Goal: Task Accomplishment & Management: Complete application form

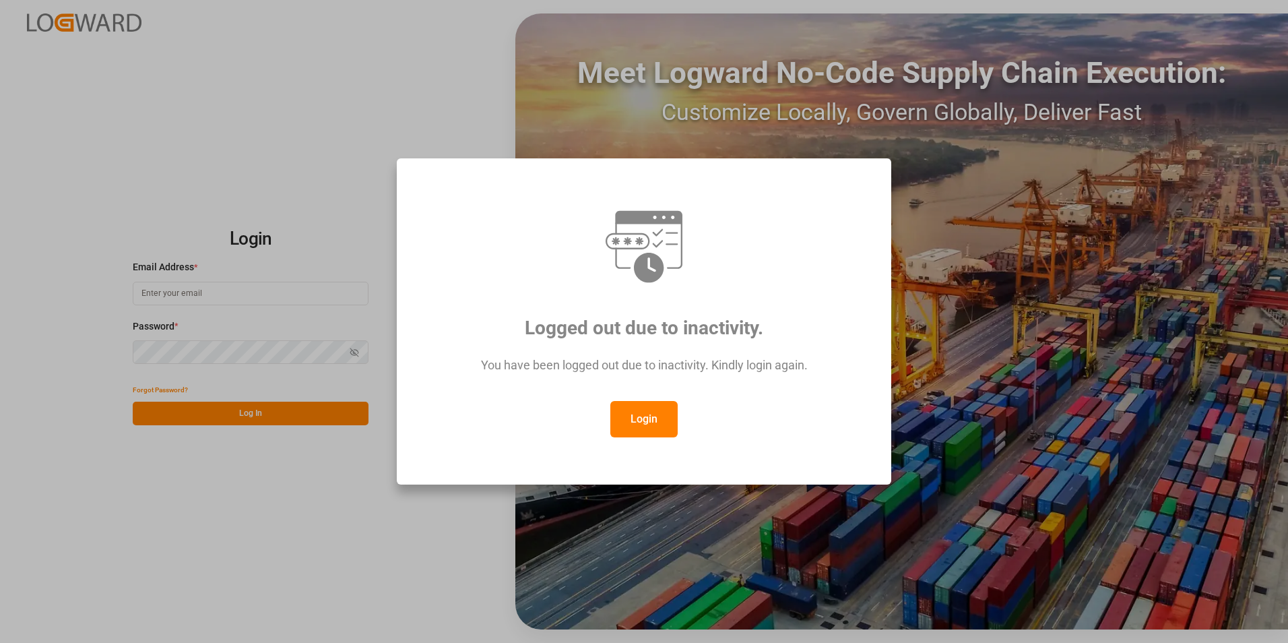
drag, startPoint x: 658, startPoint y: 425, endPoint x: 651, endPoint y: 424, distance: 7.5
click at [654, 425] on button "Login" at bounding box center [644, 419] width 67 height 36
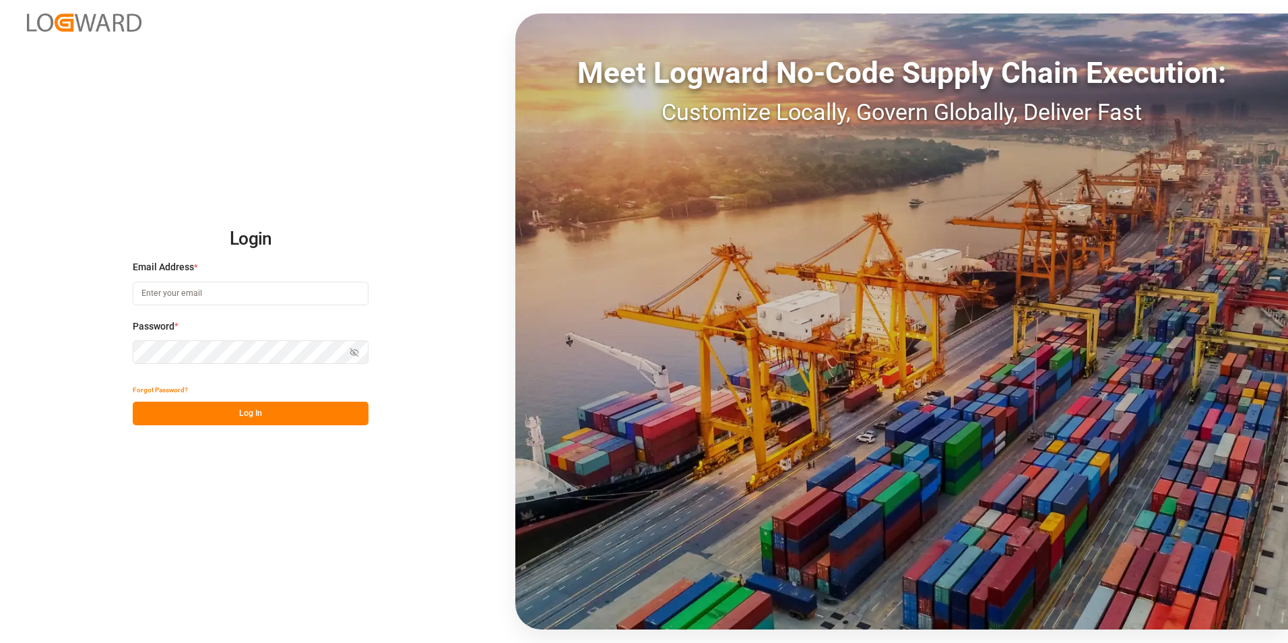
click at [278, 303] on input at bounding box center [251, 294] width 236 height 24
paste input "[EMAIL_ADDRESS][PERSON_NAME][DOMAIN_NAME]"
type input "[EMAIL_ADDRESS][PERSON_NAME][DOMAIN_NAME]"
click at [249, 410] on button "Log In" at bounding box center [251, 414] width 236 height 24
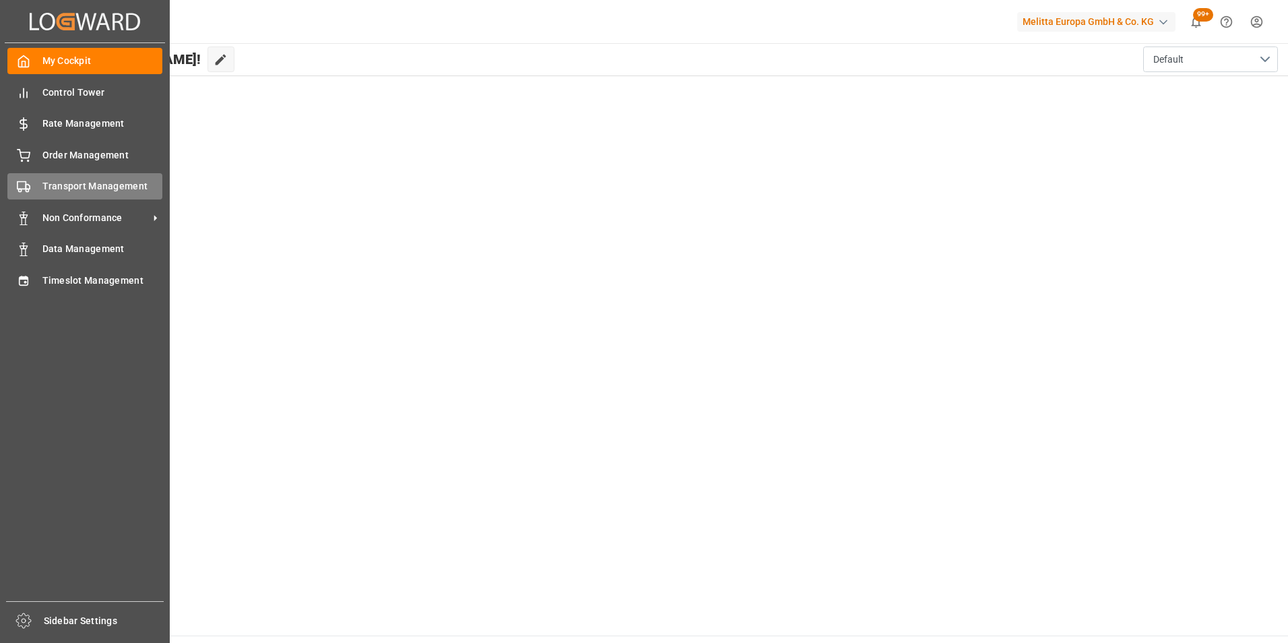
click at [95, 188] on span "Transport Management" at bounding box center [102, 186] width 121 height 14
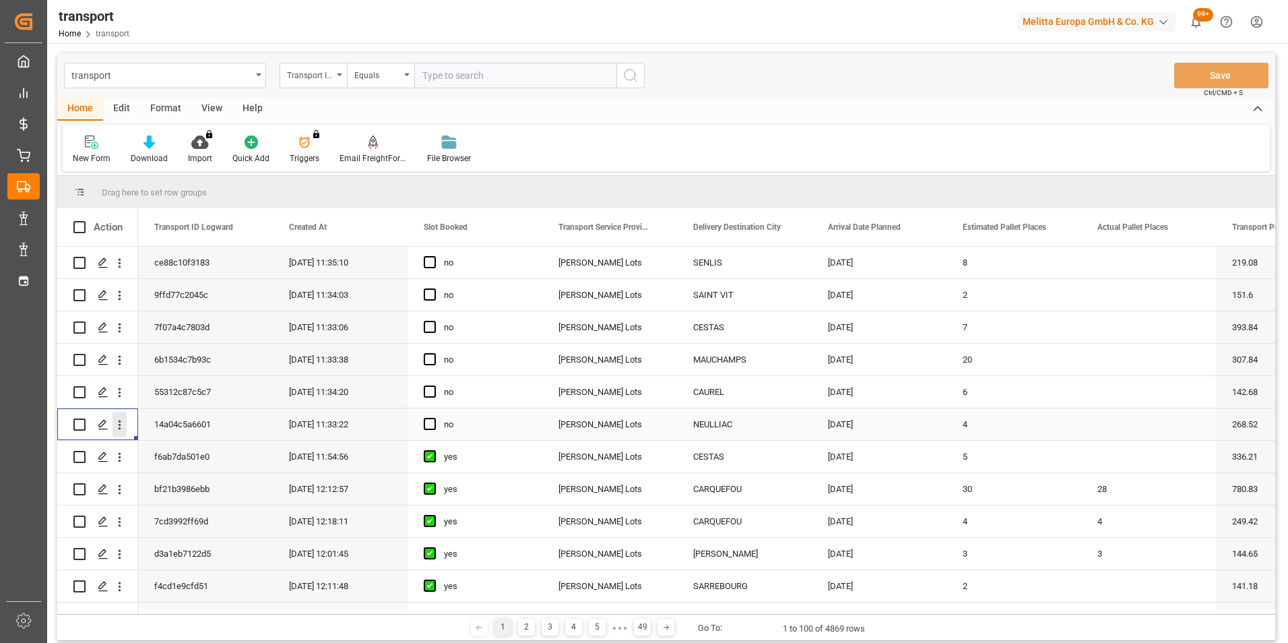
click at [116, 425] on icon "open menu" at bounding box center [120, 425] width 14 height 14
click at [244, 454] on span "Open in new tab" at bounding box center [208, 453] width 123 height 14
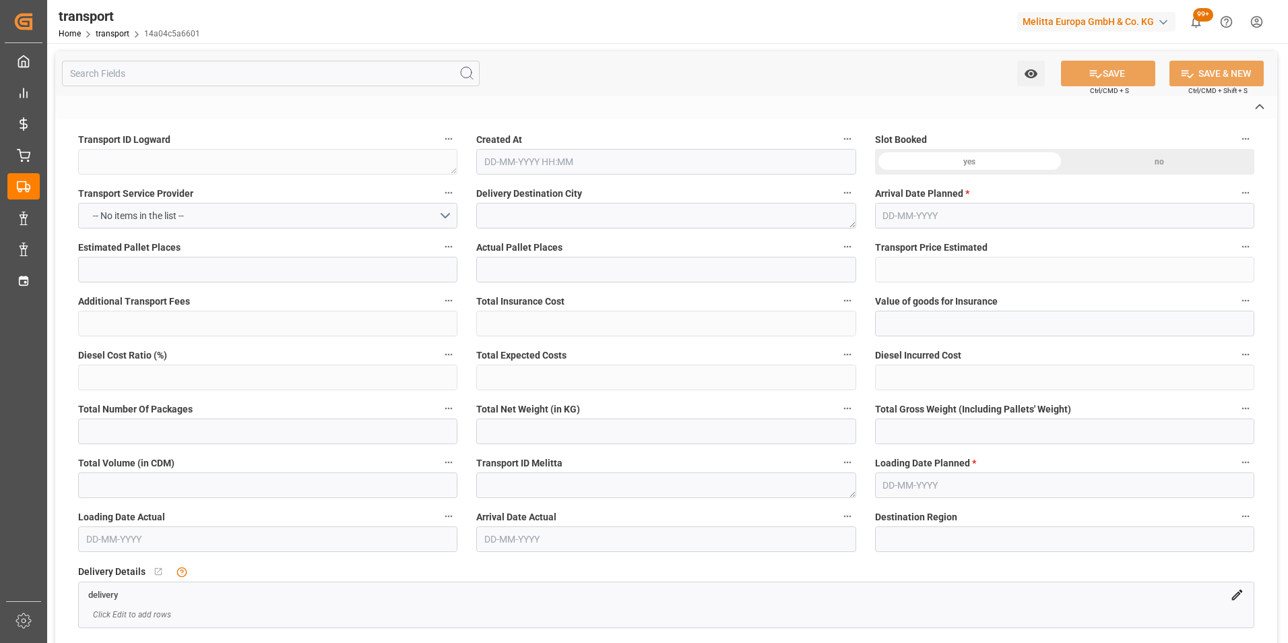
type textarea "14a04c5a6601"
type textarea "NEULLIAC"
type textarea "0000709701"
type textarea "FR-02570"
type textarea "FR"
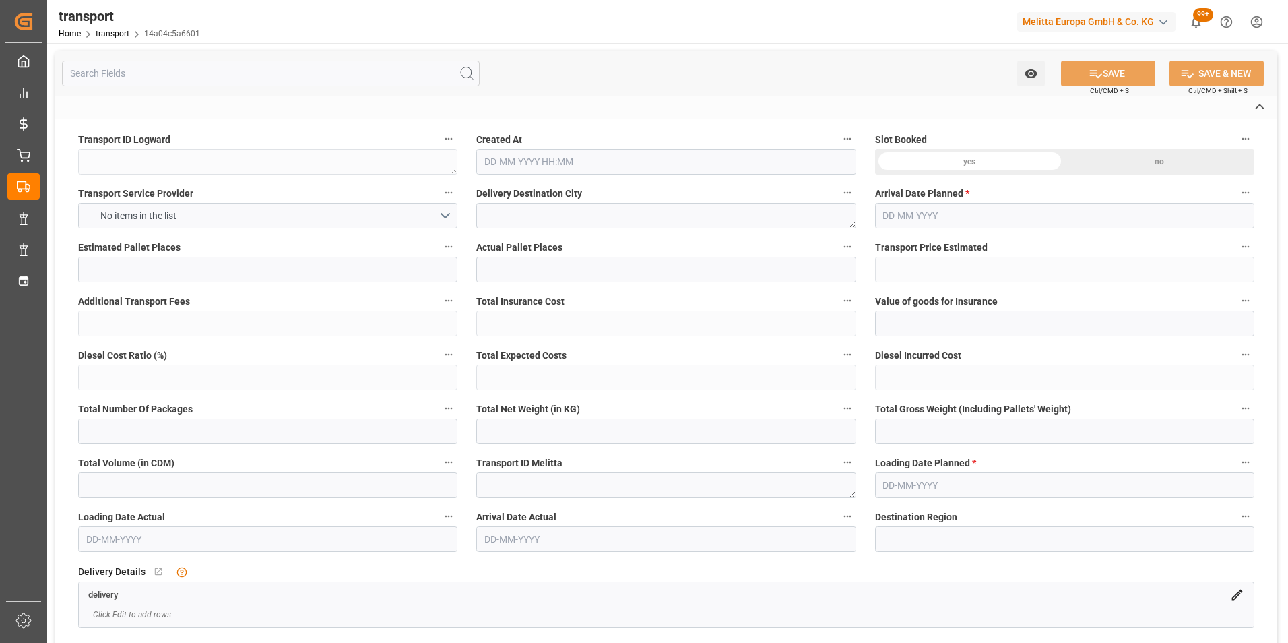
type input "Road"
type input "FR"
type input "02570"
type input "FR"
type input "56300"
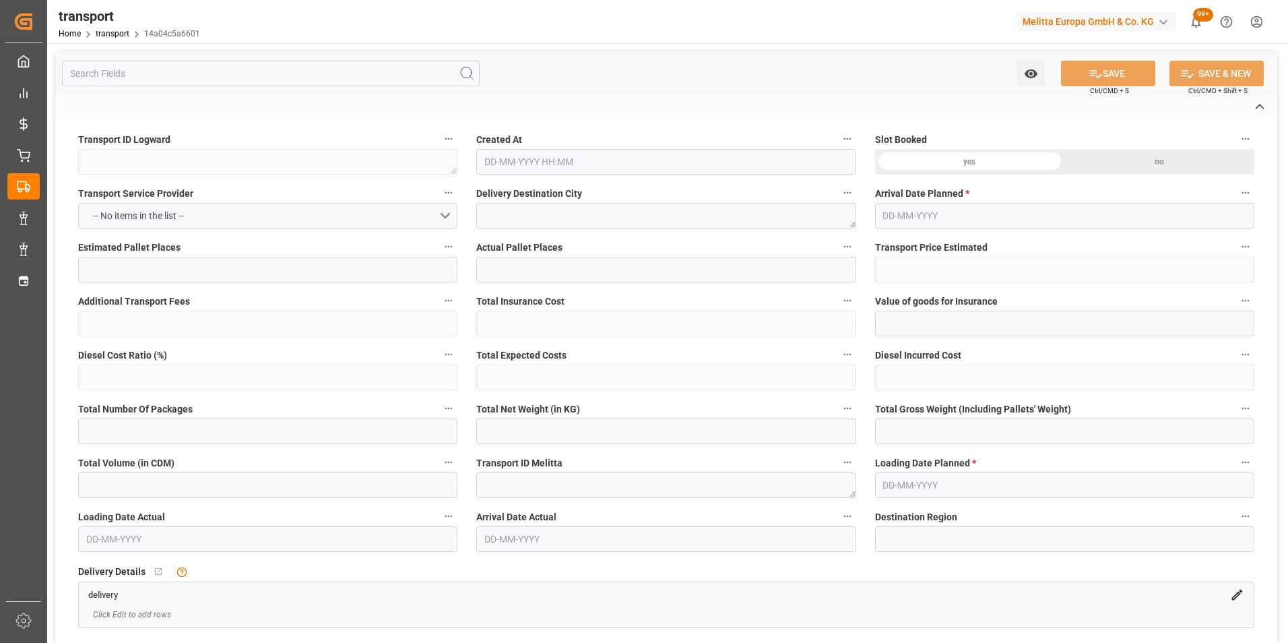
type input "Small Shipment"
type input "3.5-7.5 t"
type input "EURO 6"
type input "Diesel"
type input "4"
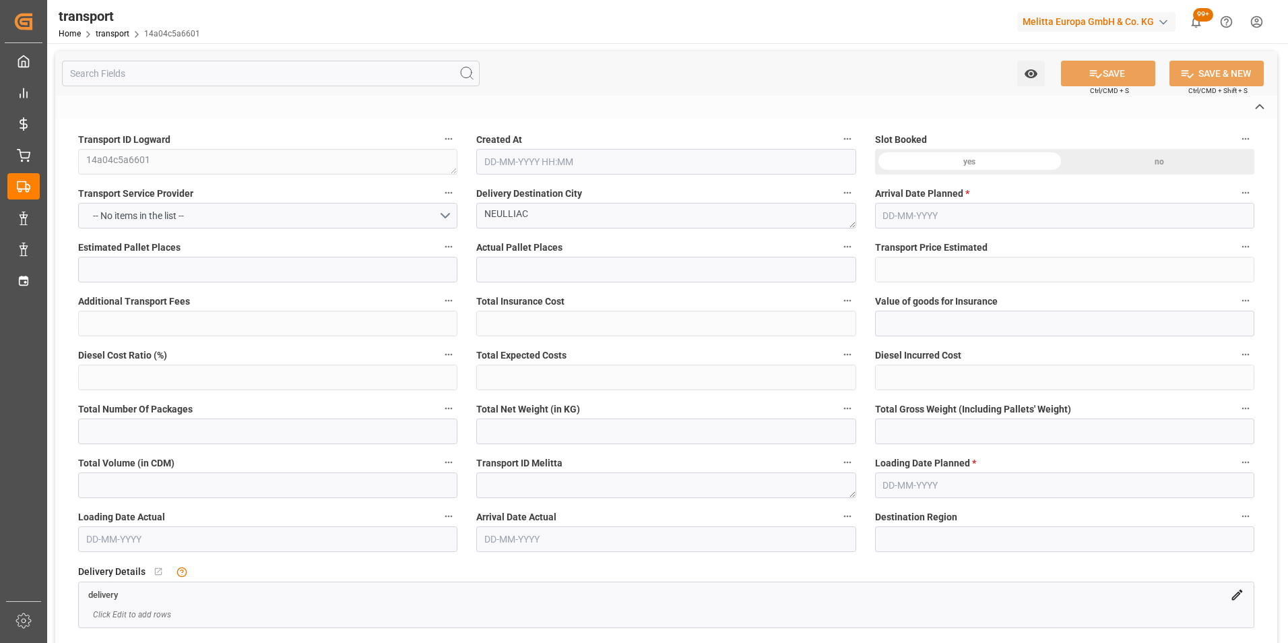
type input "268.52"
type input "0"
type input "268.52"
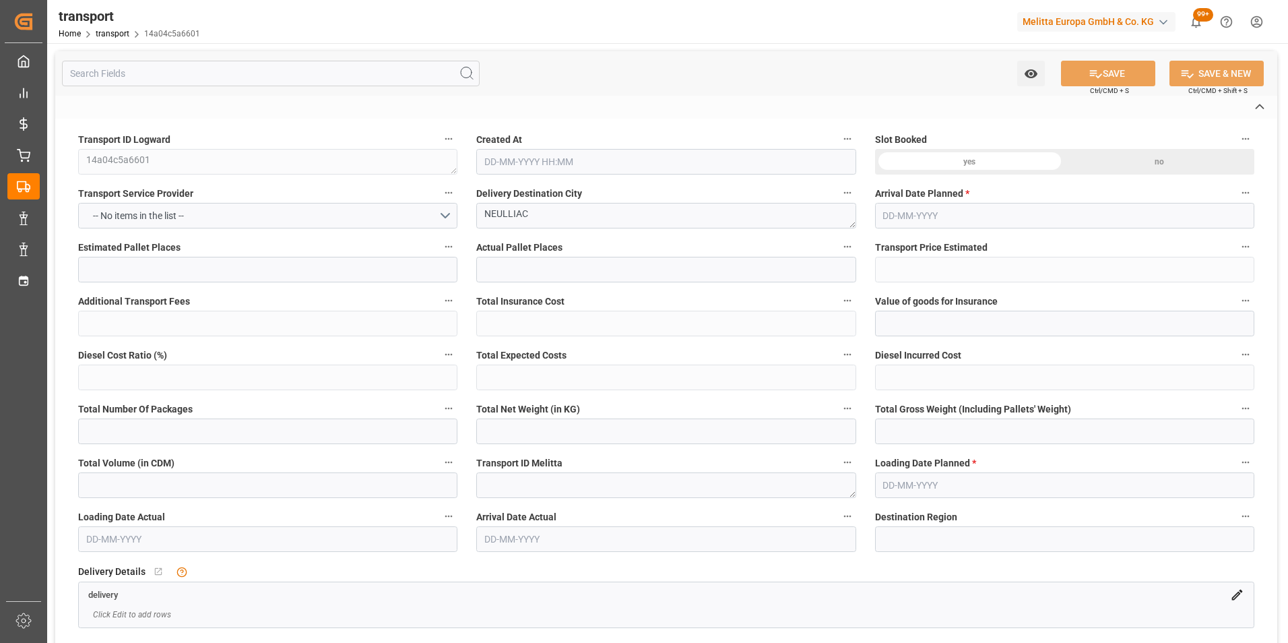
type input "0"
type input "944.544"
type input "1399"
type input "3926.4"
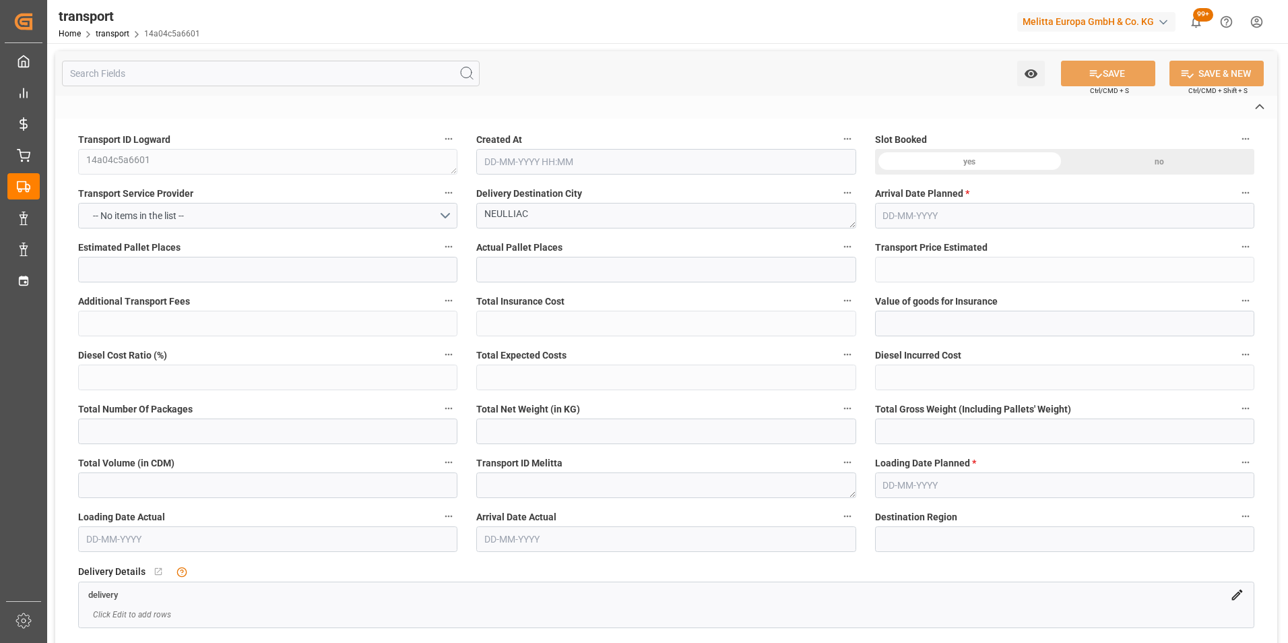
type input "56"
type input "2"
type input "112"
type input "4"
type input "101"
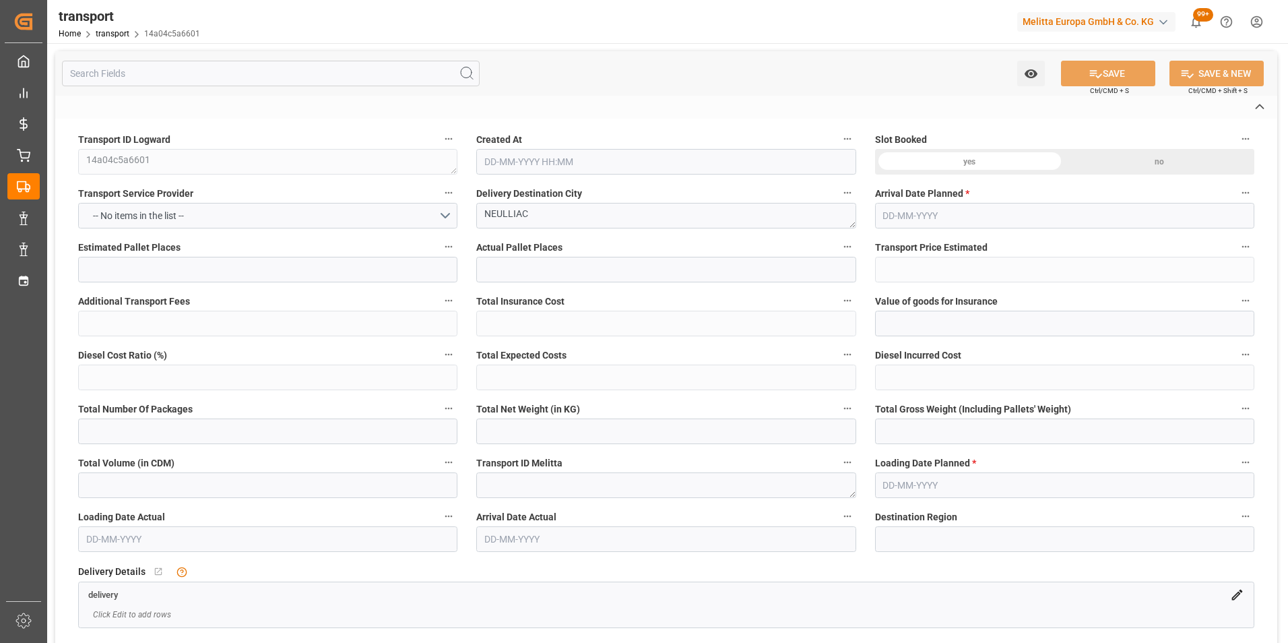
type input "1238.112"
type input "0"
type input "4710.8598"
type input "0"
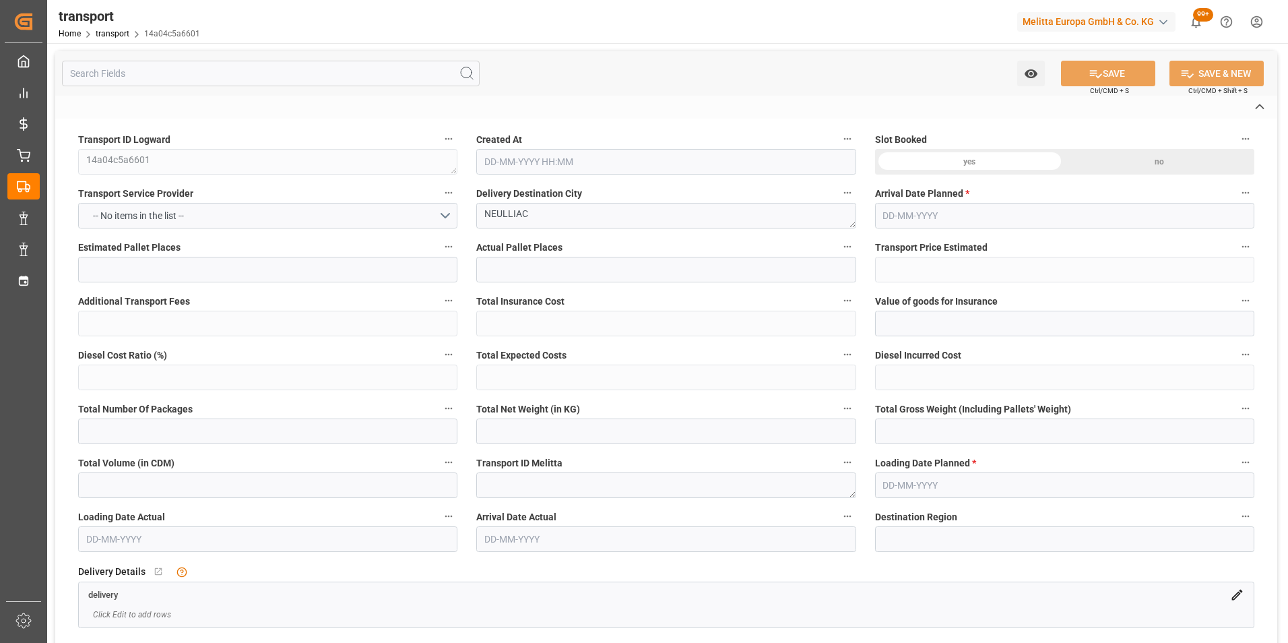
type input "21"
type input "35"
type input "18-08-2025 11:33"
type input "21-08-2025"
type input "19-08-2025"
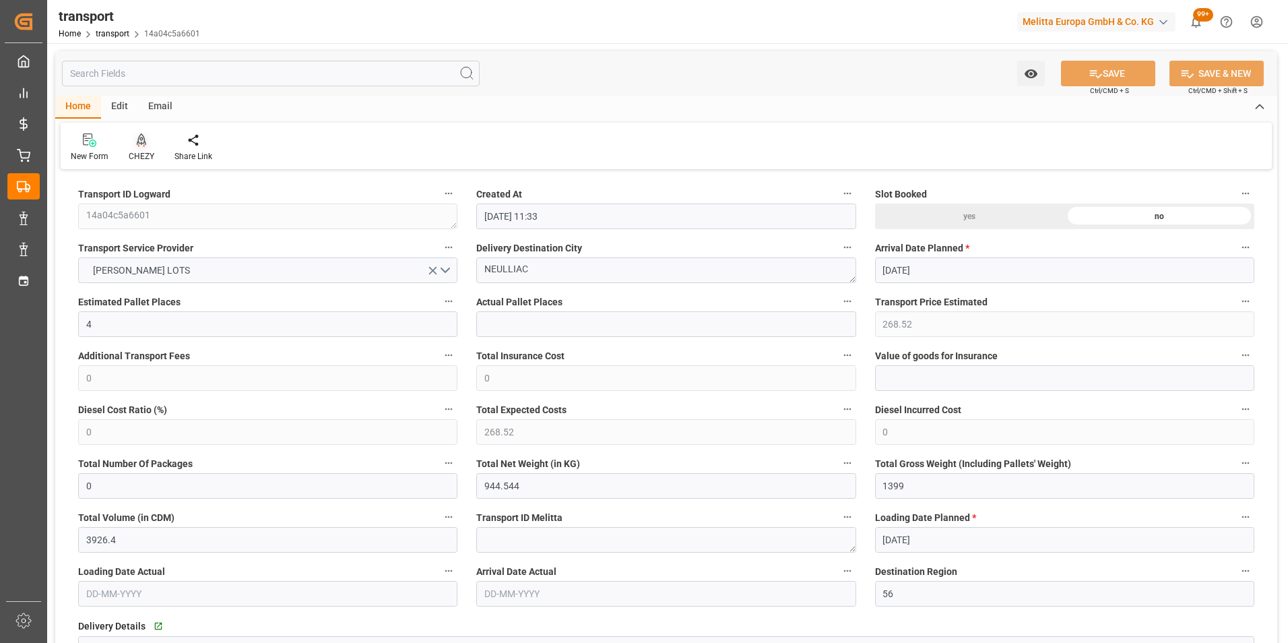
click at [139, 144] on icon at bounding box center [141, 138] width 9 height 11
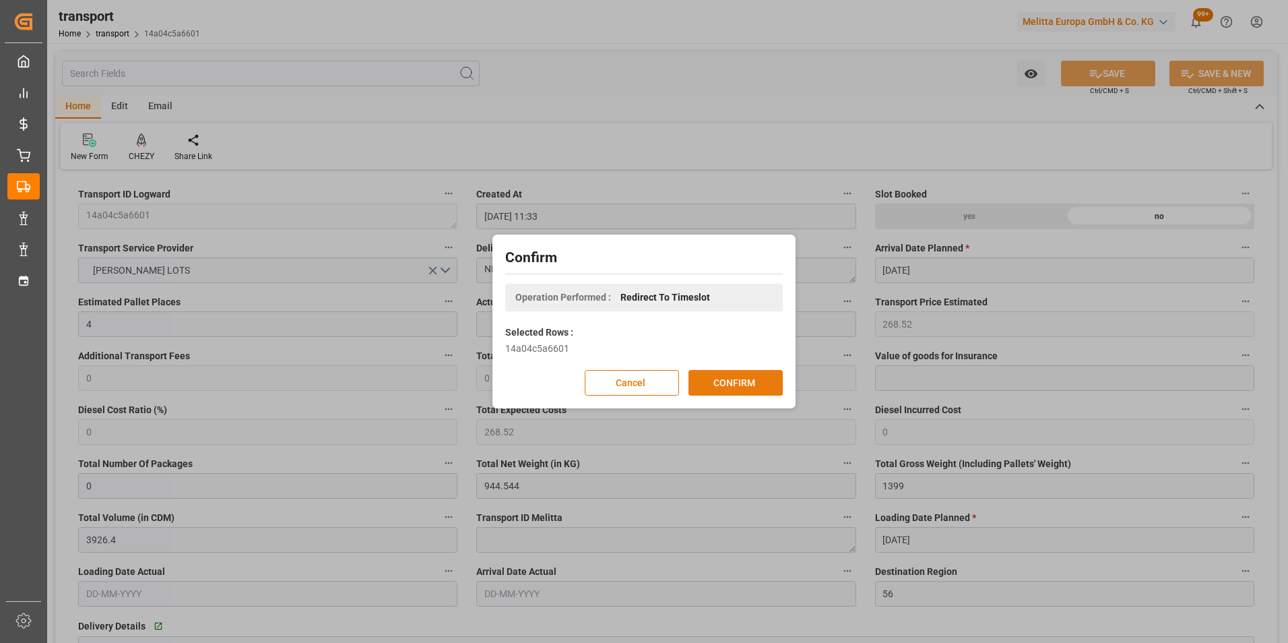
click at [710, 379] on button "CONFIRM" at bounding box center [736, 383] width 94 height 26
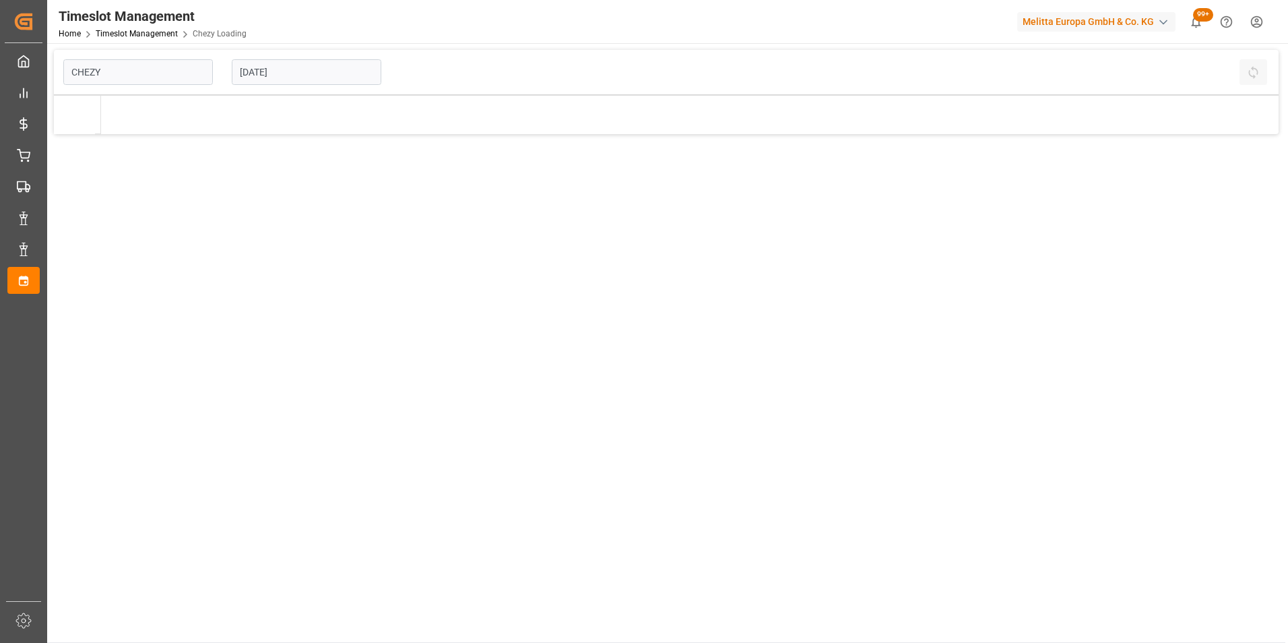
type input "Chezy Loading"
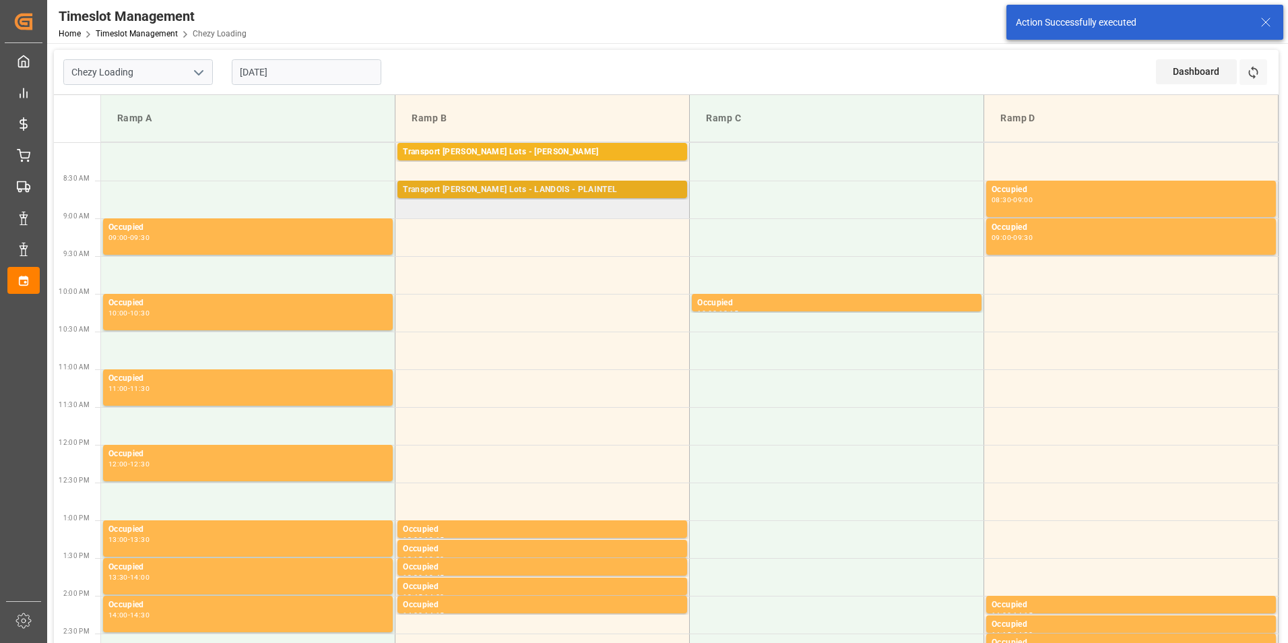
click at [584, 193] on div "Transport Kuehne Lots - LANDOIS - PLAINTEL" at bounding box center [542, 189] width 279 height 13
click at [581, 204] on td "Transport Kuehne Lots - LANDOIS - PLAINTEL Pallets: 2,TU: 556,City: PLAINTEL,Ar…" at bounding box center [543, 200] width 294 height 38
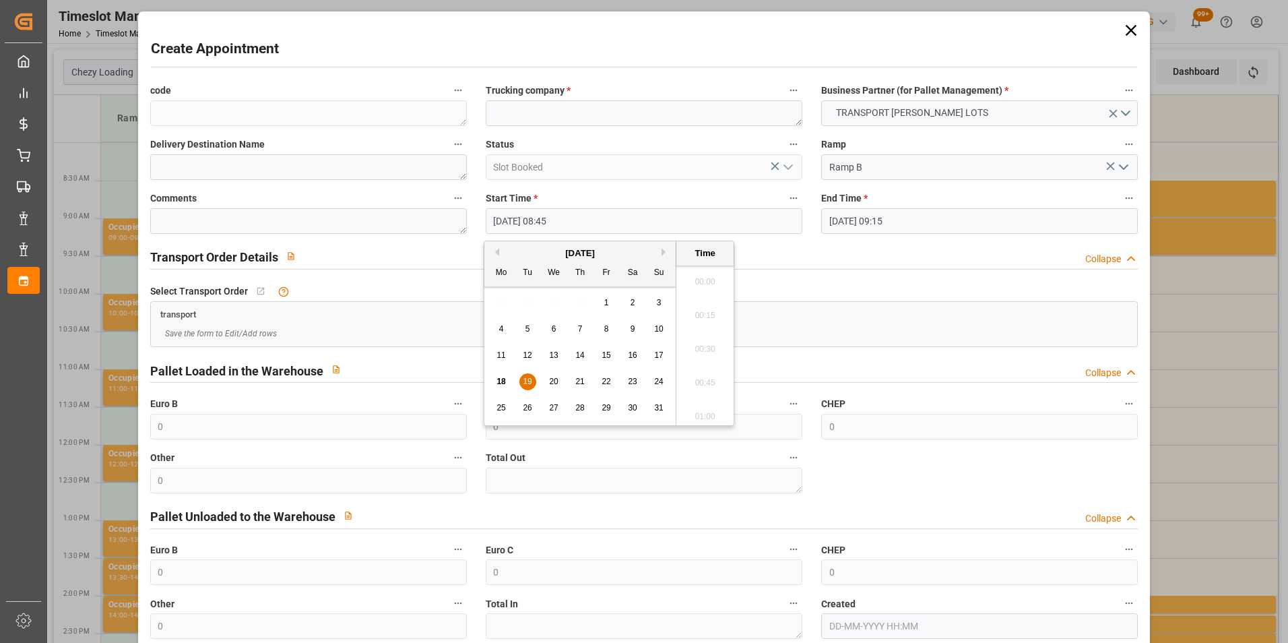
drag, startPoint x: 581, startPoint y: 204, endPoint x: 572, endPoint y: 219, distance: 17.2
click at [572, 219] on input "19-08-2025 08:45" at bounding box center [644, 221] width 317 height 26
click at [527, 385] on span "19" at bounding box center [527, 381] width 9 height 9
click at [701, 341] on li "08:45" at bounding box center [705, 345] width 57 height 34
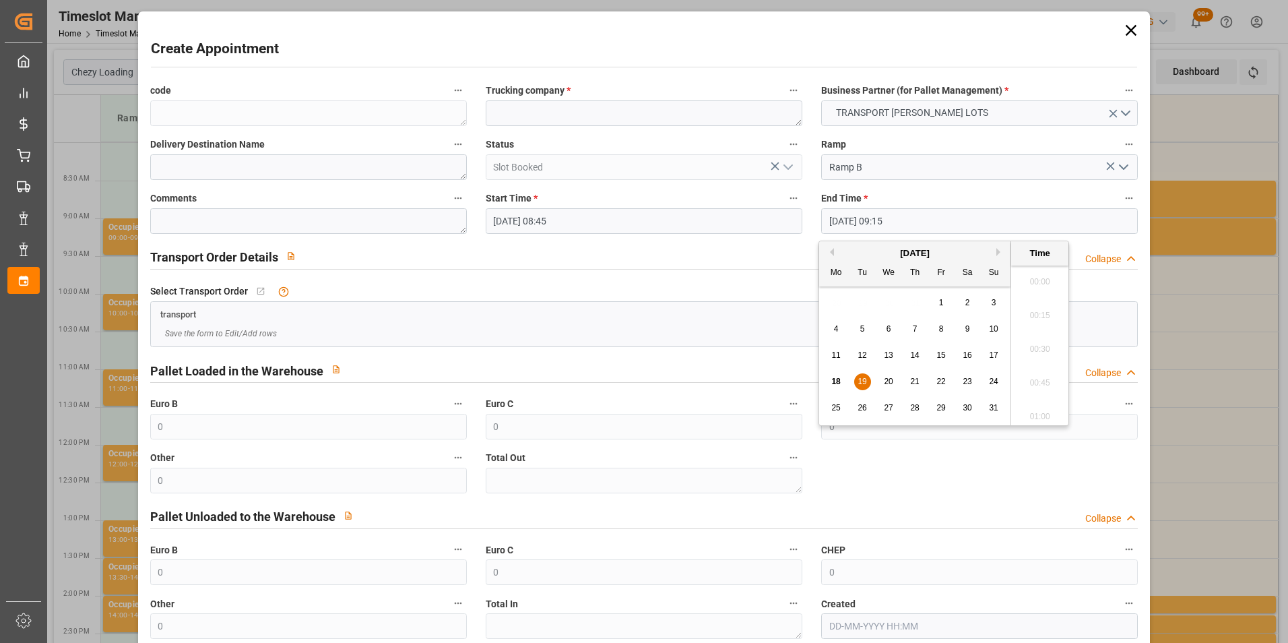
click at [849, 214] on input "19-08-2025 09:15" at bounding box center [979, 221] width 317 height 26
click at [866, 385] on span "19" at bounding box center [862, 381] width 9 height 9
click at [1043, 312] on li "09:00" at bounding box center [1039, 311] width 57 height 34
type input "19-08-2025 09:00"
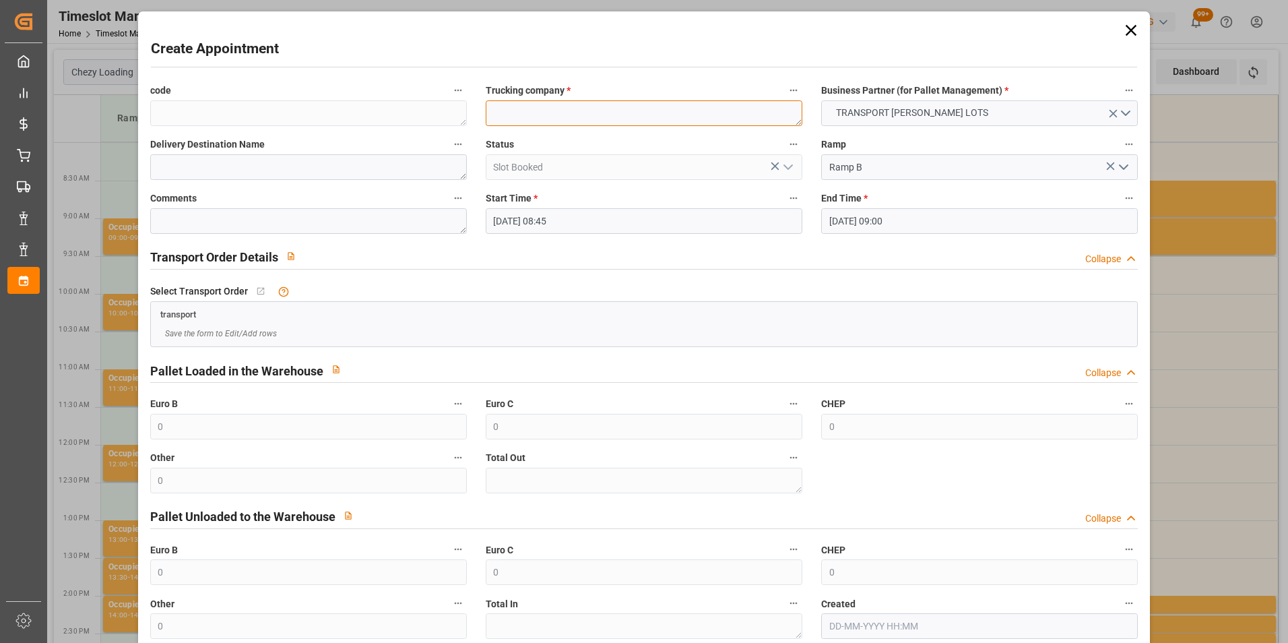
click at [561, 122] on textarea at bounding box center [644, 113] width 317 height 26
type textarea "LANDOIS"
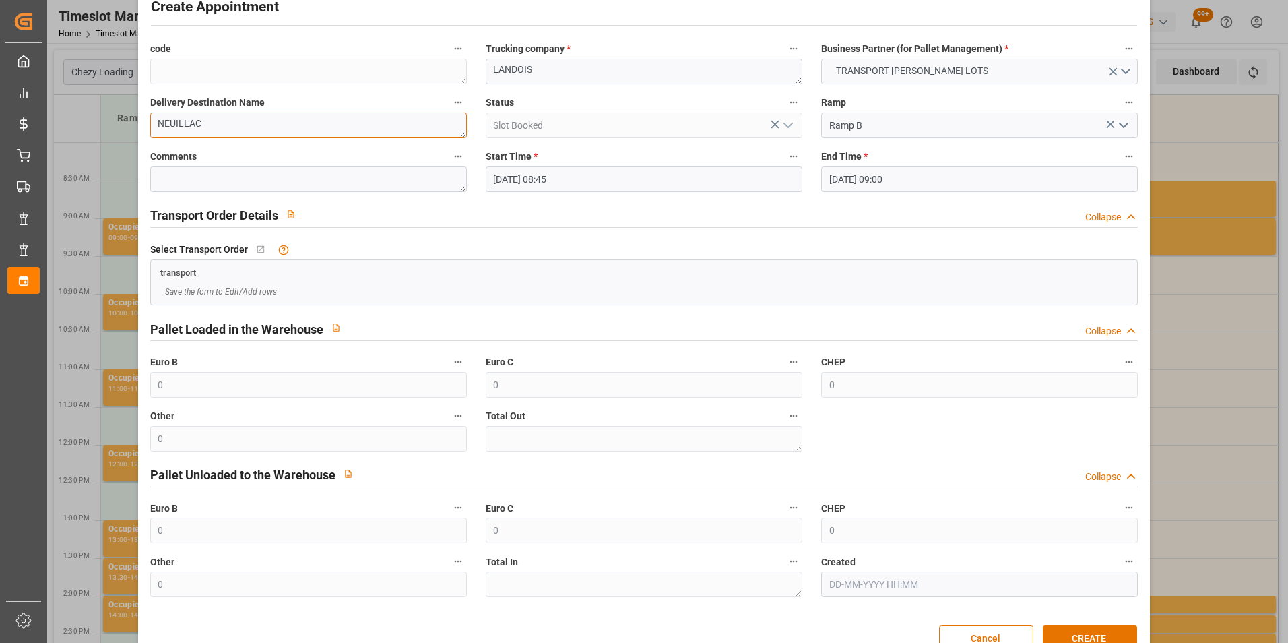
scroll to position [74, 0]
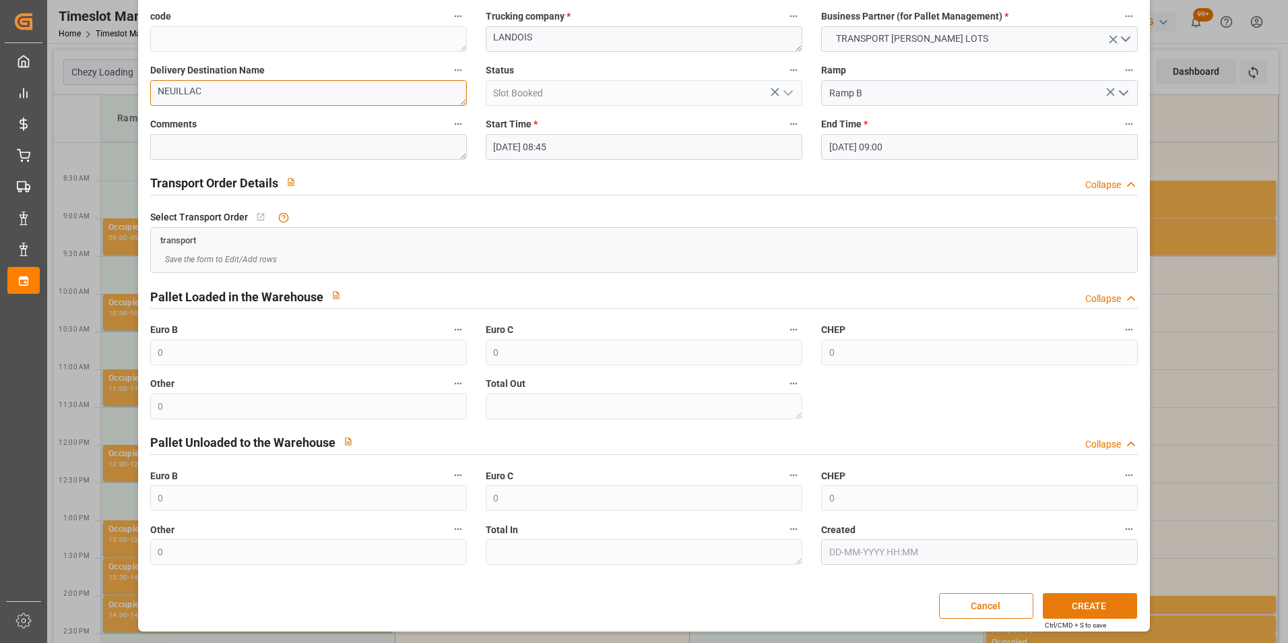
type textarea "NEUILLAC"
click at [1101, 607] on button "CREATE" at bounding box center [1090, 606] width 94 height 26
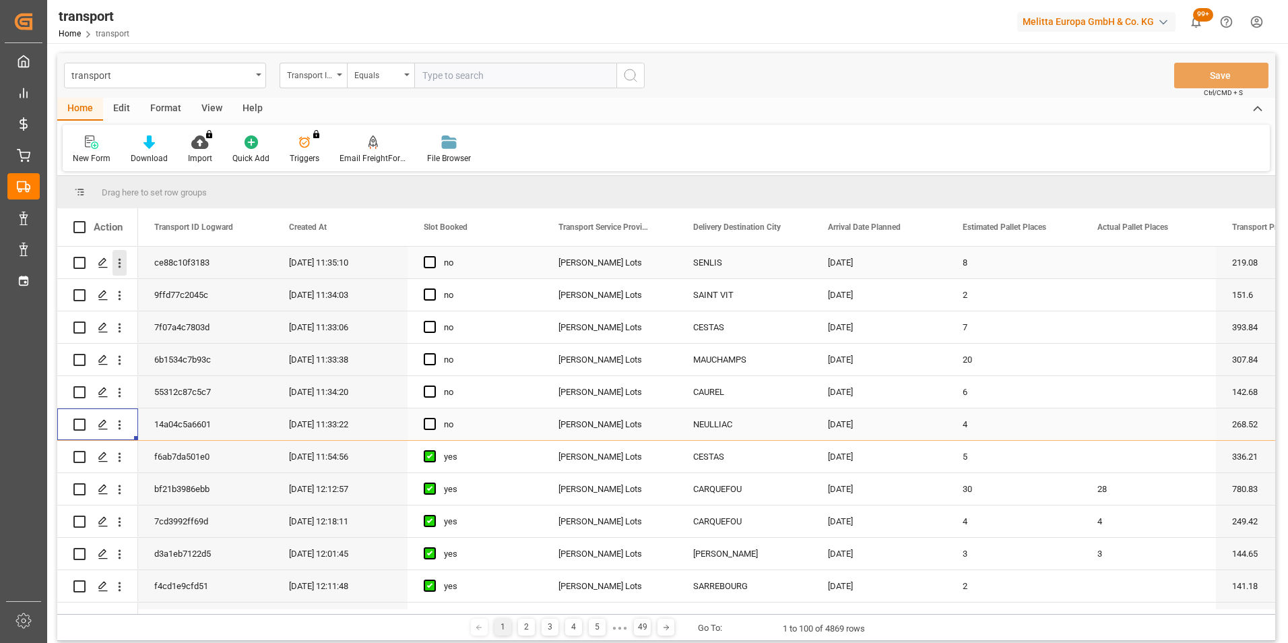
click at [123, 263] on icon "open menu" at bounding box center [120, 263] width 14 height 14
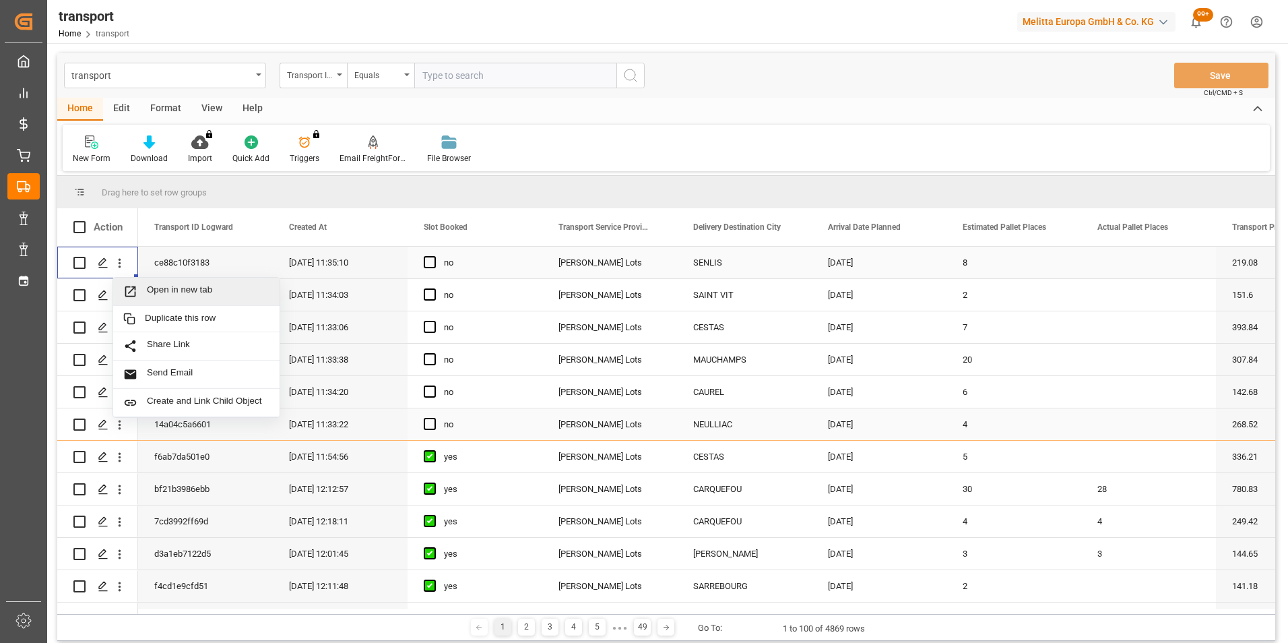
click at [223, 290] on span "Open in new tab" at bounding box center [208, 291] width 123 height 14
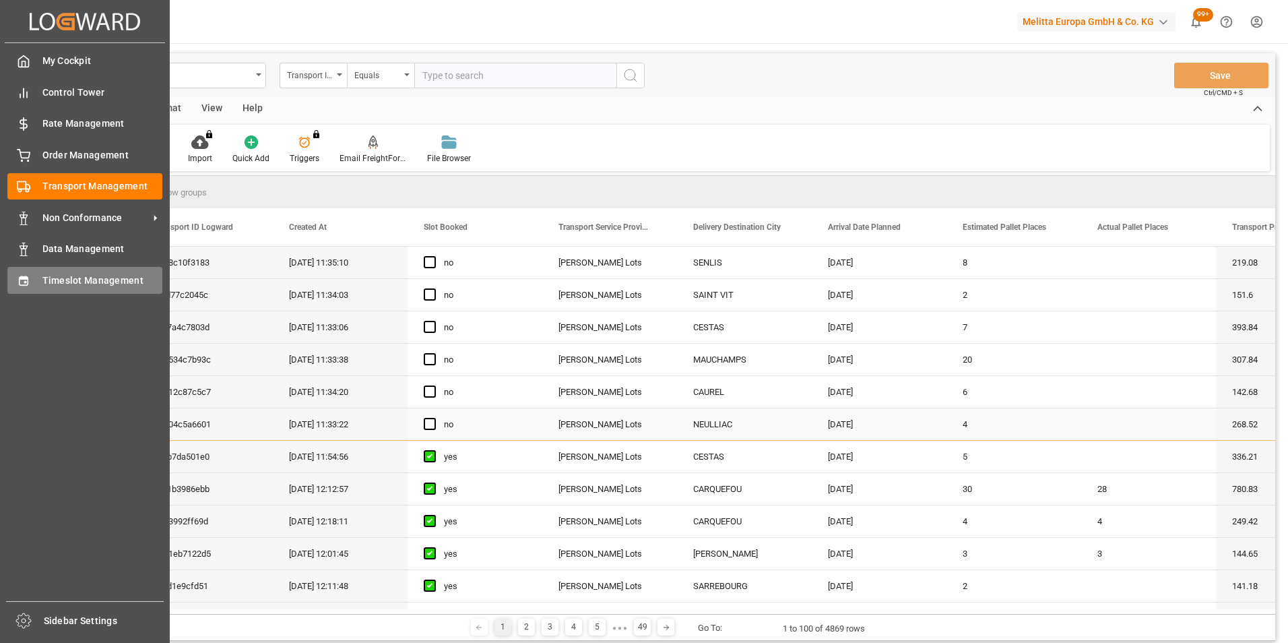
click at [84, 283] on span "Timeslot Management" at bounding box center [102, 281] width 121 height 14
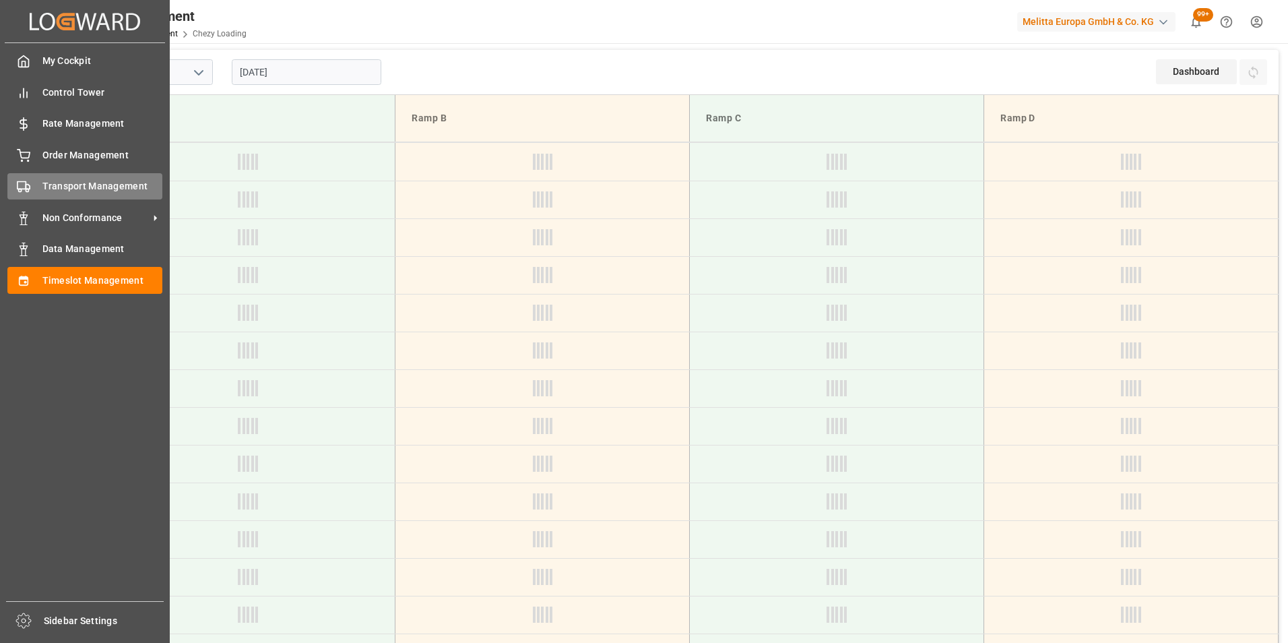
click at [85, 185] on span "Transport Management" at bounding box center [102, 186] width 121 height 14
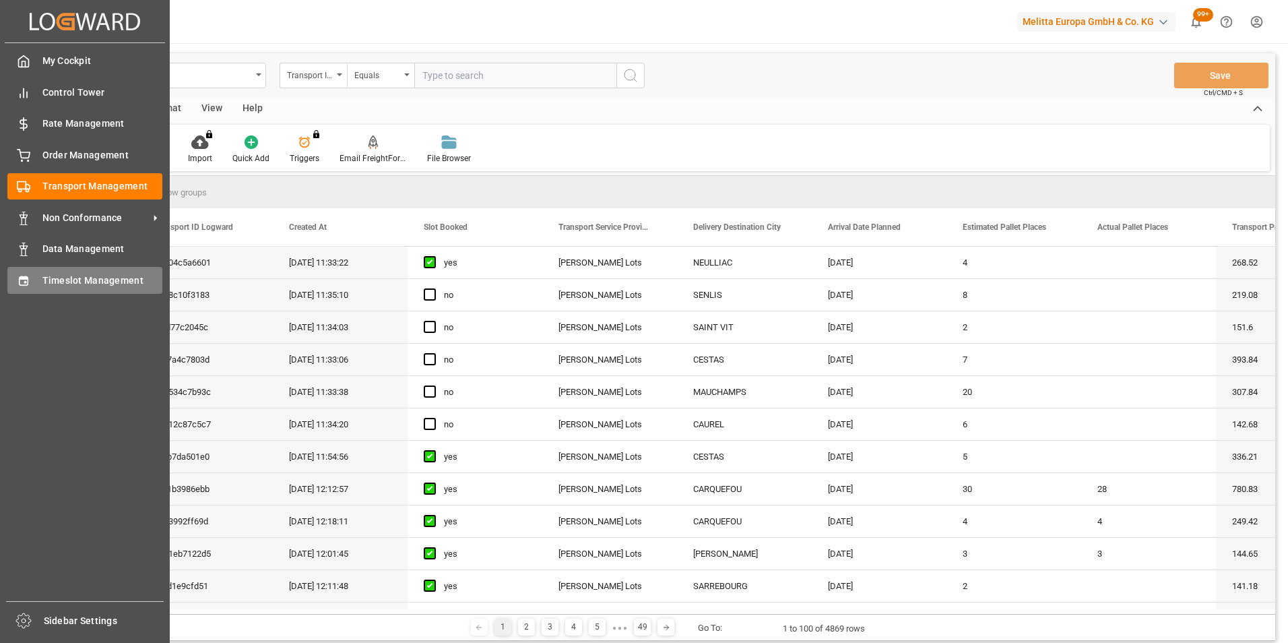
click at [88, 276] on span "Timeslot Management" at bounding box center [102, 281] width 121 height 14
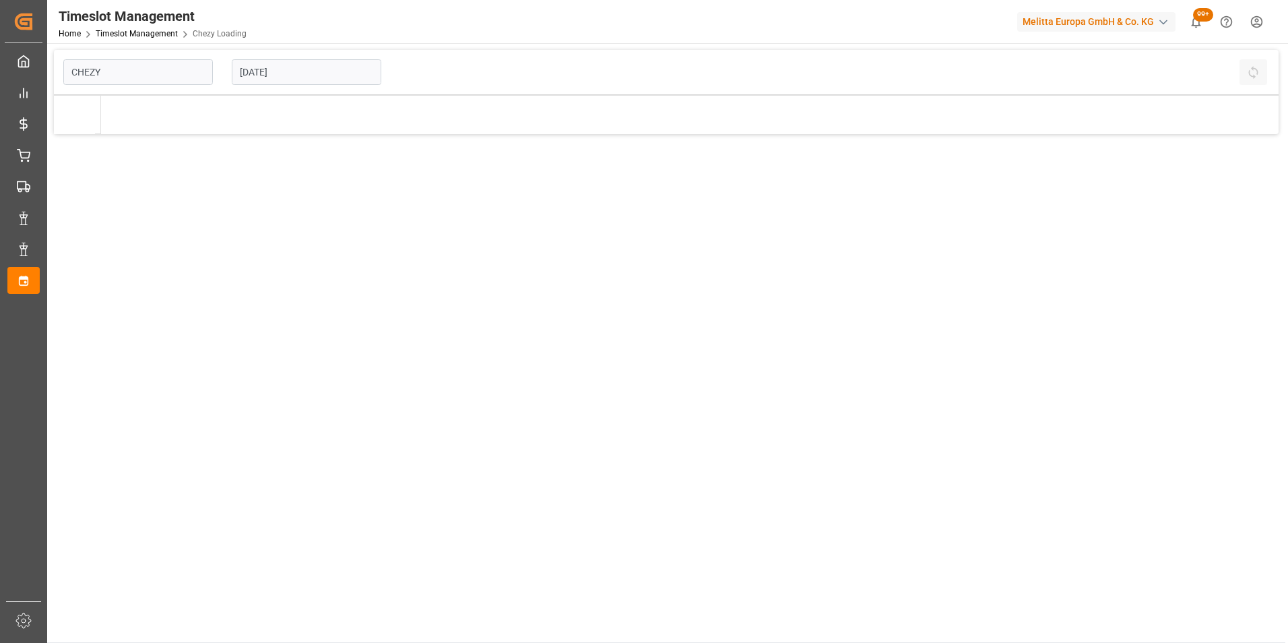
type input "Chezy Loading"
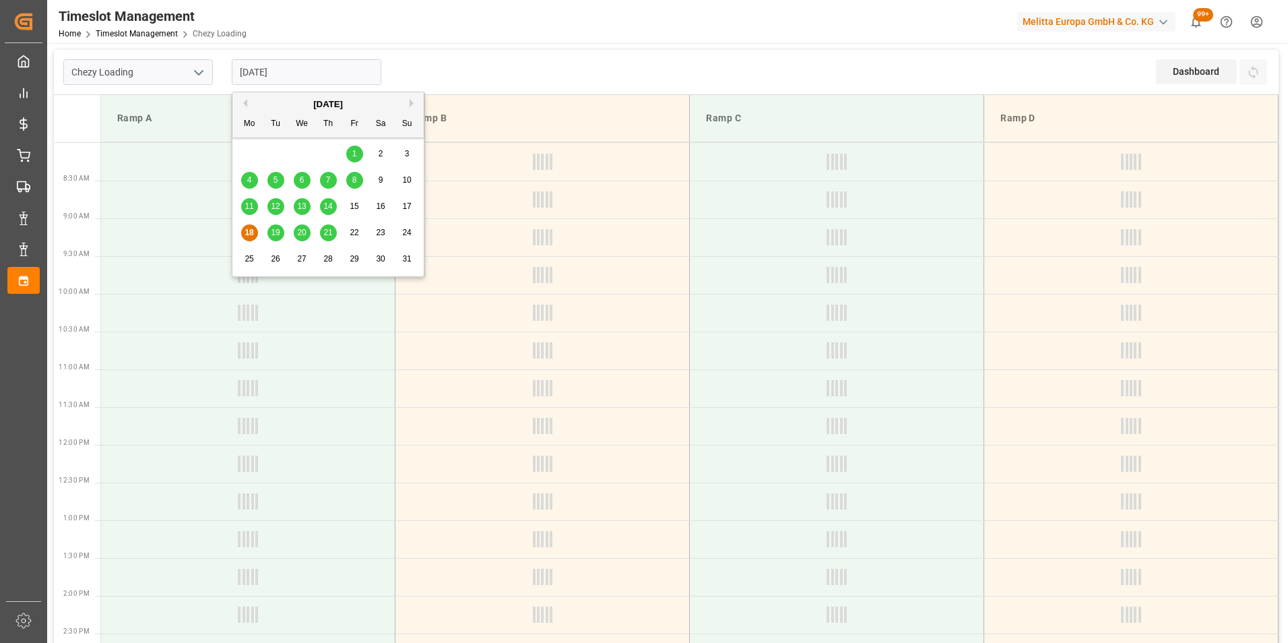
click at [256, 69] on input "[DATE]" at bounding box center [307, 72] width 150 height 26
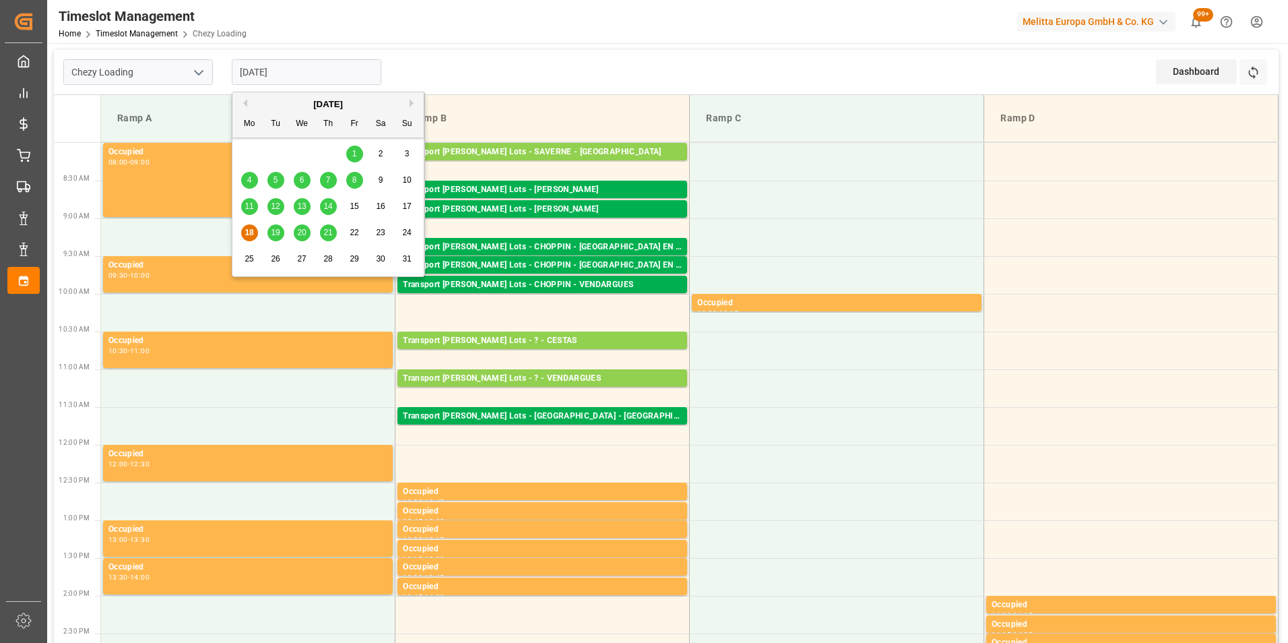
click at [332, 237] on span "21" at bounding box center [327, 232] width 9 height 9
type input "[DATE]"
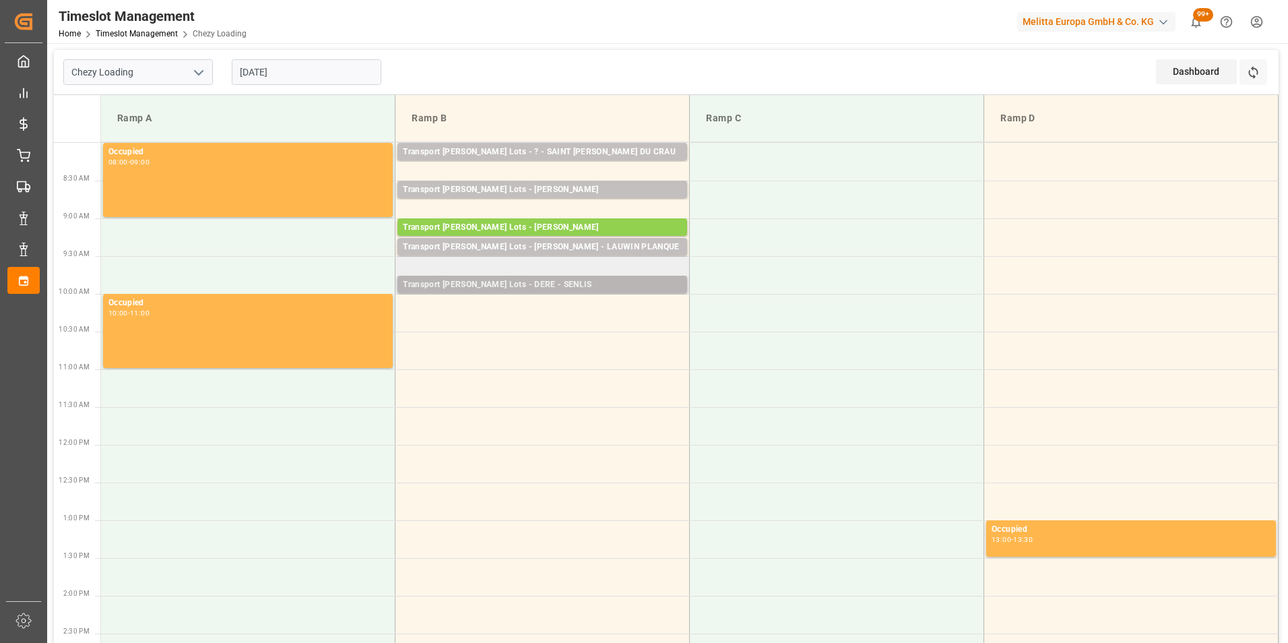
click at [549, 282] on div "Transport Kuehne Lots - DERE - SENLIS" at bounding box center [542, 284] width 279 height 13
click at [558, 284] on div "Transport Kuehne Lots - DERE - SENLIS" at bounding box center [542, 284] width 279 height 13
click at [559, 302] on td at bounding box center [543, 313] width 294 height 38
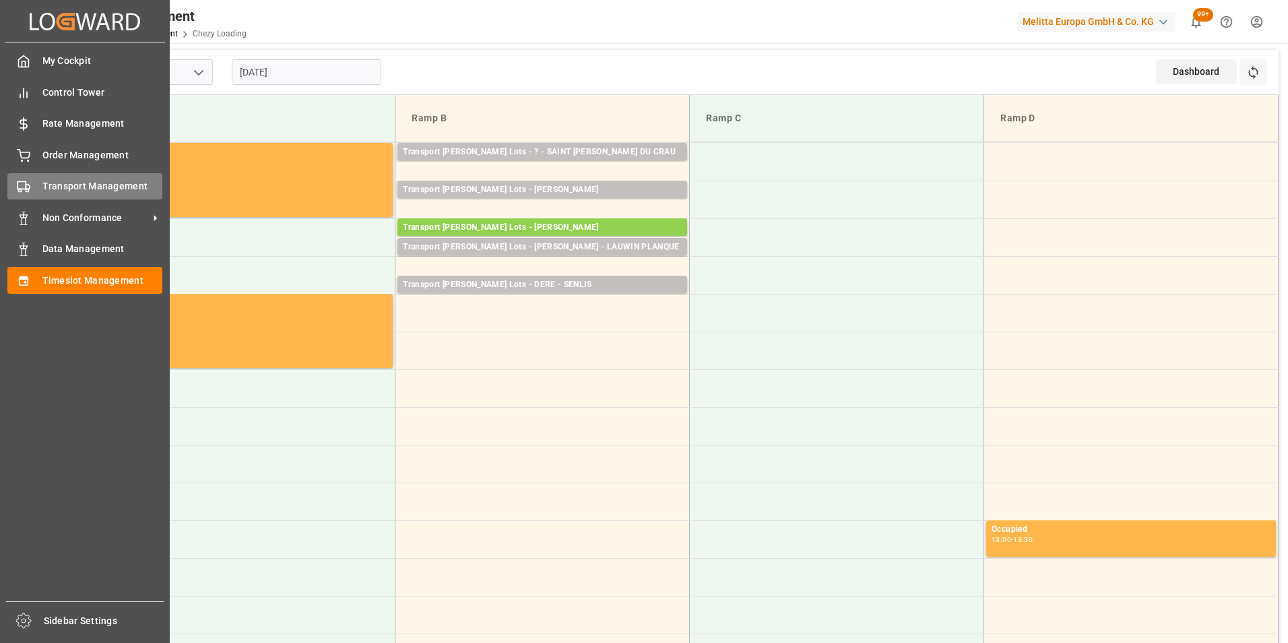
click at [81, 180] on span "Transport Management" at bounding box center [102, 186] width 121 height 14
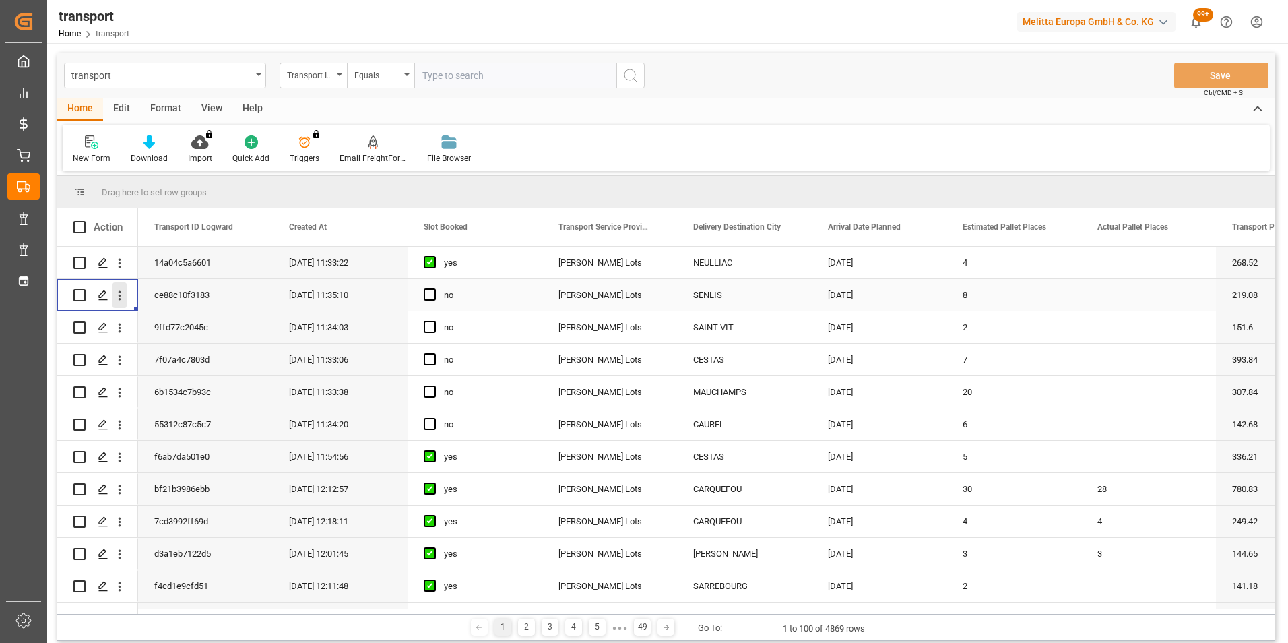
click at [113, 296] on icon "open menu" at bounding box center [120, 295] width 14 height 14
click at [179, 316] on div "Open in new tab" at bounding box center [196, 324] width 166 height 28
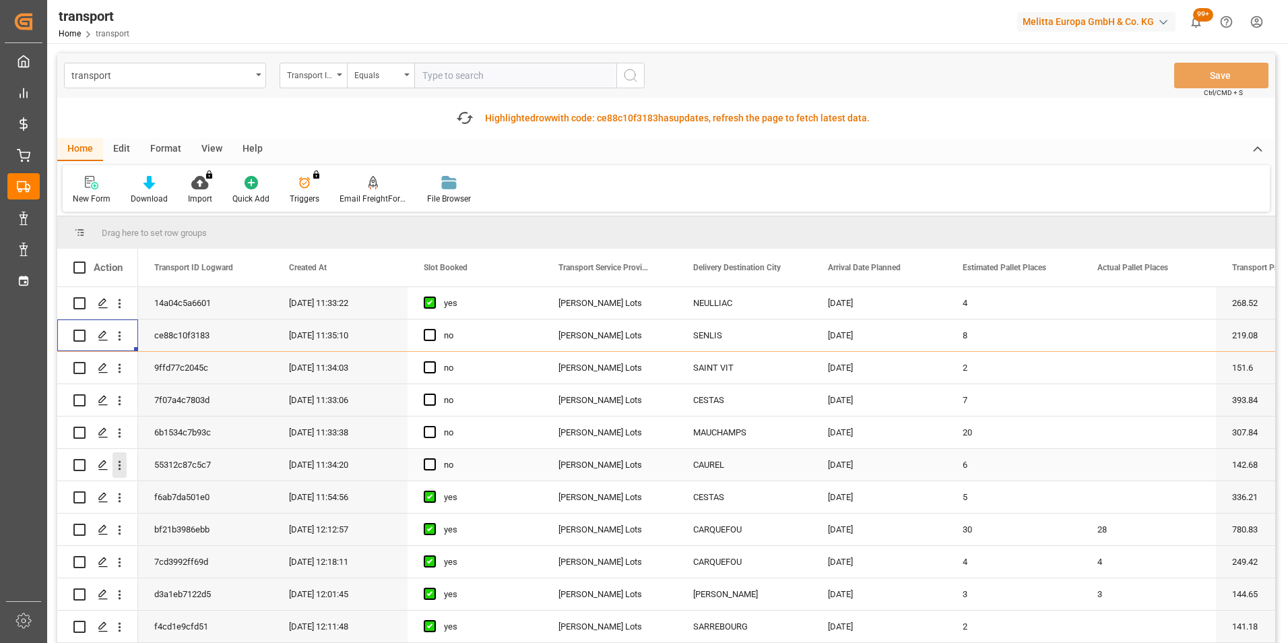
click at [115, 467] on icon "open menu" at bounding box center [120, 465] width 14 height 14
click at [205, 496] on span "Open in new tab" at bounding box center [208, 494] width 123 height 14
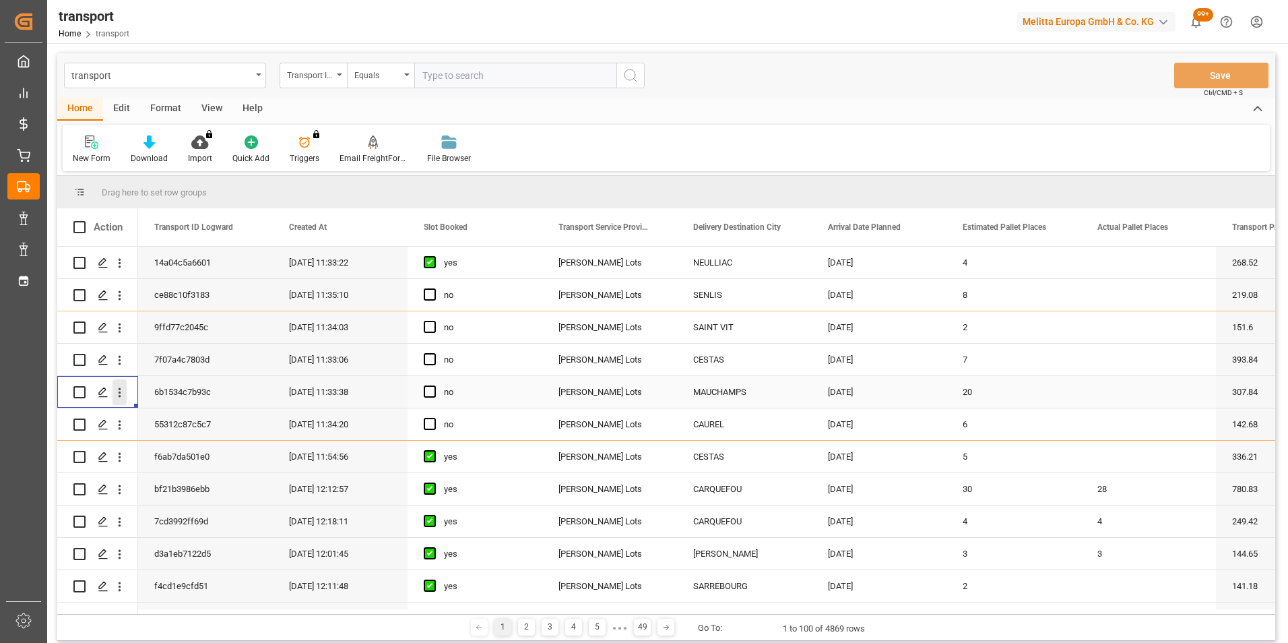
click at [115, 389] on icon "open menu" at bounding box center [120, 392] width 14 height 14
click at [177, 416] on span "Open in new tab" at bounding box center [208, 421] width 123 height 14
click at [123, 324] on icon "open menu" at bounding box center [120, 328] width 14 height 14
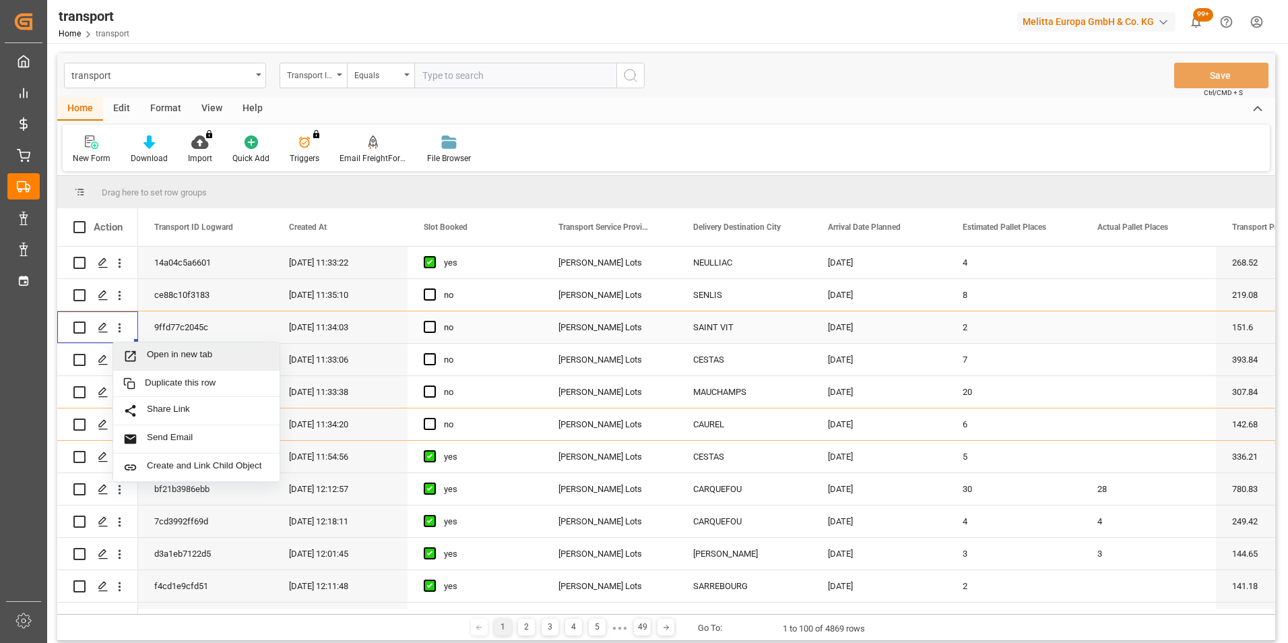
click at [205, 353] on span "Open in new tab" at bounding box center [208, 356] width 123 height 14
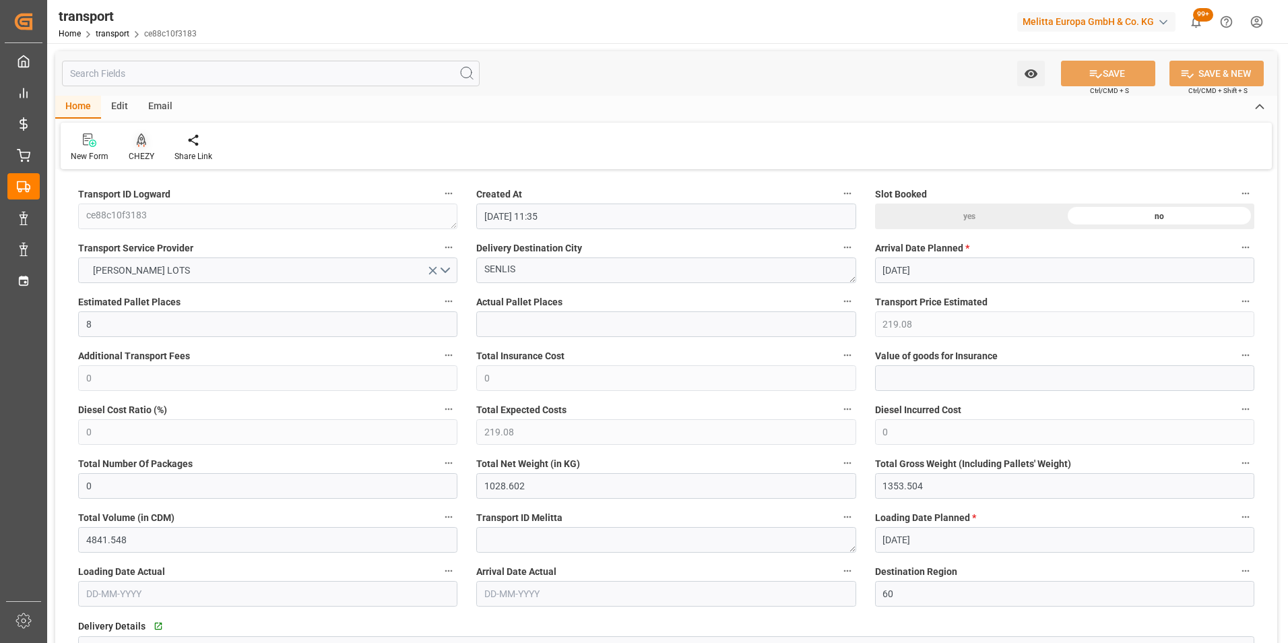
click at [142, 137] on icon at bounding box center [141, 139] width 9 height 13
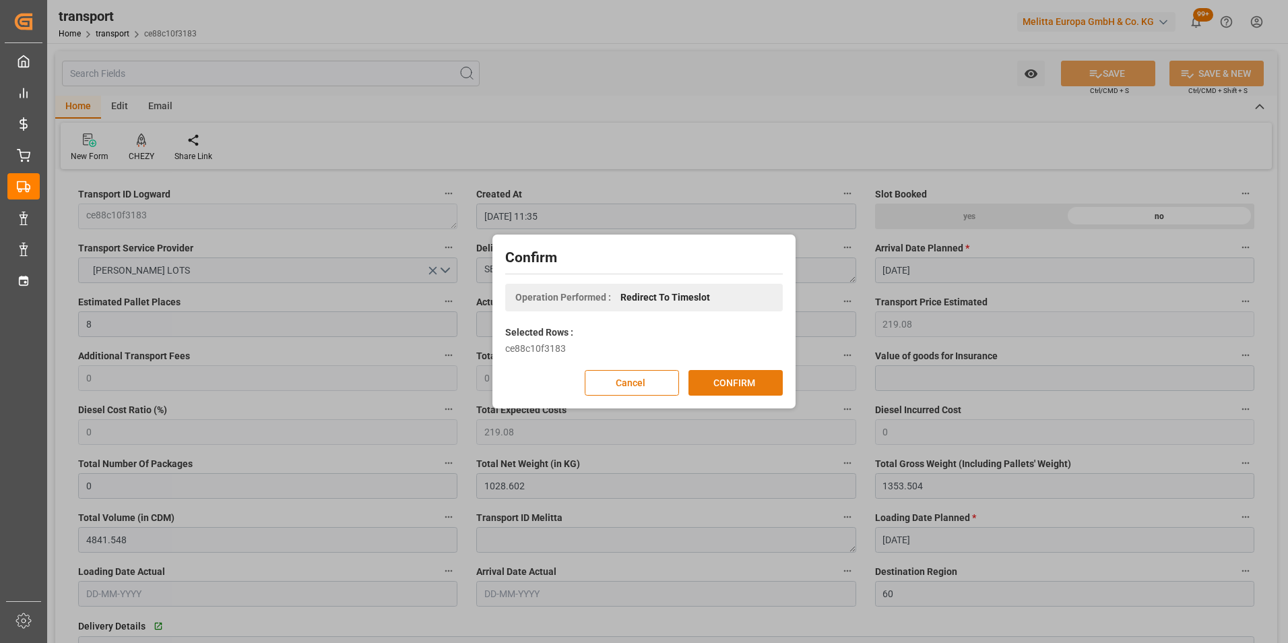
click at [722, 387] on button "CONFIRM" at bounding box center [736, 383] width 94 height 26
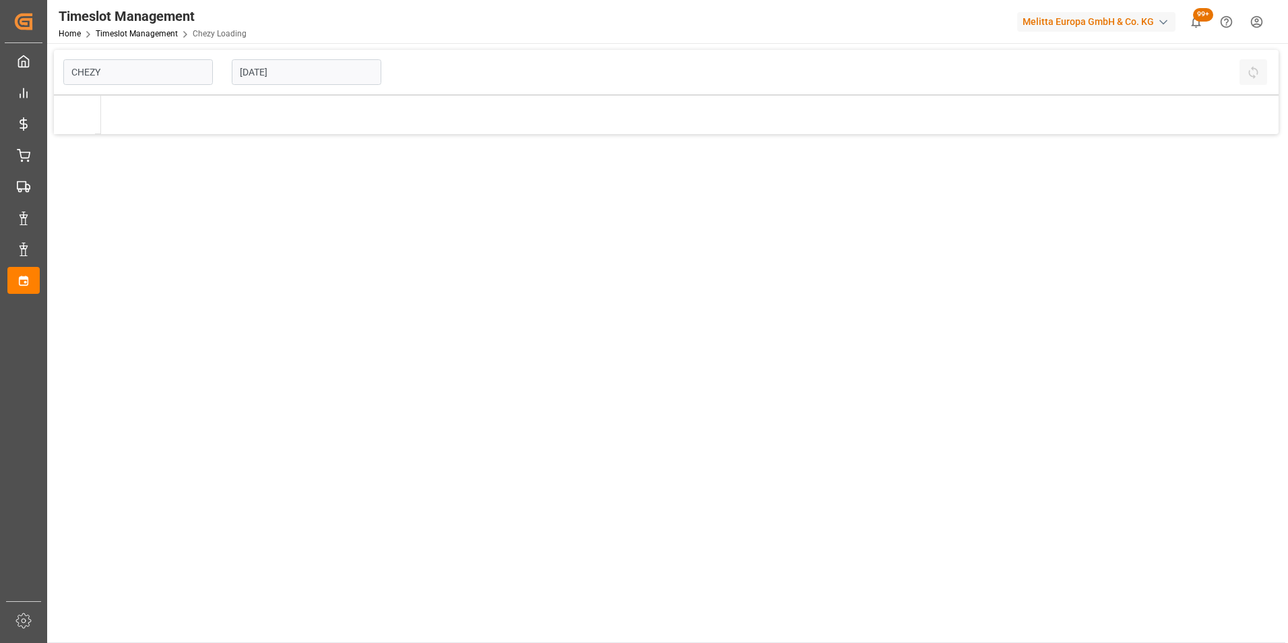
type input "Chezy Loading"
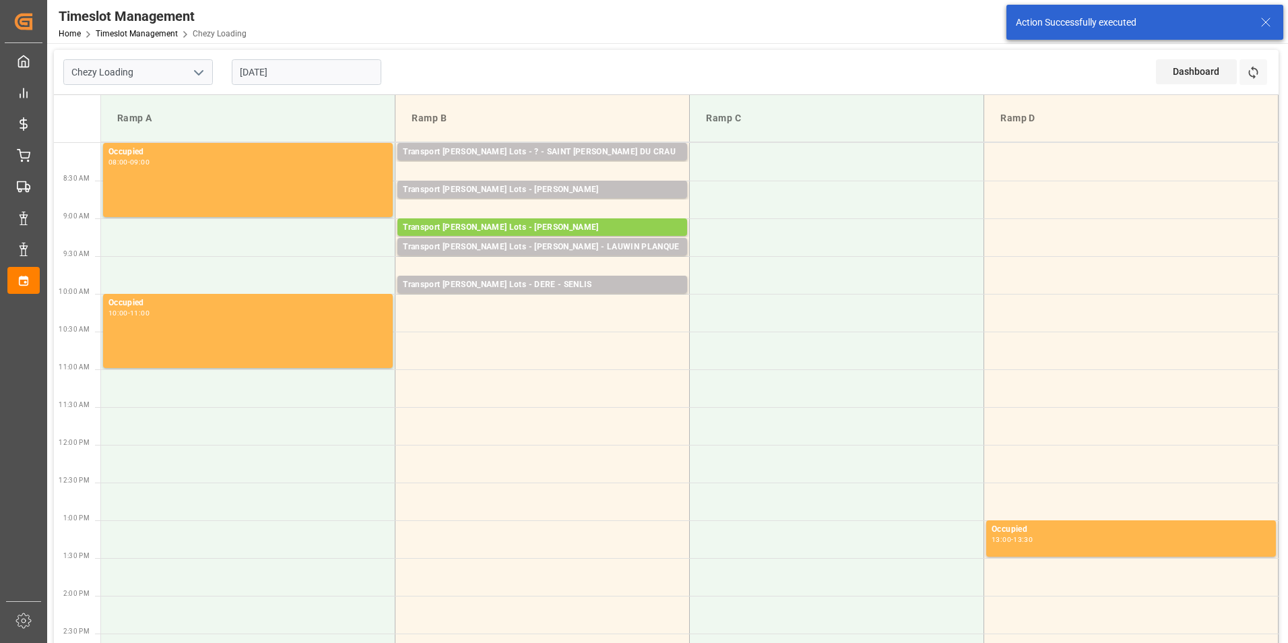
click at [278, 71] on input "[DATE]" at bounding box center [307, 72] width 150 height 26
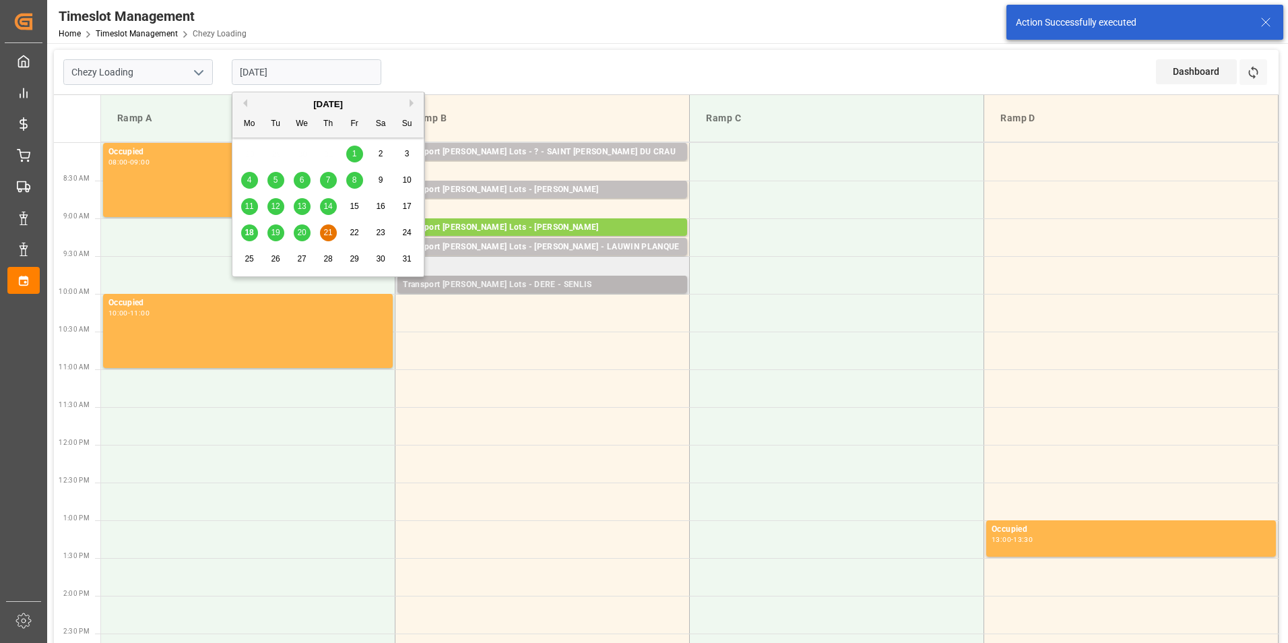
click at [598, 286] on div "Transport Kuehne Lots - DERE - SENLIS" at bounding box center [542, 284] width 279 height 13
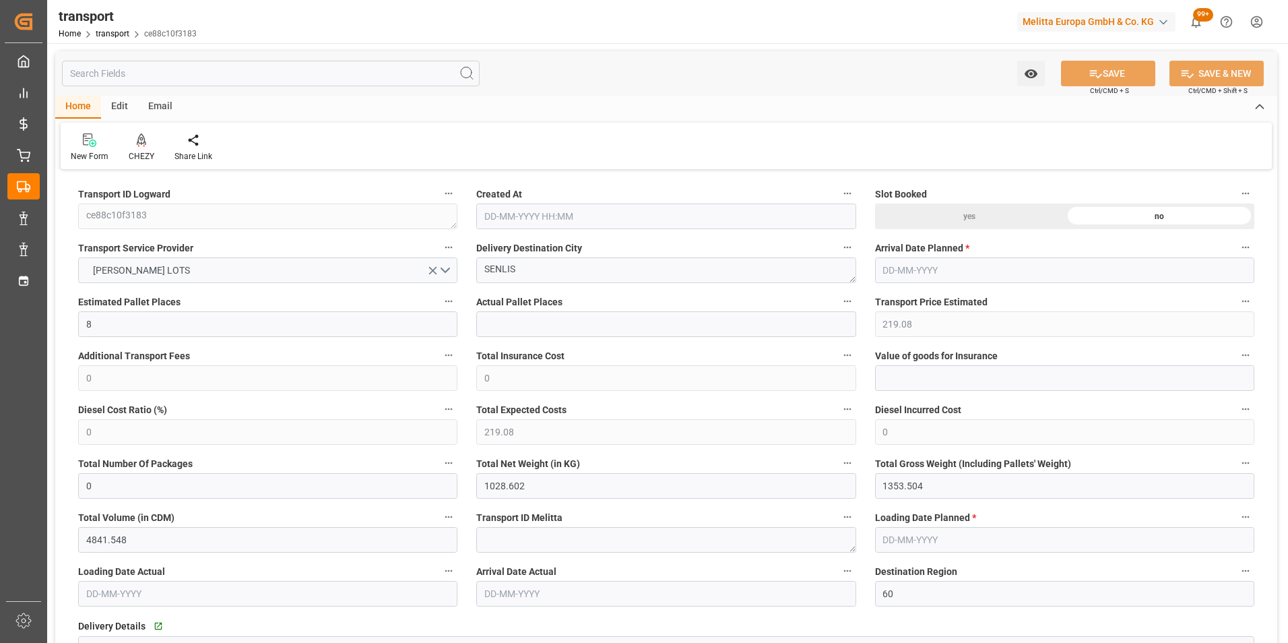
type input "[DATE] 11:35"
type input "[DATE]"
click at [137, 134] on icon at bounding box center [141, 139] width 9 height 13
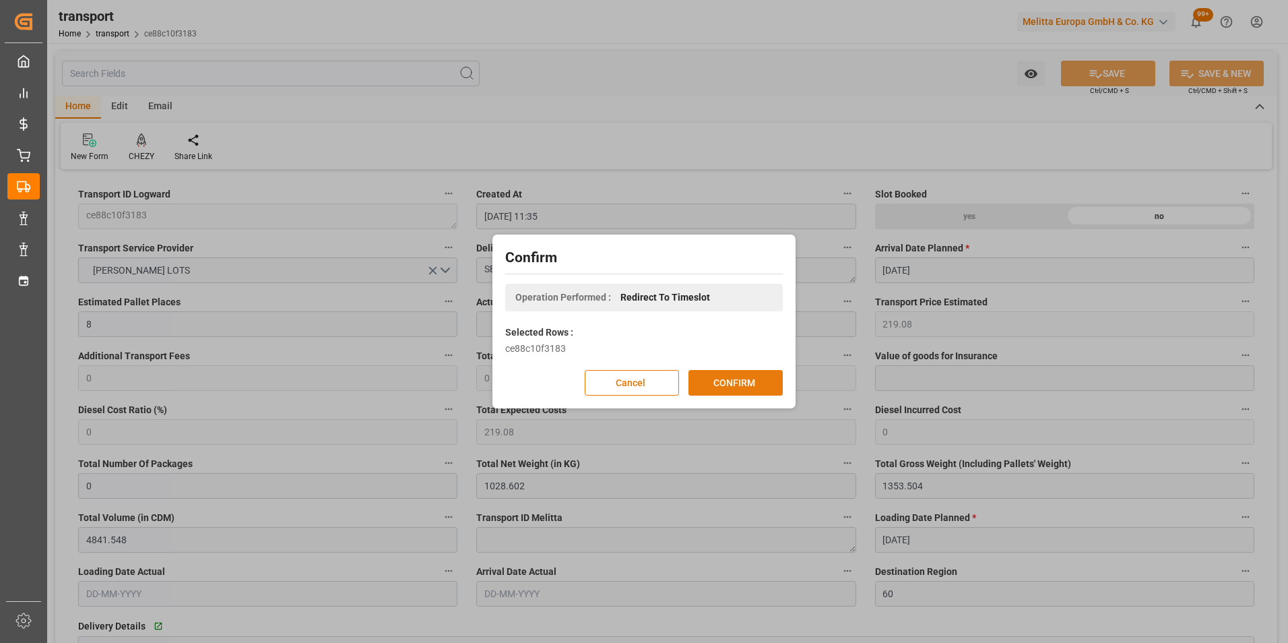
click at [739, 383] on button "CONFIRM" at bounding box center [736, 383] width 94 height 26
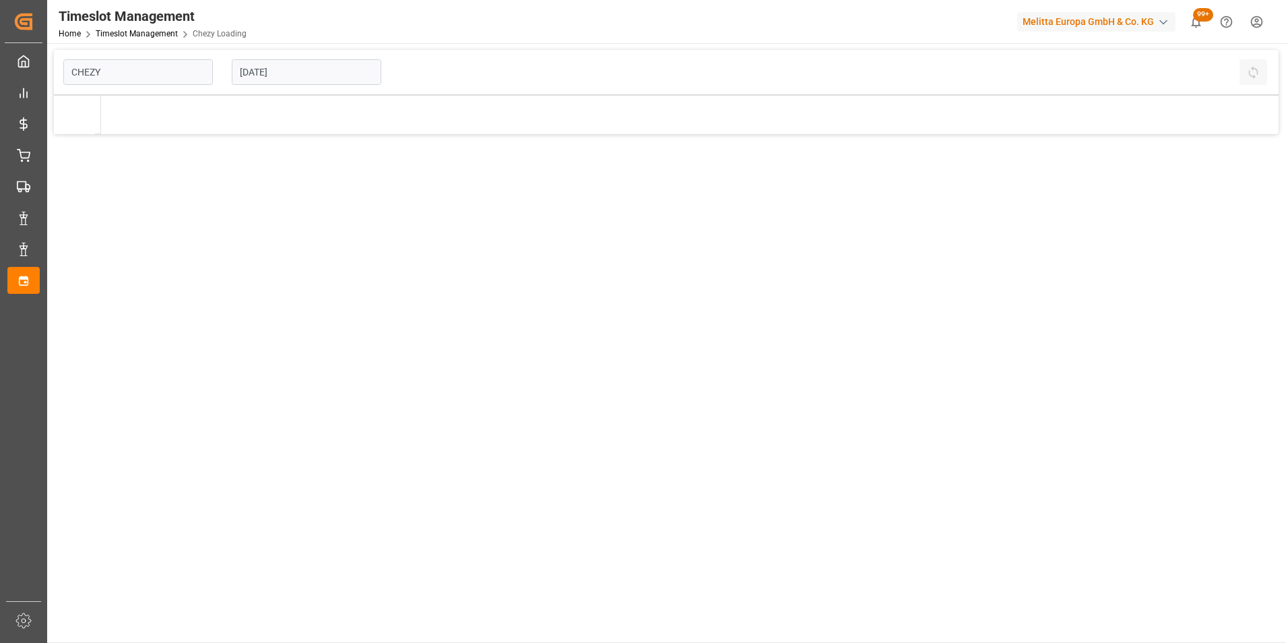
type input "Chezy Loading"
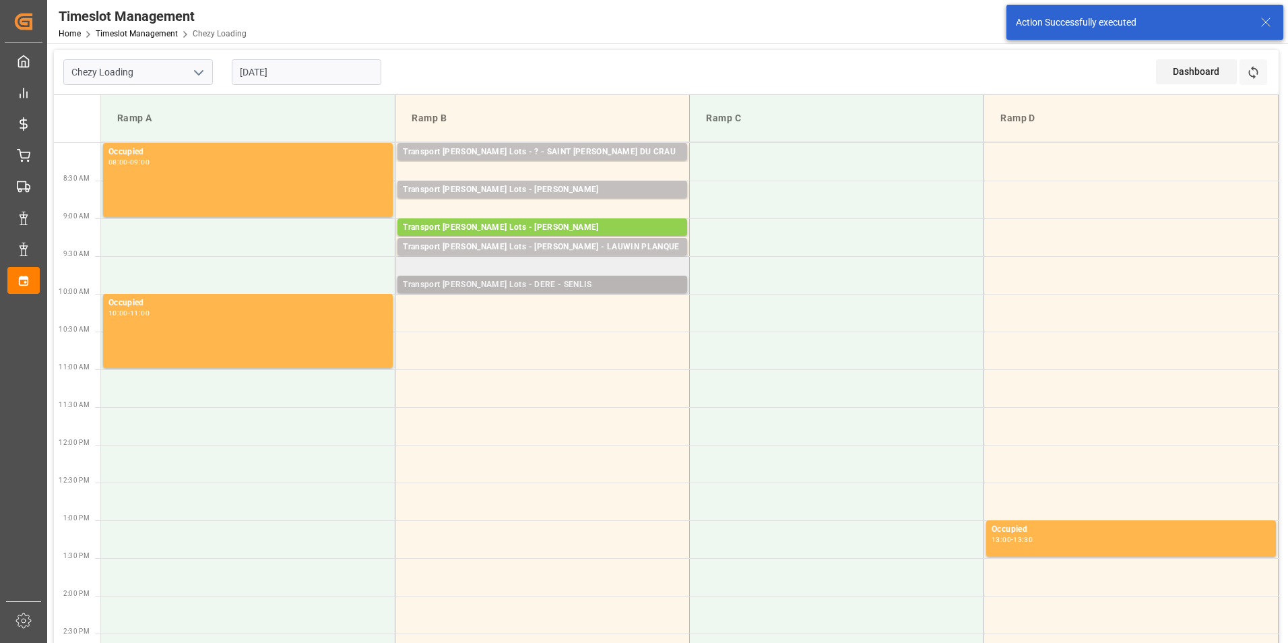
click at [538, 290] on div "Transport [PERSON_NAME] Lots - DERE - SENLIS" at bounding box center [542, 284] width 279 height 13
click at [546, 298] on td at bounding box center [543, 313] width 294 height 38
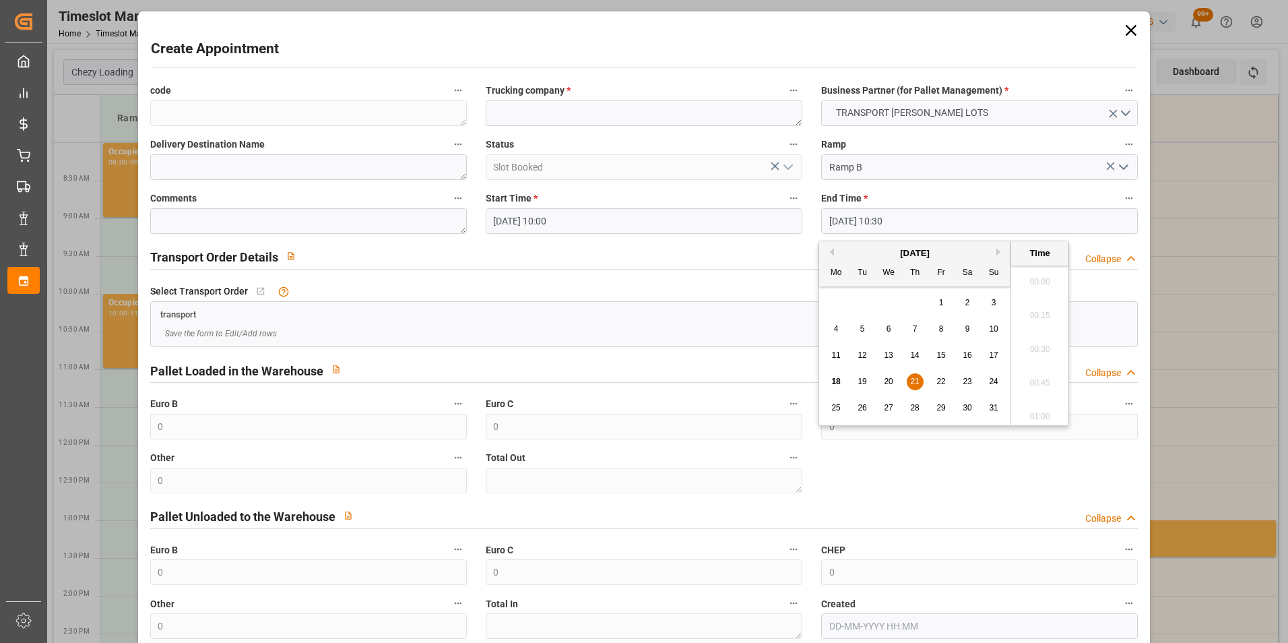
click at [869, 220] on input "[DATE] 10:30" at bounding box center [979, 221] width 317 height 26
click at [916, 379] on span "21" at bounding box center [914, 381] width 9 height 9
click at [1055, 307] on li "10:15" at bounding box center [1039, 311] width 57 height 34
type input "21-08-2025 10:15"
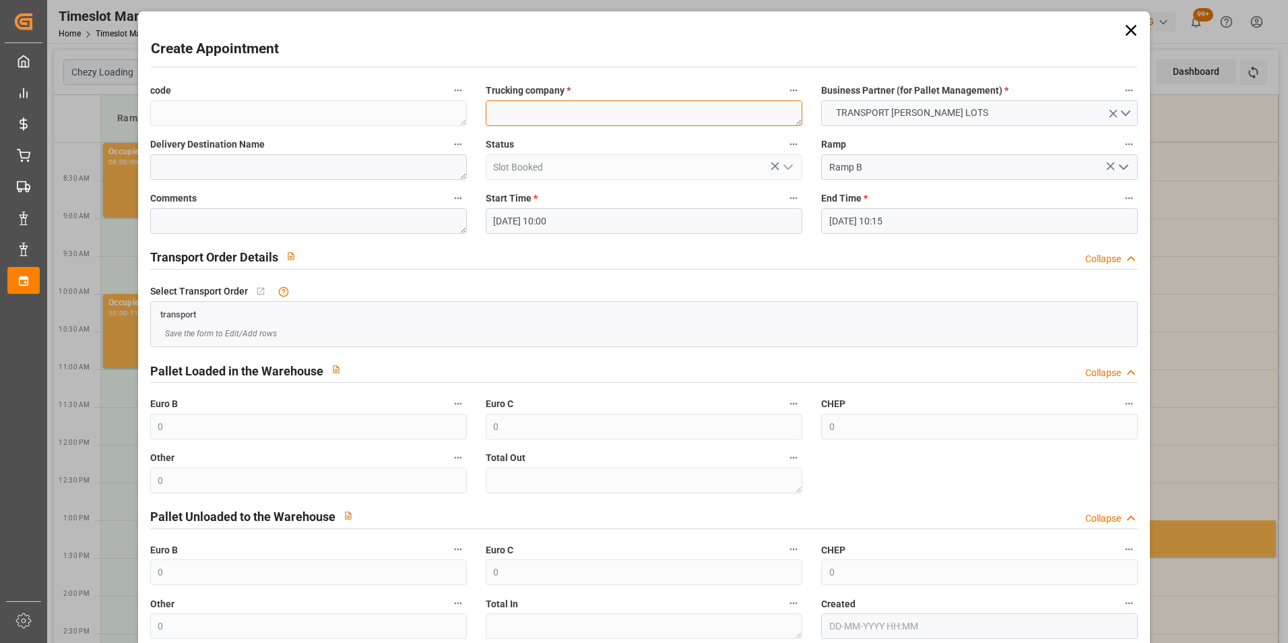
click at [528, 109] on textarea at bounding box center [644, 113] width 317 height 26
type textarea "DERE"
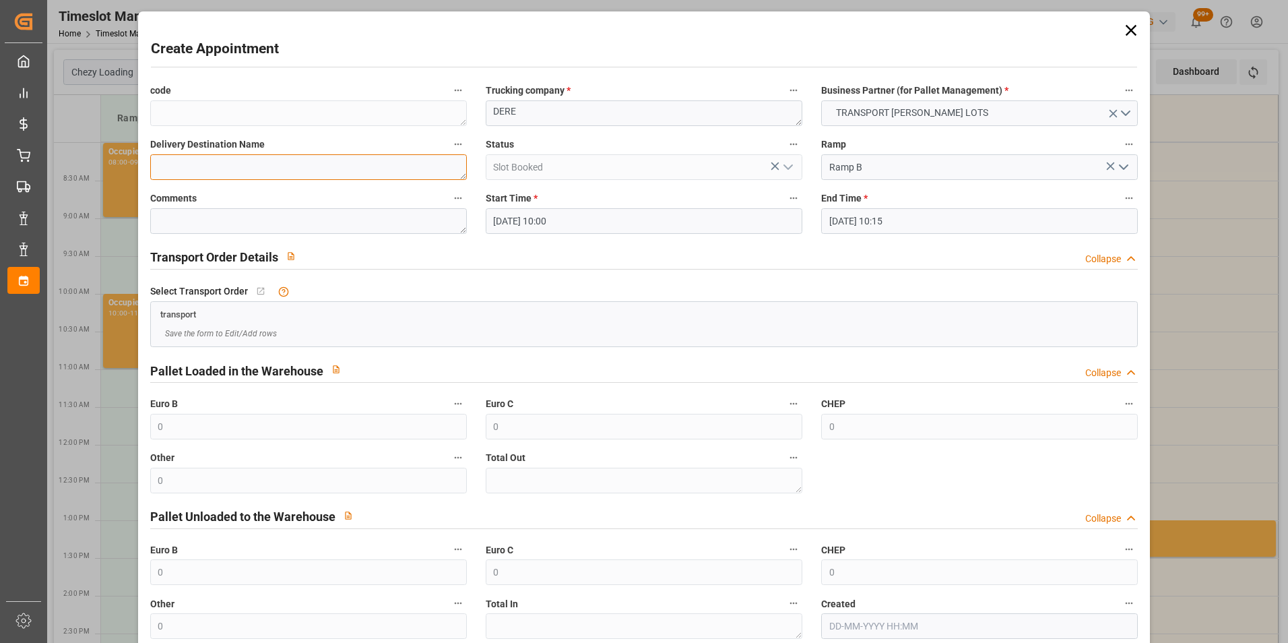
click at [202, 167] on textarea at bounding box center [308, 167] width 317 height 26
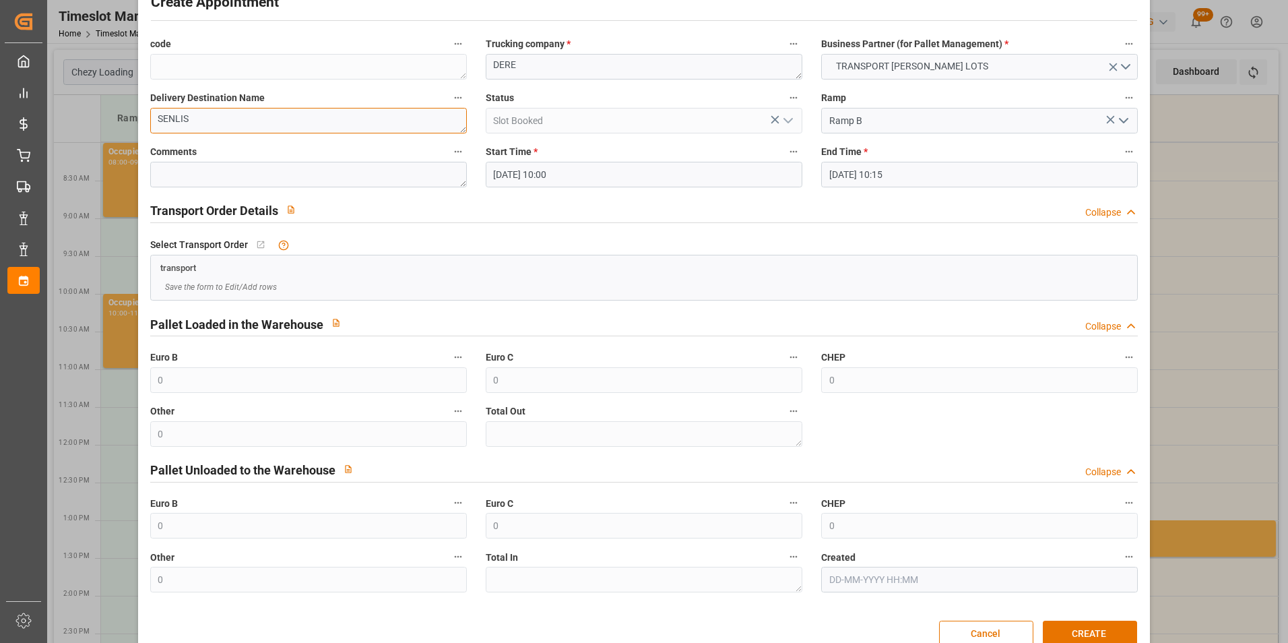
scroll to position [74, 0]
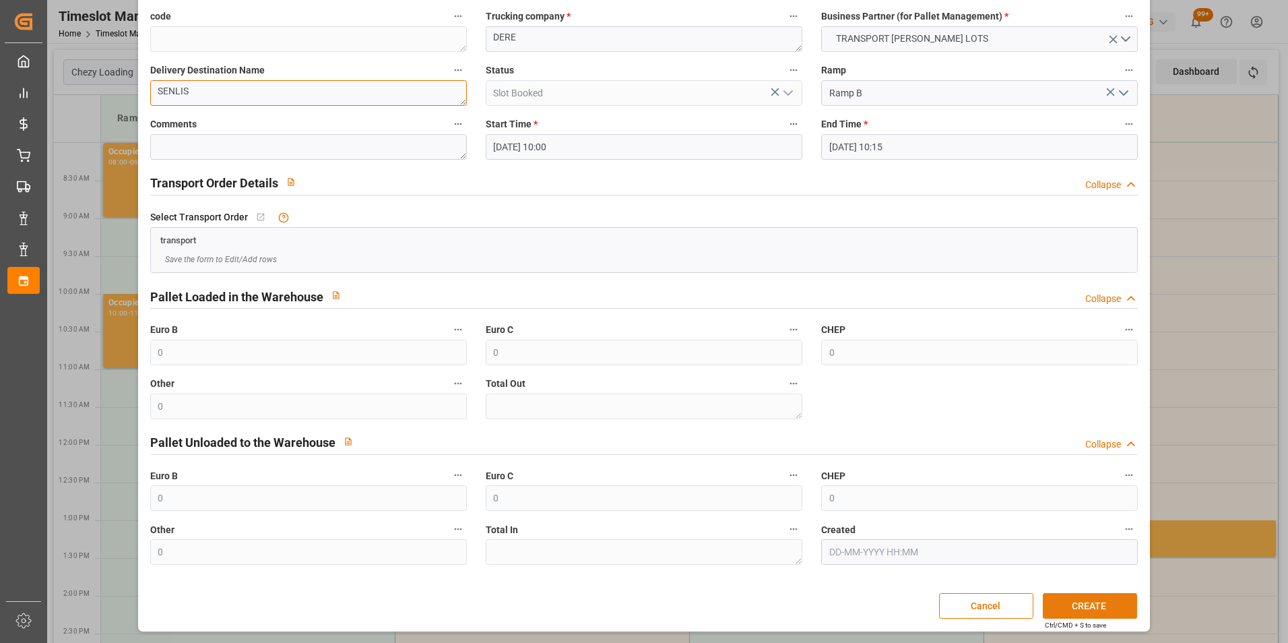
type textarea "SENLIS"
drag, startPoint x: 1057, startPoint y: 600, endPoint x: 1045, endPoint y: 587, distance: 17.7
click at [1057, 602] on button "CREATE" at bounding box center [1090, 606] width 94 height 26
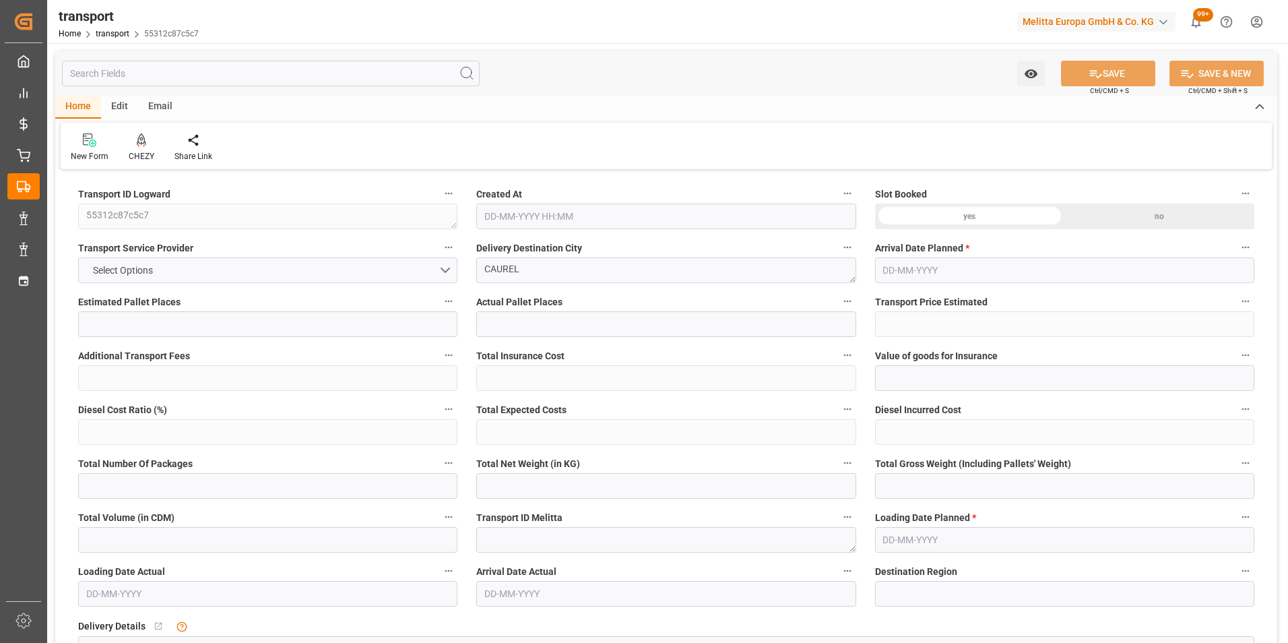
type input "6"
type input "142.68"
type input "0"
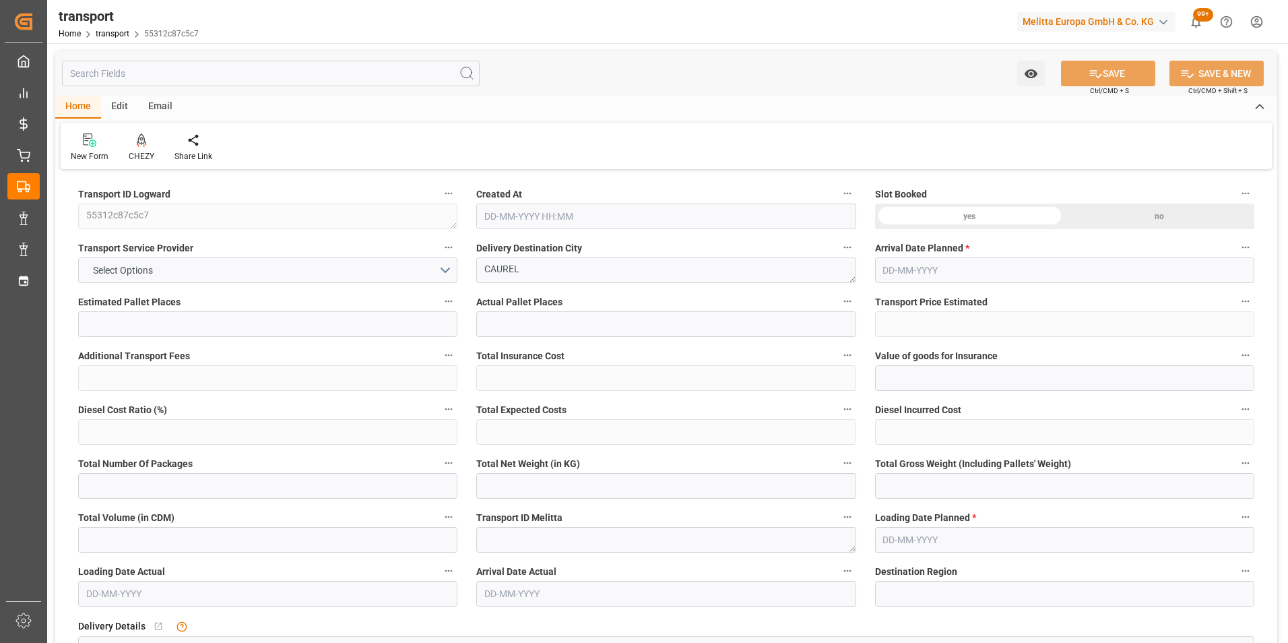
type input "142.68"
type input "0"
type input "625.32"
type input "977.36"
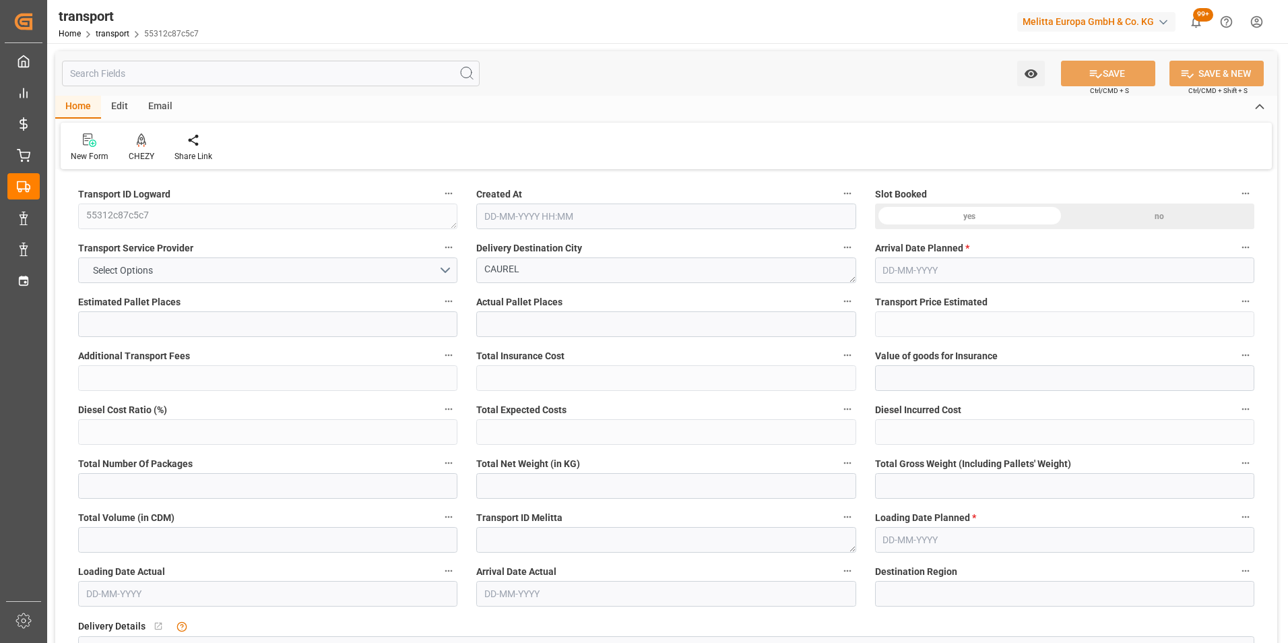
type input "6948"
type input "51"
type input "5"
type input "40"
type input "6"
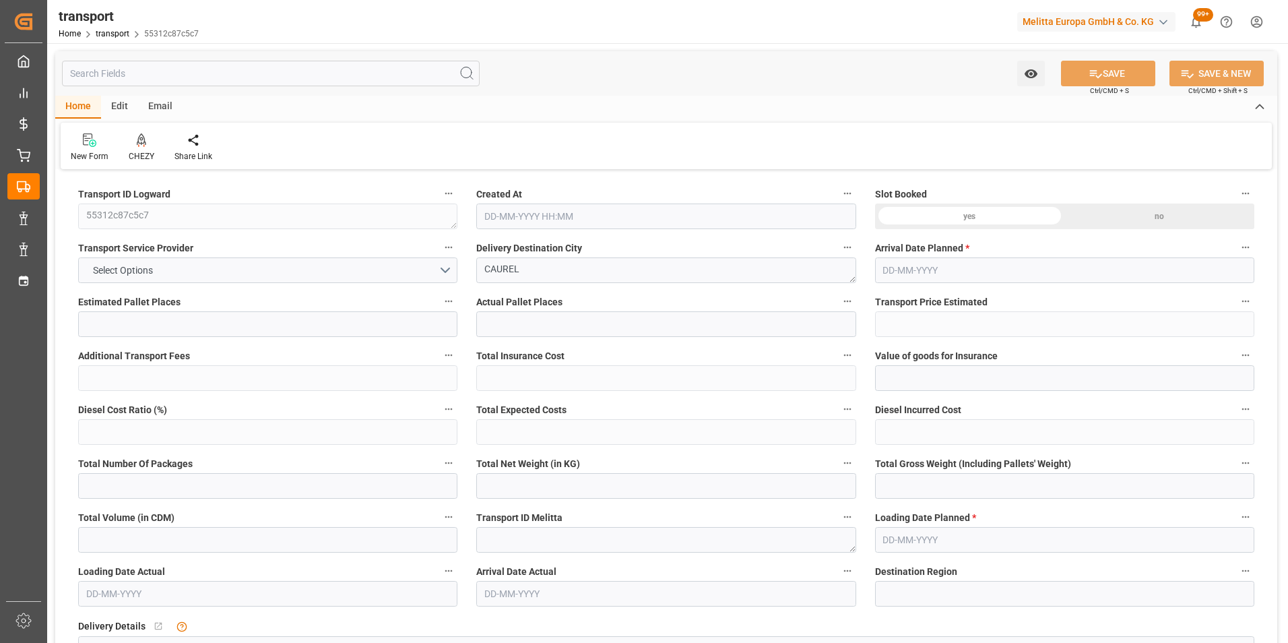
type input "101"
type input "759.24"
type input "0"
type input "4710.8598"
type input "0"
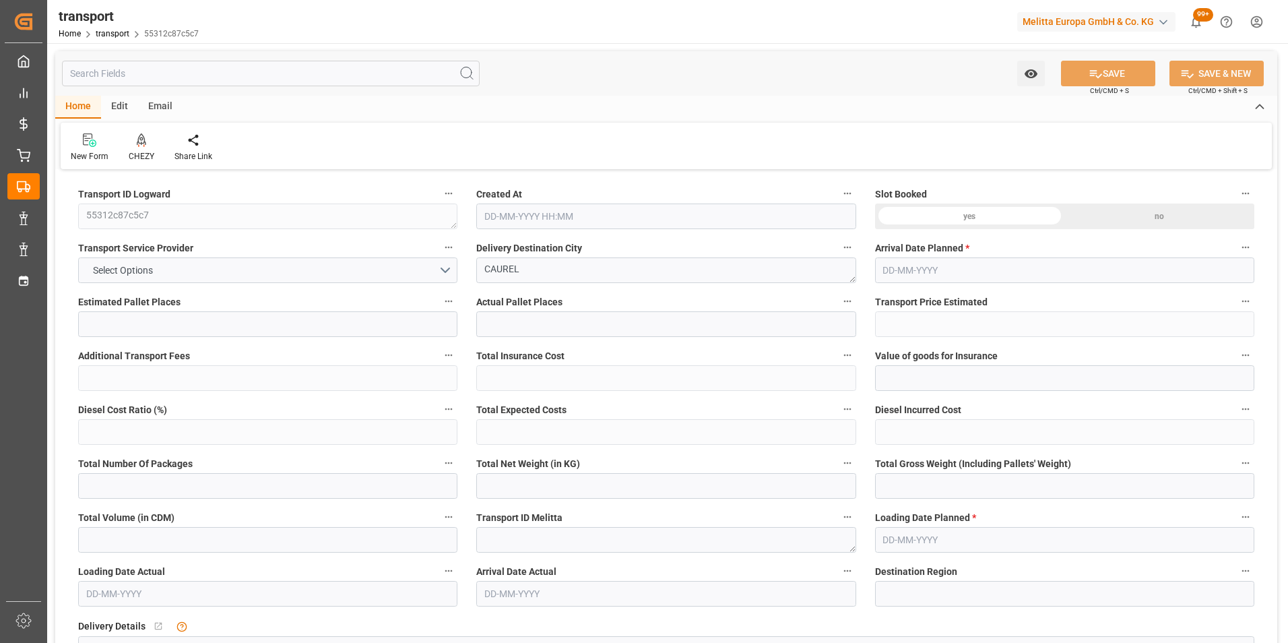
type input "0"
type input "21"
type input "35"
type input "18-08-2025 11:34"
type input "25-08-2025"
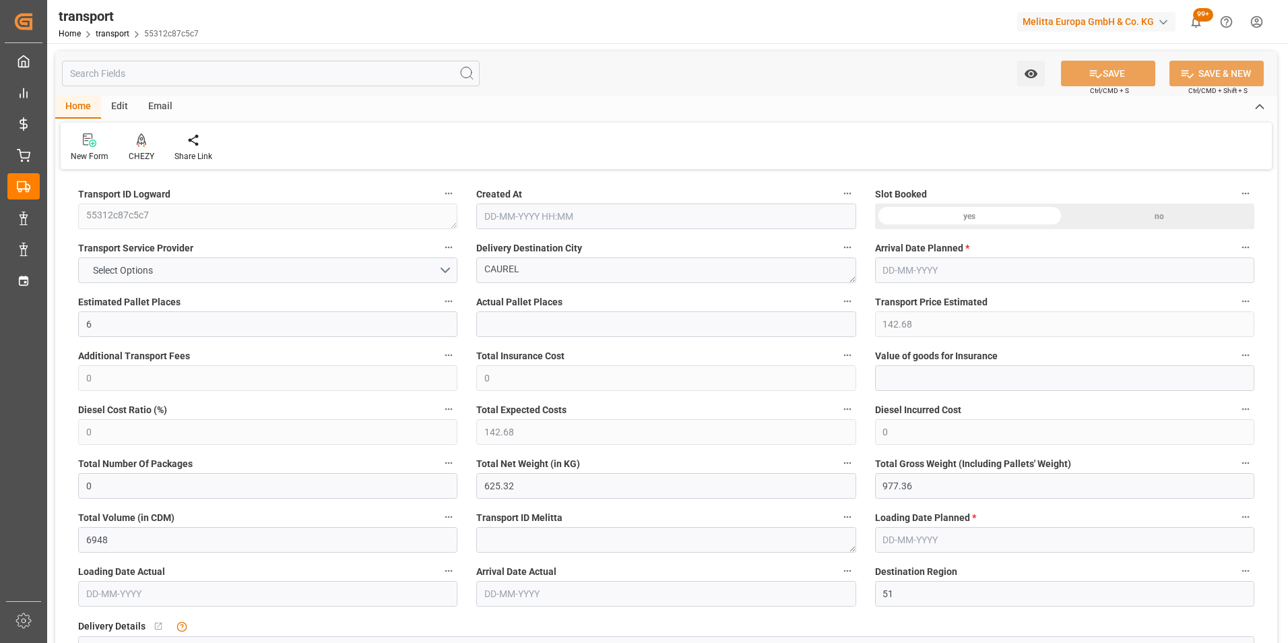
type input "22-08-2025"
click at [144, 141] on icon at bounding box center [141, 139] width 9 height 13
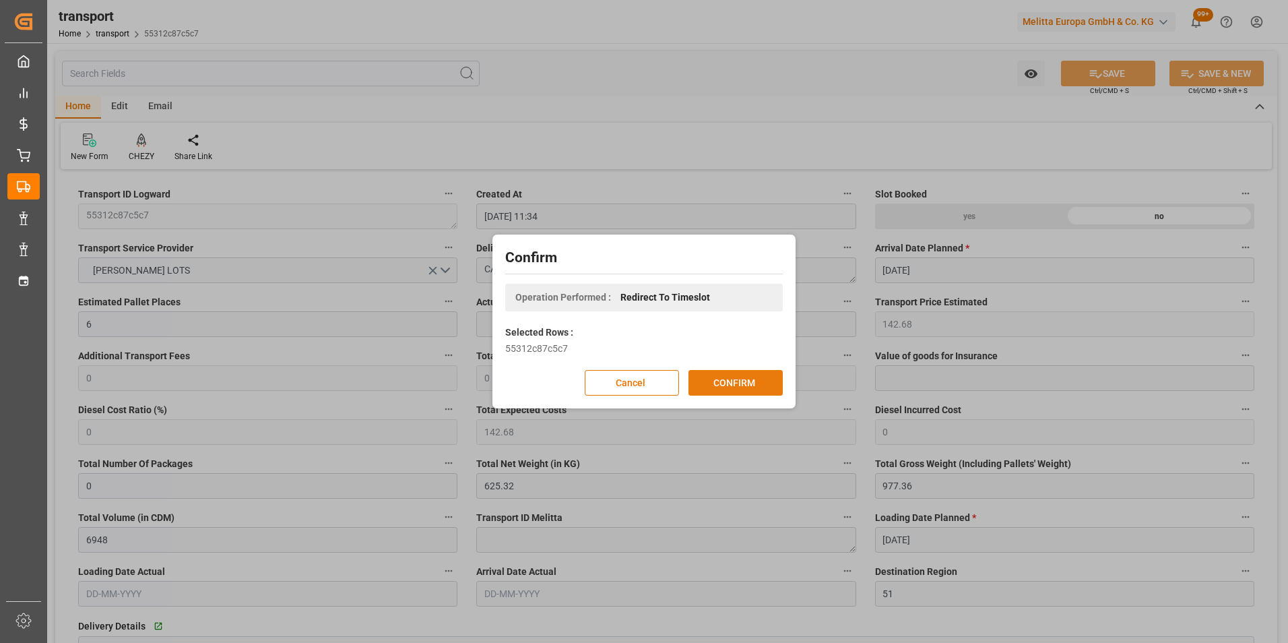
click at [748, 386] on button "CONFIRM" at bounding box center [736, 383] width 94 height 26
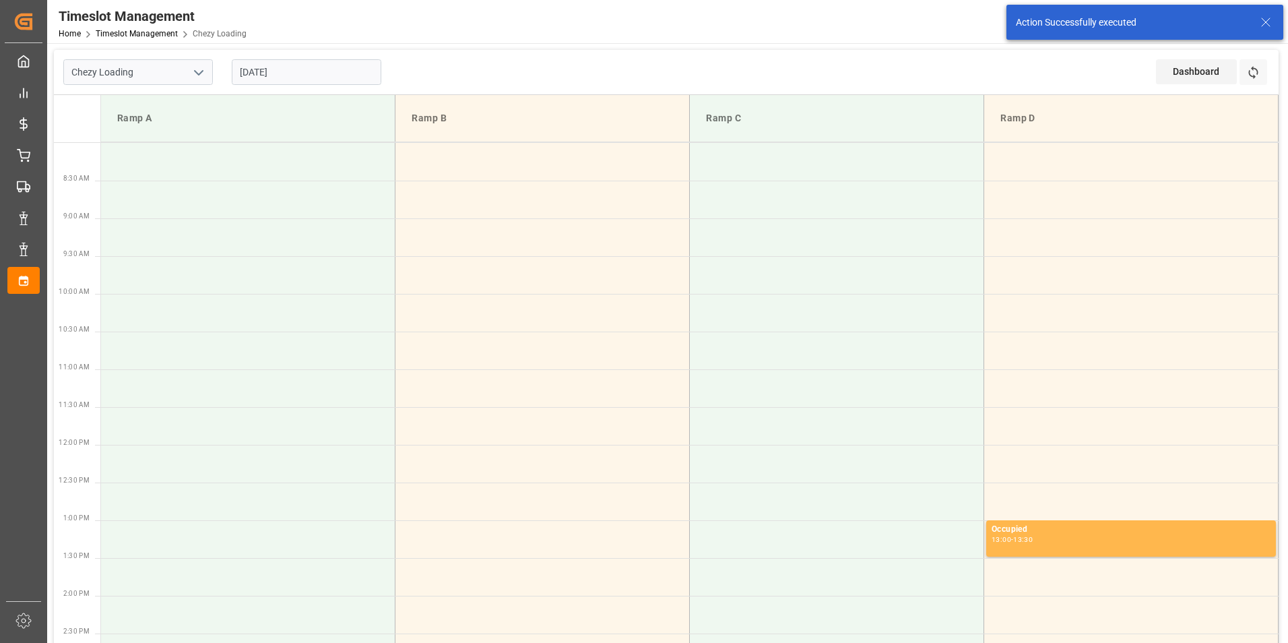
click at [274, 71] on input "[DATE]" at bounding box center [307, 72] width 150 height 26
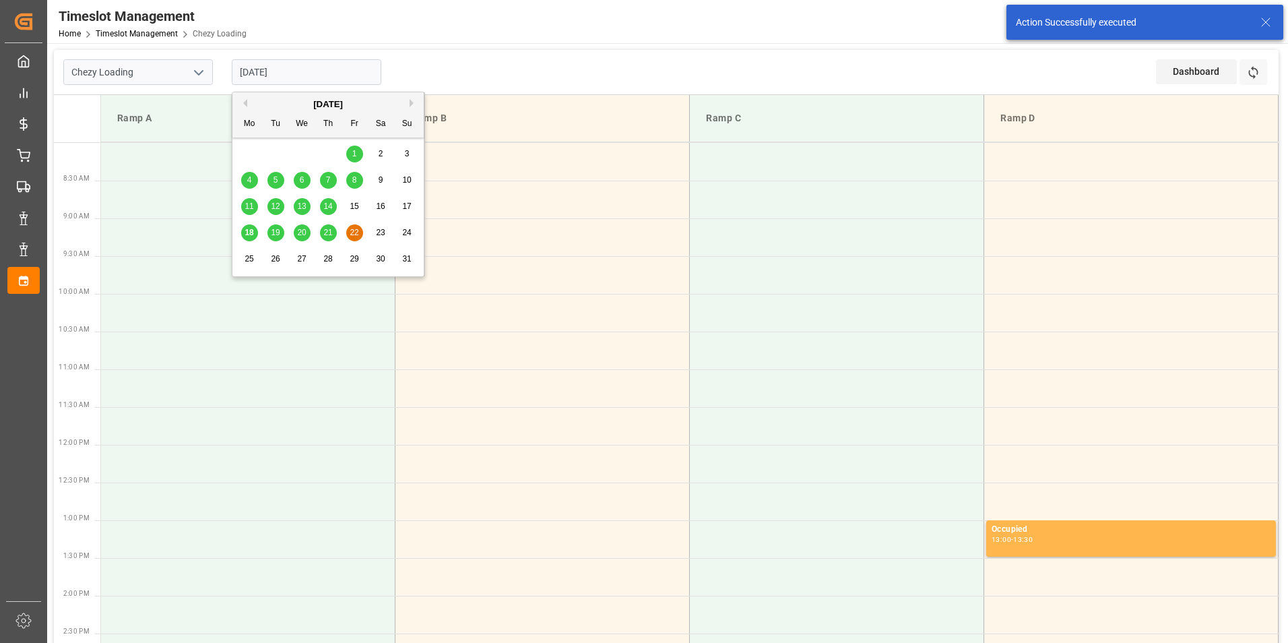
click at [325, 236] on span "21" at bounding box center [327, 232] width 9 height 9
type input "[DATE]"
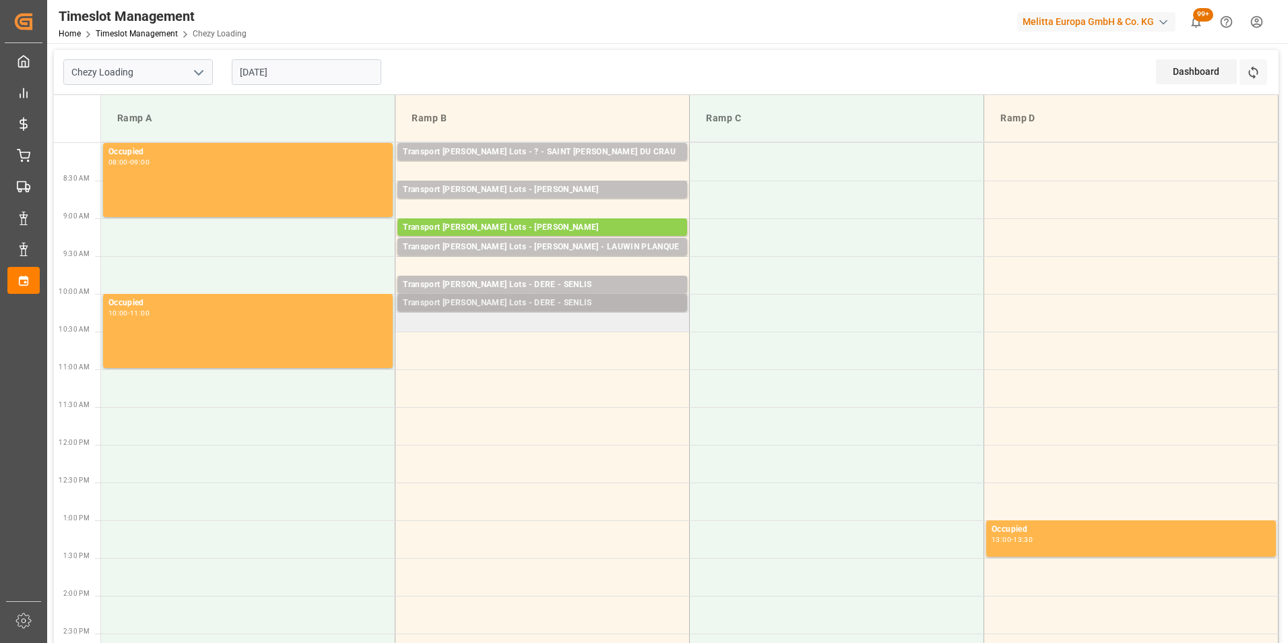
click at [544, 311] on div "Transport [PERSON_NAME] Lots - DERE - SENLIS Pallets: ,TU: 482,City: [GEOGRAPHI…" at bounding box center [543, 303] width 294 height 19
click at [528, 319] on td "Transport [PERSON_NAME] Lots - DERE - SENLIS Pallets: ,TU: 482,City: [GEOGRAPHI…" at bounding box center [543, 313] width 294 height 38
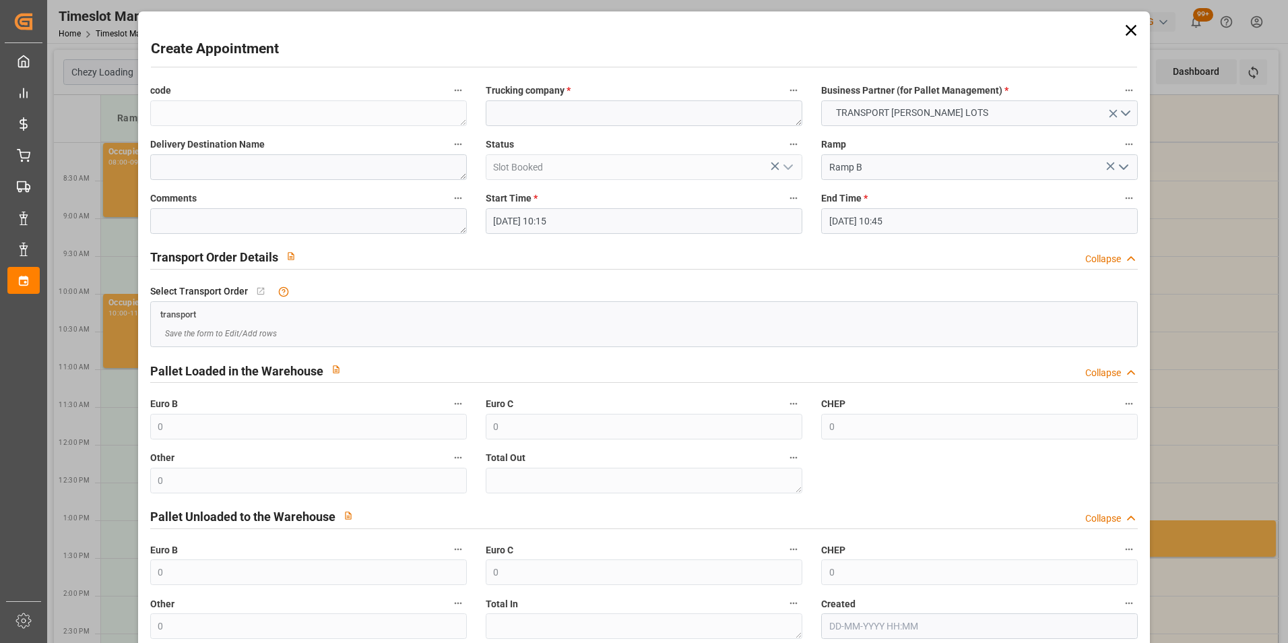
click at [856, 218] on input "[DATE] 10:45" at bounding box center [979, 221] width 317 height 26
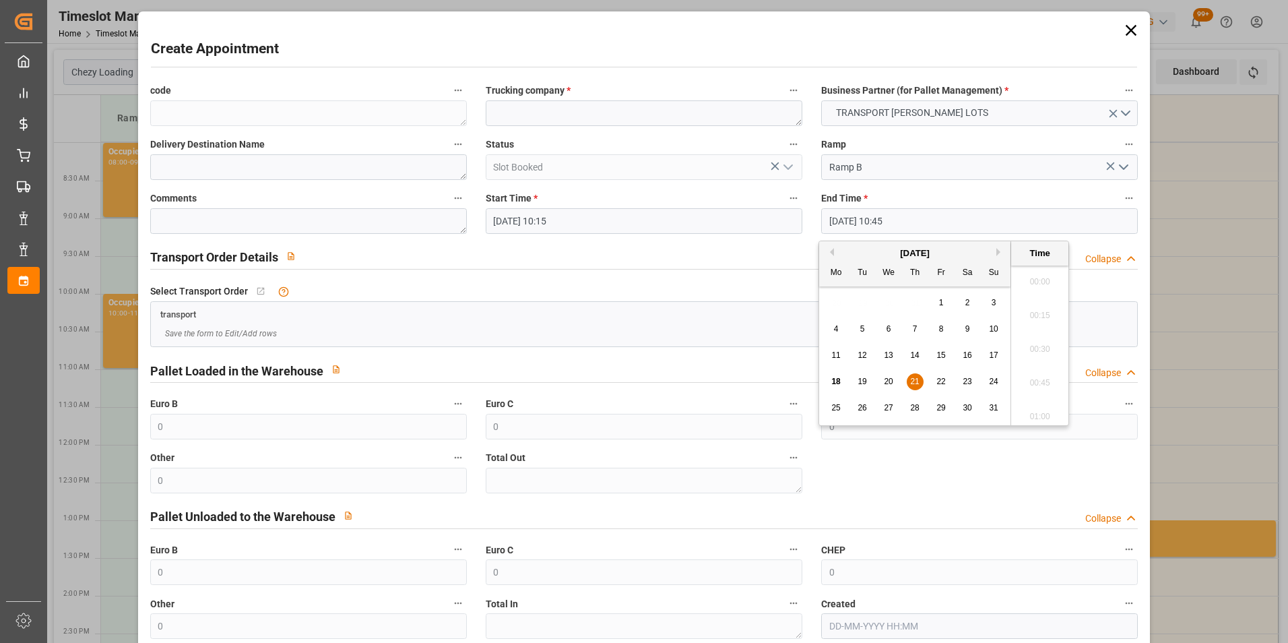
scroll to position [1386, 0]
click at [916, 384] on span "21" at bounding box center [914, 381] width 9 height 9
click at [1045, 307] on li "10:30" at bounding box center [1039, 311] width 57 height 34
type input "[DATE] 10:30"
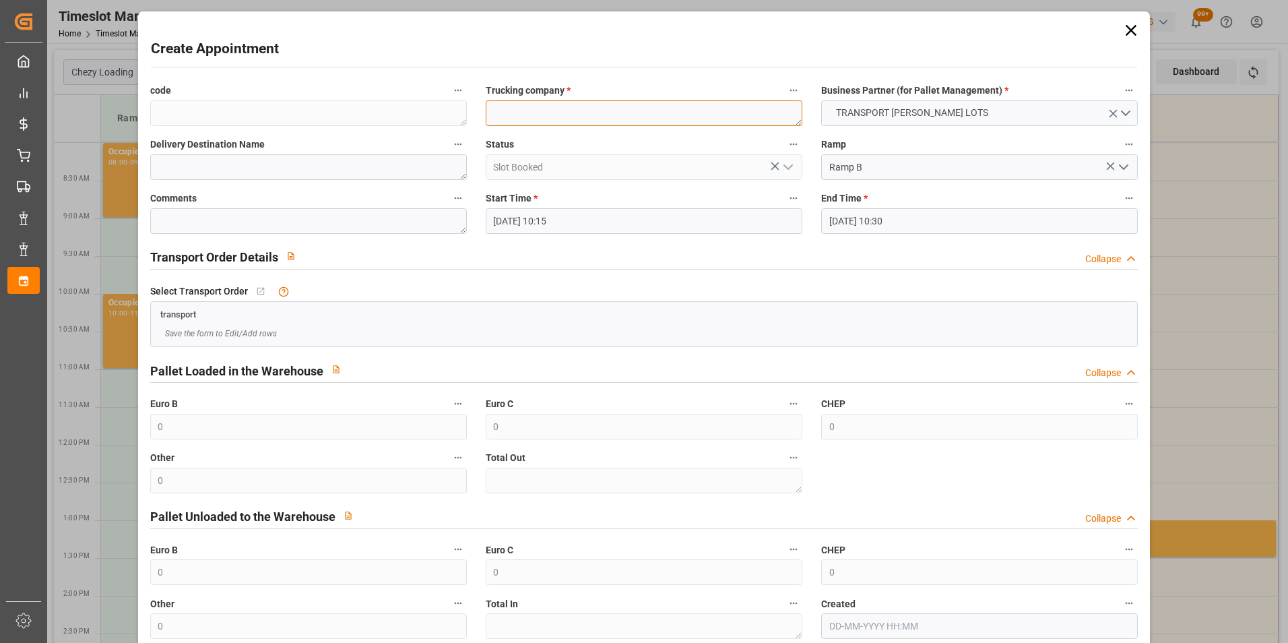
click at [536, 115] on textarea at bounding box center [644, 113] width 317 height 26
type textarea "DERE"
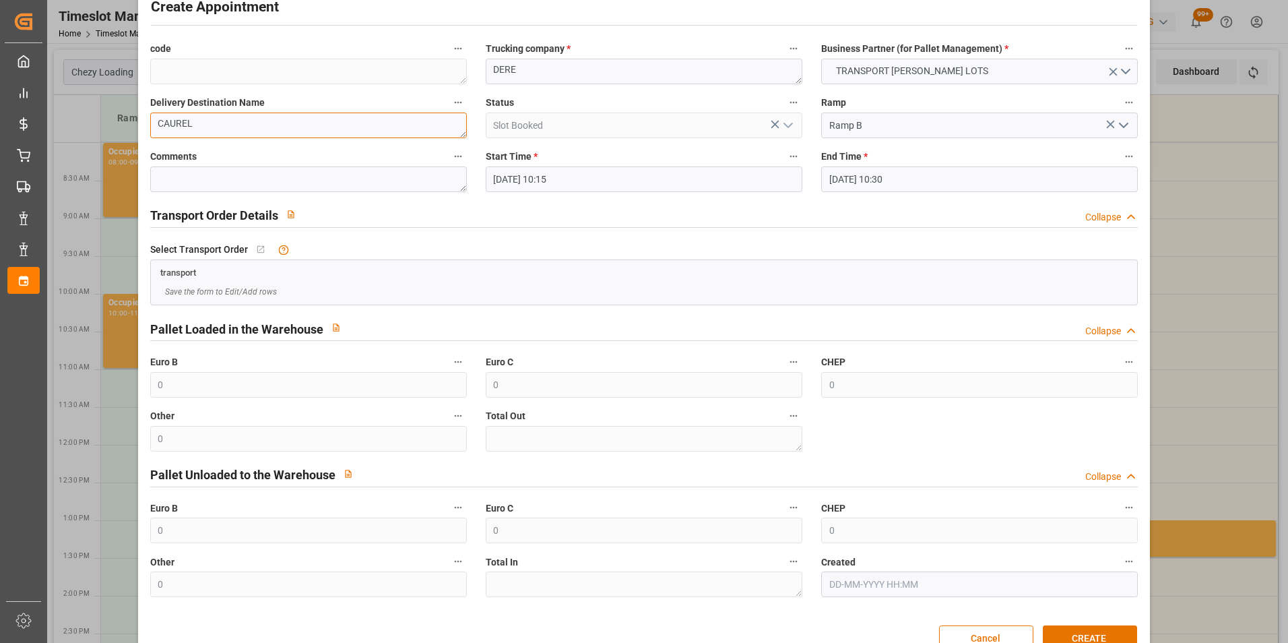
scroll to position [74, 0]
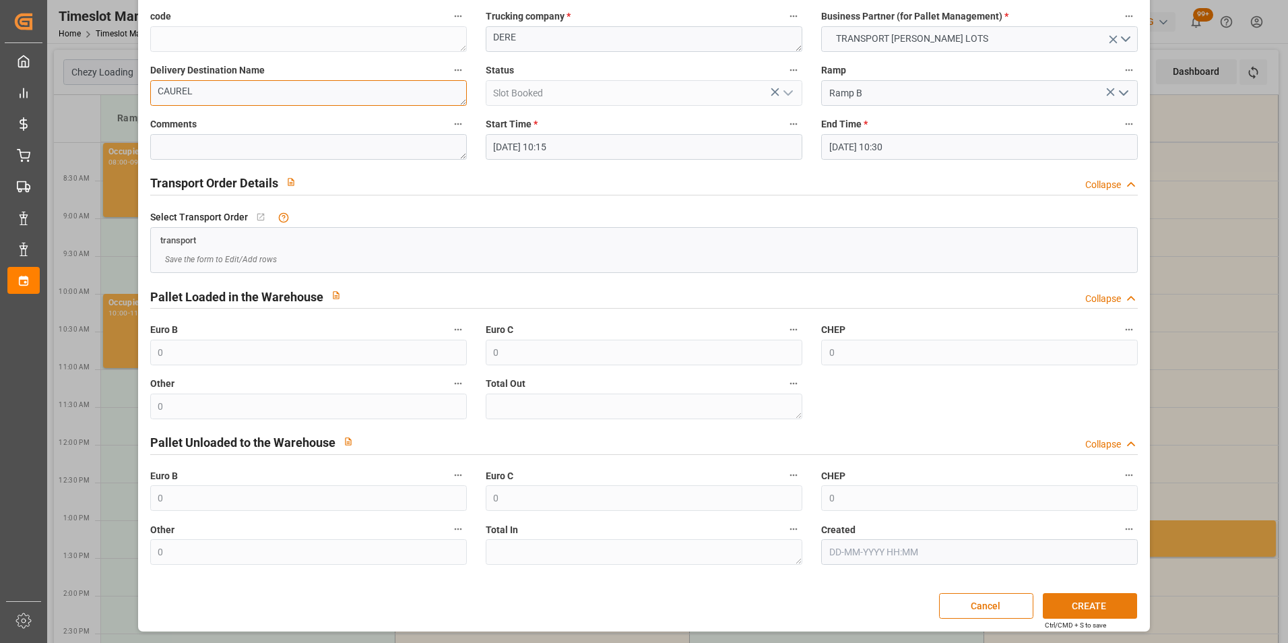
type textarea "CAUREL"
click at [1080, 604] on button "CREATE" at bounding box center [1090, 606] width 94 height 26
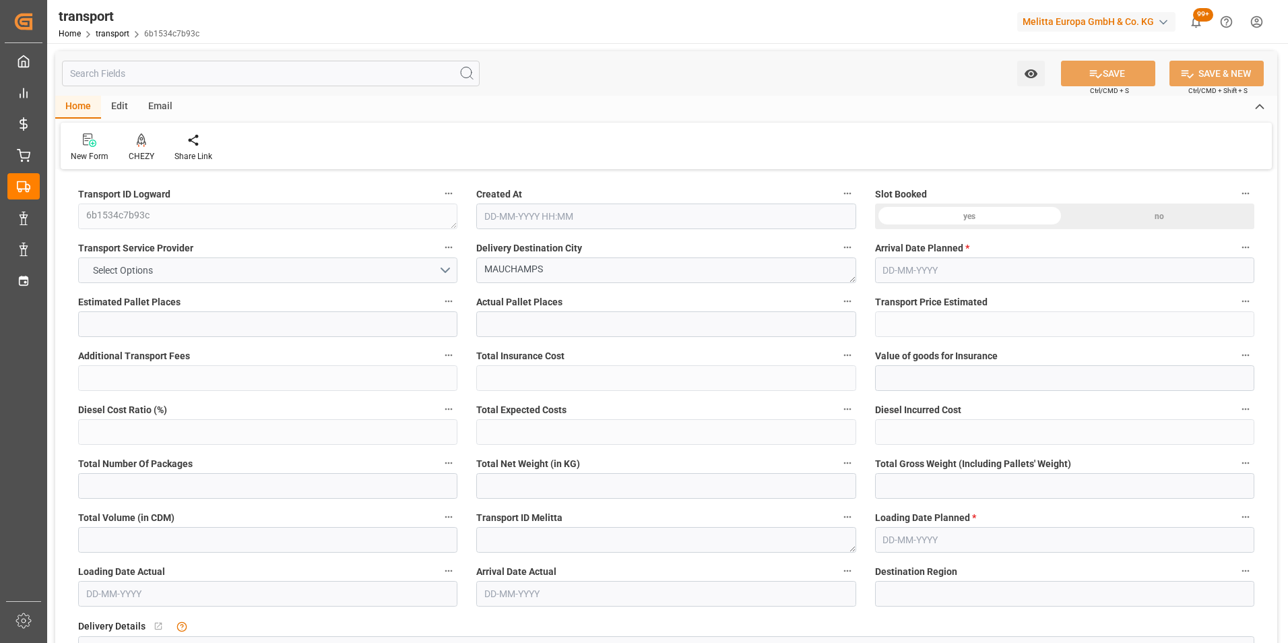
type input "20"
type input "307.84"
type input "0"
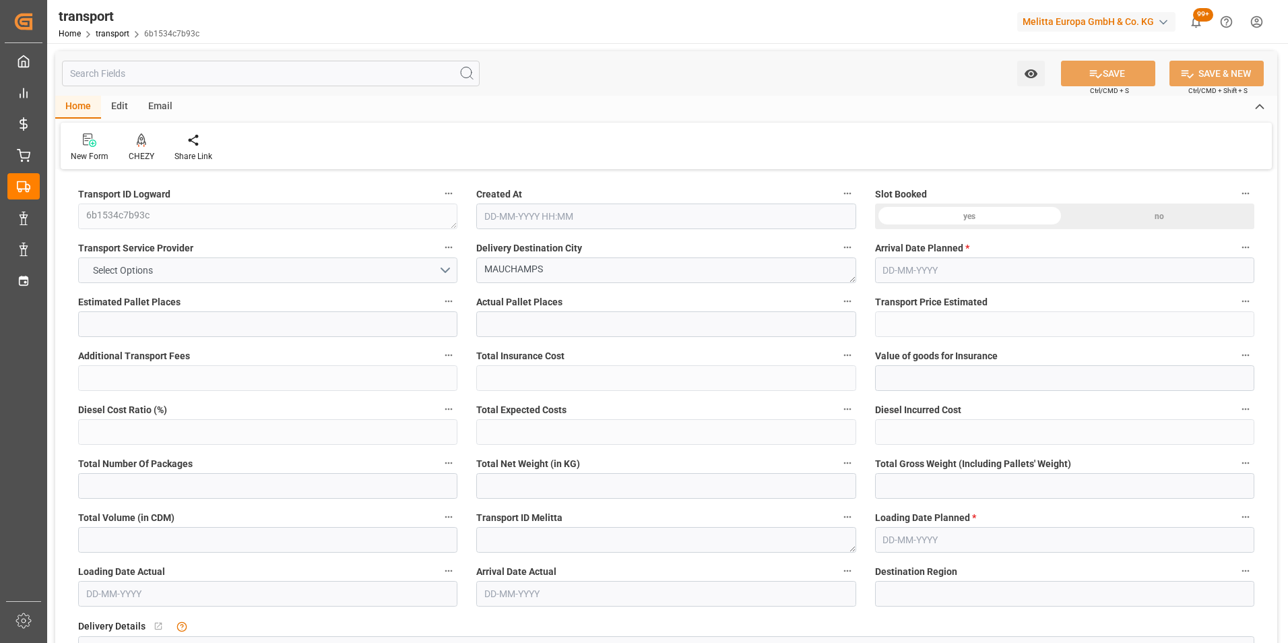
type input "307.84"
type input "0"
type input "3593.228"
type input "5325.162"
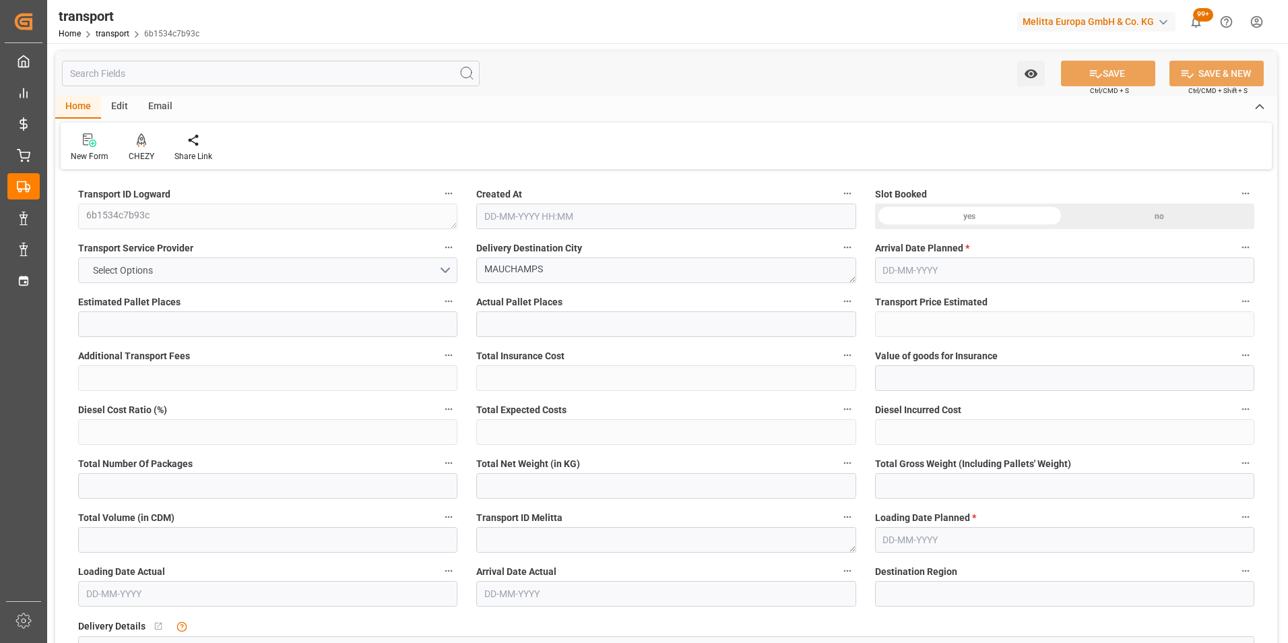
type input "24381.97"
type input "91"
type input "21"
type input "1140"
type input "34"
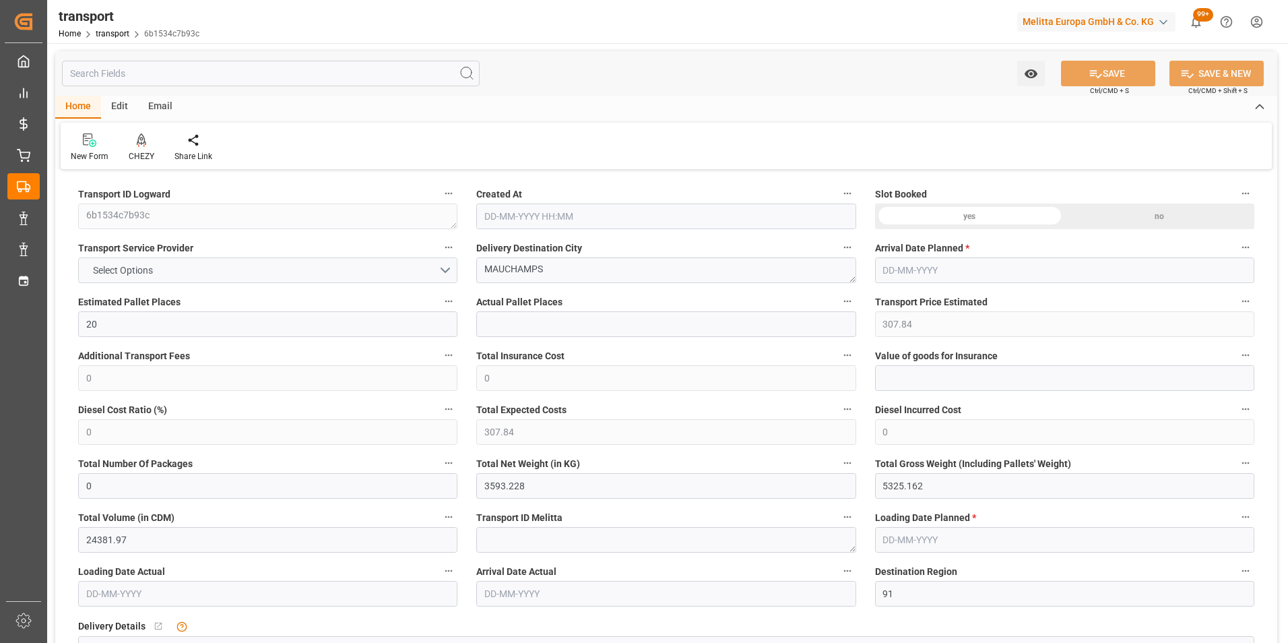
type input "101"
type input "4349.892"
type input "0"
type input "4710.8598"
type input "0"
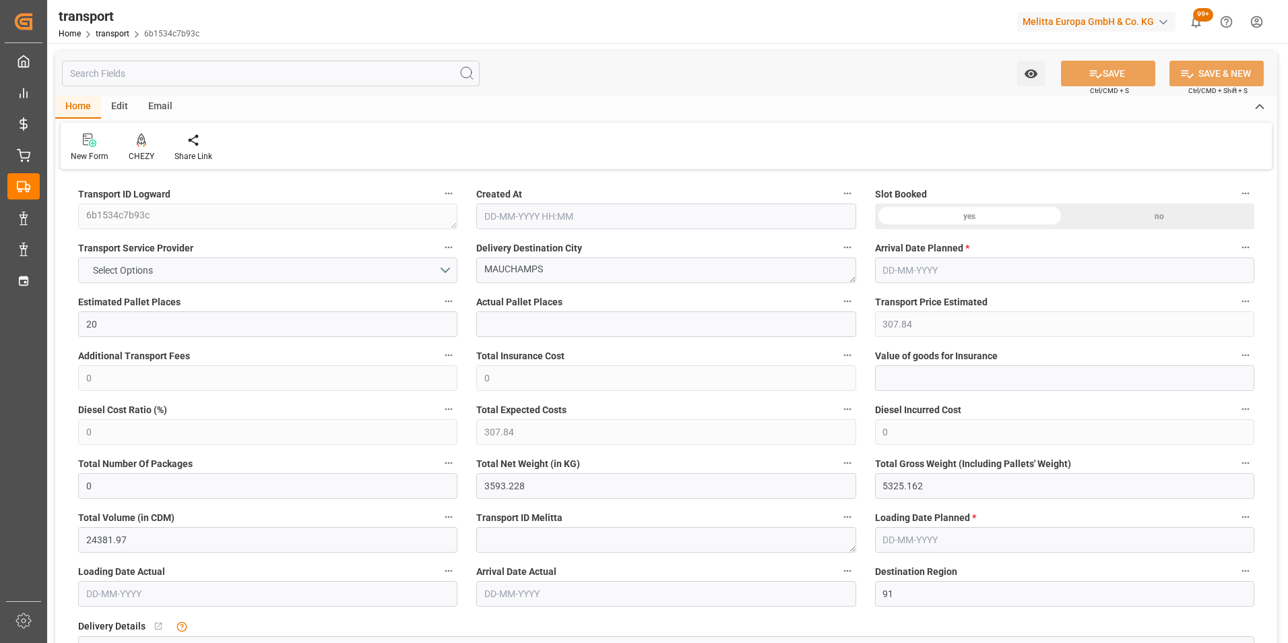
type input "0"
type input "21"
type input "35"
type input "[DATE] 11:33"
type input "[DATE]"
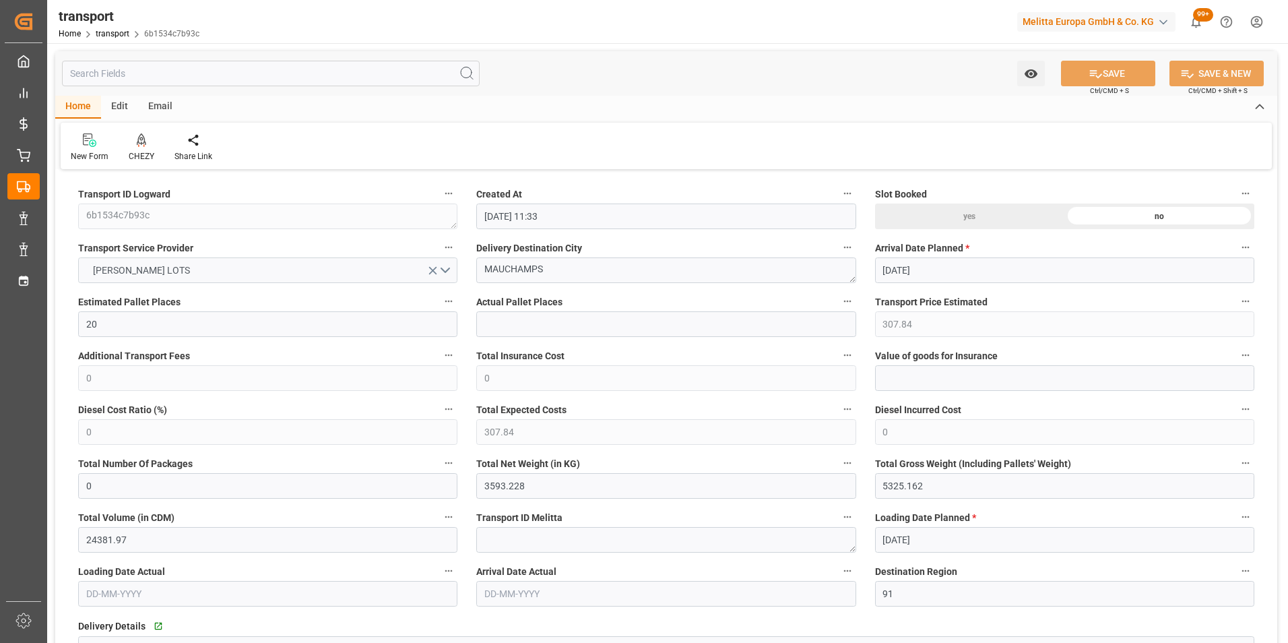
type input "[DATE]"
click at [143, 144] on icon at bounding box center [141, 138] width 9 height 11
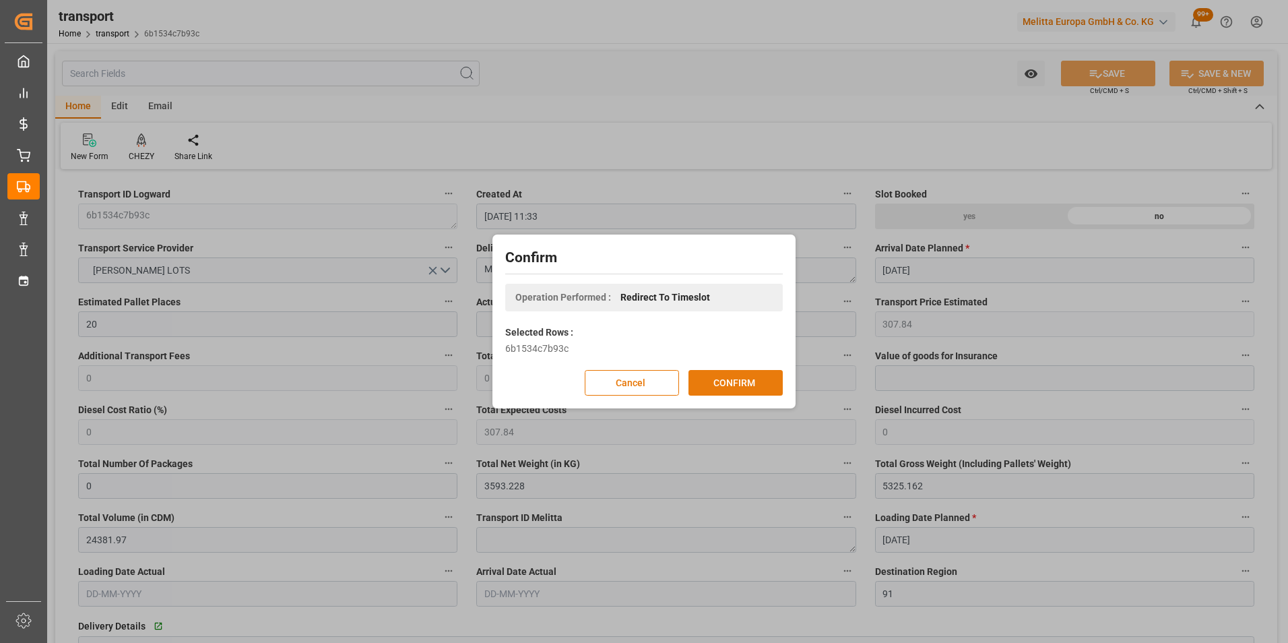
click at [723, 379] on button "CONFIRM" at bounding box center [736, 383] width 94 height 26
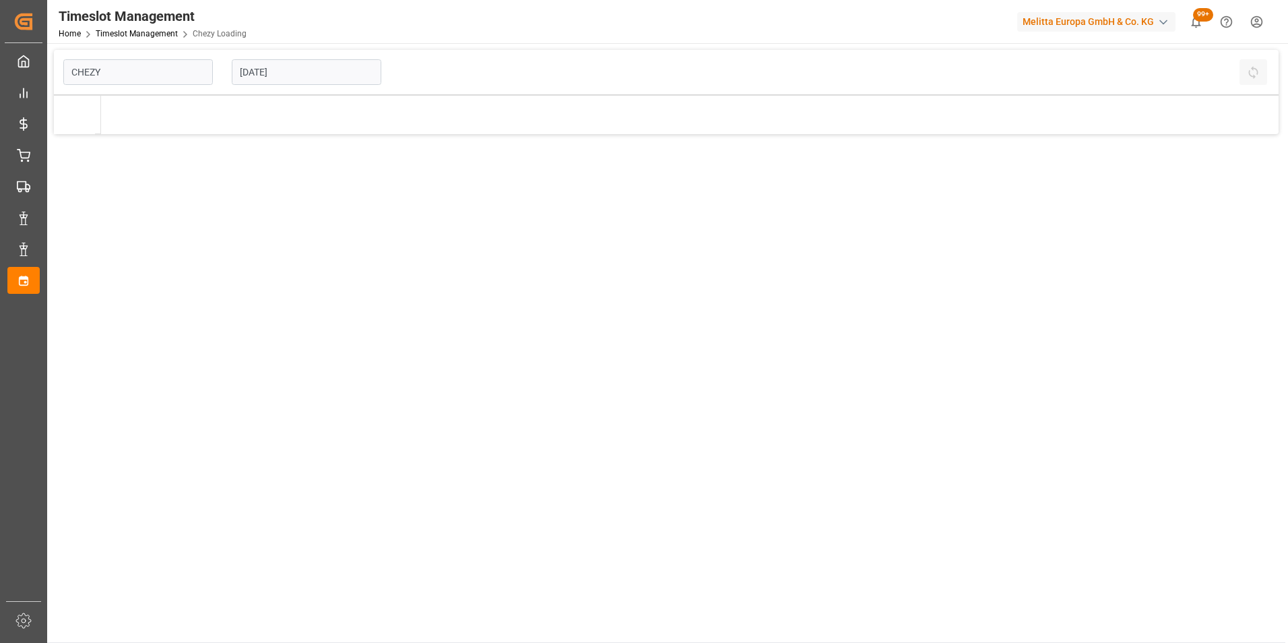
type input "Chezy Loading"
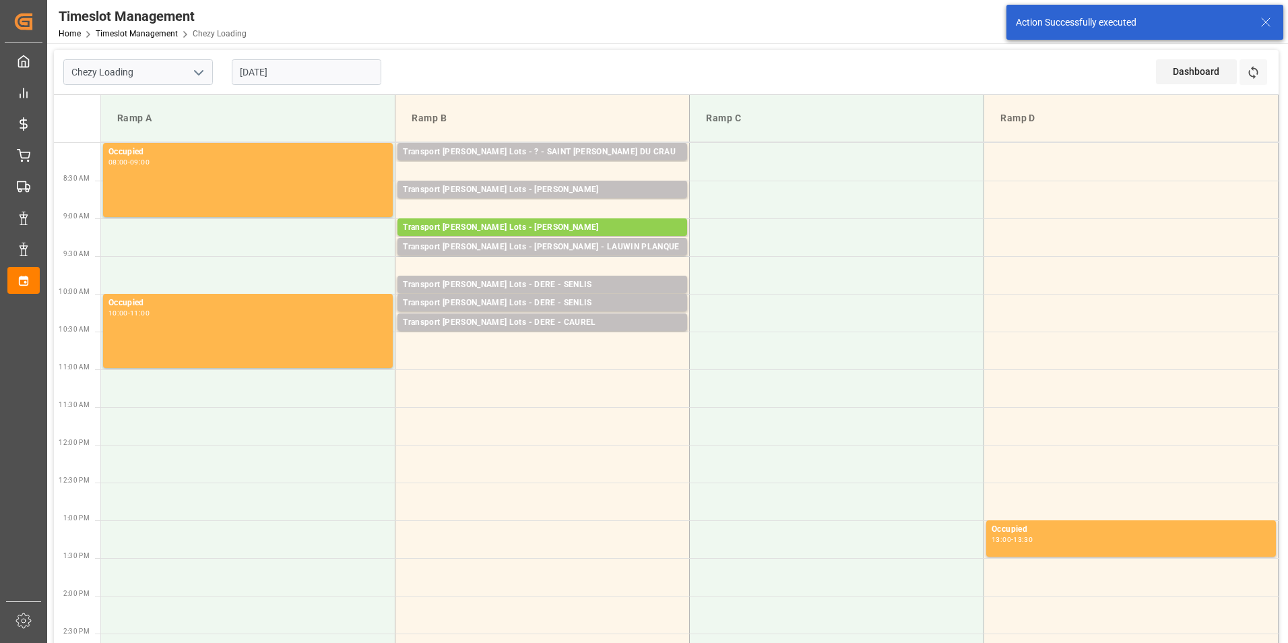
click at [285, 71] on input "[DATE]" at bounding box center [307, 72] width 150 height 26
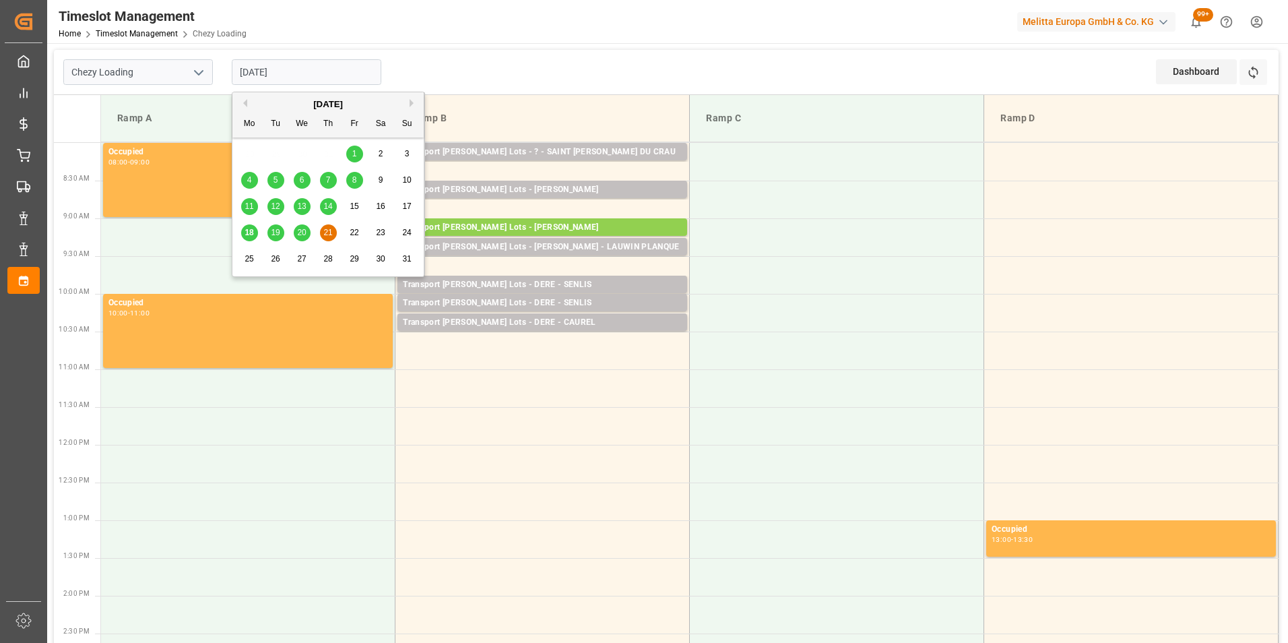
click at [325, 231] on span "21" at bounding box center [327, 232] width 9 height 9
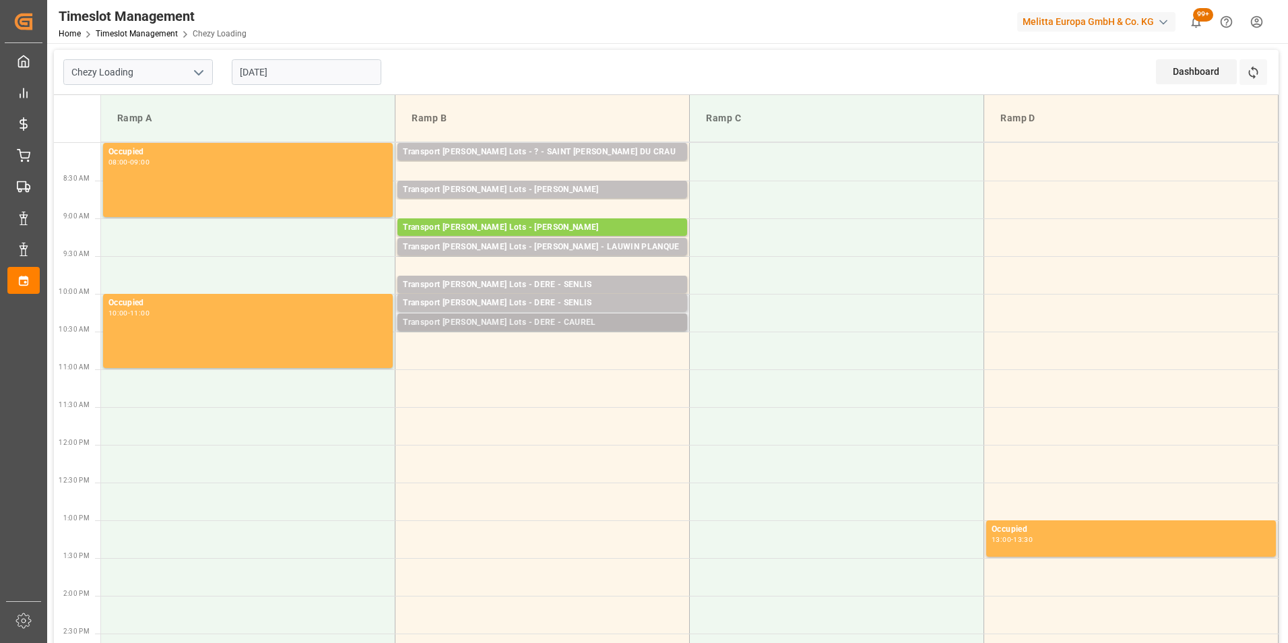
click at [547, 319] on div "Transport [PERSON_NAME] Lots - DERE - CAUREL" at bounding box center [542, 322] width 279 height 13
click at [541, 338] on td at bounding box center [543, 351] width 294 height 38
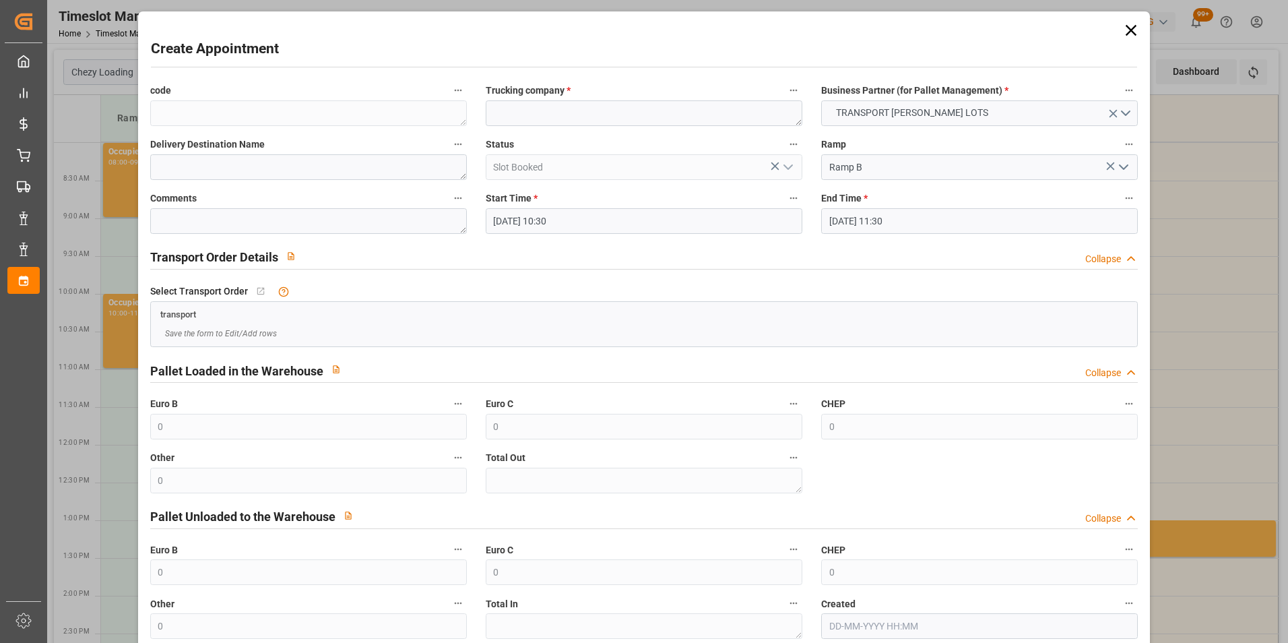
click at [537, 217] on input "[DATE] 10:30" at bounding box center [644, 221] width 317 height 26
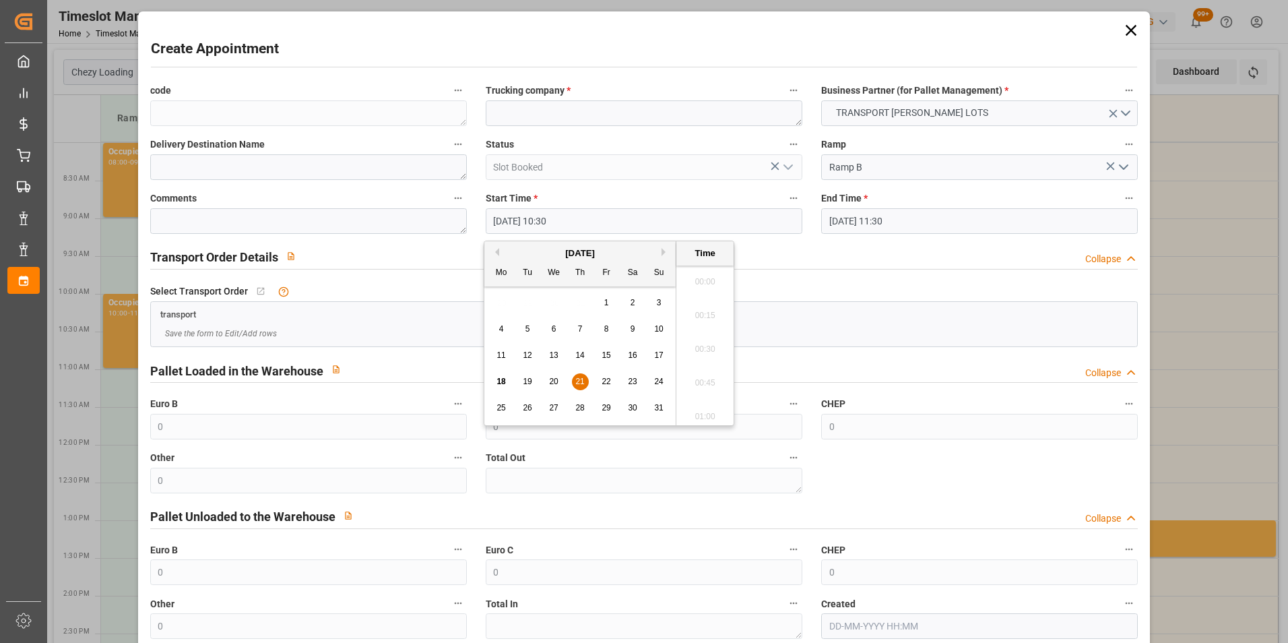
scroll to position [1352, 0]
click at [579, 379] on span "21" at bounding box center [579, 381] width 9 height 9
click at [702, 374] on li "10:45" at bounding box center [705, 379] width 57 height 34
type input "[DATE] 10:45"
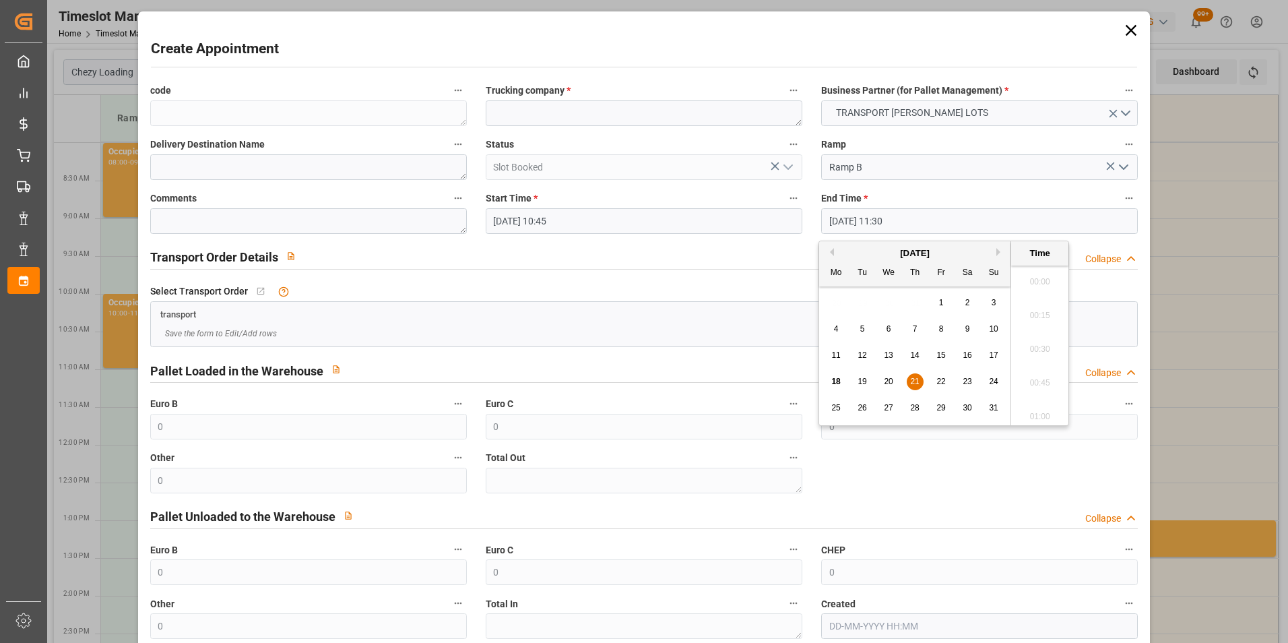
click at [844, 220] on input "21-08-2025 11:30" at bounding box center [979, 221] width 317 height 26
click at [918, 376] on div "21" at bounding box center [915, 382] width 17 height 16
click at [1034, 280] on li "11:00" at bounding box center [1039, 278] width 57 height 34
type input "21-08-2025 11:00"
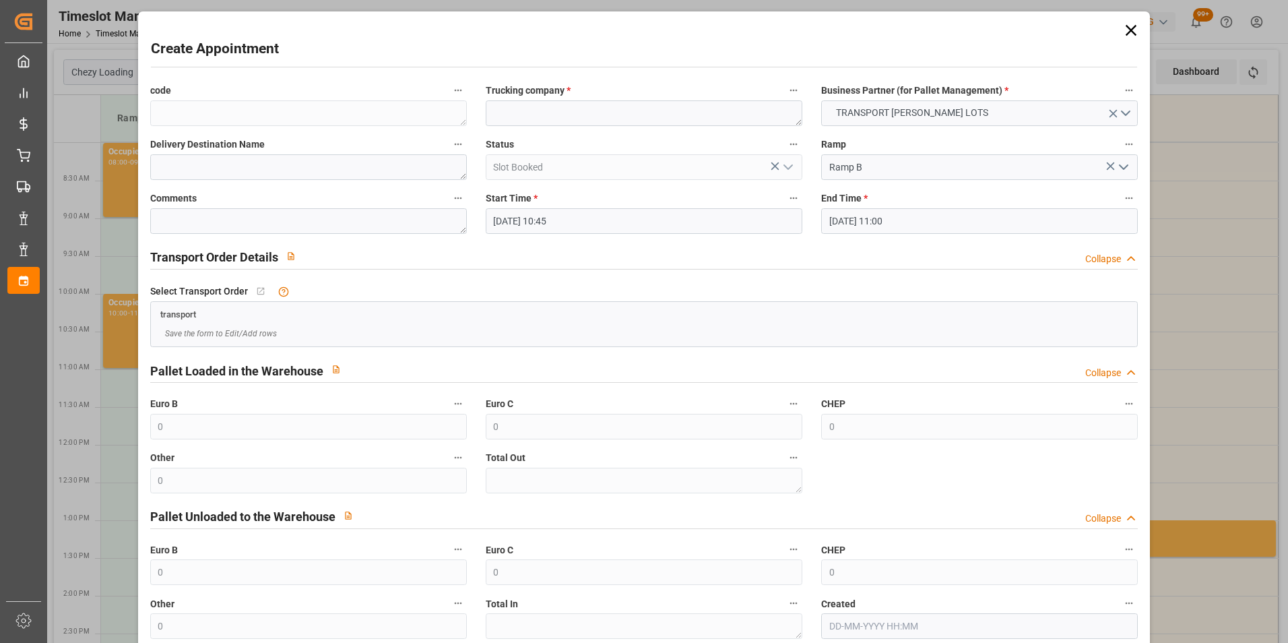
click at [586, 127] on div "Trucking company *" at bounding box center [644, 104] width 336 height 54
click at [550, 111] on textarea at bounding box center [644, 113] width 317 height 26
type textarea "?"
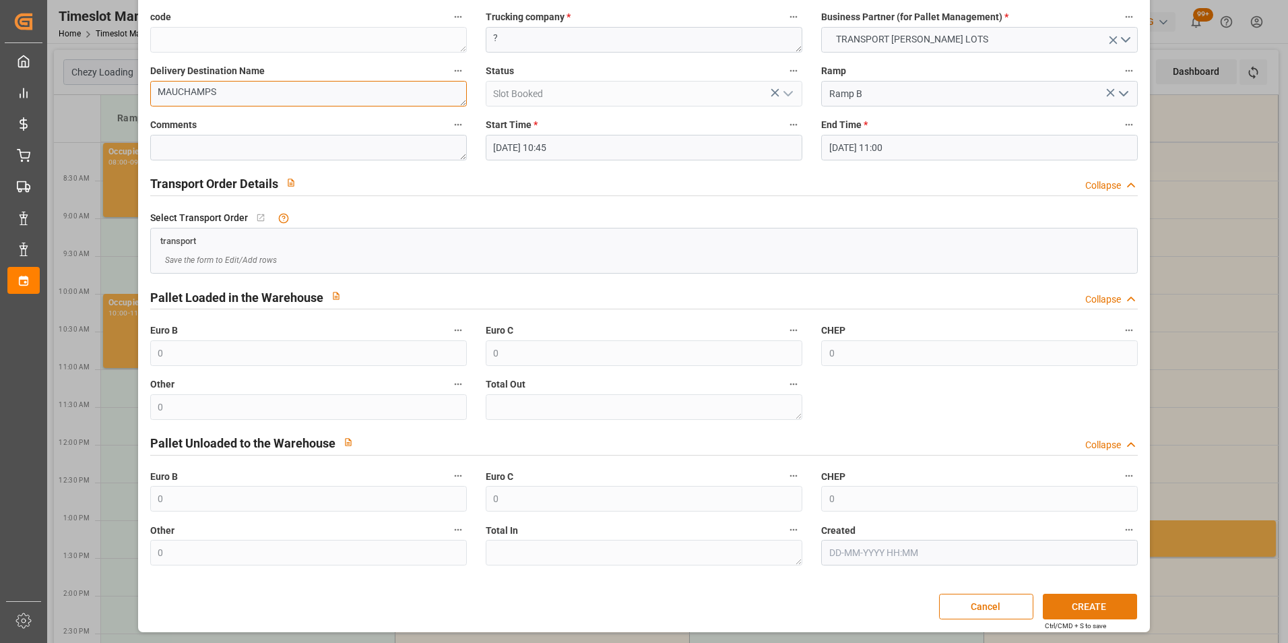
scroll to position [74, 0]
type textarea "MAUCHAMPS"
click at [1104, 604] on button "CREATE" at bounding box center [1090, 606] width 94 height 26
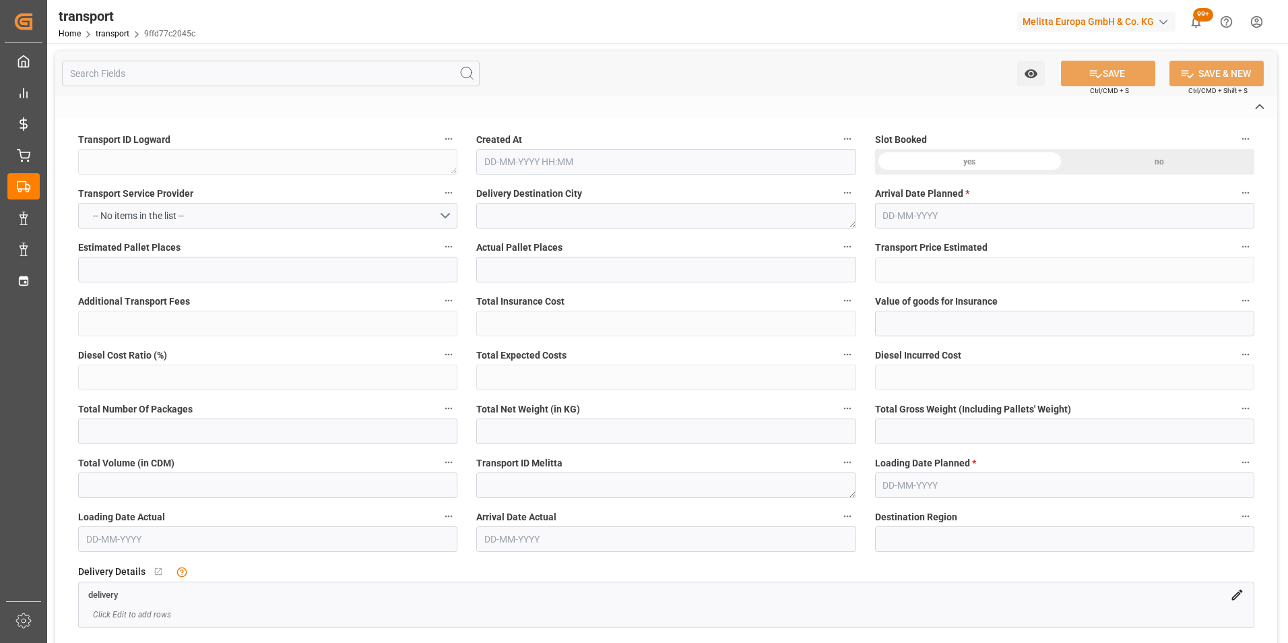
type textarea "9ffd77c2045c"
type textarea "SAINT VIT"
type textarea "0000721351"
type textarea "FR-02570"
type textarea "FR"
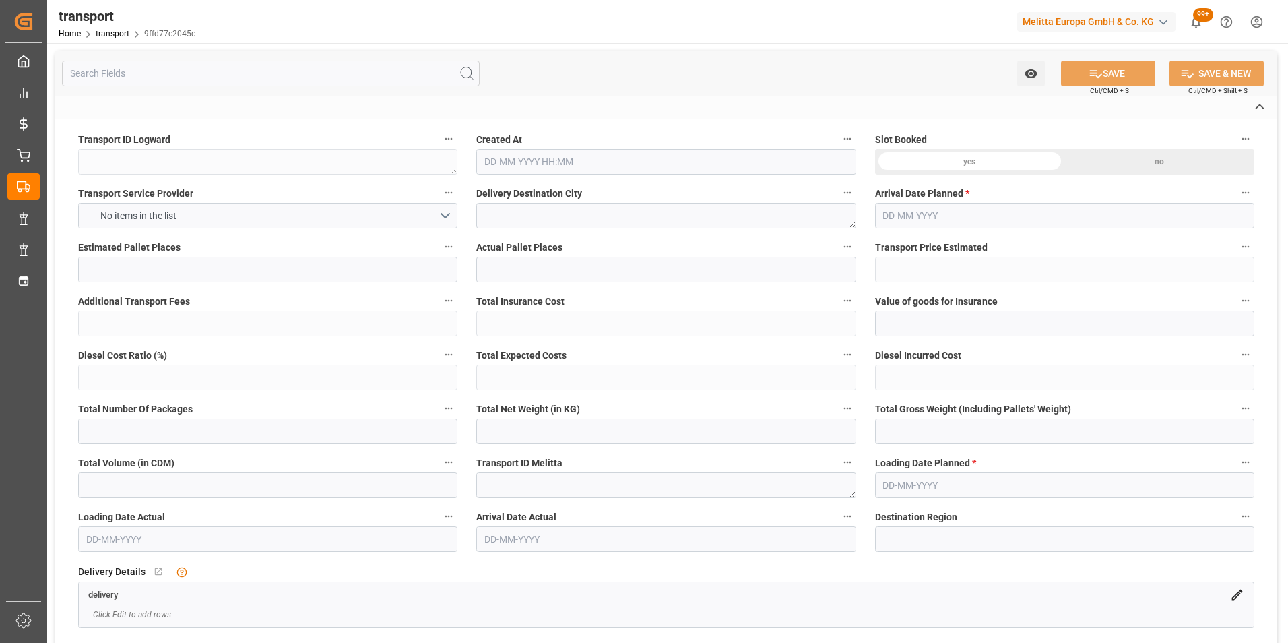
type input "Road"
type input "FR"
type input "02570"
type input "FR"
type input "25410"
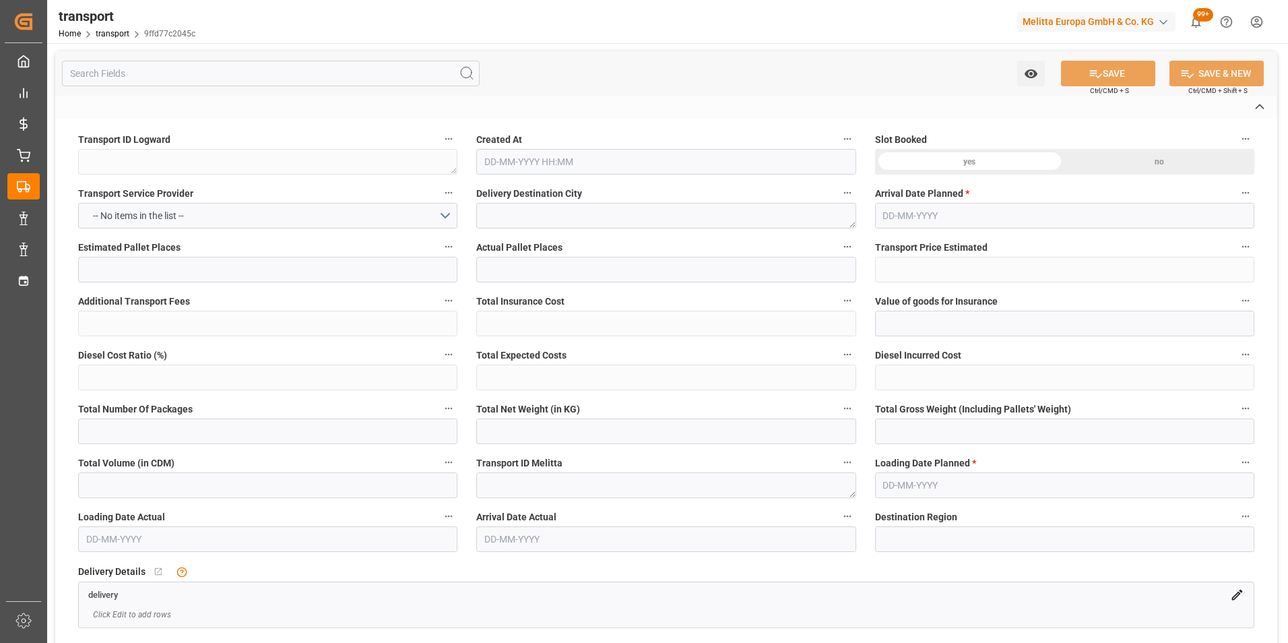
type input "Small Shipment"
type input "3.5-7.5 t"
type input "EURO 6"
type input "Diesel"
type input "2"
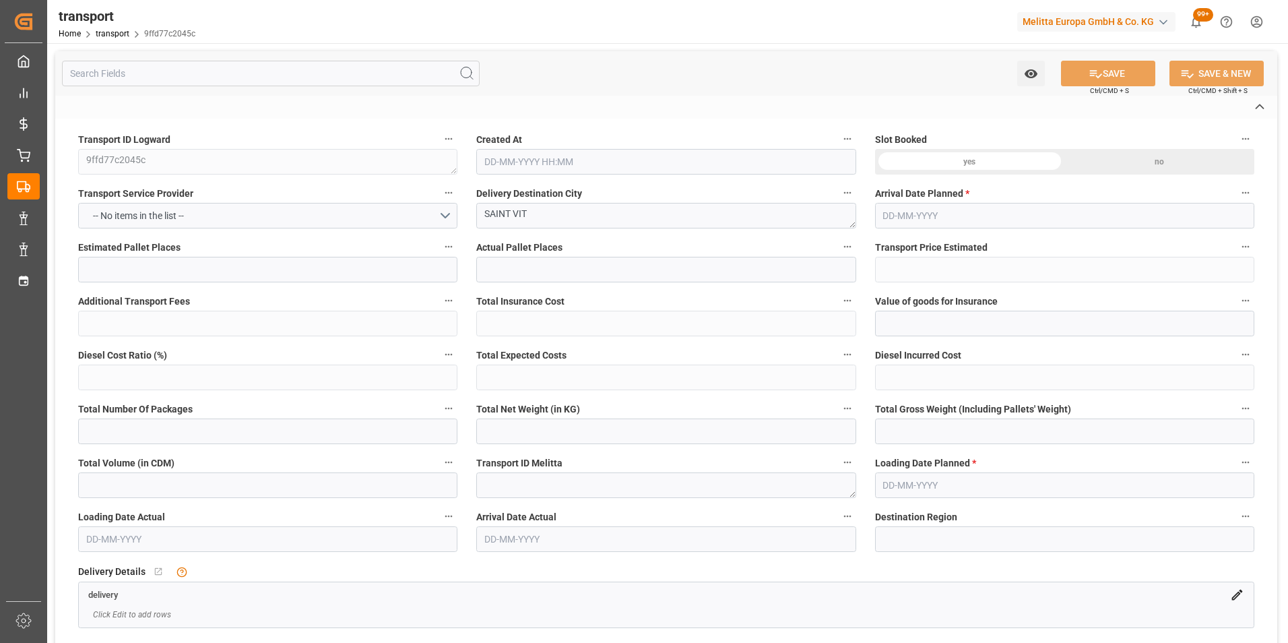
type input "151.6"
type input "0"
type input "151.6"
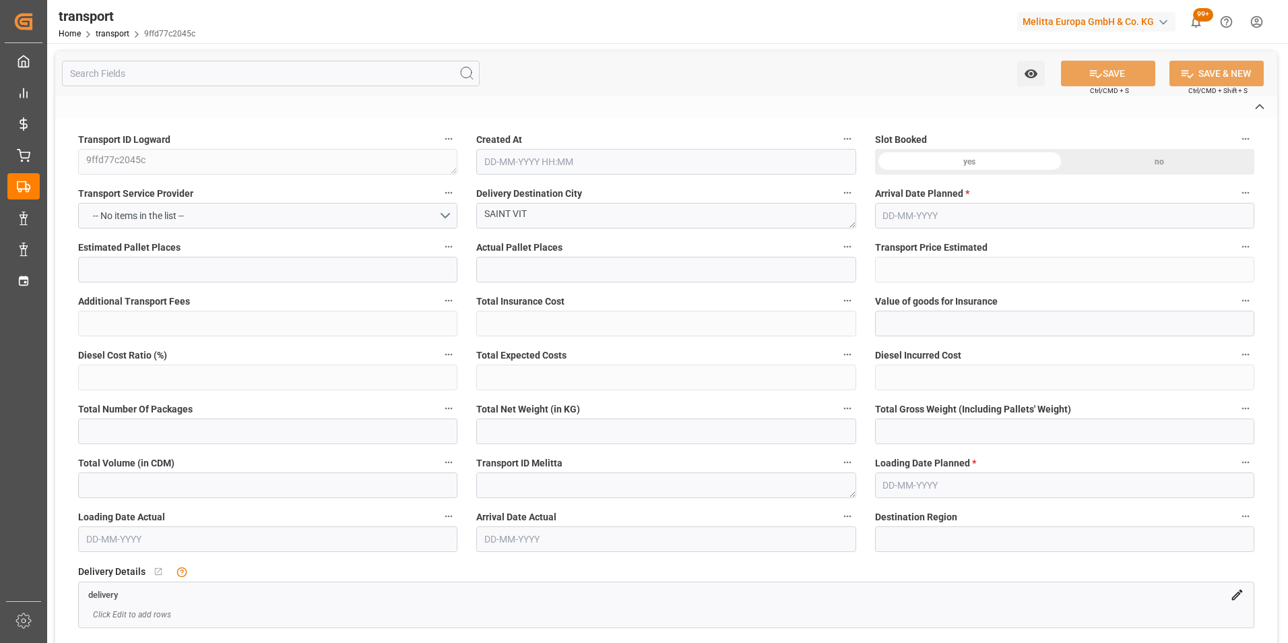
type input "0"
type input "159.264"
type input "262.856"
type input "885.312"
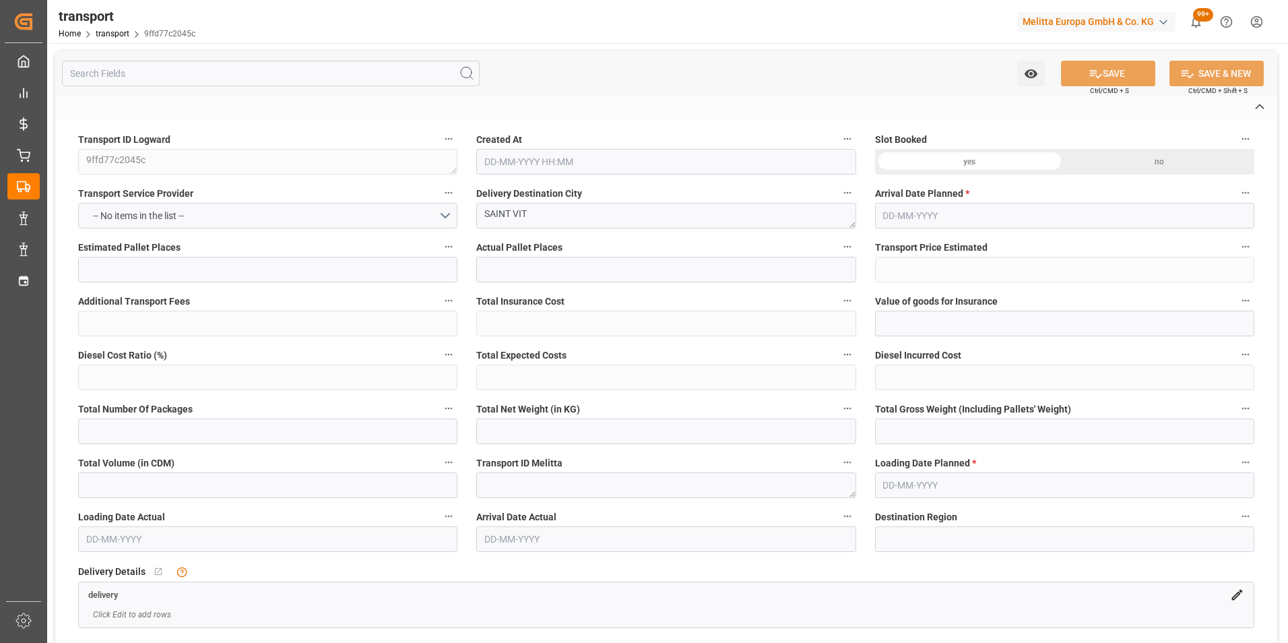
type input "25"
type input "1"
type input "54"
type input "2"
type input "101"
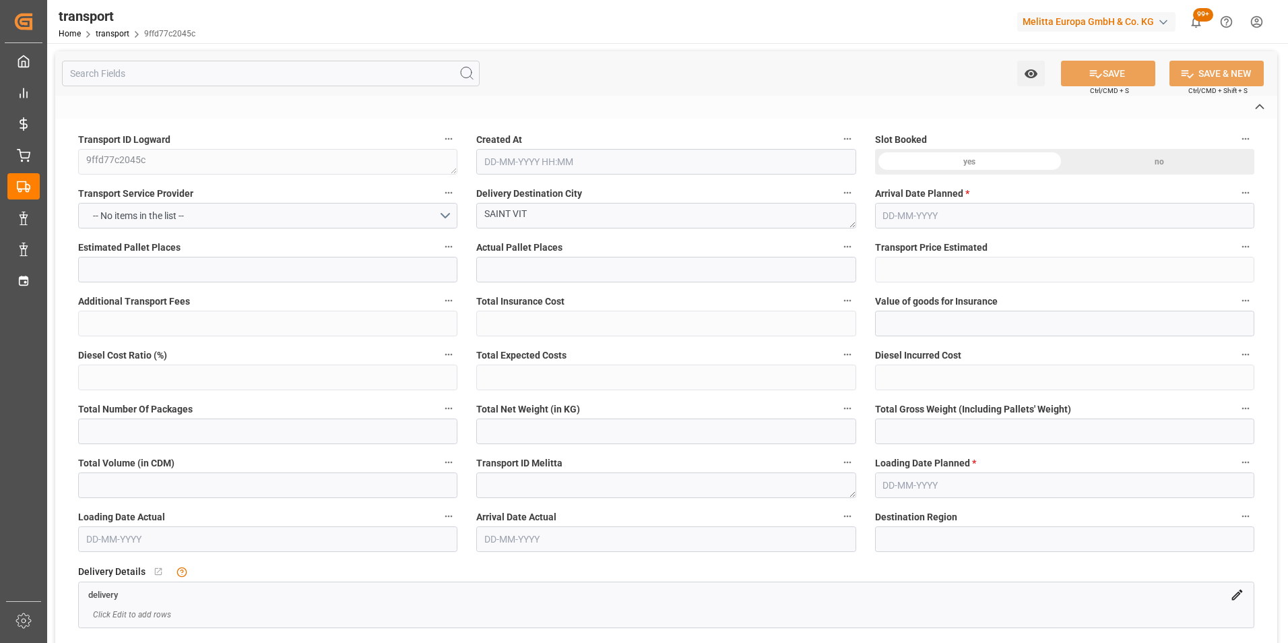
type input "211.968"
type input "0"
type input "4710.8598"
type input "0"
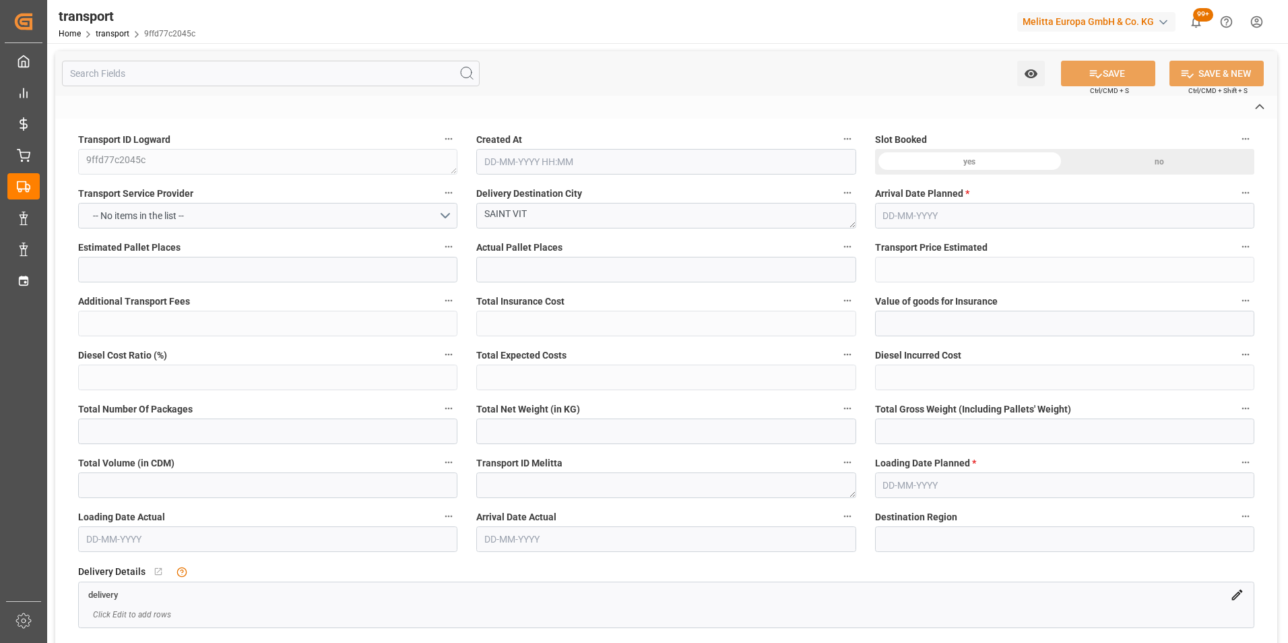
type input "21"
type input "35"
type input "18-08-2025 11:34"
type input "25-08-2025"
type input "22-08-2025"
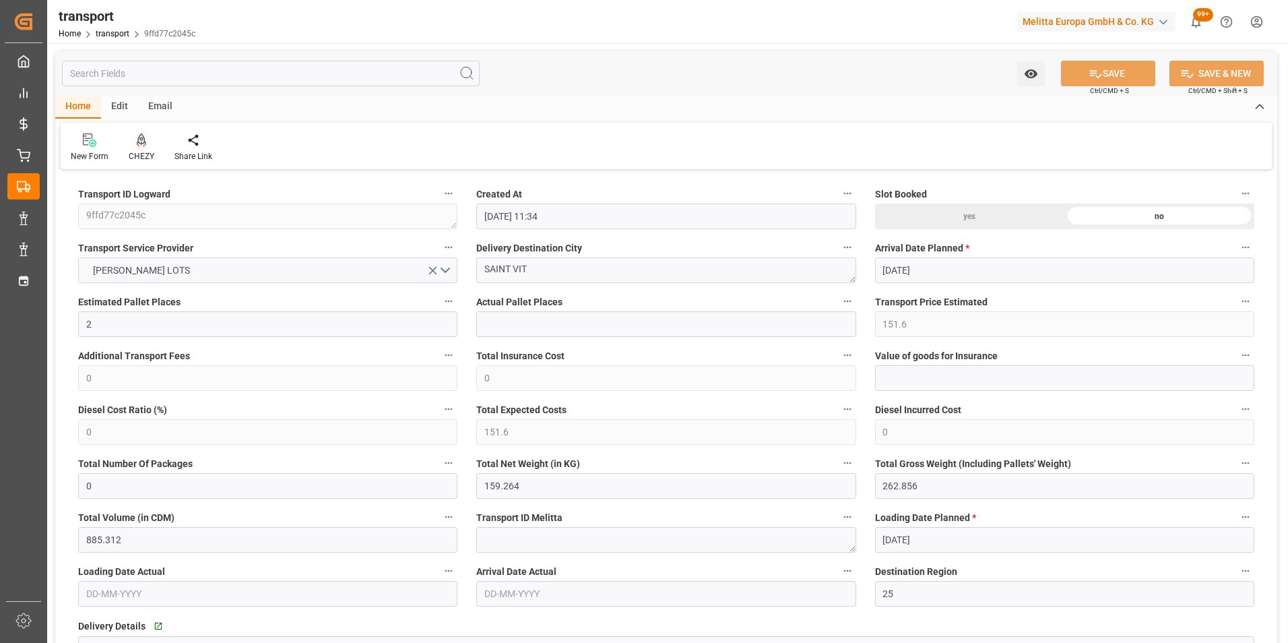
click at [137, 134] on icon at bounding box center [141, 139] width 9 height 13
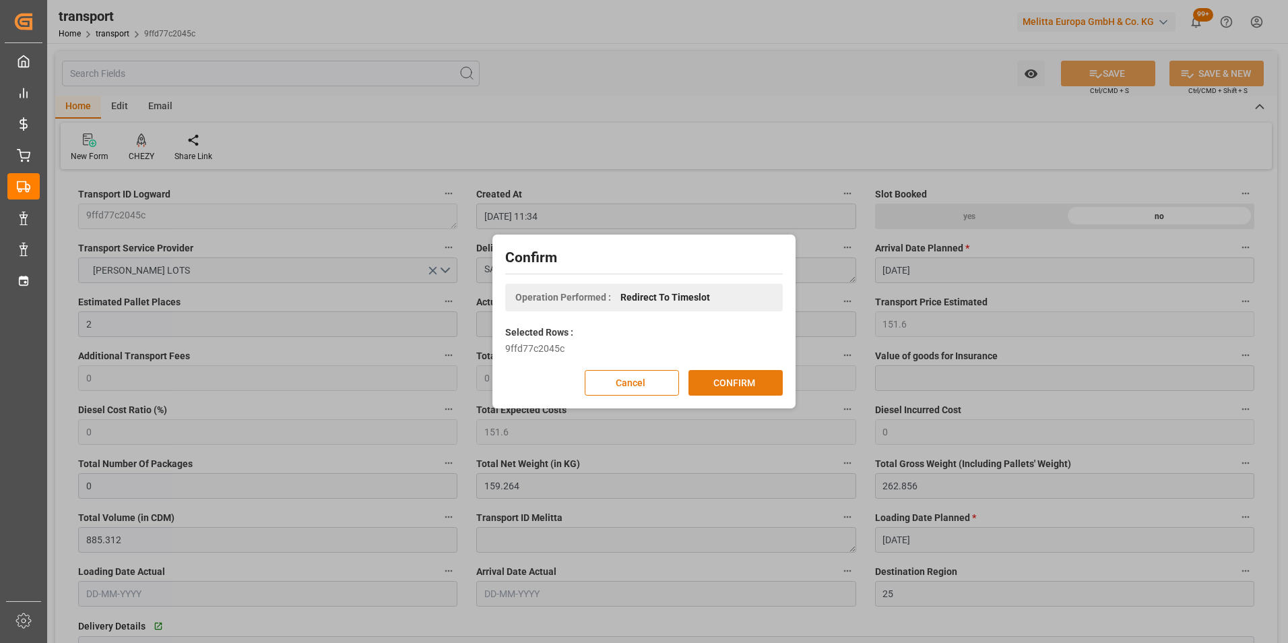
click at [727, 385] on button "CONFIRM" at bounding box center [736, 383] width 94 height 26
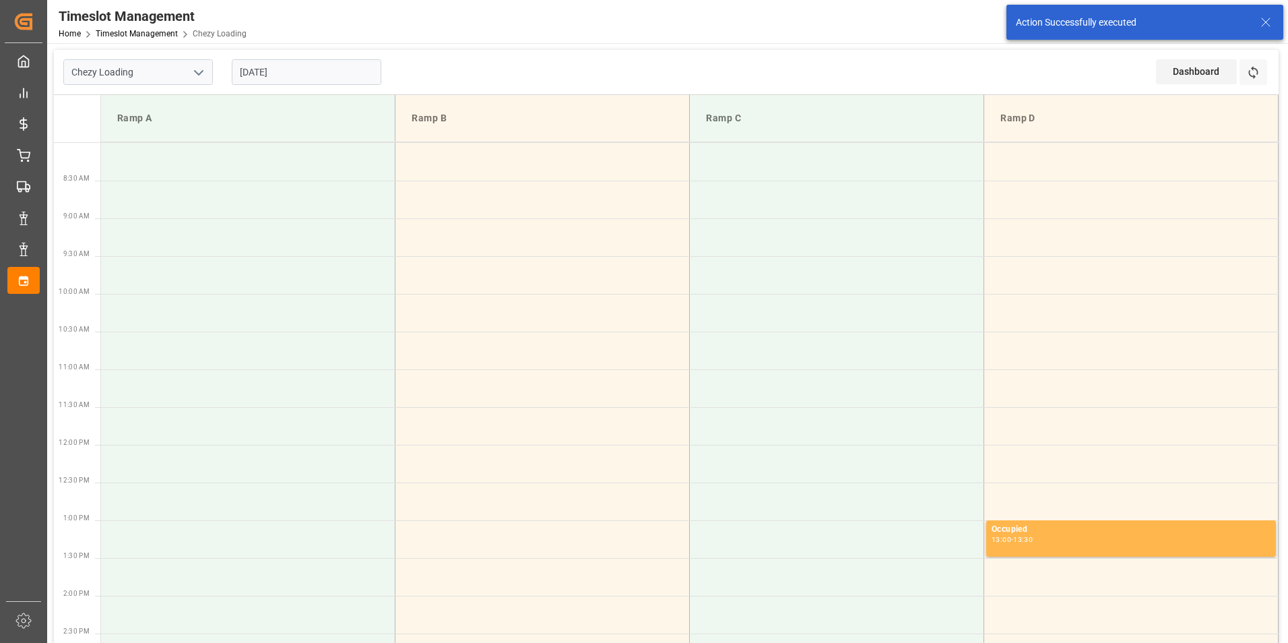
click at [276, 77] on input "[DATE]" at bounding box center [307, 72] width 150 height 26
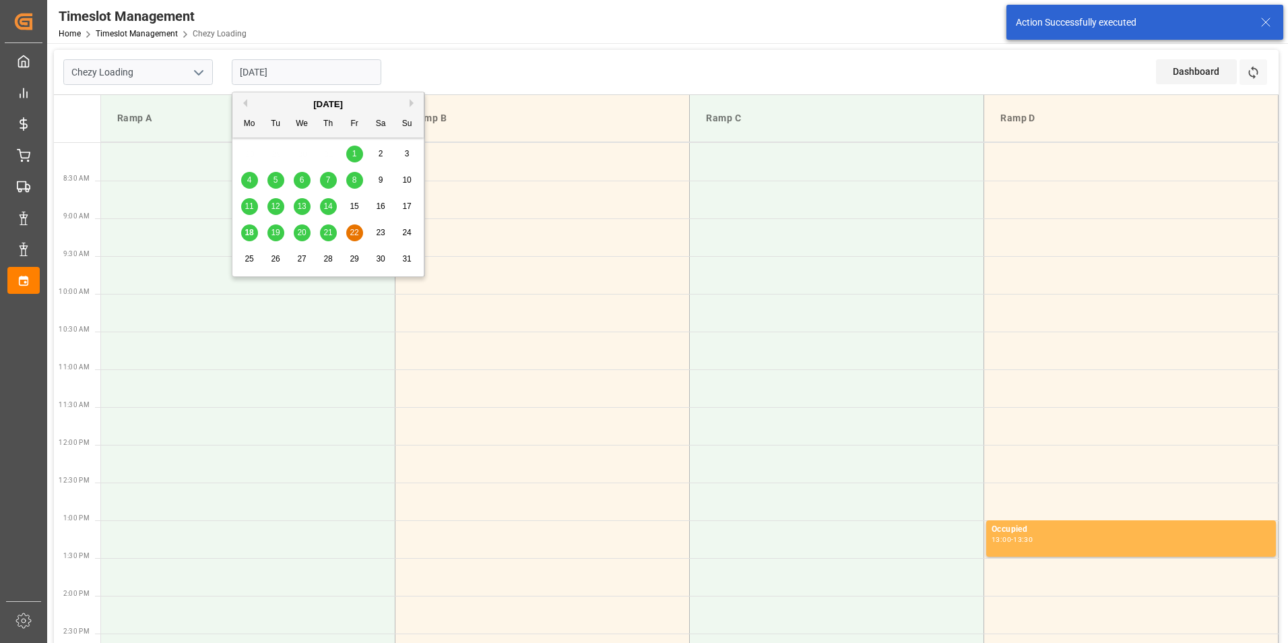
click at [327, 229] on span "21" at bounding box center [327, 232] width 9 height 9
type input "[DATE]"
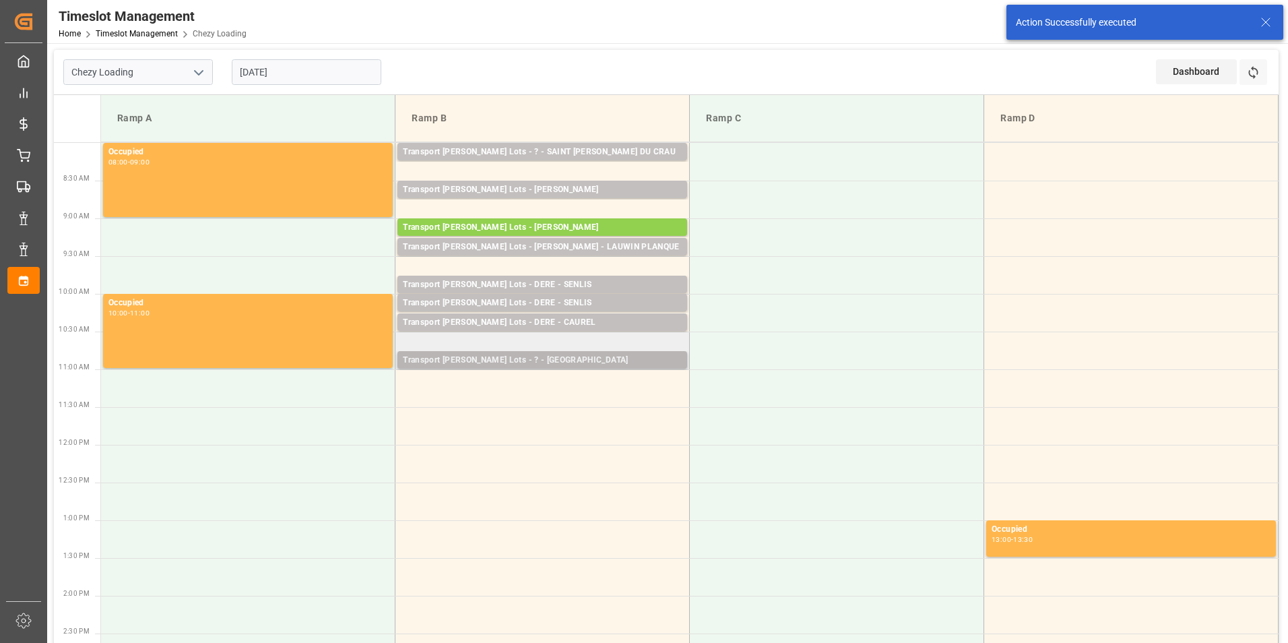
click at [570, 361] on div "Transport [PERSON_NAME] Lots - ? - [GEOGRAPHIC_DATA]" at bounding box center [542, 360] width 279 height 13
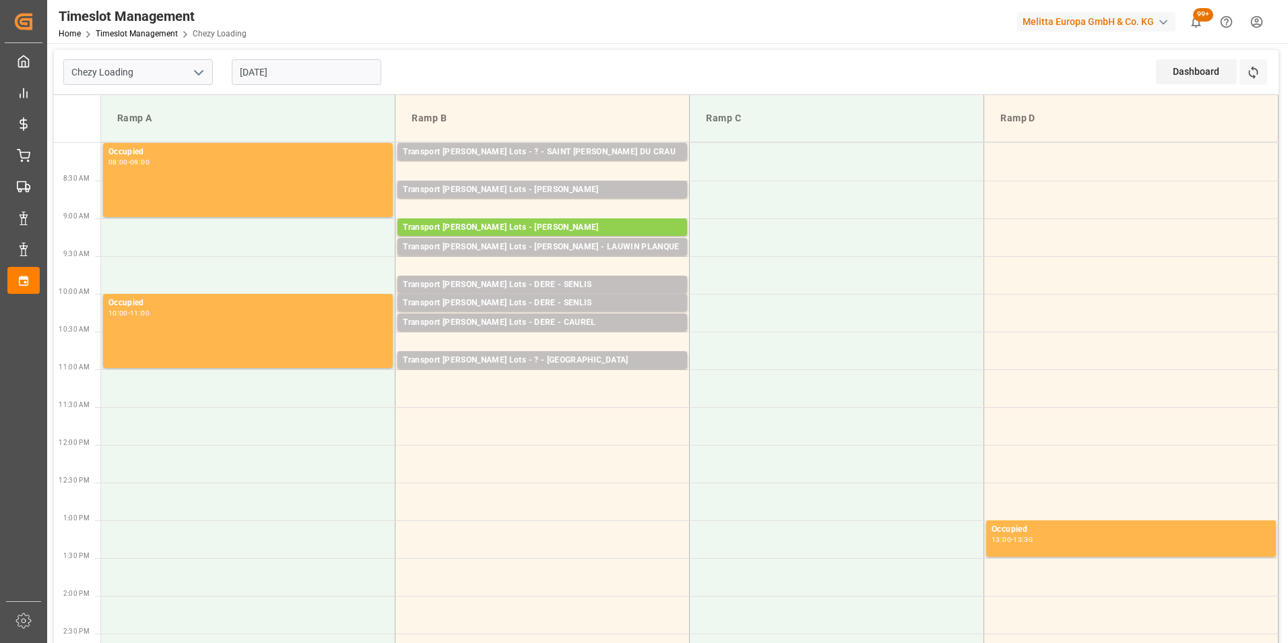
click at [582, 377] on td at bounding box center [543, 388] width 294 height 38
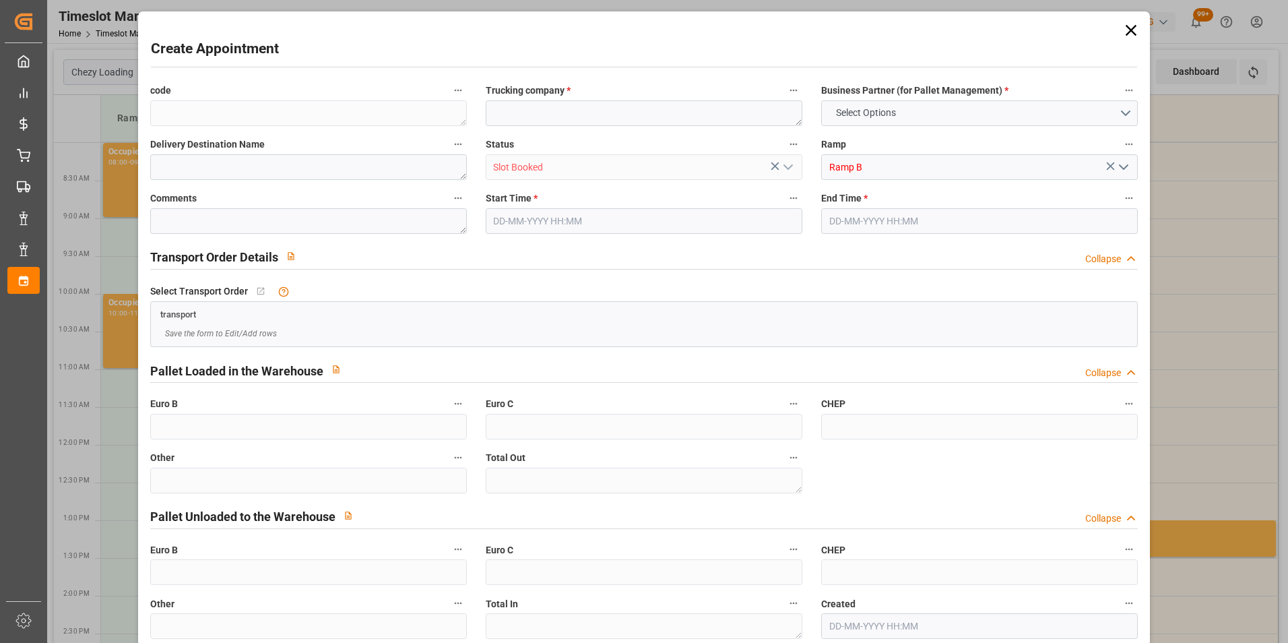
type input "0"
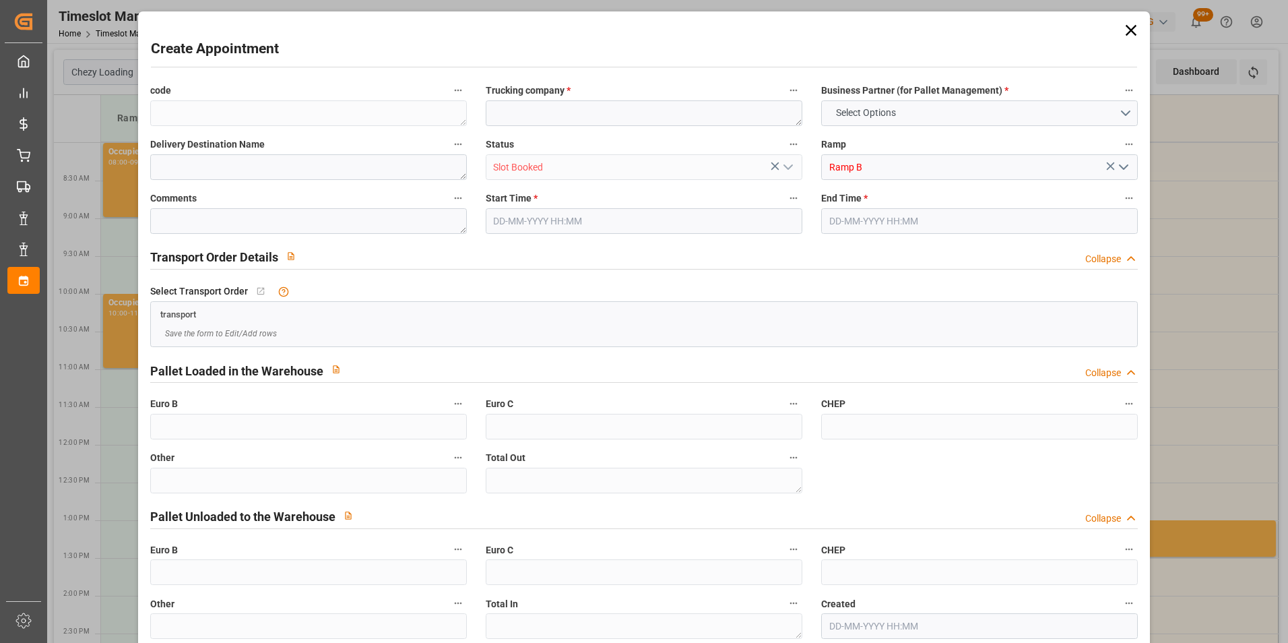
type input "0"
type input "[DATE] 11:00"
type input "[DATE] 11:15"
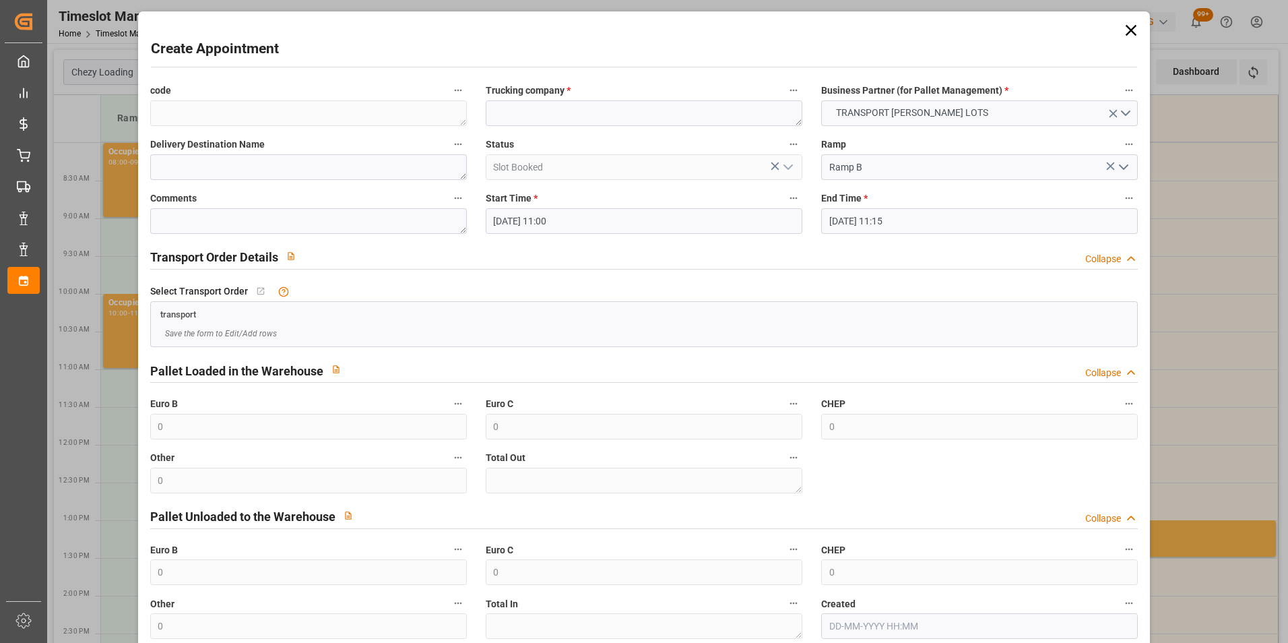
click at [552, 210] on input "[DATE] 11:00" at bounding box center [644, 221] width 317 height 26
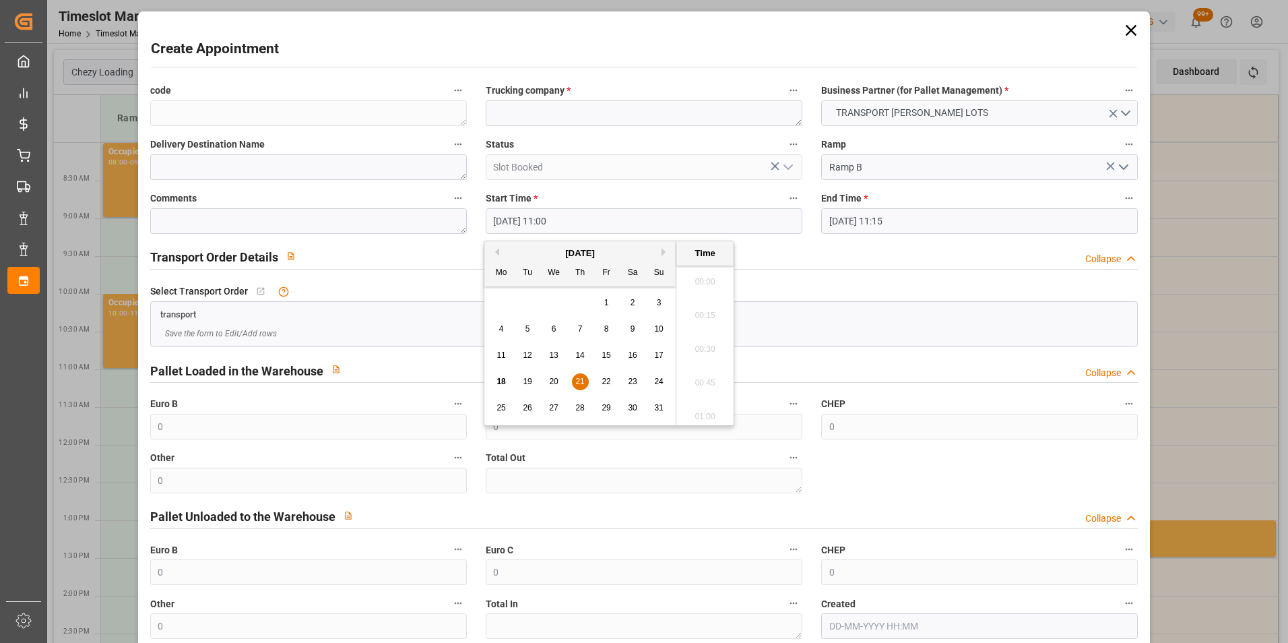
scroll to position [1420, 0]
click at [574, 379] on div "21" at bounding box center [580, 382] width 17 height 16
click at [710, 375] on li "11:15" at bounding box center [705, 379] width 57 height 34
type input "21-08-2025 11:15"
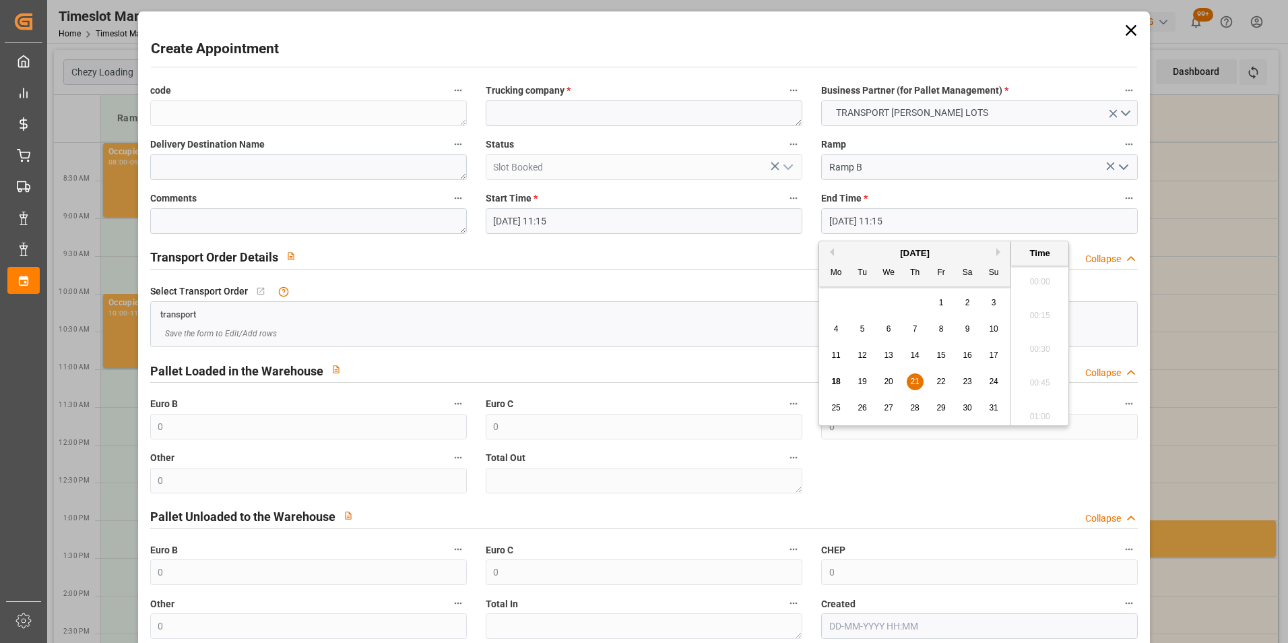
click at [844, 215] on input "21-08-2025 11:15" at bounding box center [979, 221] width 317 height 26
click at [914, 377] on span "21" at bounding box center [914, 381] width 9 height 9
click at [1046, 371] on li "11:30" at bounding box center [1039, 379] width 57 height 34
type input "21-08-2025 11:30"
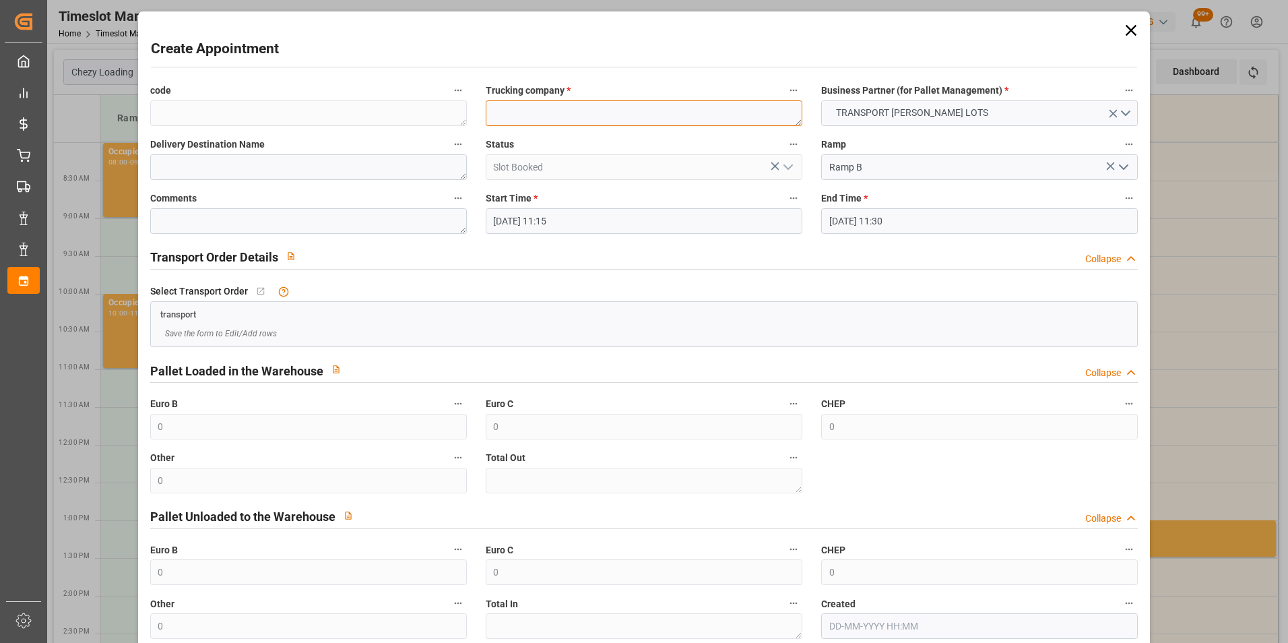
click at [589, 111] on textarea at bounding box center [644, 113] width 317 height 26
type textarea "GAVIGNET"
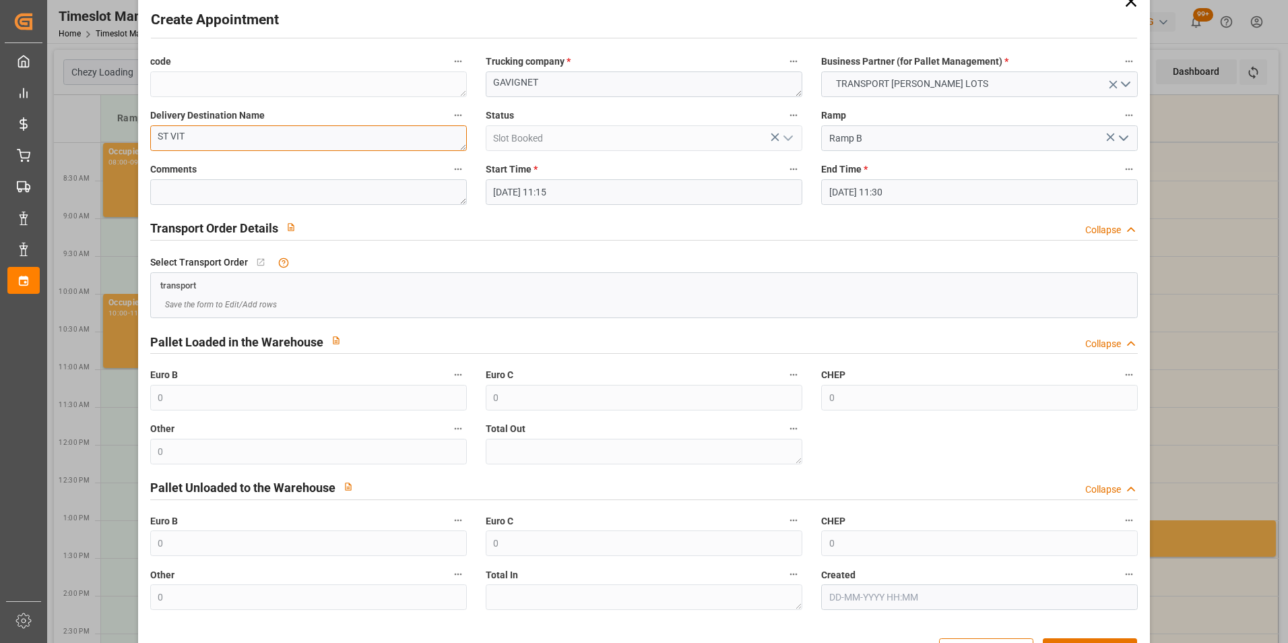
scroll to position [74, 0]
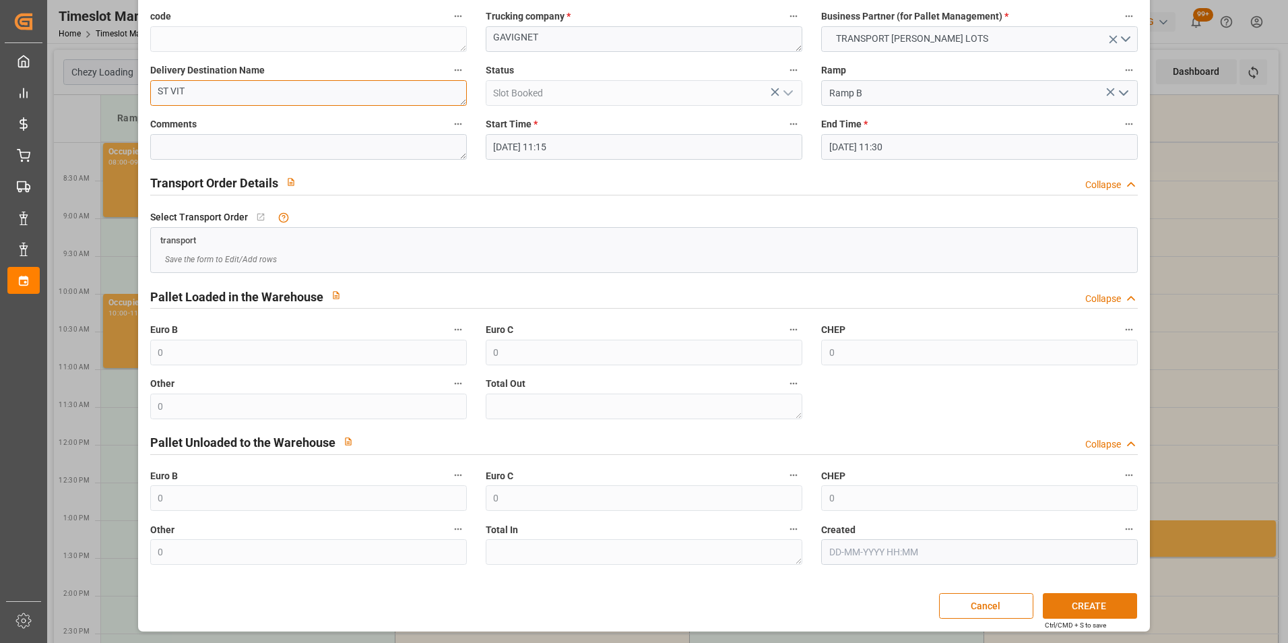
type textarea "ST VIT"
click at [1070, 605] on button "CREATE" at bounding box center [1090, 606] width 94 height 26
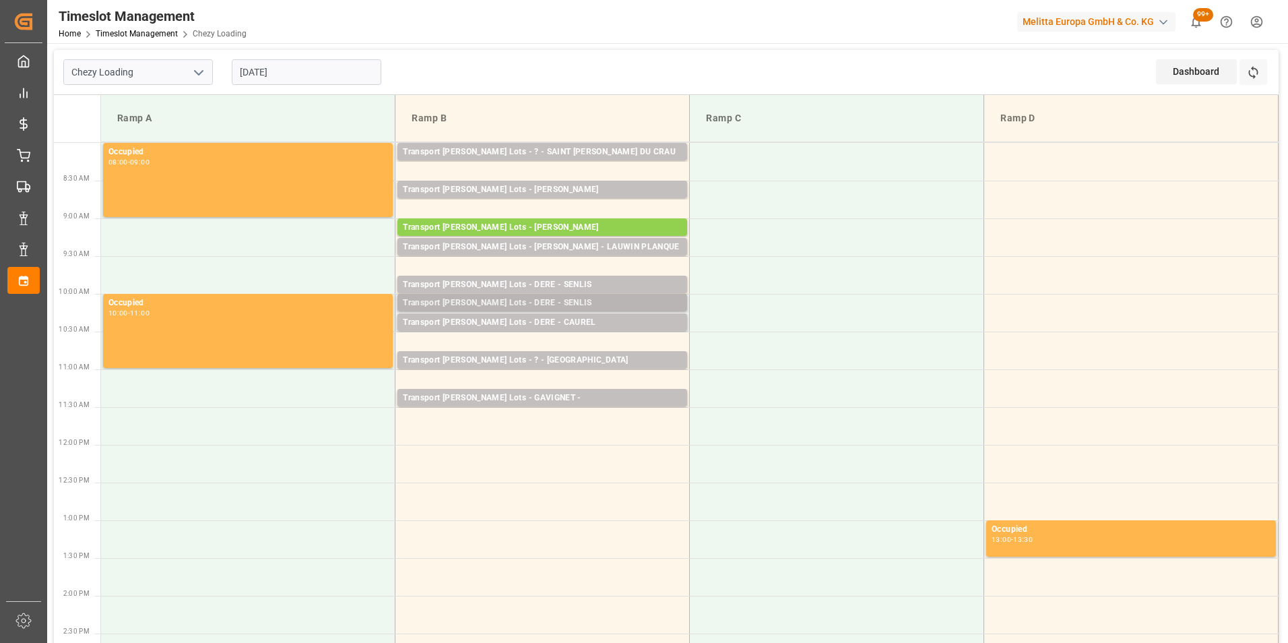
click at [614, 297] on div "Transport Kuehne Lots - DERE - SENLIS" at bounding box center [542, 302] width 279 height 13
click at [629, 281] on div "Transport Kuehne Lots - DERE - SENLIS" at bounding box center [542, 284] width 279 height 13
click at [629, 282] on div "Transport Kuehne Lots - DERE - SENLIS" at bounding box center [542, 284] width 279 height 13
click at [608, 279] on div "Transport Kuehne Lots - DERE - SENLIS" at bounding box center [542, 284] width 279 height 13
click at [598, 318] on div "Transport Kuehne Lots - DERE - CAUREL" at bounding box center [542, 322] width 279 height 13
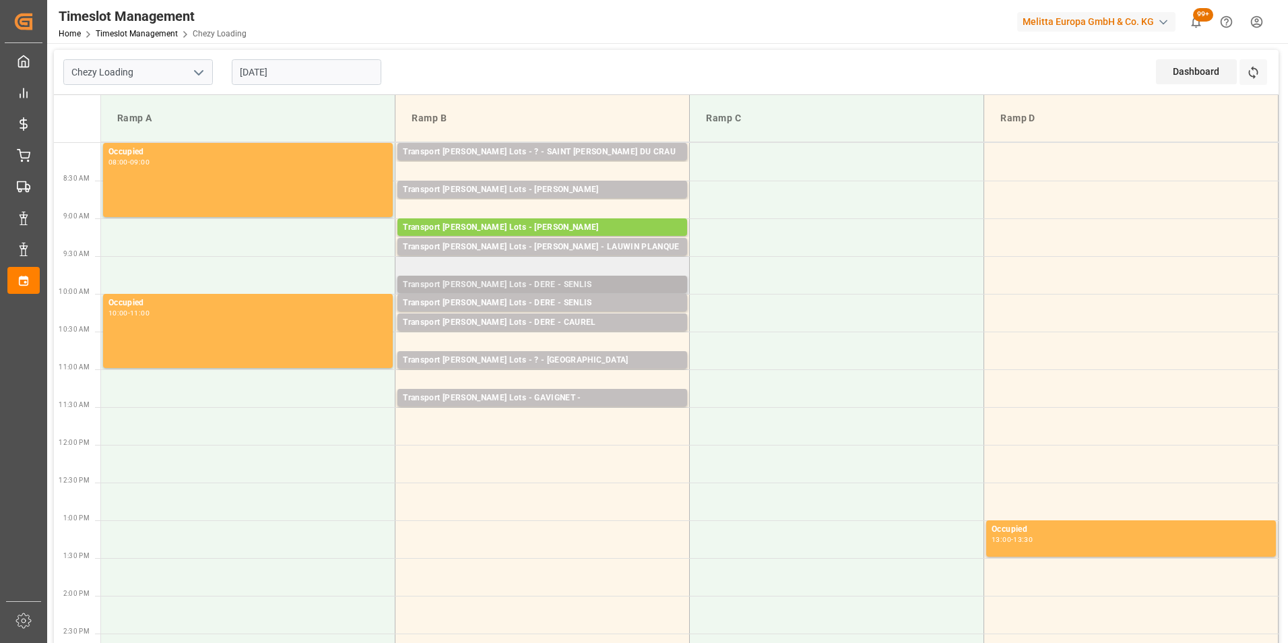
click at [598, 284] on div "Transport Kuehne Lots - DERE - SENLIS" at bounding box center [542, 284] width 279 height 13
click at [590, 286] on div "Transport Kuehne Lots - DERE - SENLIS" at bounding box center [542, 284] width 279 height 13
click at [581, 280] on div "Transport Kuehne Lots - DERE - SENLIS" at bounding box center [542, 284] width 279 height 13
click at [580, 320] on div "Transport Kuehne Lots - DERE - CAUREL" at bounding box center [542, 322] width 279 height 13
click at [583, 286] on div "Transport Kuehne Lots - DERE - SENLIS" at bounding box center [542, 284] width 279 height 13
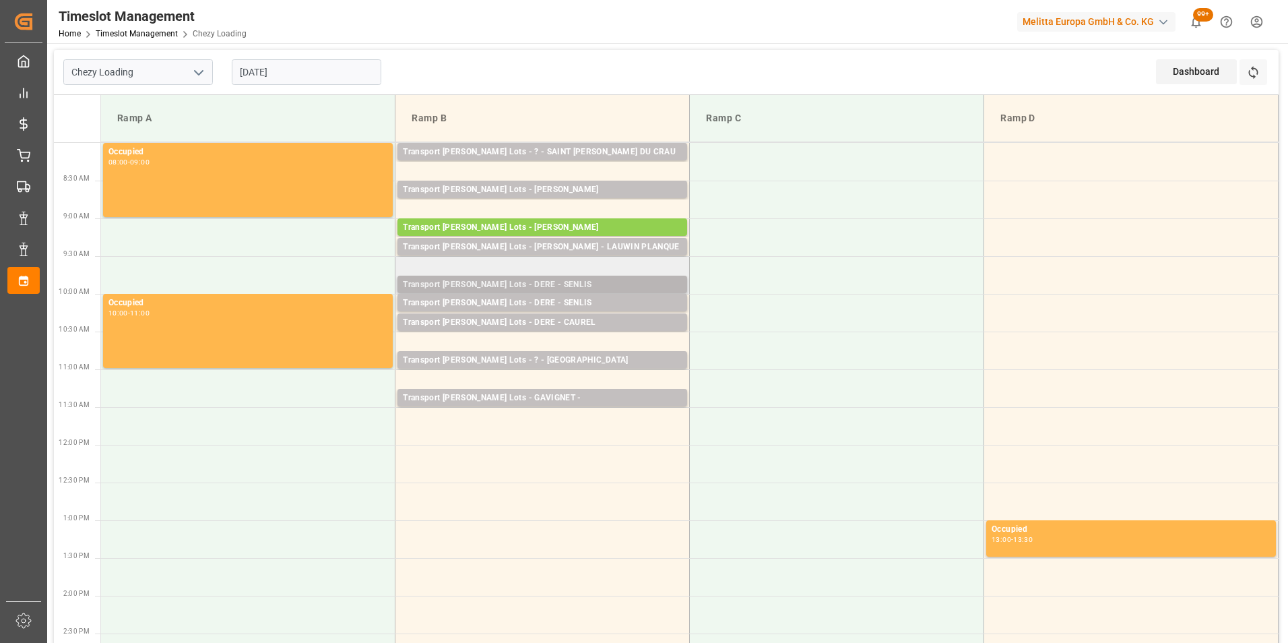
click at [572, 283] on div "Transport Kuehne Lots - DERE - SENLIS" at bounding box center [542, 284] width 279 height 13
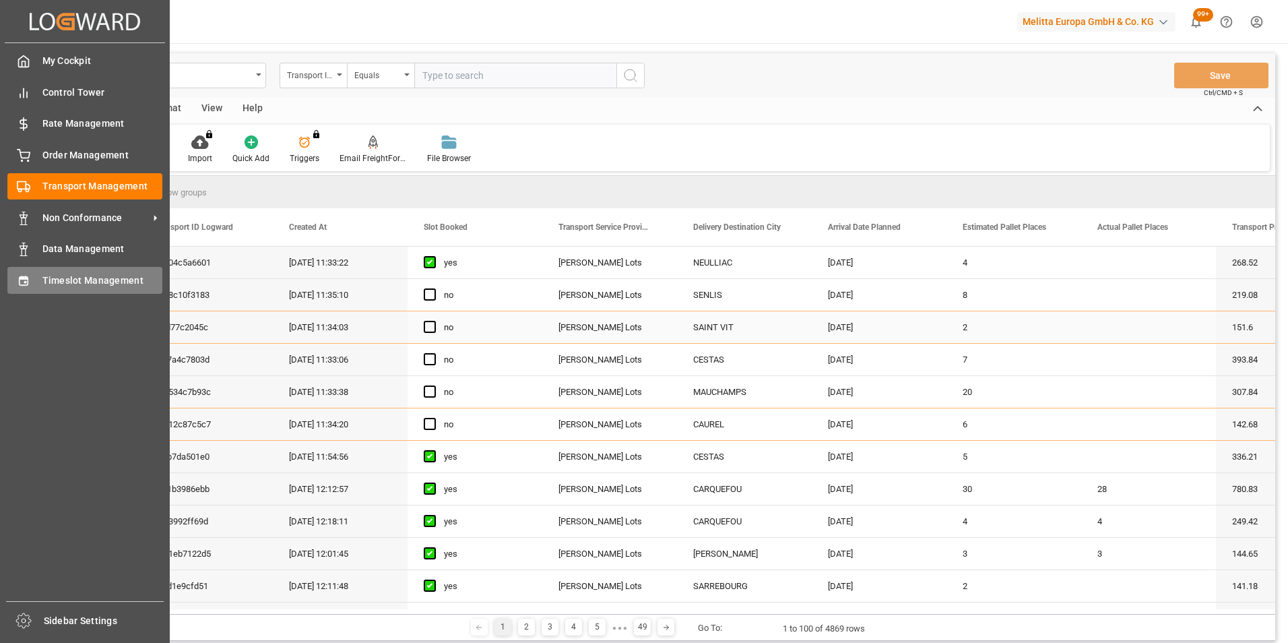
click at [85, 271] on div "Timeslot Management Timeslot Management" at bounding box center [84, 280] width 155 height 26
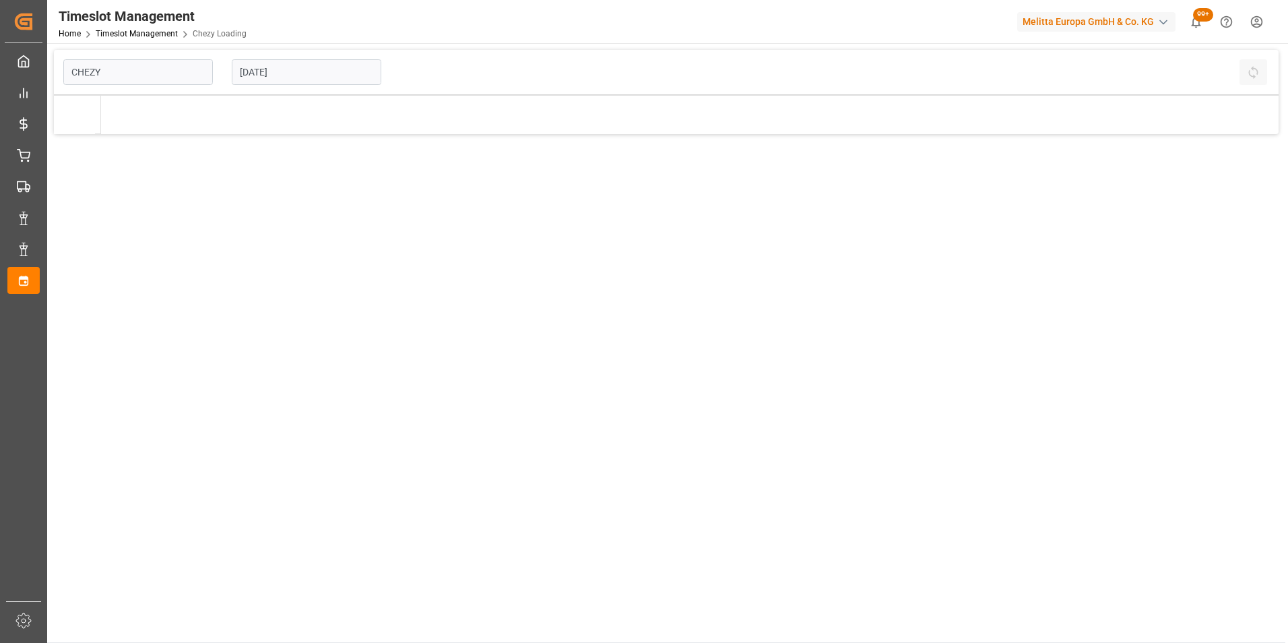
type input "Chezy Loading"
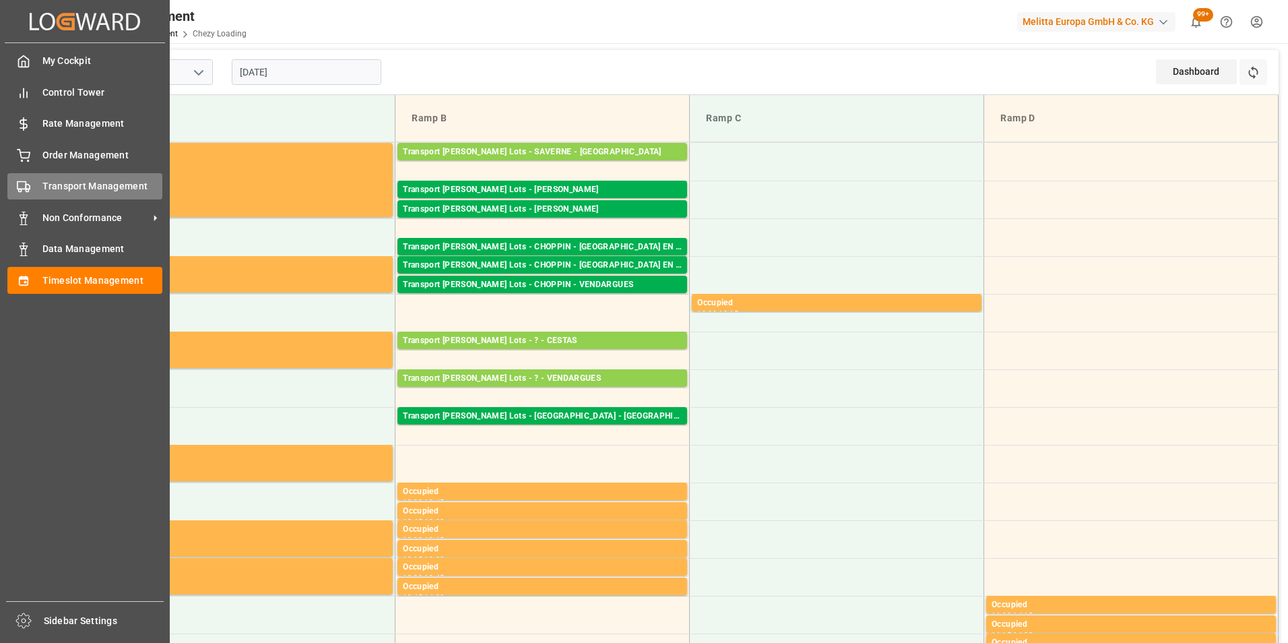
click at [92, 188] on span "Transport Management" at bounding box center [102, 186] width 121 height 14
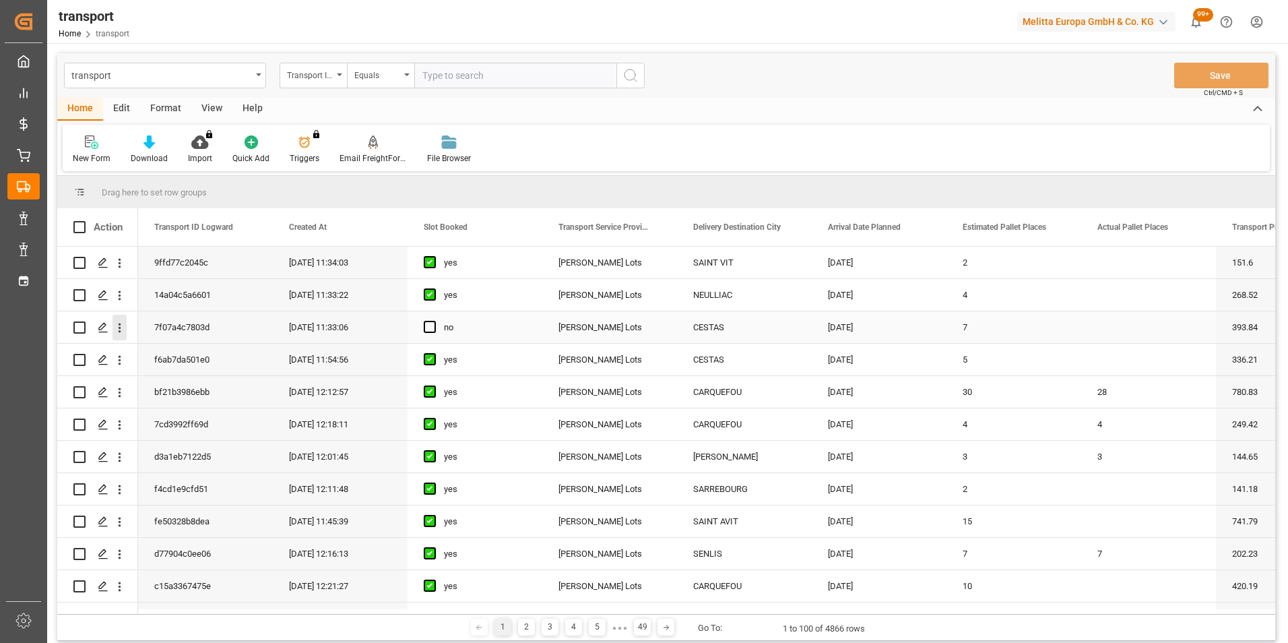
click at [123, 332] on icon "open menu" at bounding box center [120, 328] width 14 height 14
click at [226, 355] on span "Open in new tab" at bounding box center [208, 356] width 123 height 14
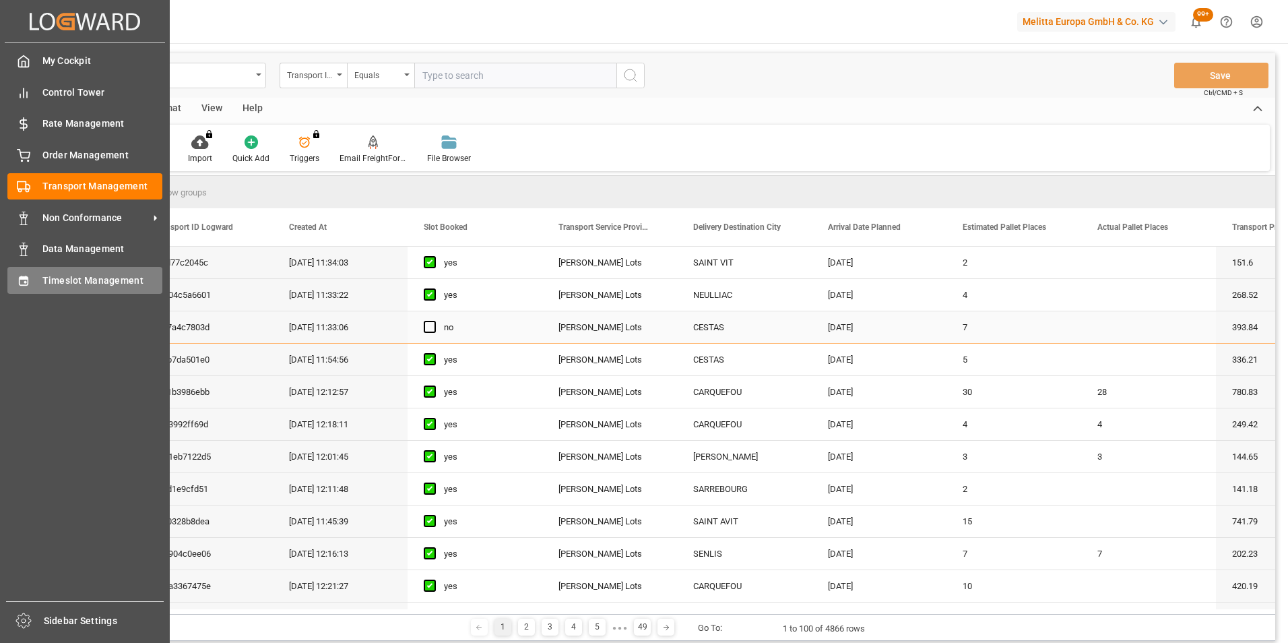
click at [65, 278] on span "Timeslot Management" at bounding box center [102, 281] width 121 height 14
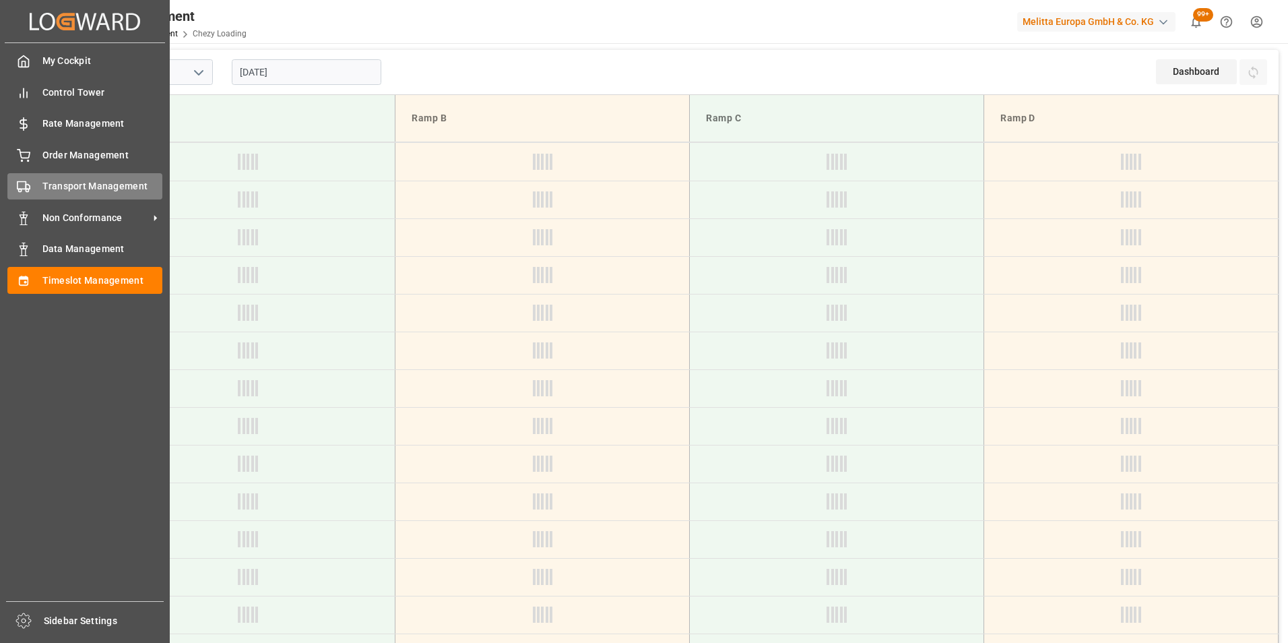
click at [106, 181] on span "Transport Management" at bounding box center [102, 186] width 121 height 14
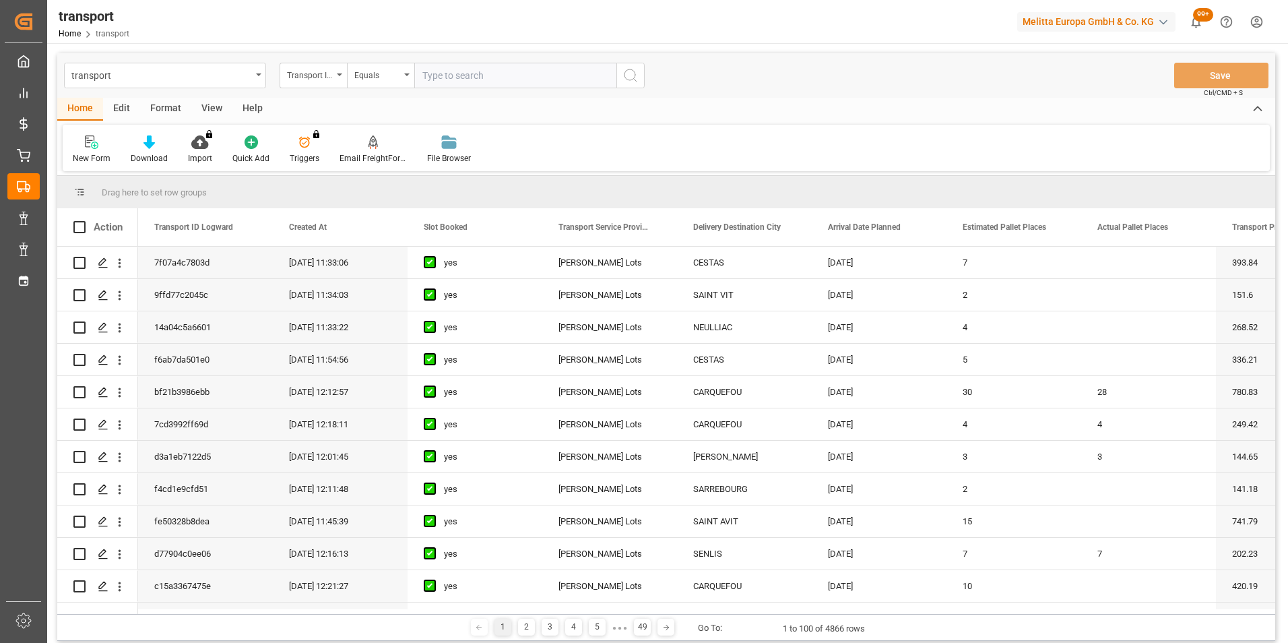
click at [1008, 131] on div "New Form Download Import You don't have permission for this feature. Contact ad…" at bounding box center [667, 148] width 1208 height 46
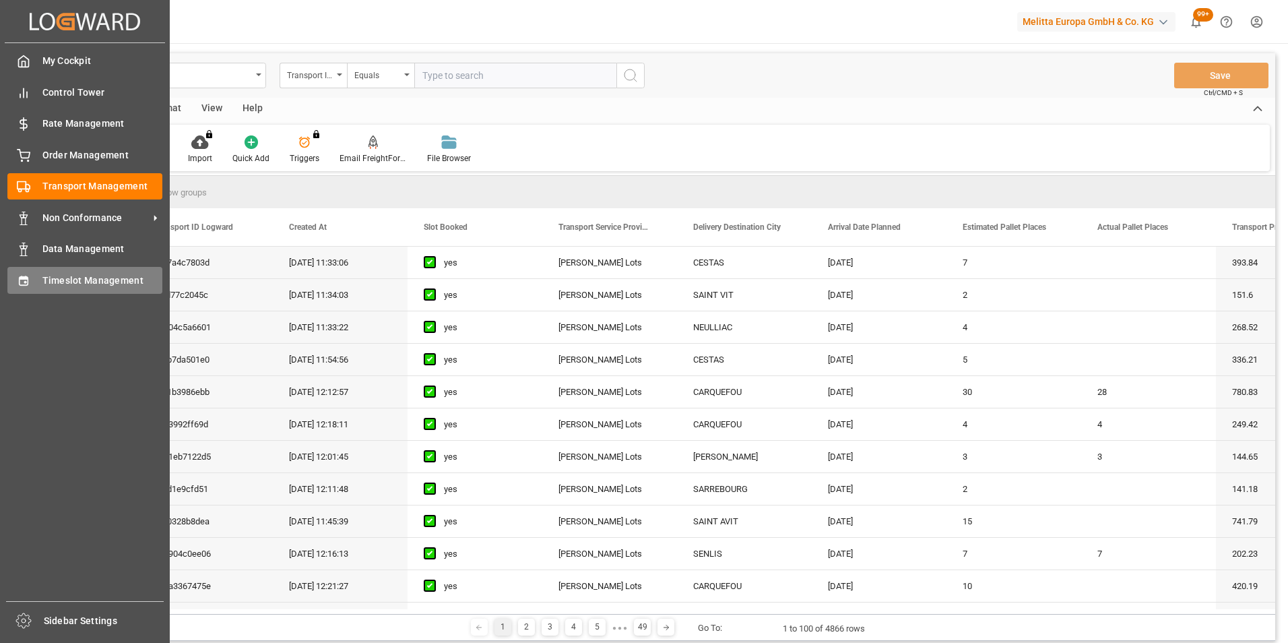
click at [80, 282] on span "Timeslot Management" at bounding box center [102, 281] width 121 height 14
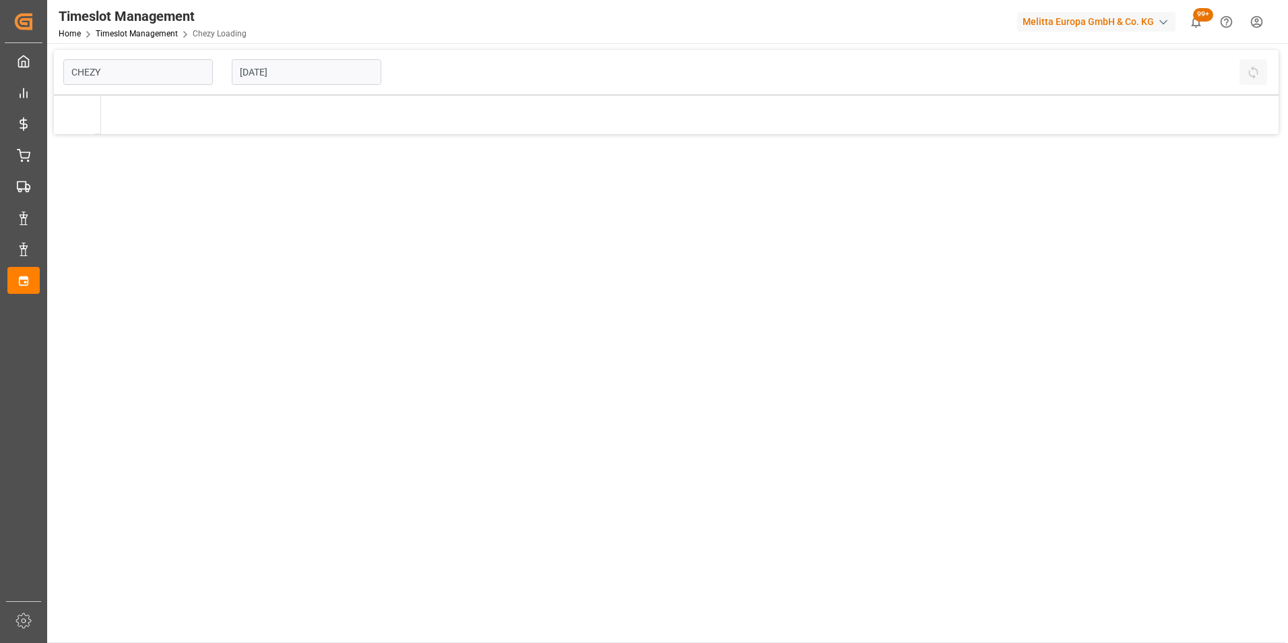
type input "Chezy Loading"
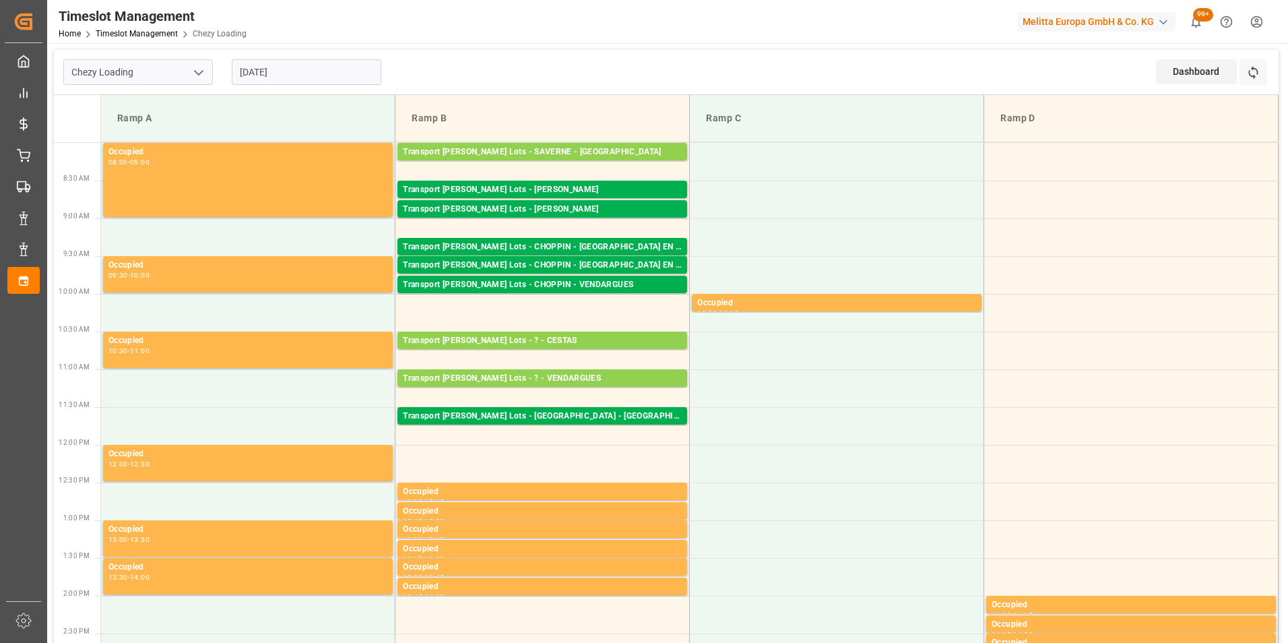
click at [286, 72] on input "18-08-2025" at bounding box center [307, 72] width 150 height 26
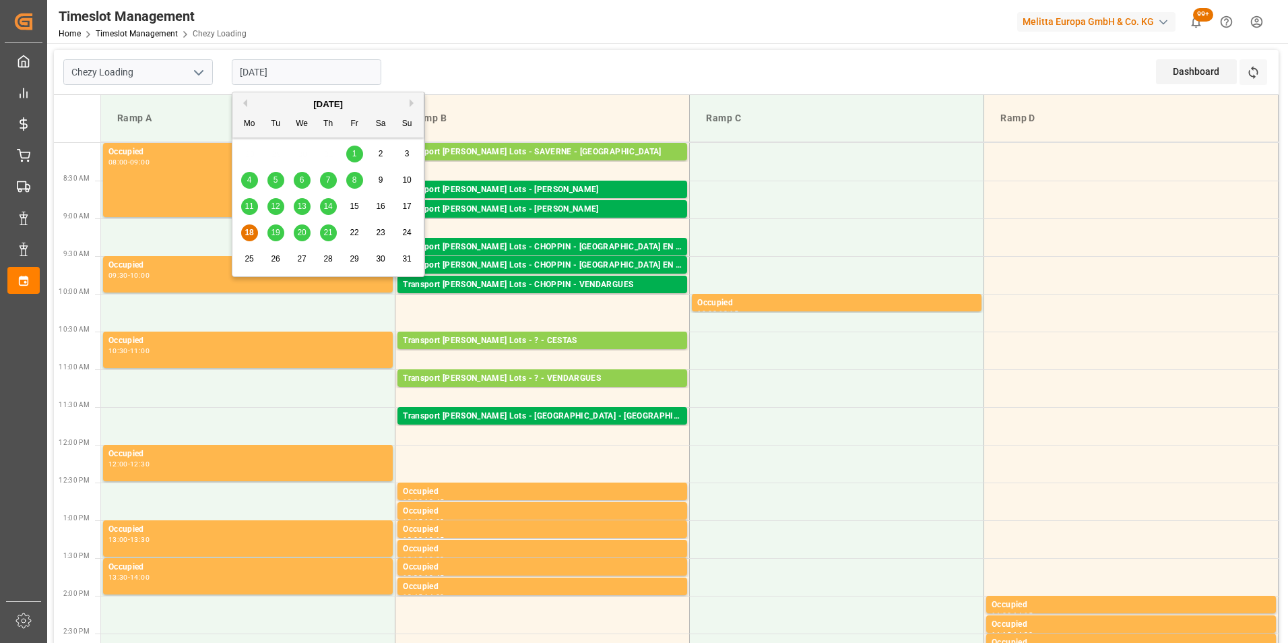
click at [274, 233] on span "19" at bounding box center [275, 232] width 9 height 9
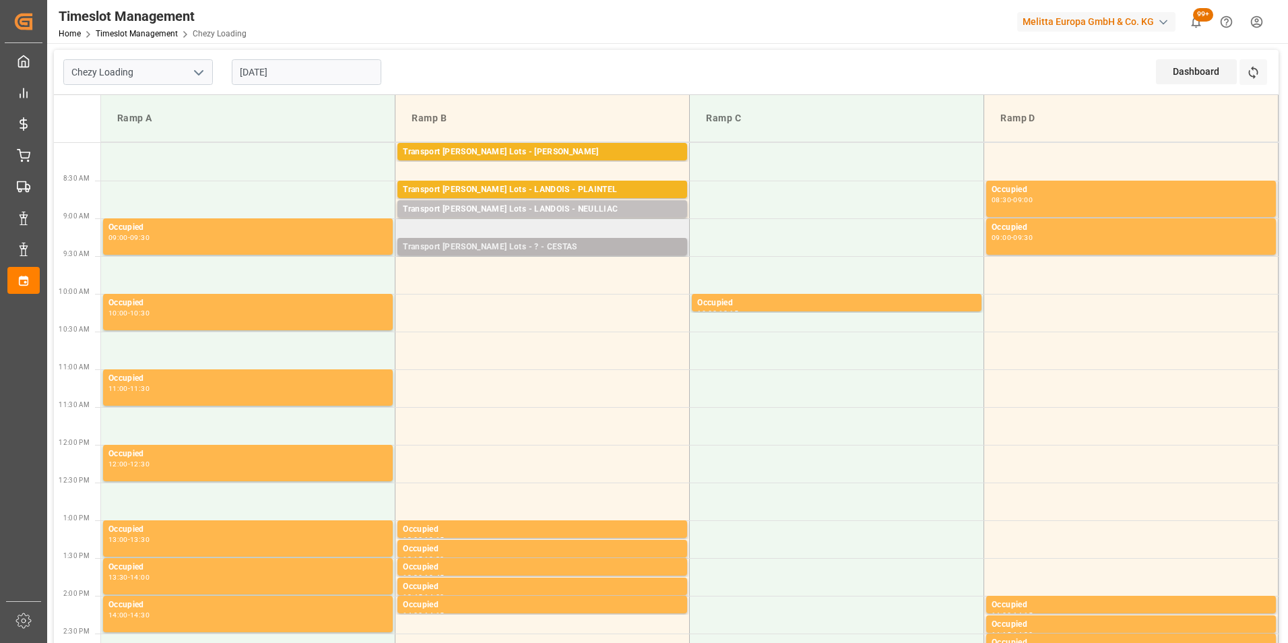
click at [540, 249] on div "Transport Kuehne Lots - ? - CESTAS" at bounding box center [542, 247] width 279 height 13
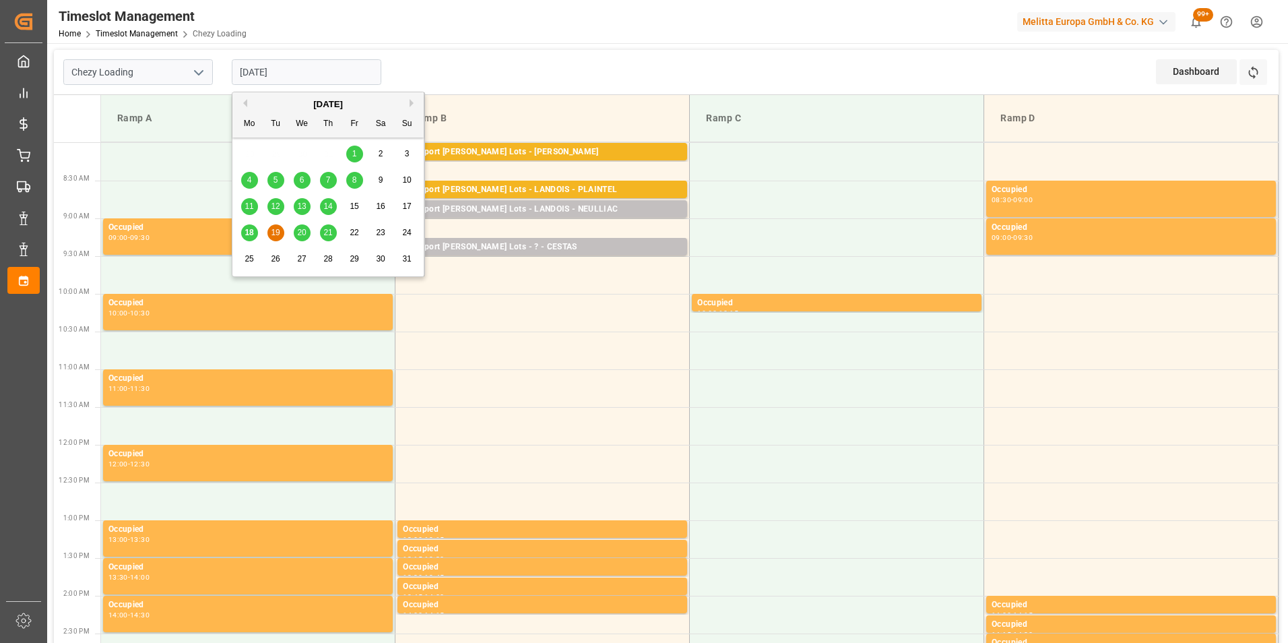
click at [272, 69] on input "[DATE]" at bounding box center [307, 72] width 150 height 26
click at [277, 232] on span "19" at bounding box center [275, 232] width 9 height 9
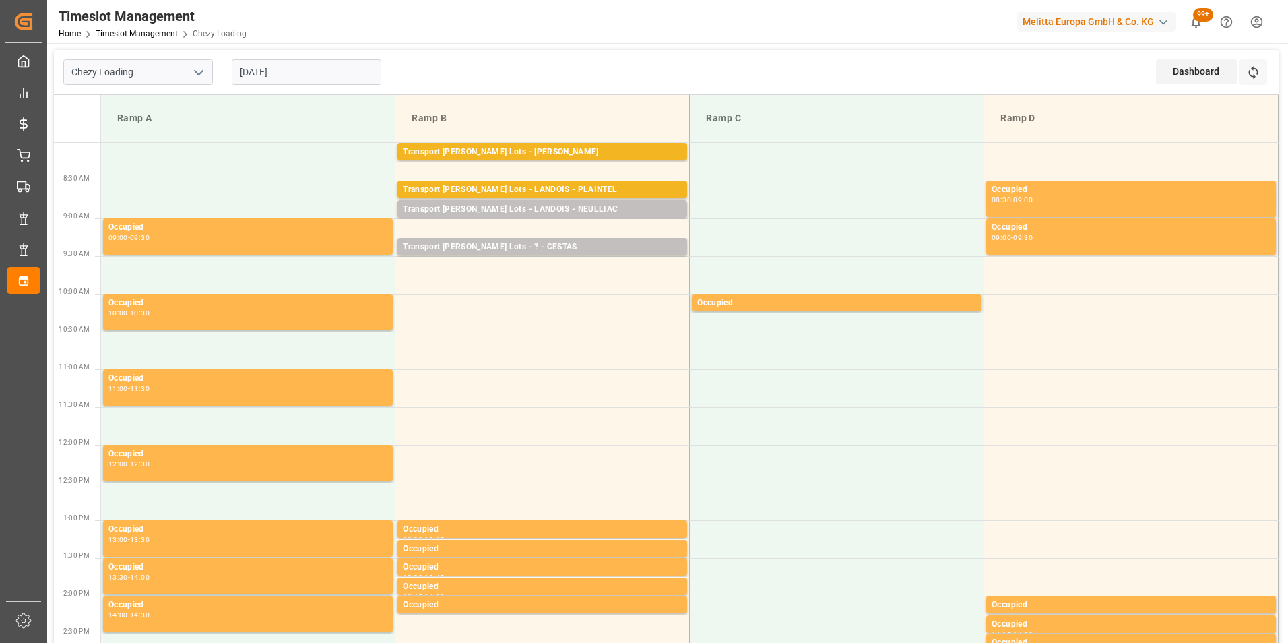
click at [275, 73] on input "[DATE]" at bounding box center [307, 72] width 150 height 26
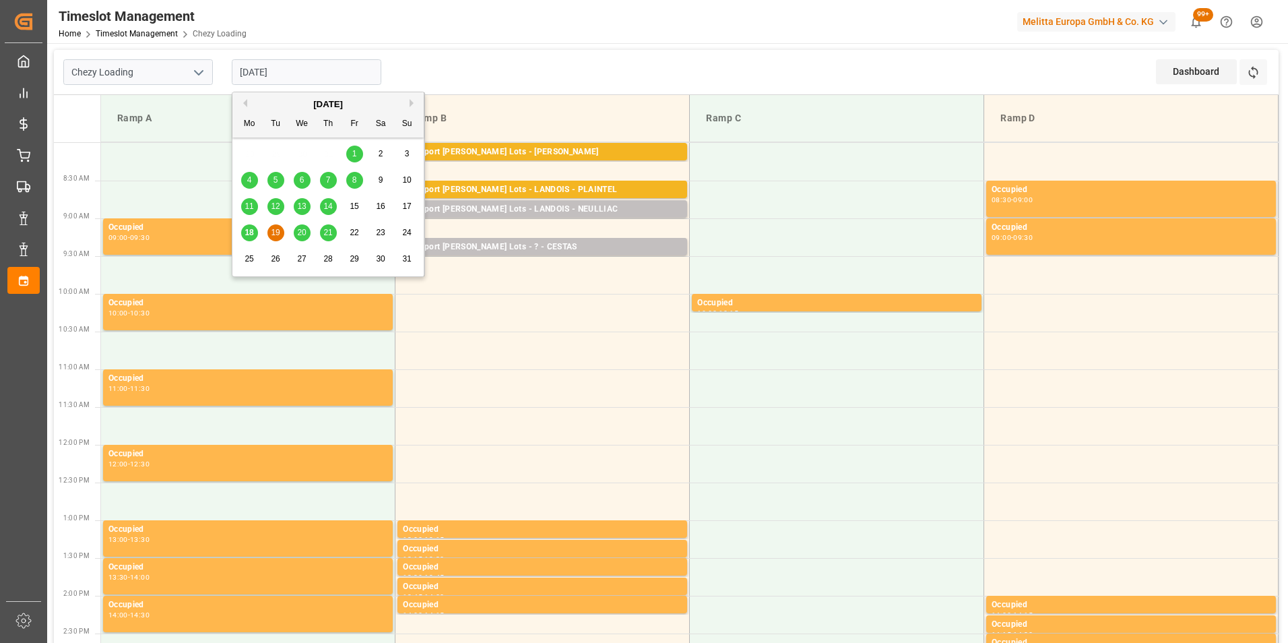
click at [247, 234] on span "18" at bounding box center [249, 232] width 9 height 9
type input "18-08-2025"
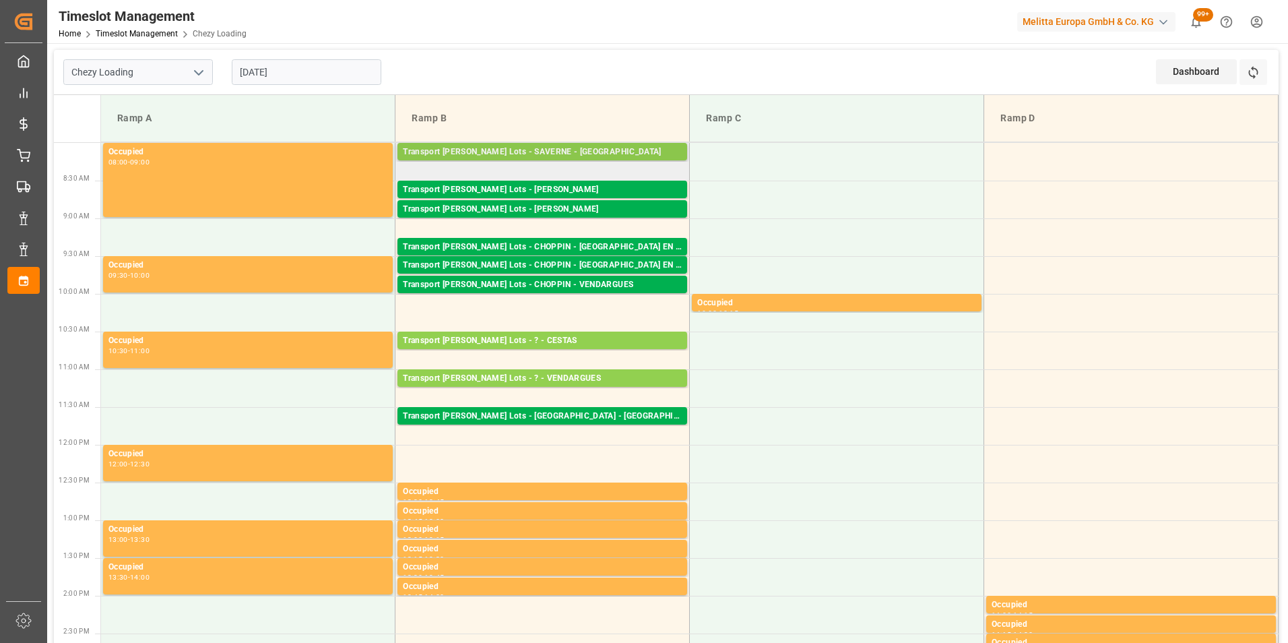
click at [596, 154] on div "Transport Kuehne Lots - SAVERNE - SARREBOURG" at bounding box center [542, 152] width 279 height 13
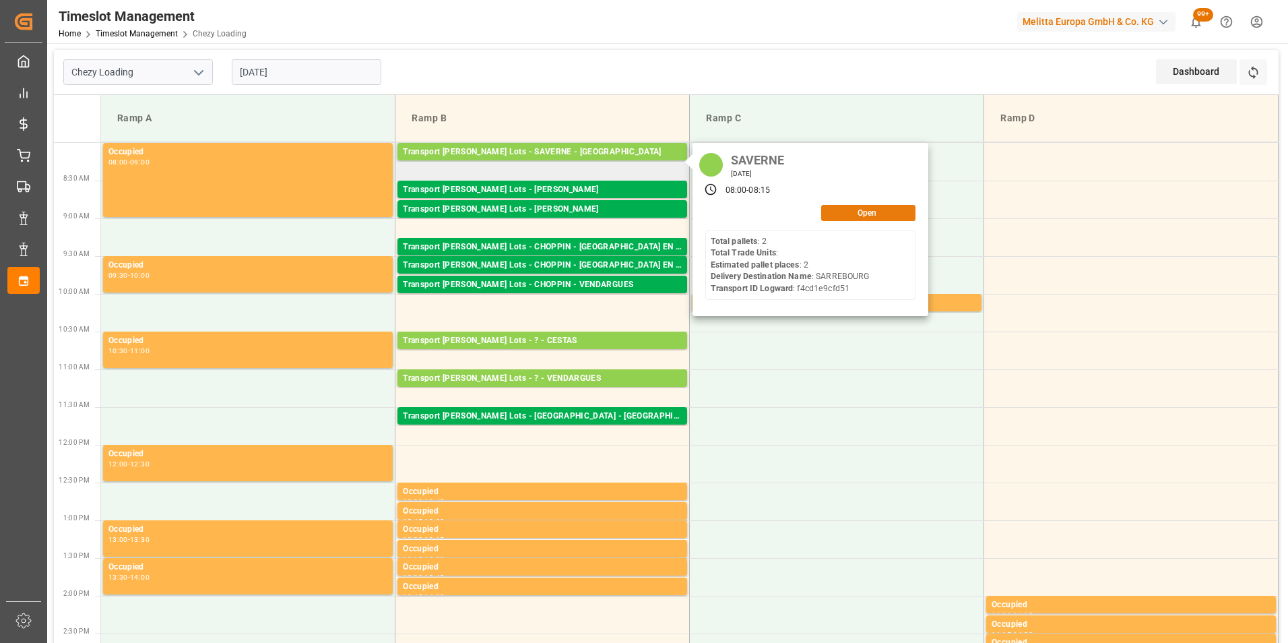
click at [877, 213] on button "Open" at bounding box center [868, 213] width 94 height 16
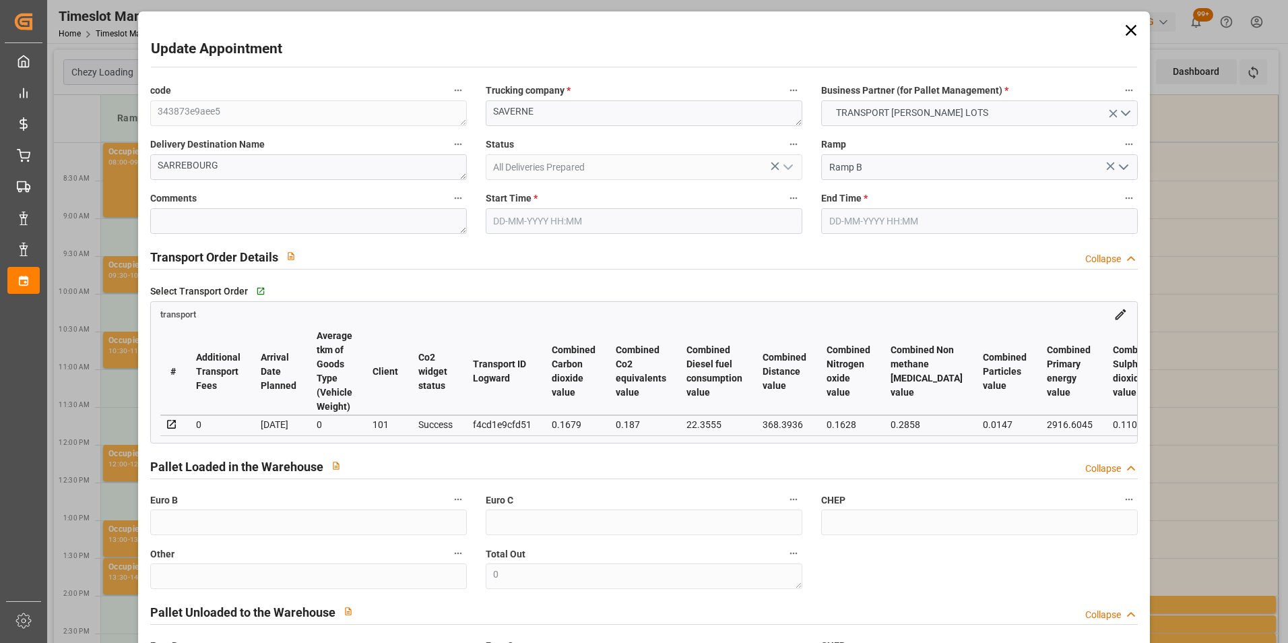
type input "18-08-2025 08:00"
type input "18-08-2025 08:15"
type input "11-08-2025 15:06"
type input "11-08-2025 12:11"
type input "20-08-2025"
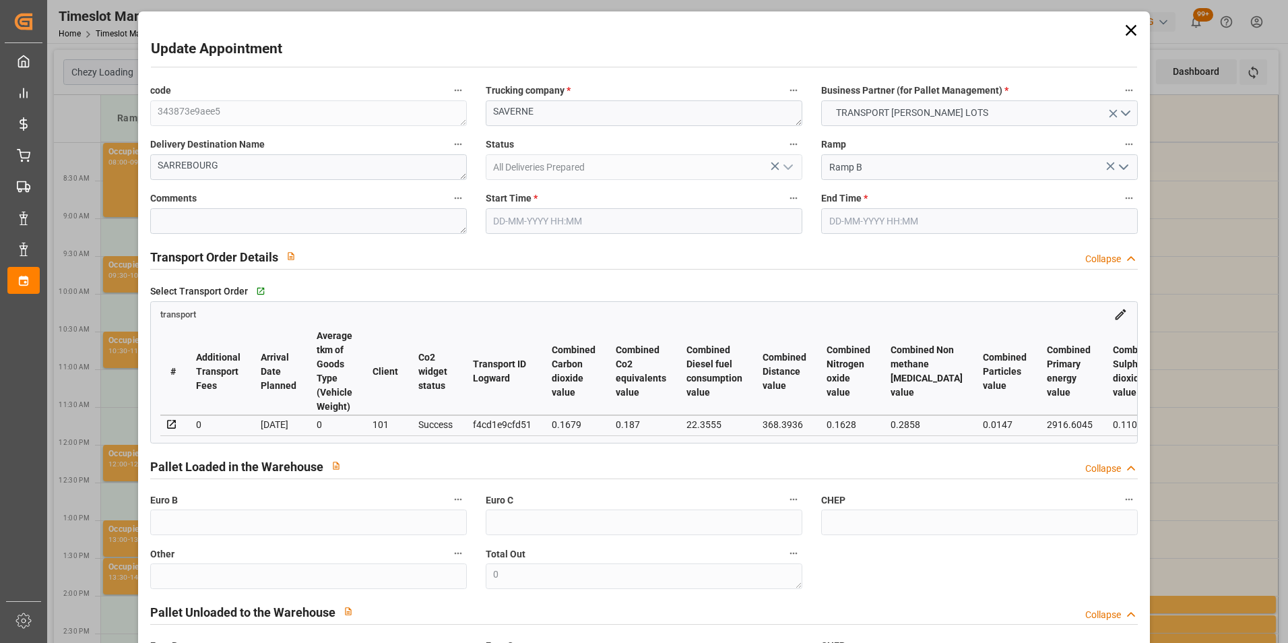
type input "[DATE]"
type input "18-08-2025"
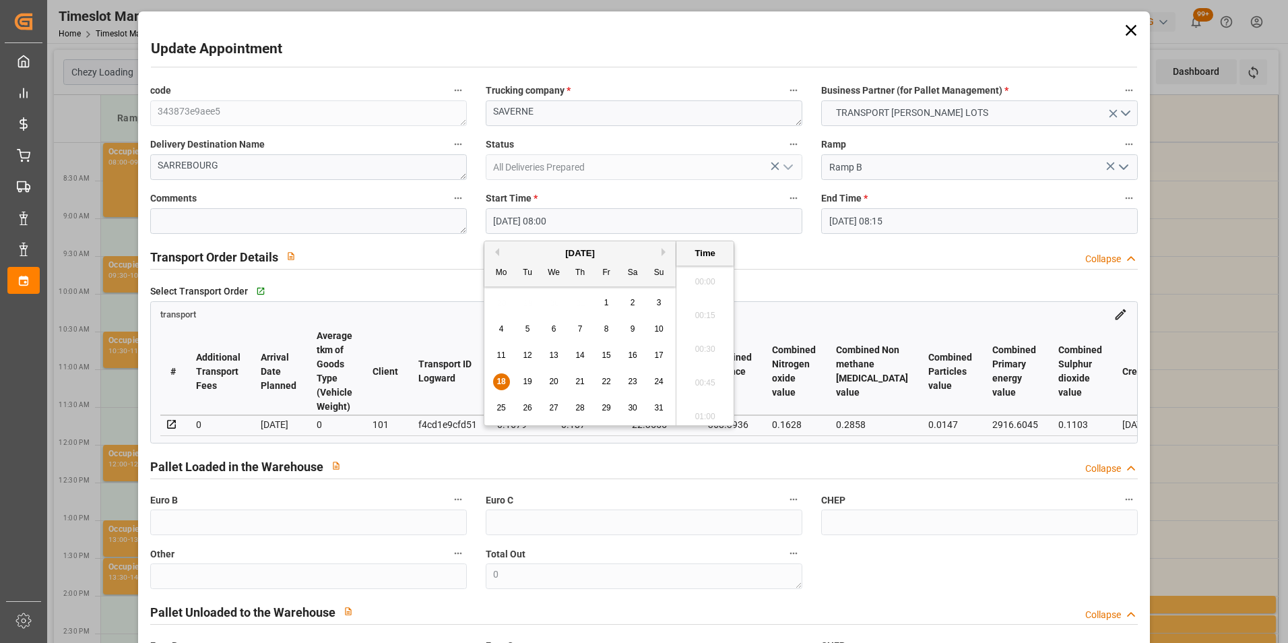
click at [509, 214] on input "18-08-2025 08:00" at bounding box center [644, 221] width 317 height 26
click at [526, 377] on span "19" at bounding box center [527, 381] width 9 height 9
click at [704, 374] on li "09:45" at bounding box center [705, 379] width 57 height 34
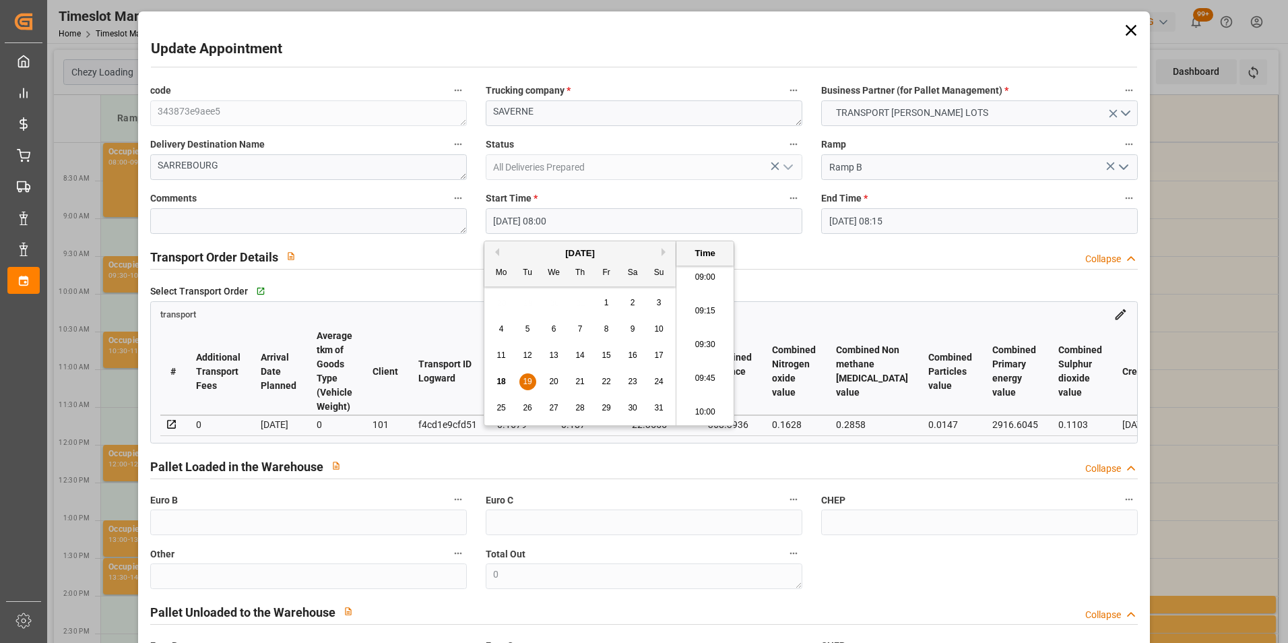
type input "19-08-2025 09:45"
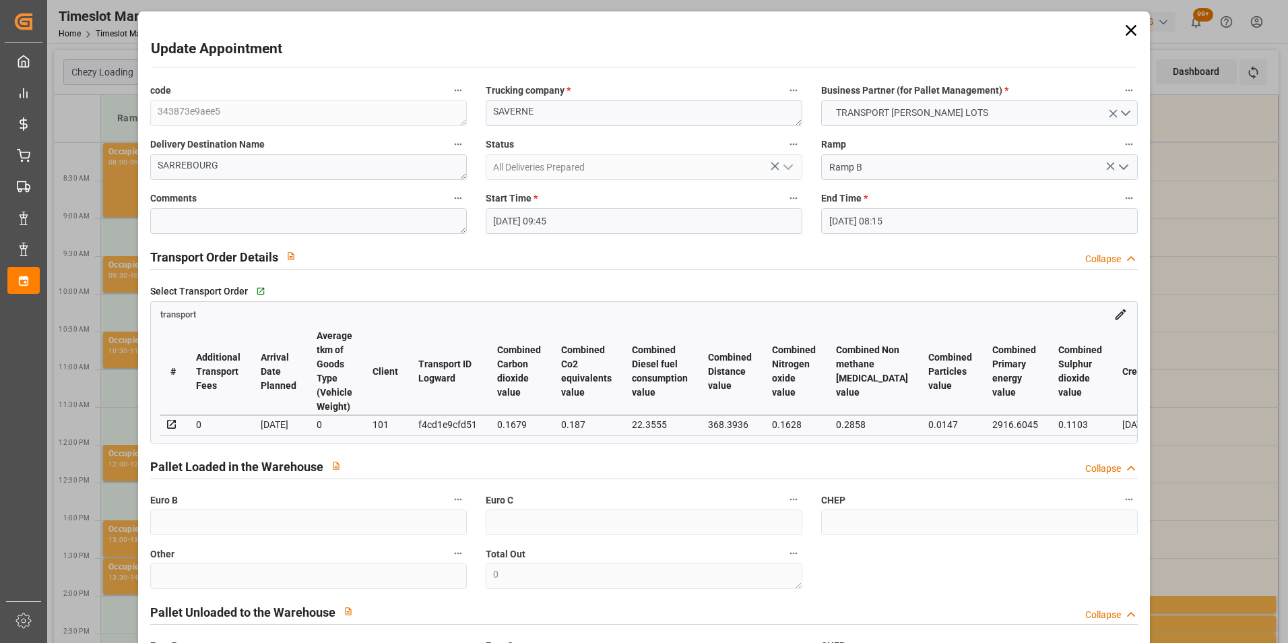
click at [838, 218] on input "18-08-2025 08:15" at bounding box center [979, 221] width 317 height 26
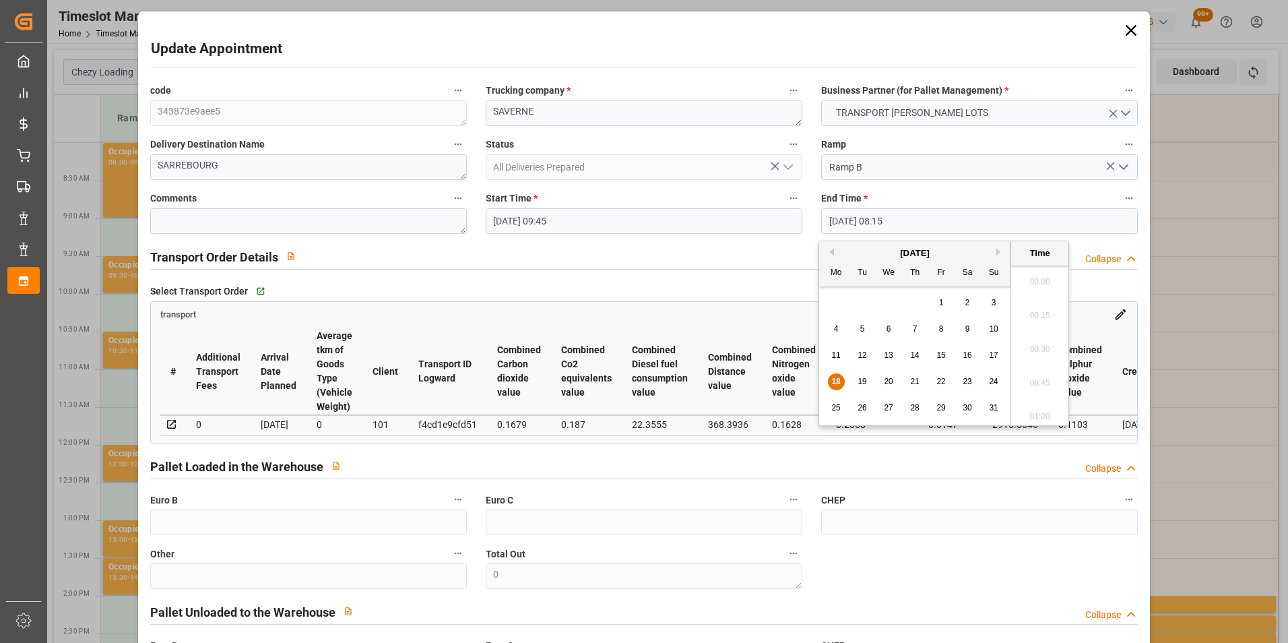
scroll to position [1049, 0]
click at [865, 376] on div "19" at bounding box center [862, 382] width 17 height 16
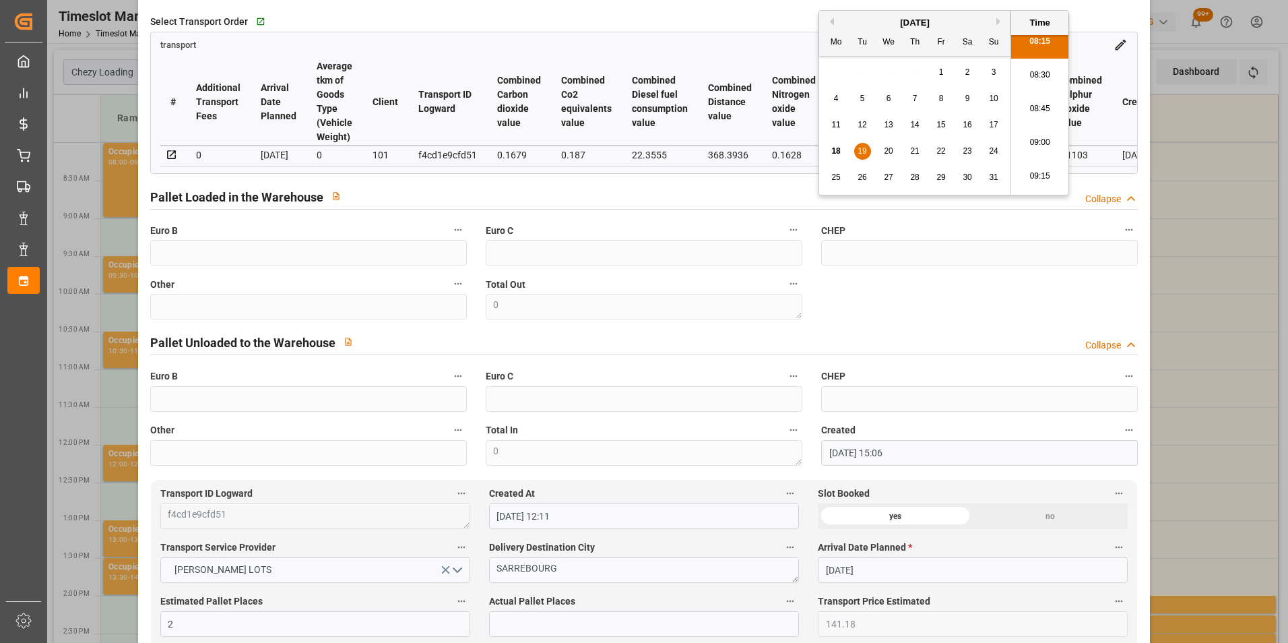
scroll to position [1251, 0]
click at [1042, 141] on li "10:00" at bounding box center [1039, 148] width 57 height 34
type input "19-08-2025 10:00"
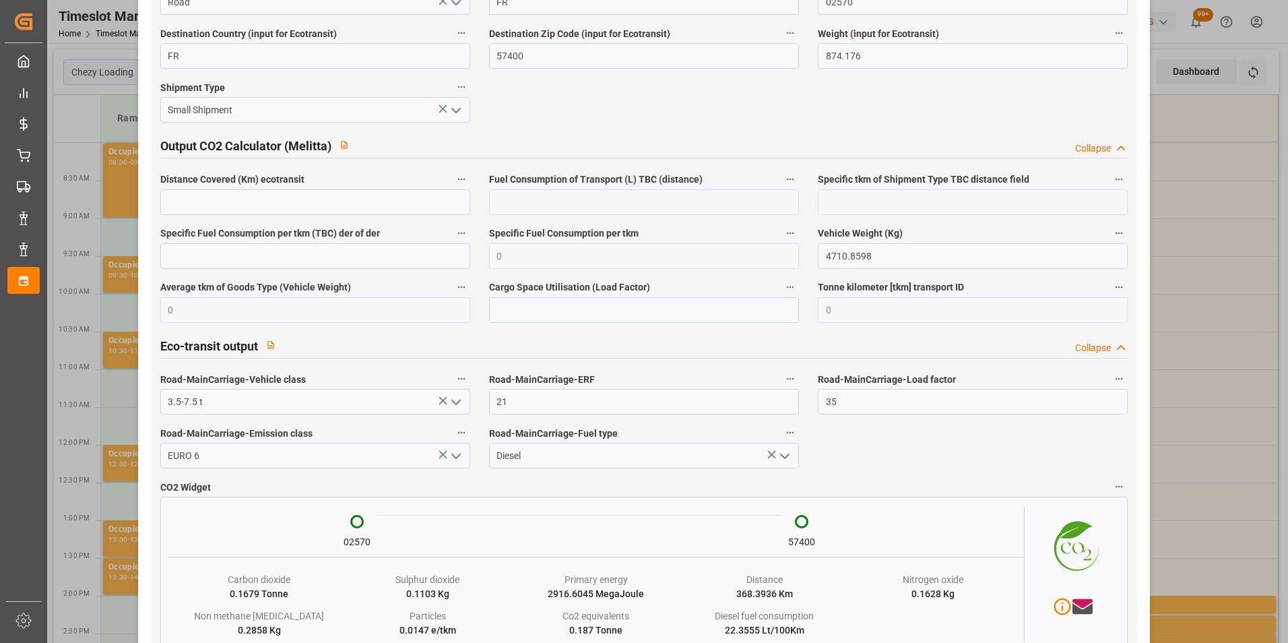
scroll to position [2199, 0]
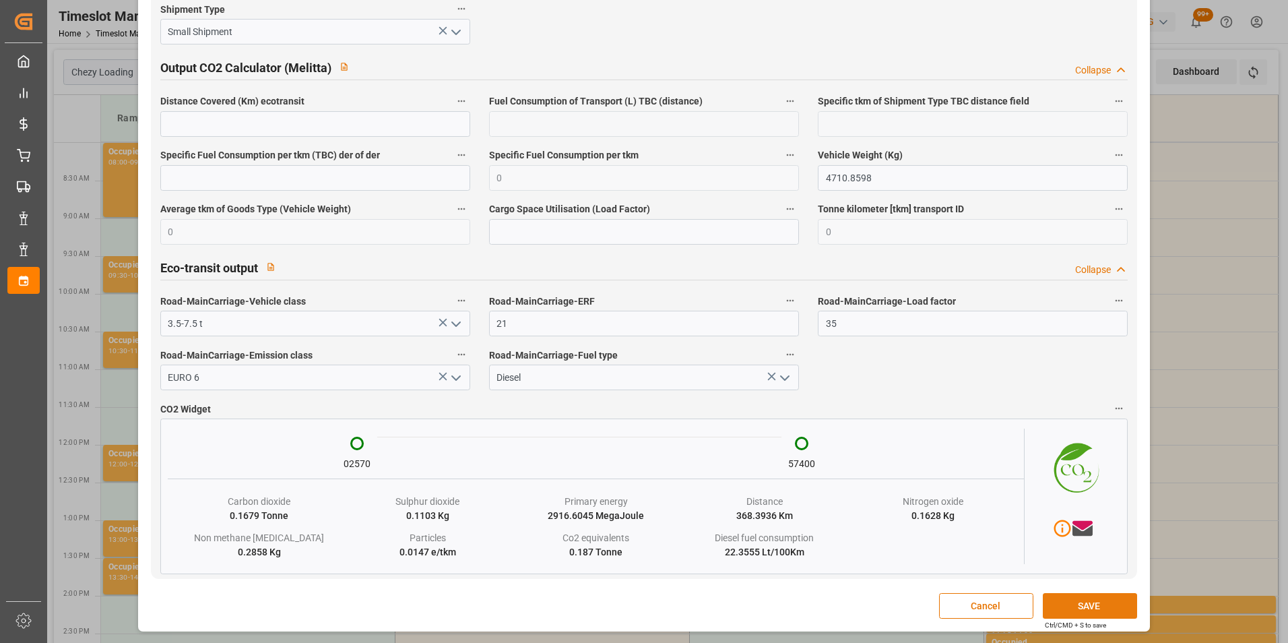
click at [1069, 604] on button "SAVE" at bounding box center [1090, 606] width 94 height 26
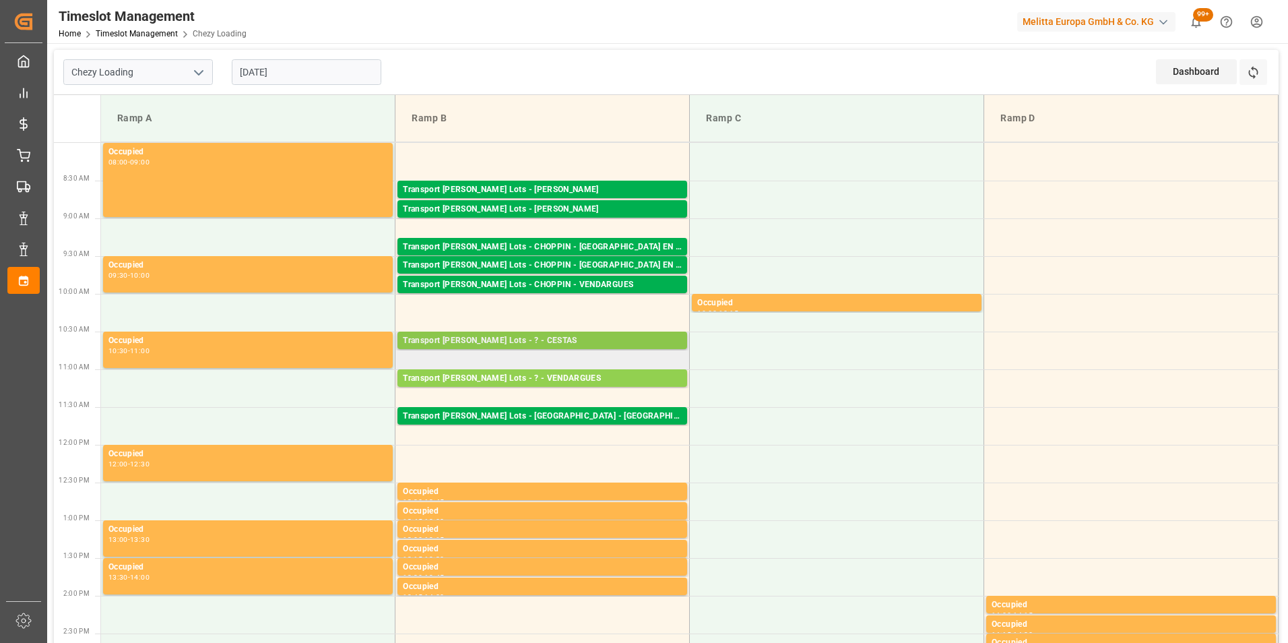
click at [545, 340] on div "Transport Kuehne Lots - ? - CESTAS" at bounding box center [542, 340] width 279 height 13
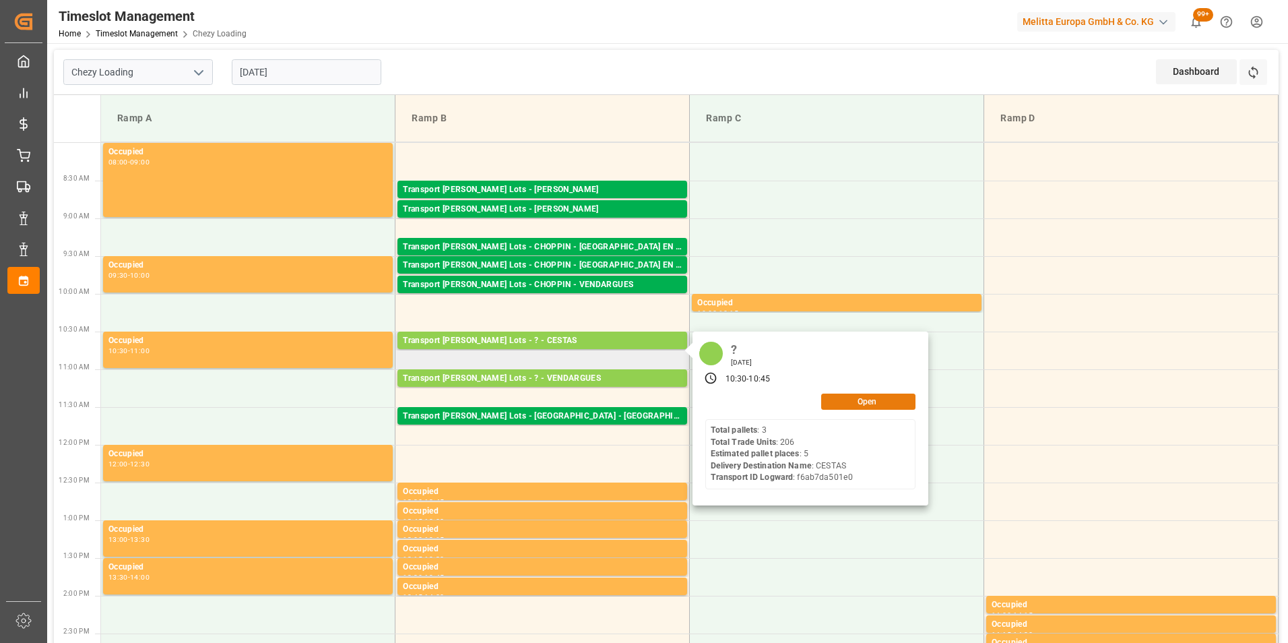
click at [852, 396] on button "Open" at bounding box center [868, 402] width 94 height 16
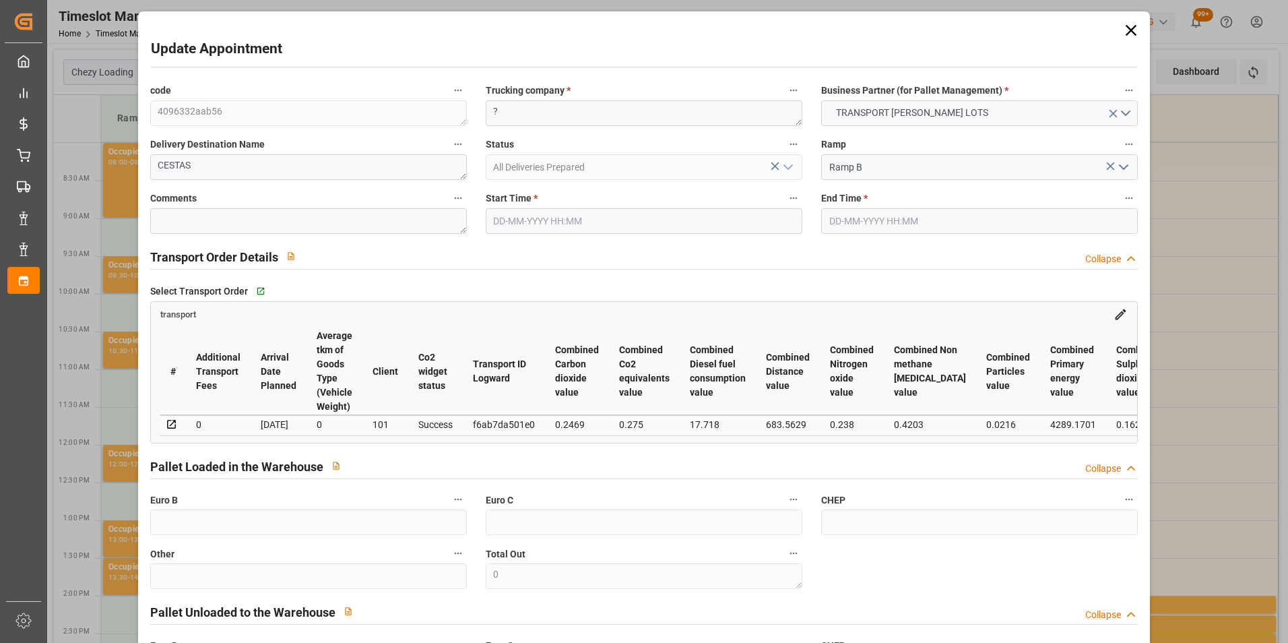
type input "5"
type input "336.21"
type input "0"
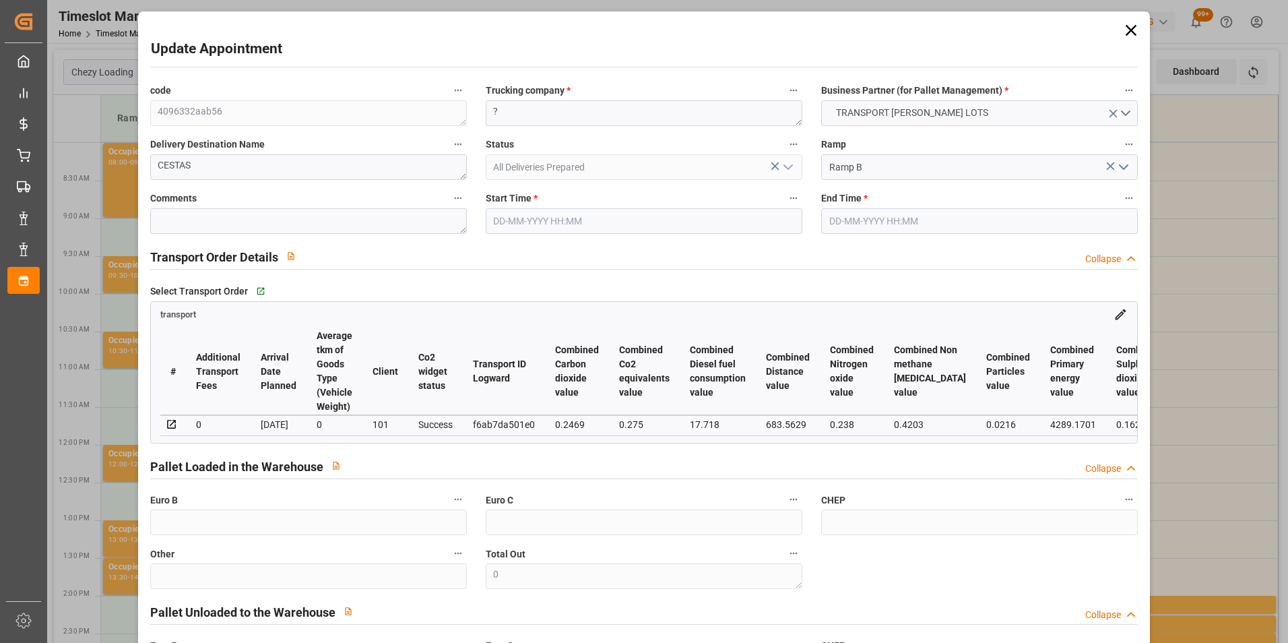
type input "336.21"
type input "0"
type input "11"
type input "551.403"
type input "1048.782"
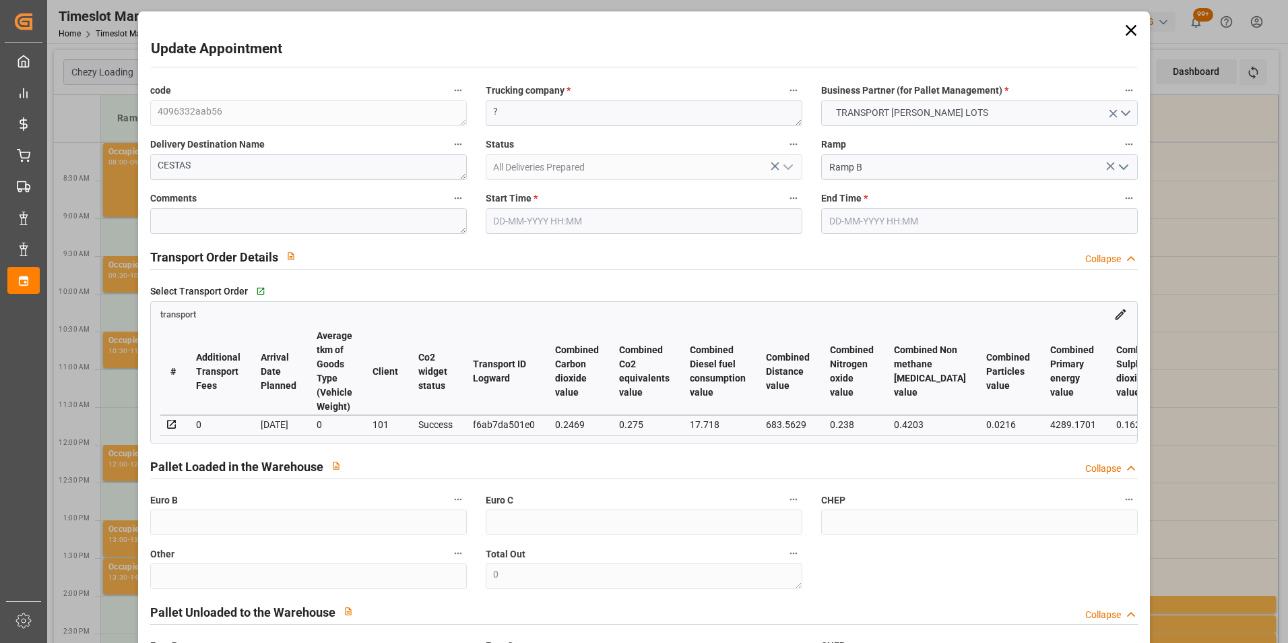
type input "3493.158"
type input "33"
type input "3"
type input "206"
type input "15"
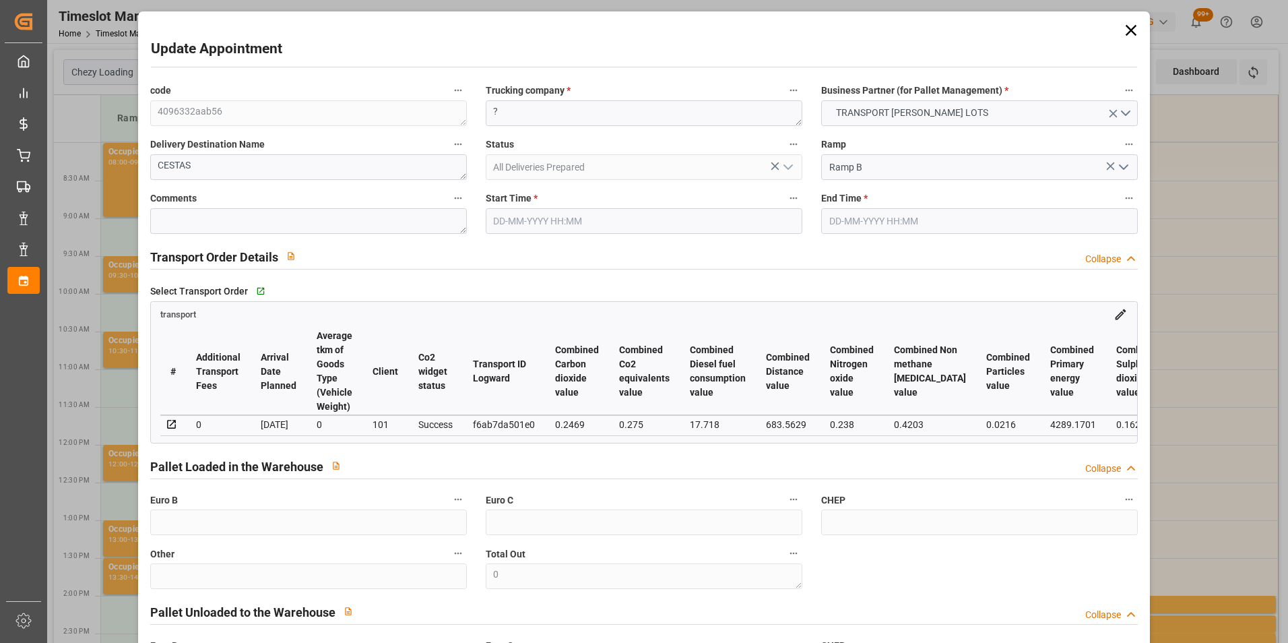
type input "101"
type input "689.582"
type input "0"
type input "4710.8598"
type input "0"
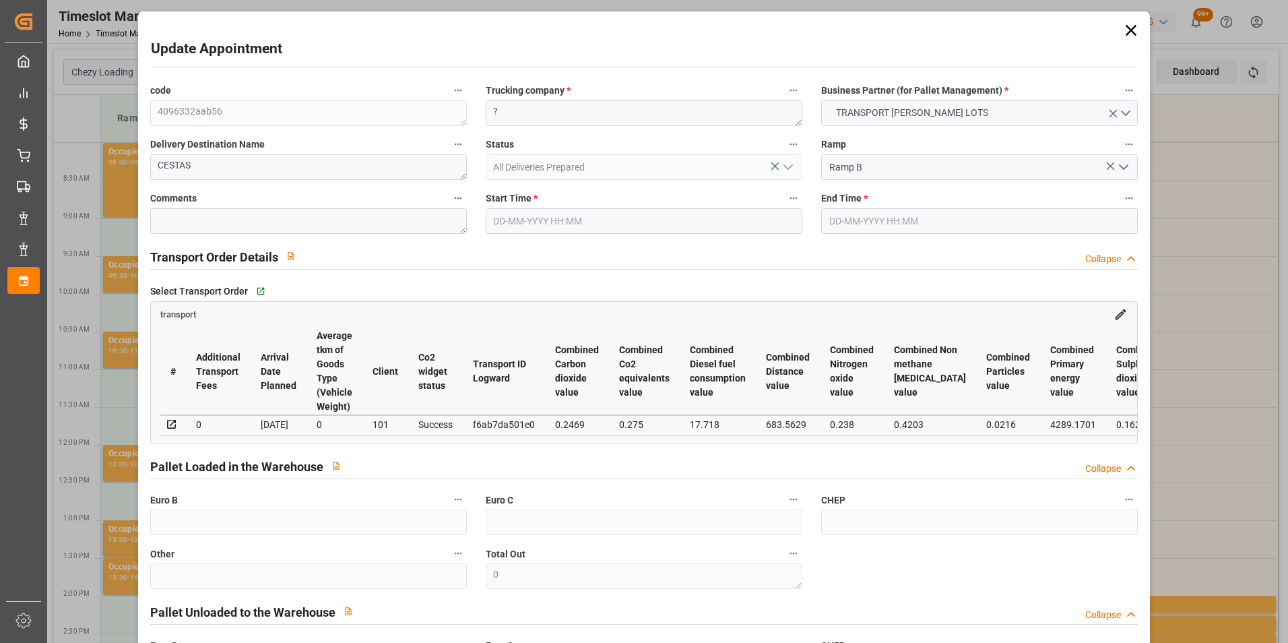
type input "0"
type input "21"
type input "35"
type input "18-08-2025 10:30"
type input "18-08-2025 10:45"
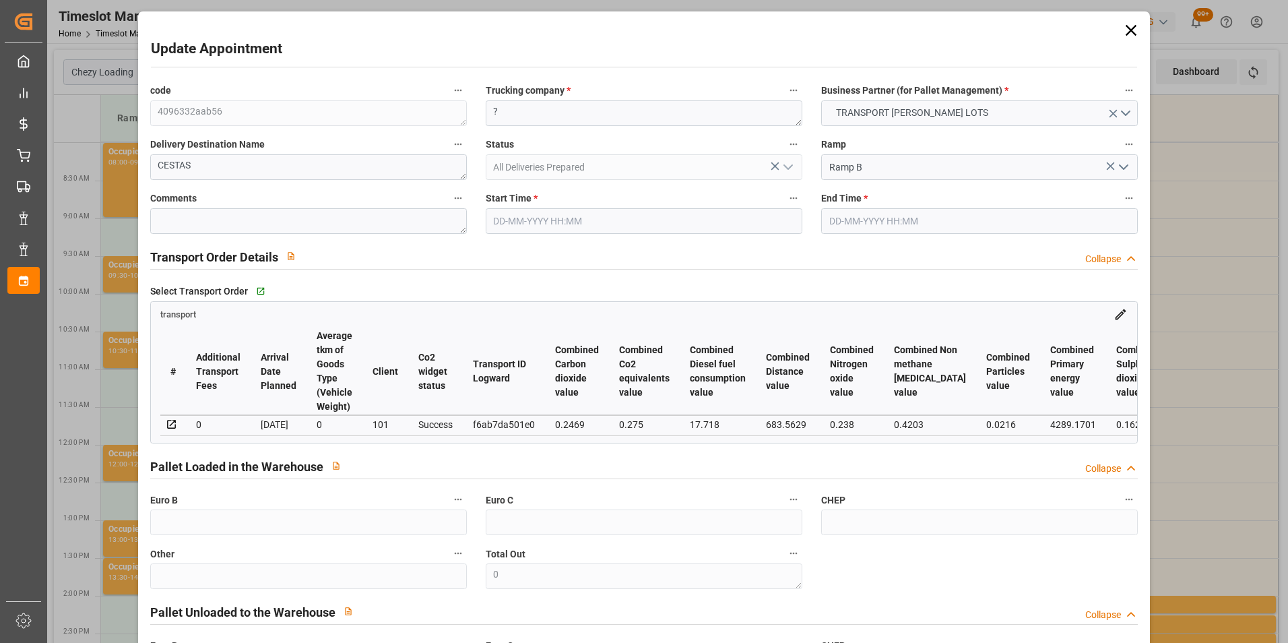
type input "13-08-2025 15:12"
type input "13-08-2025 11:54"
type input "20-08-2025"
type input "18-08-2025"
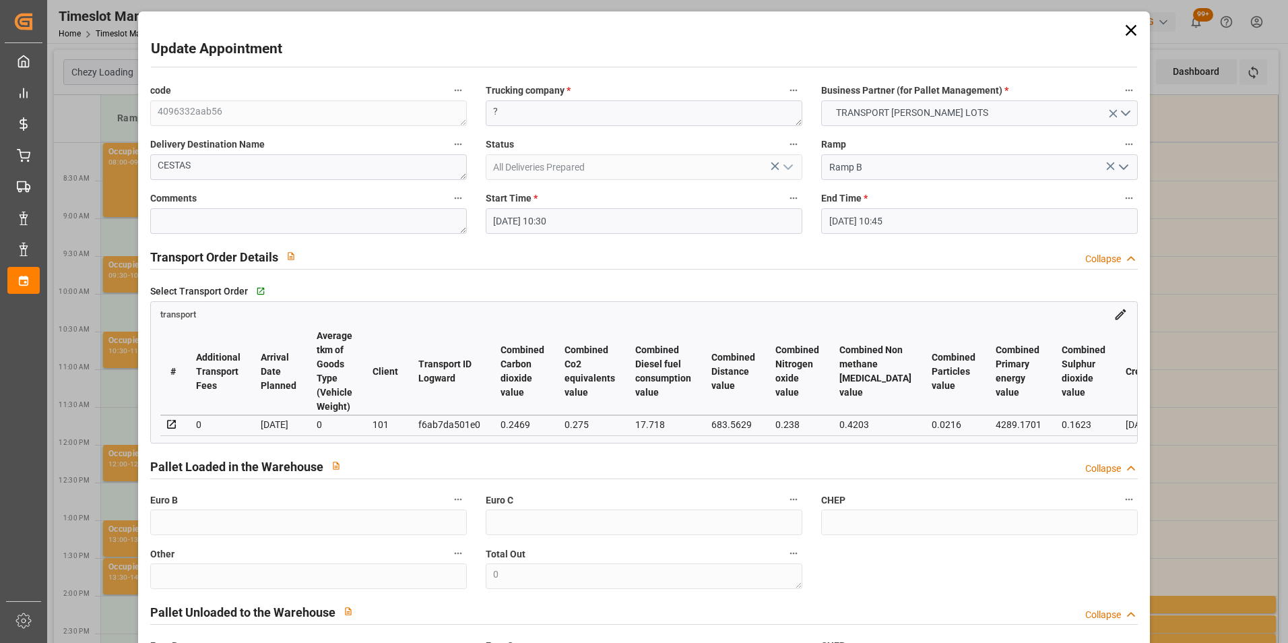
click at [523, 218] on input "18-08-2025 10:30" at bounding box center [644, 221] width 317 height 26
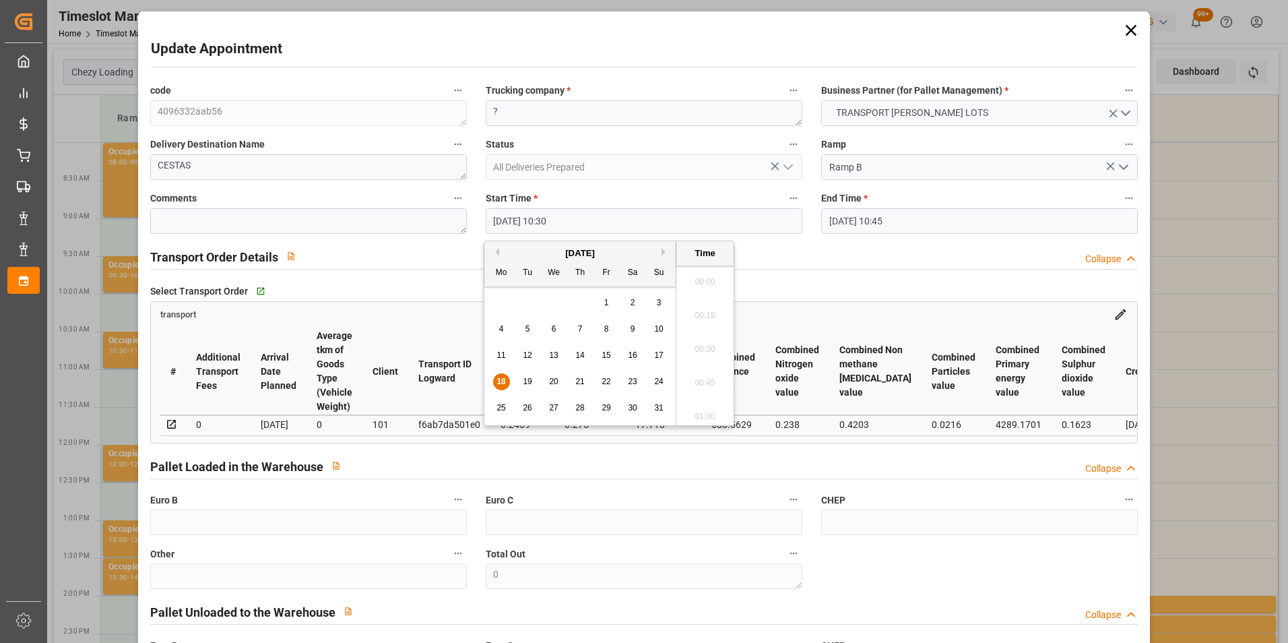
scroll to position [1352, 0]
click at [527, 379] on span "19" at bounding box center [527, 381] width 9 height 9
click at [707, 338] on li "10:00" at bounding box center [705, 345] width 57 height 34
type input "19-08-2025 10:00"
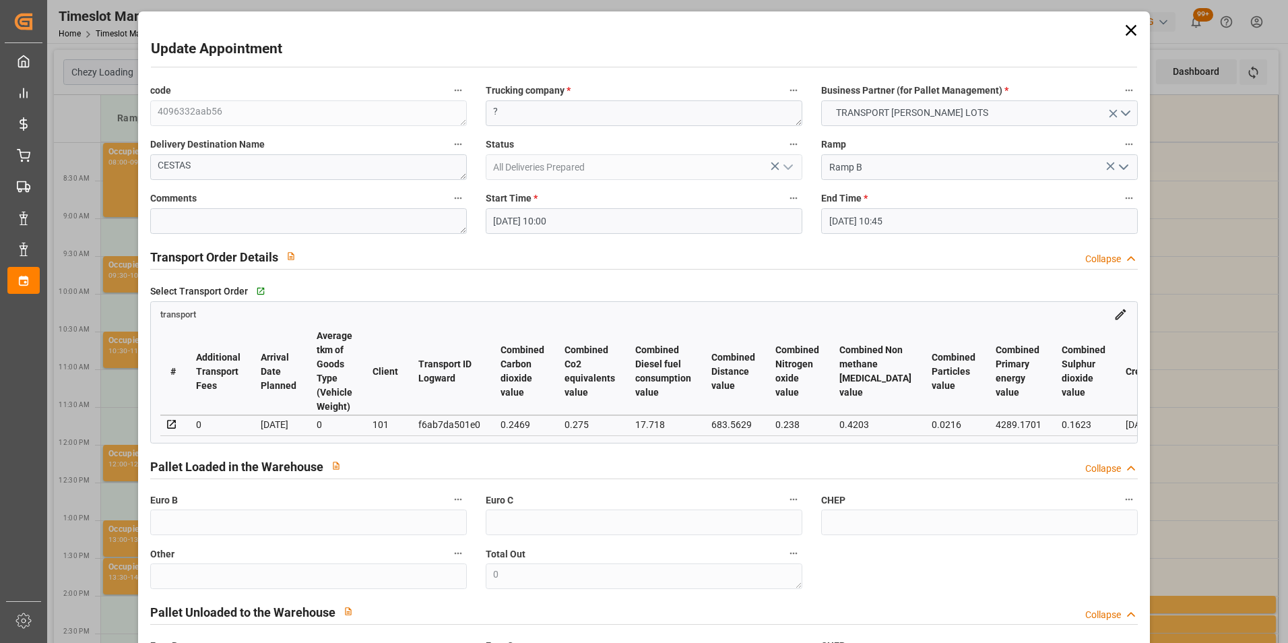
click at [849, 214] on input "18-08-2025 10:45" at bounding box center [979, 221] width 317 height 26
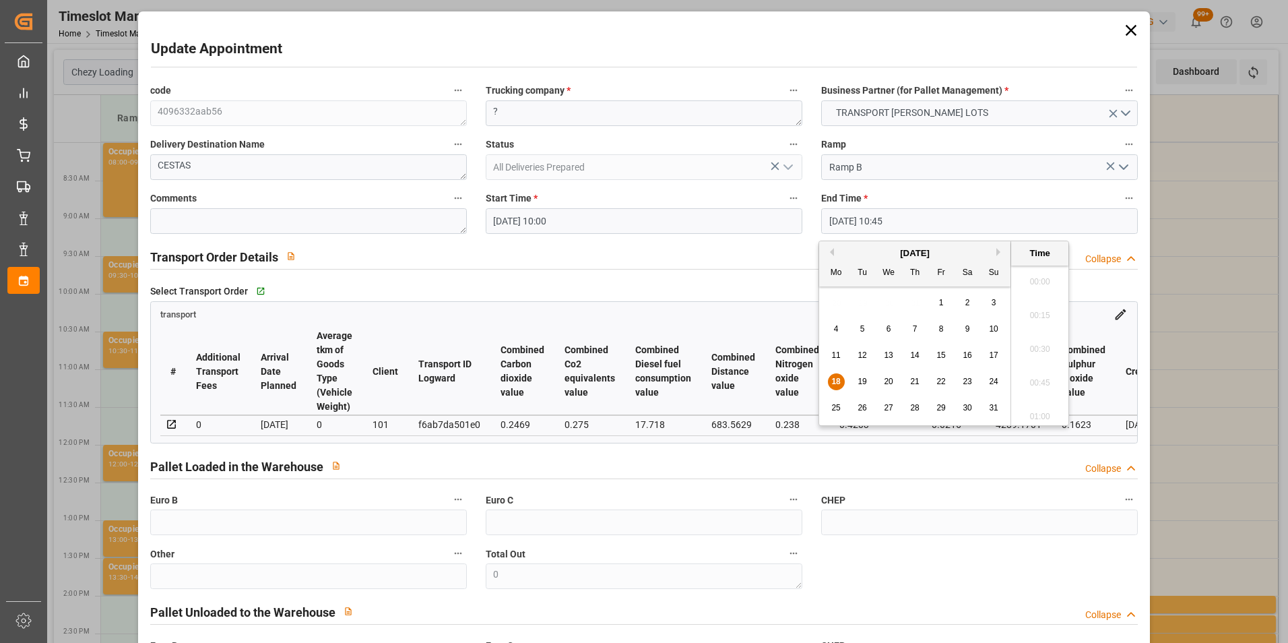
scroll to position [1386, 0]
click at [866, 380] on span "19" at bounding box center [862, 381] width 9 height 9
click at [1038, 341] on li "09:45" at bounding box center [1039, 345] width 57 height 34
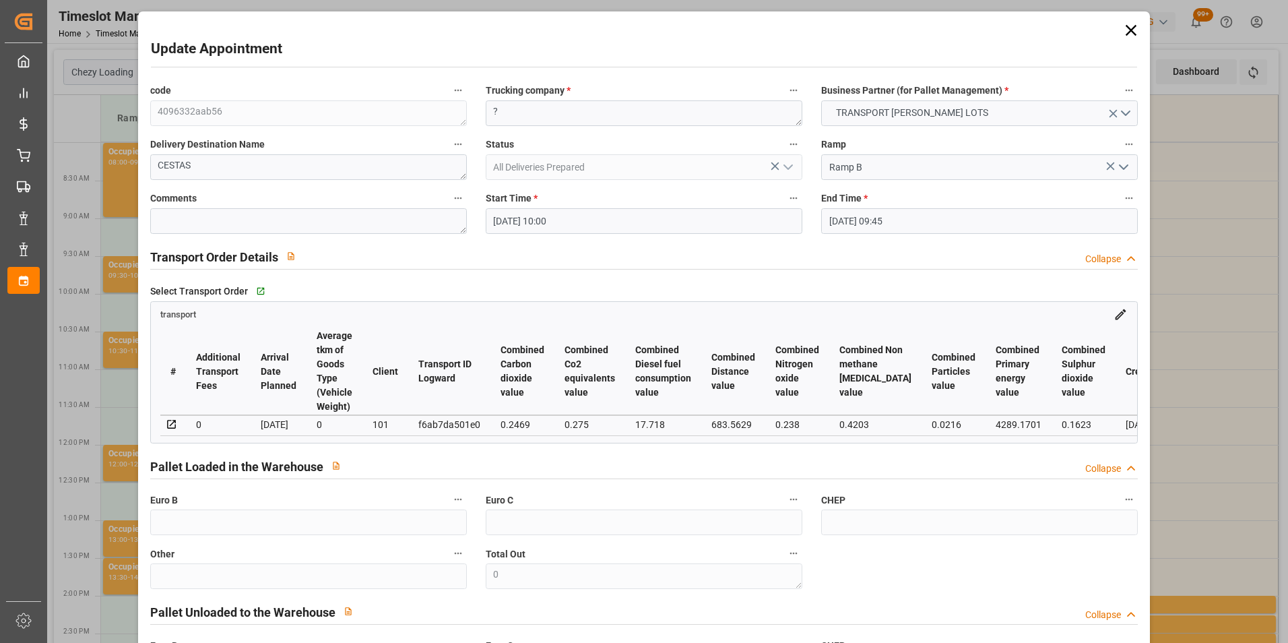
click at [906, 224] on input "19-08-2025 09:45" at bounding box center [979, 221] width 317 height 26
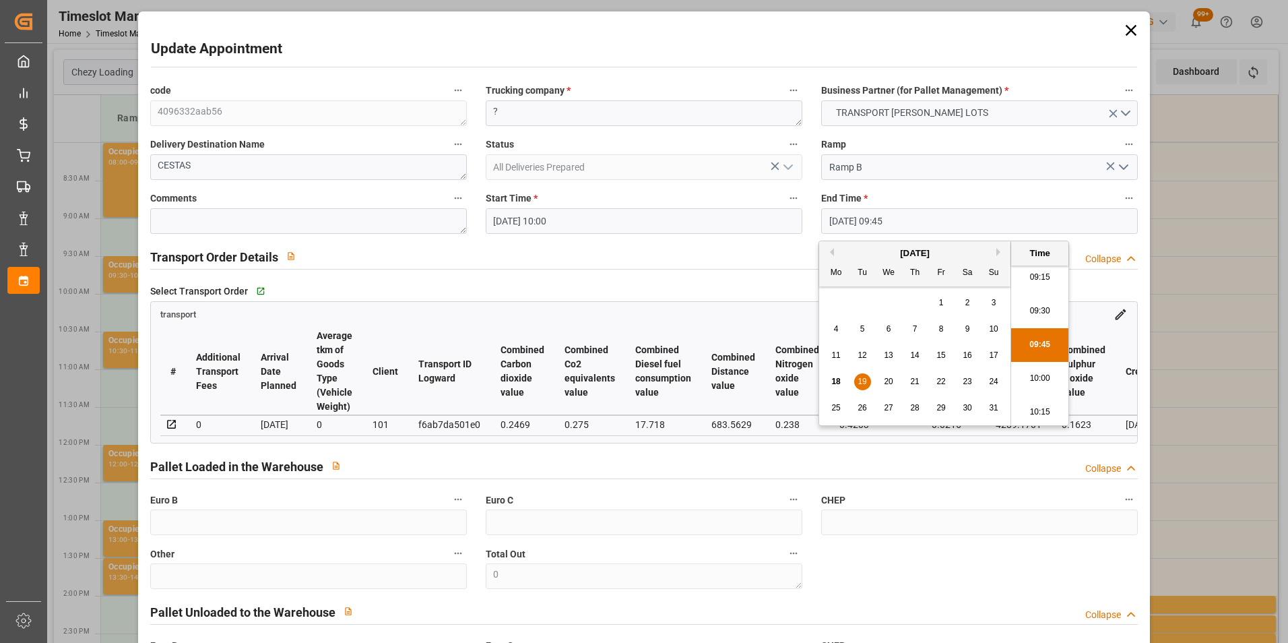
scroll to position [1319, 0]
click at [1038, 348] on li "10:15" at bounding box center [1039, 345] width 57 height 34
type input "19-08-2025 10:15"
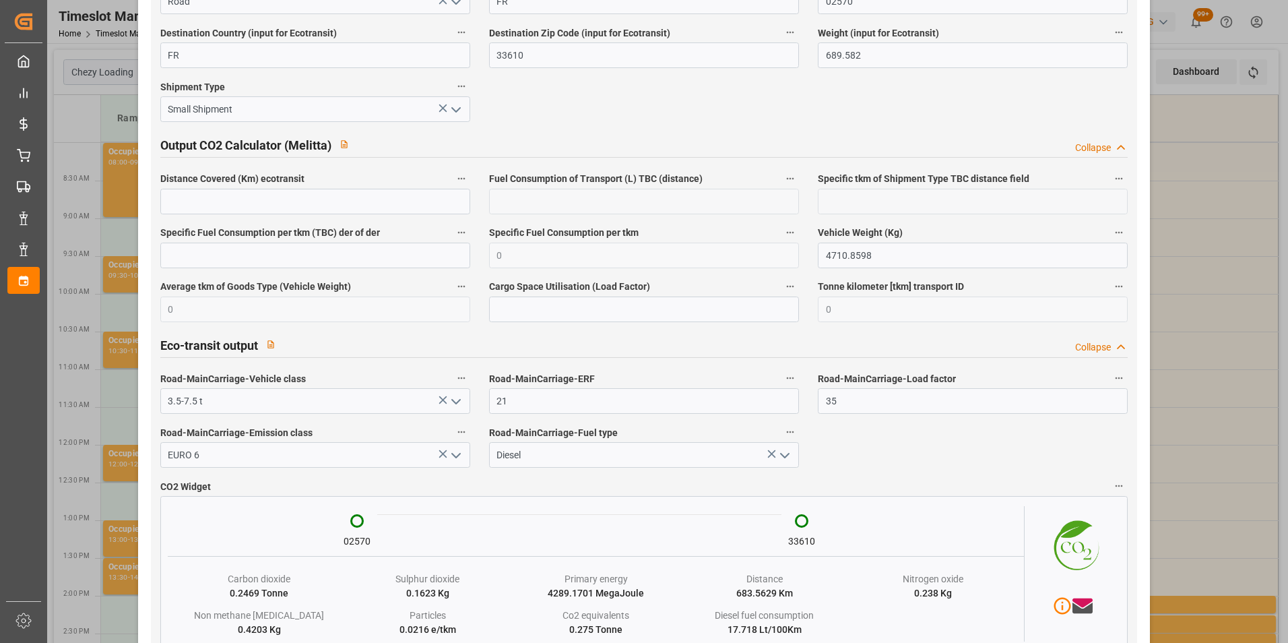
scroll to position [2199, 0]
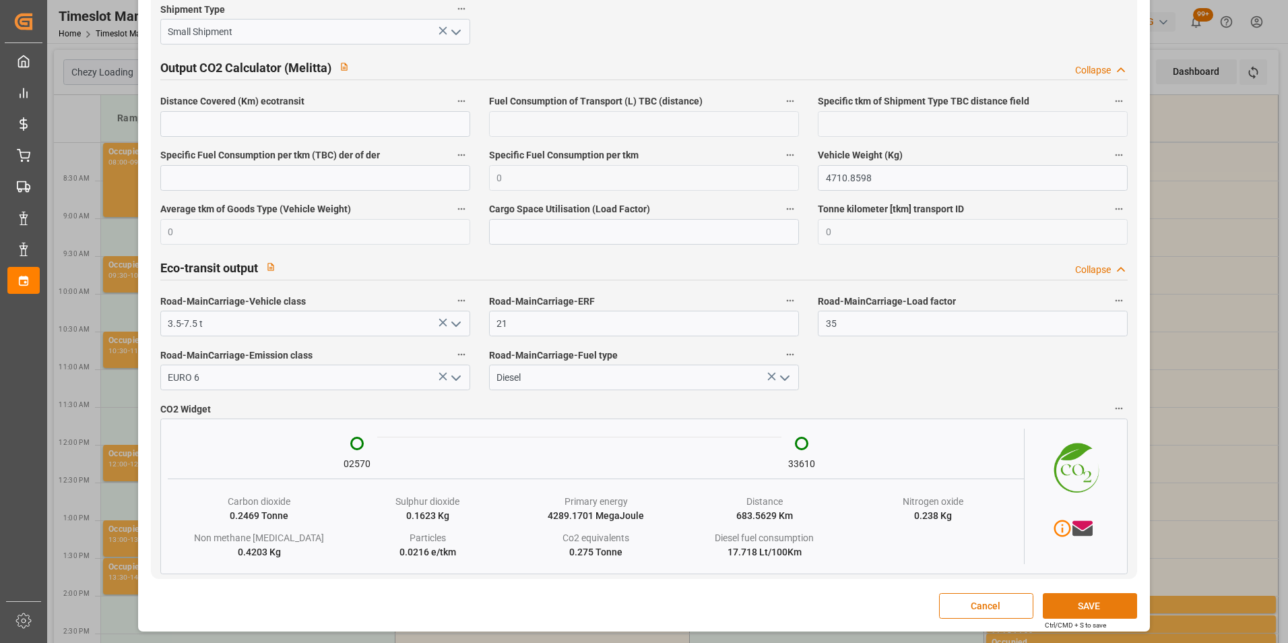
click at [1071, 606] on button "SAVE" at bounding box center [1090, 606] width 94 height 26
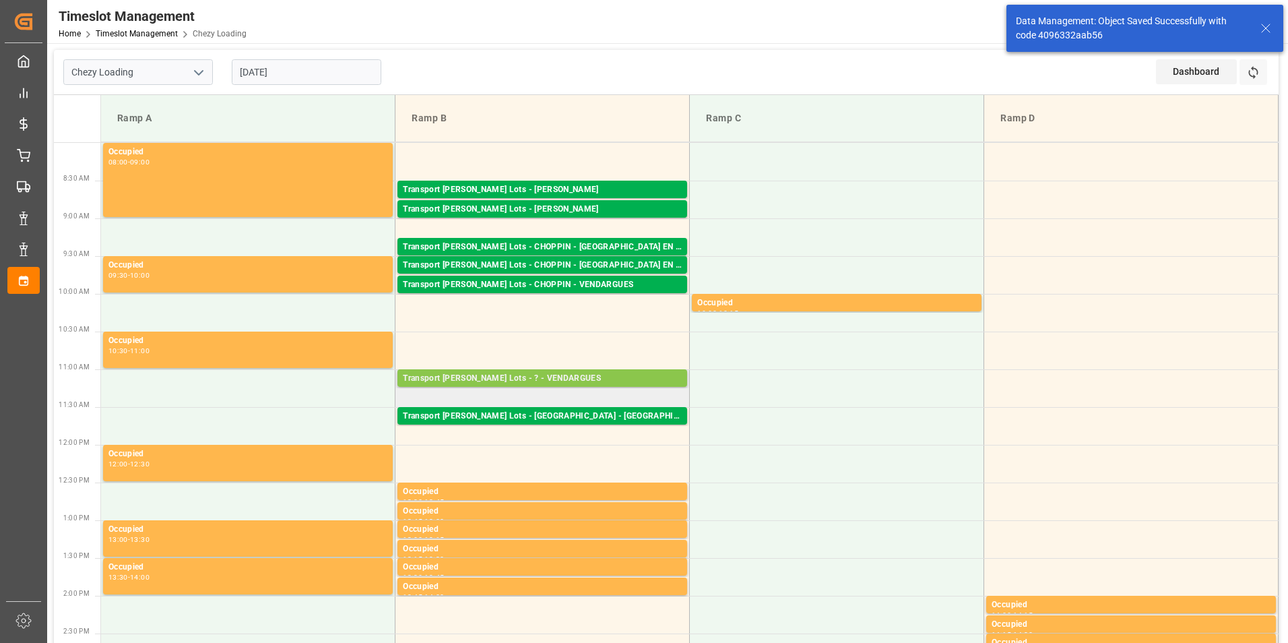
click at [587, 375] on div "Transport Kuehne Lots - ? - VENDARGUES" at bounding box center [542, 378] width 279 height 13
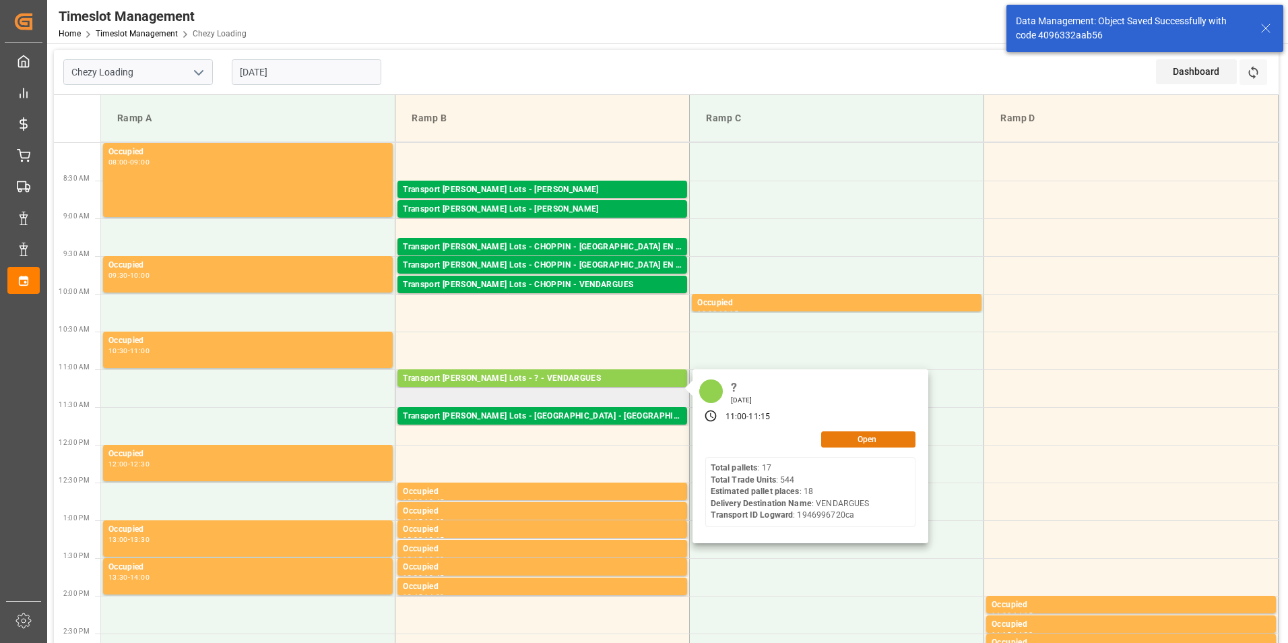
click at [849, 443] on button "Open" at bounding box center [868, 439] width 94 height 16
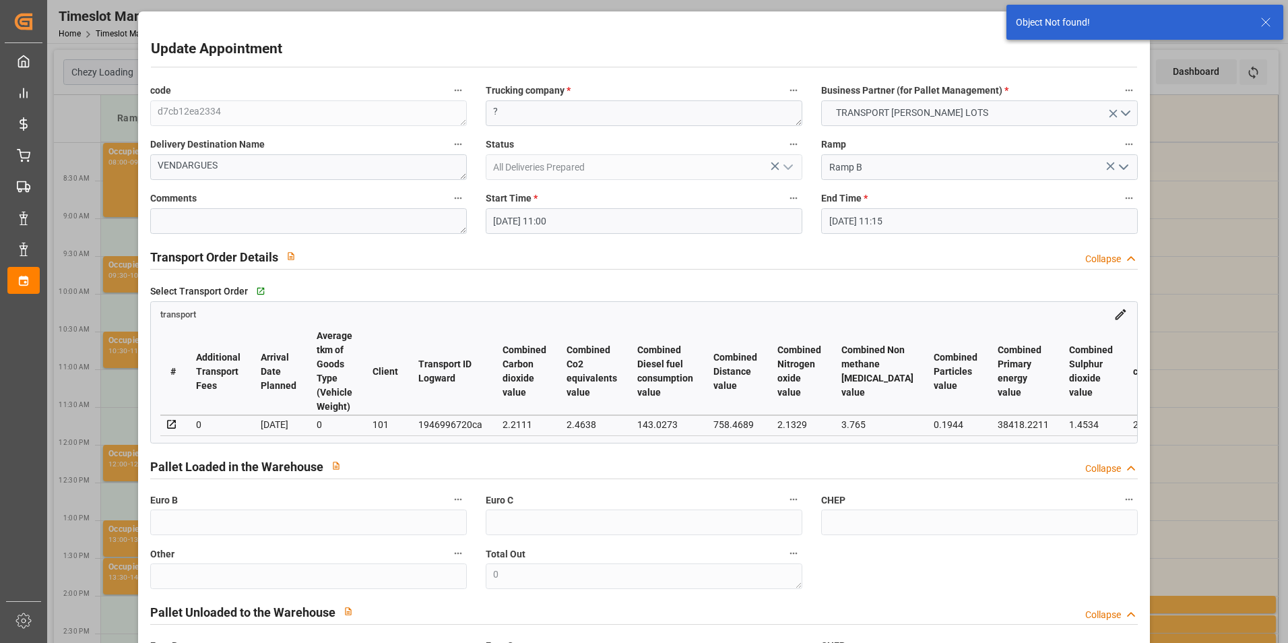
click at [551, 224] on input "18-08-2025 11:00" at bounding box center [644, 221] width 317 height 26
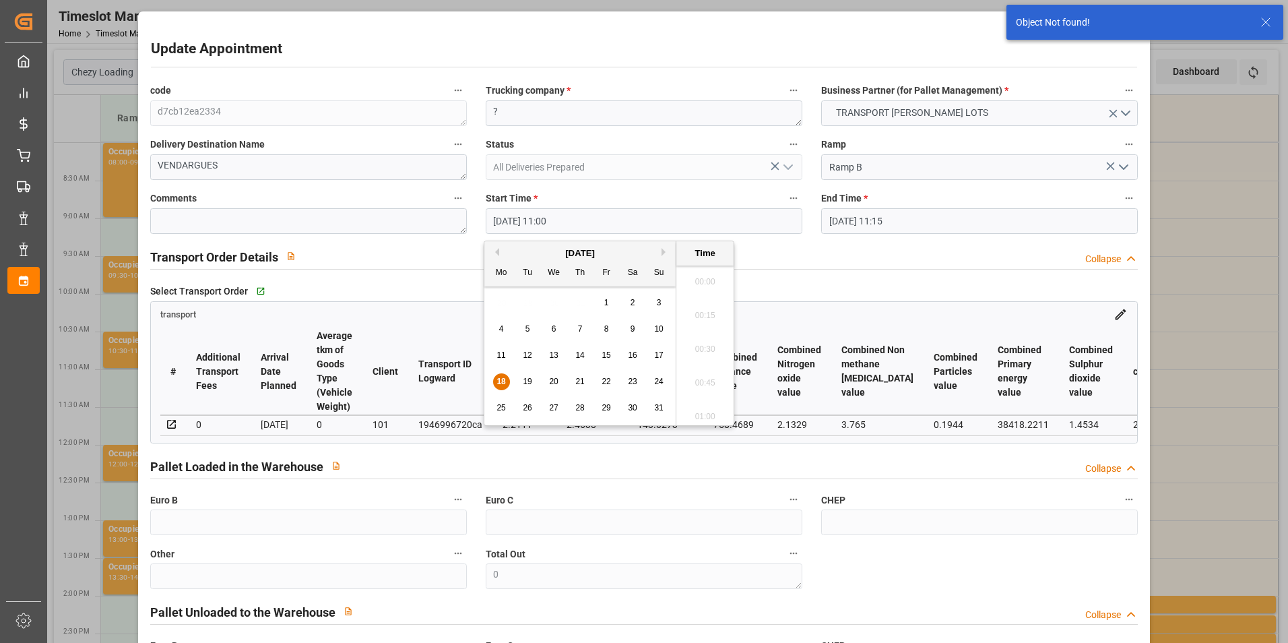
scroll to position [1420, 0]
click at [525, 381] on span "19" at bounding box center [527, 381] width 9 height 9
type input "19-08-2025 11:00"
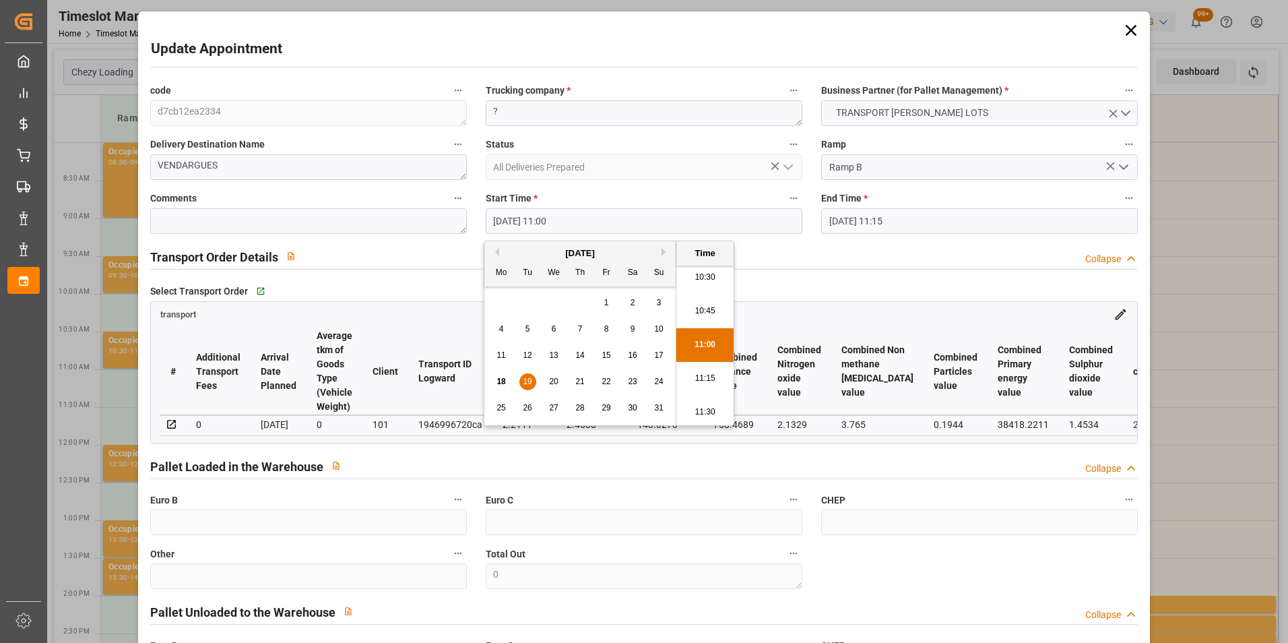
click at [705, 340] on li "11:00" at bounding box center [705, 345] width 57 height 34
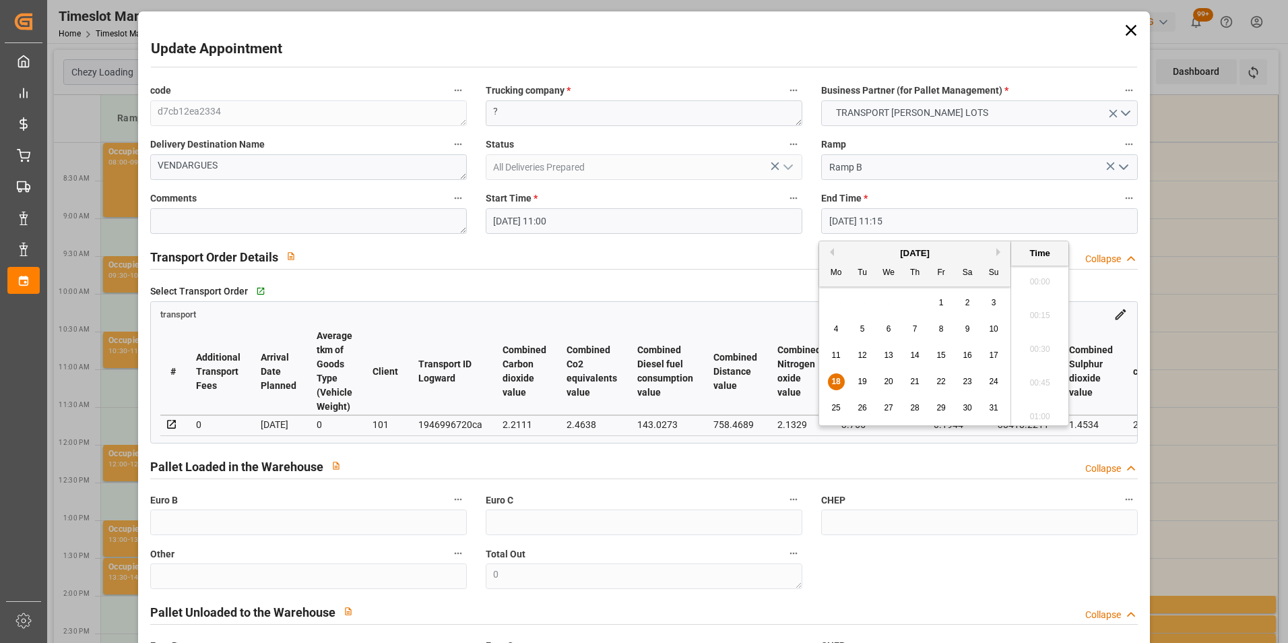
click at [835, 219] on input "18-08-2025 11:15" at bounding box center [979, 221] width 317 height 26
click at [859, 380] on span "19" at bounding box center [862, 381] width 9 height 9
type input "19-08-2025 11:15"
click at [1040, 343] on li "11:15" at bounding box center [1039, 345] width 57 height 34
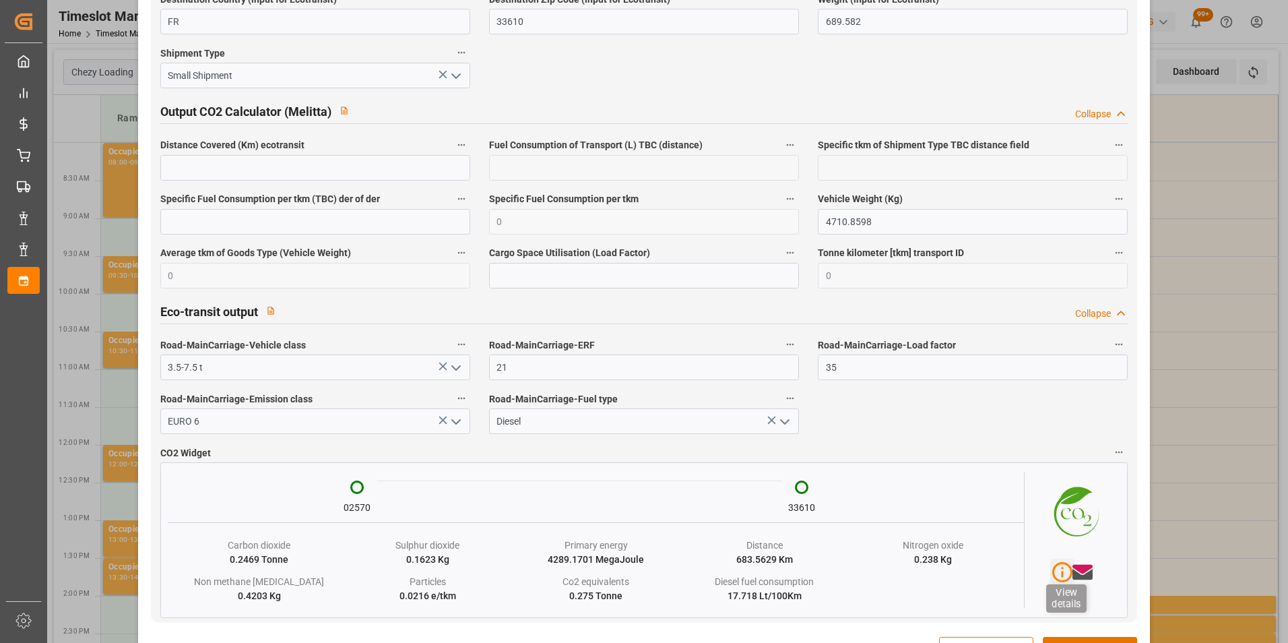
scroll to position [2199, 0]
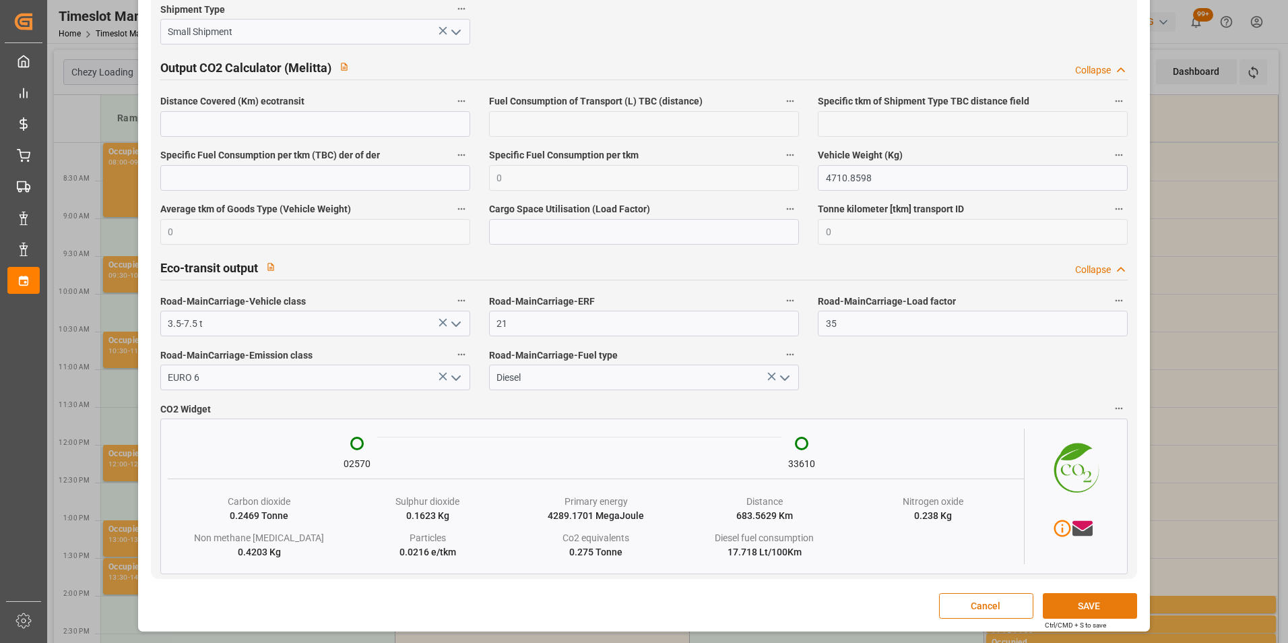
click at [1078, 603] on button "SAVE" at bounding box center [1090, 606] width 94 height 26
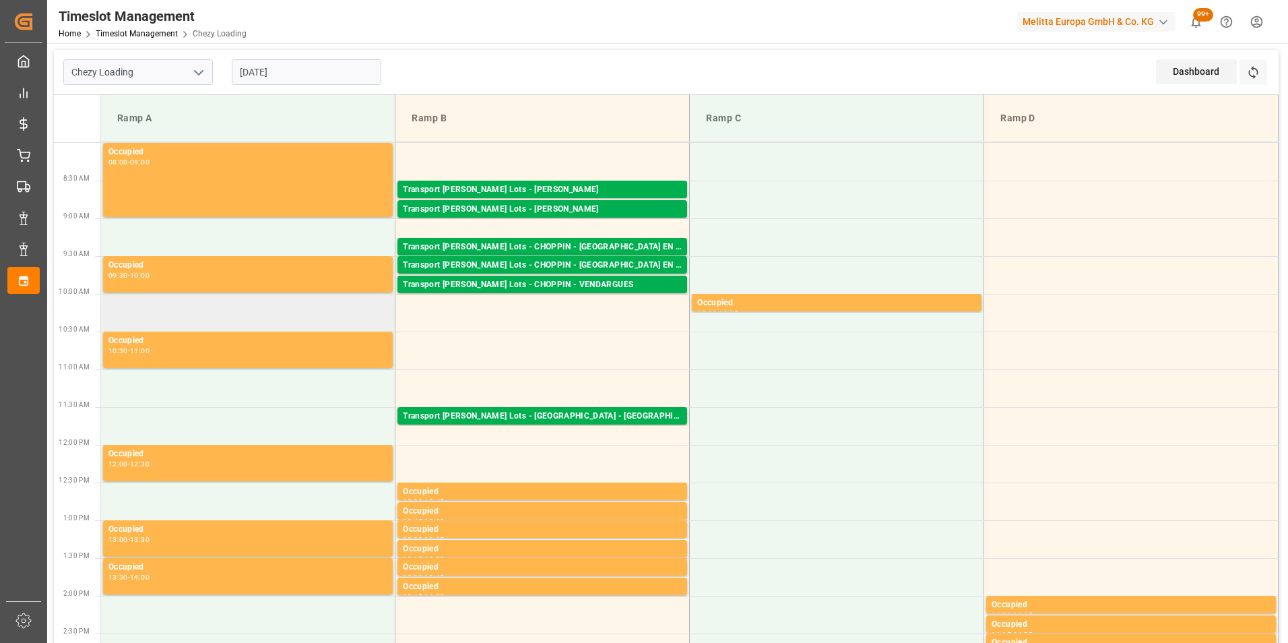
click at [269, 321] on td at bounding box center [248, 313] width 294 height 38
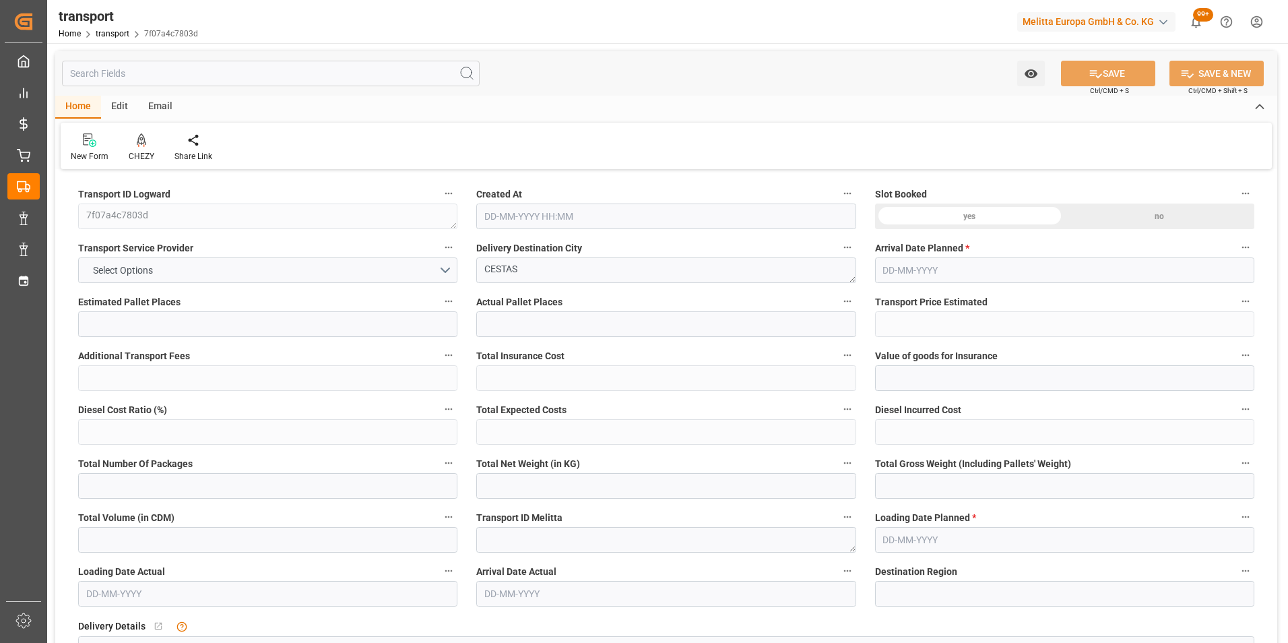
type input "7"
type input "393.84"
type input "0"
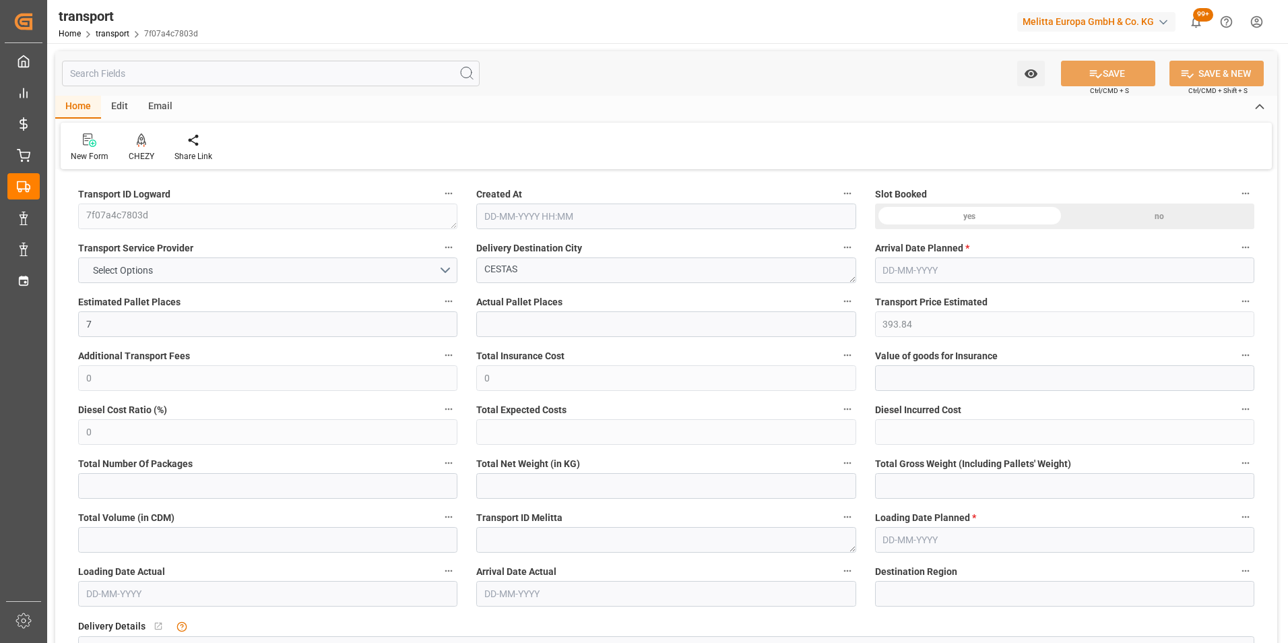
type input "393.84"
type input "0"
type input "1731.212"
type input "2569.926"
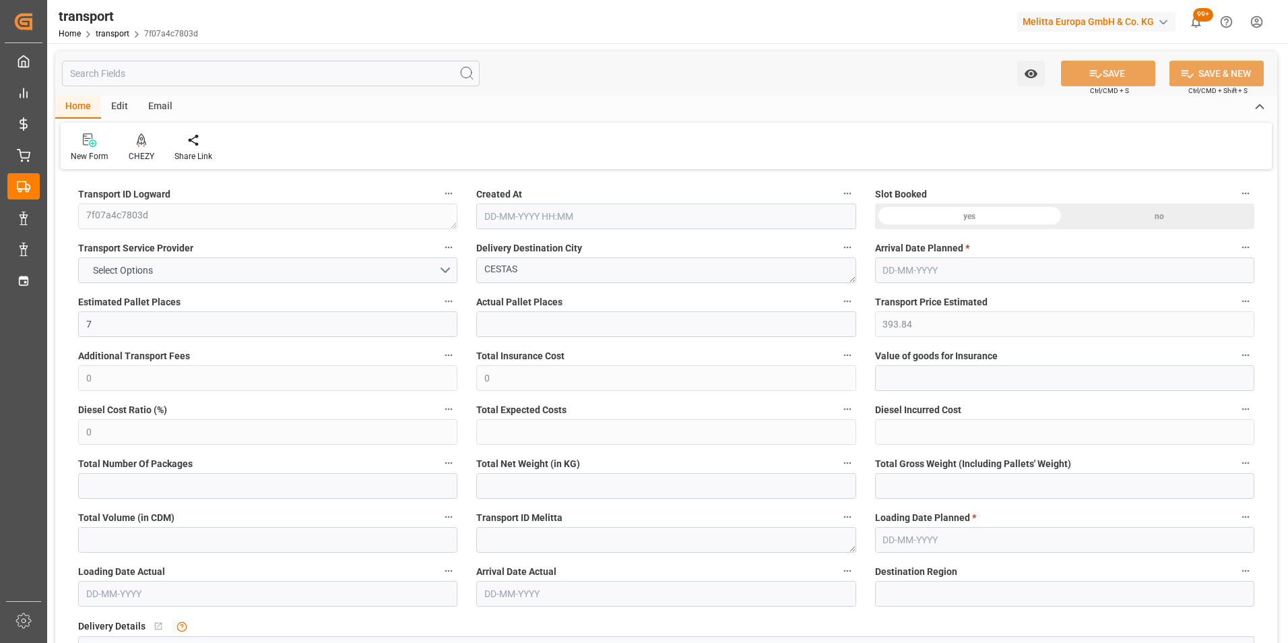
type input "6837.2"
type input "33"
type input "1"
type input "477"
type input "20"
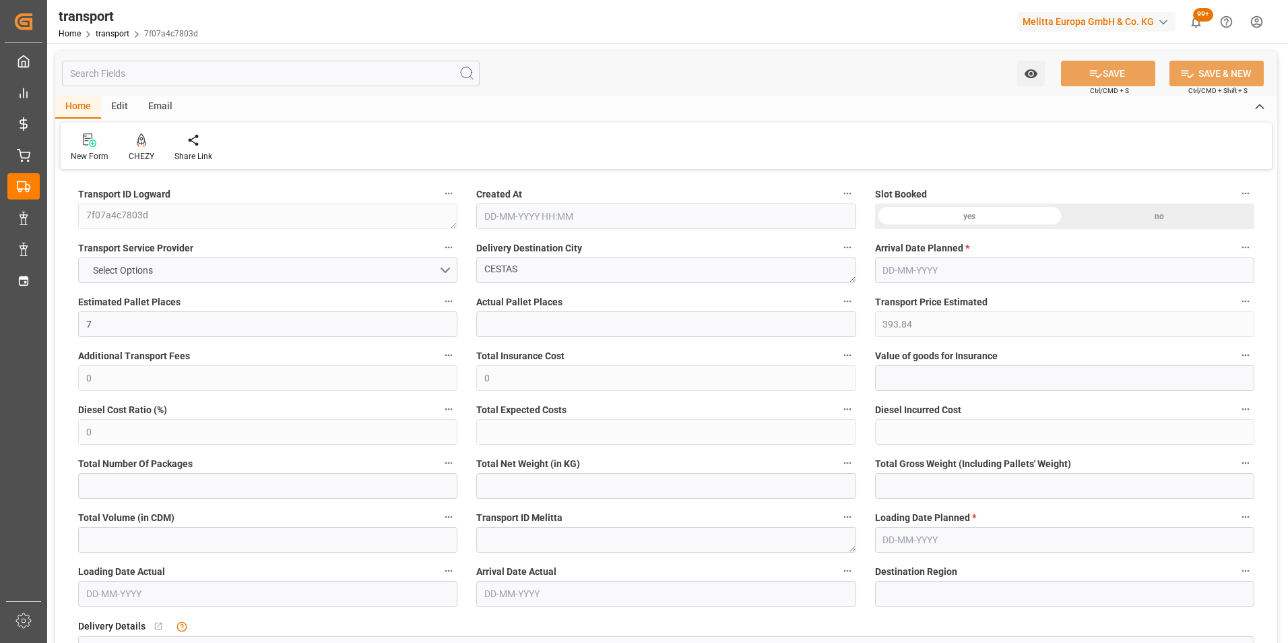
type input "101"
type input "2069.534"
type input "0"
type input "4710.8598"
type input "0"
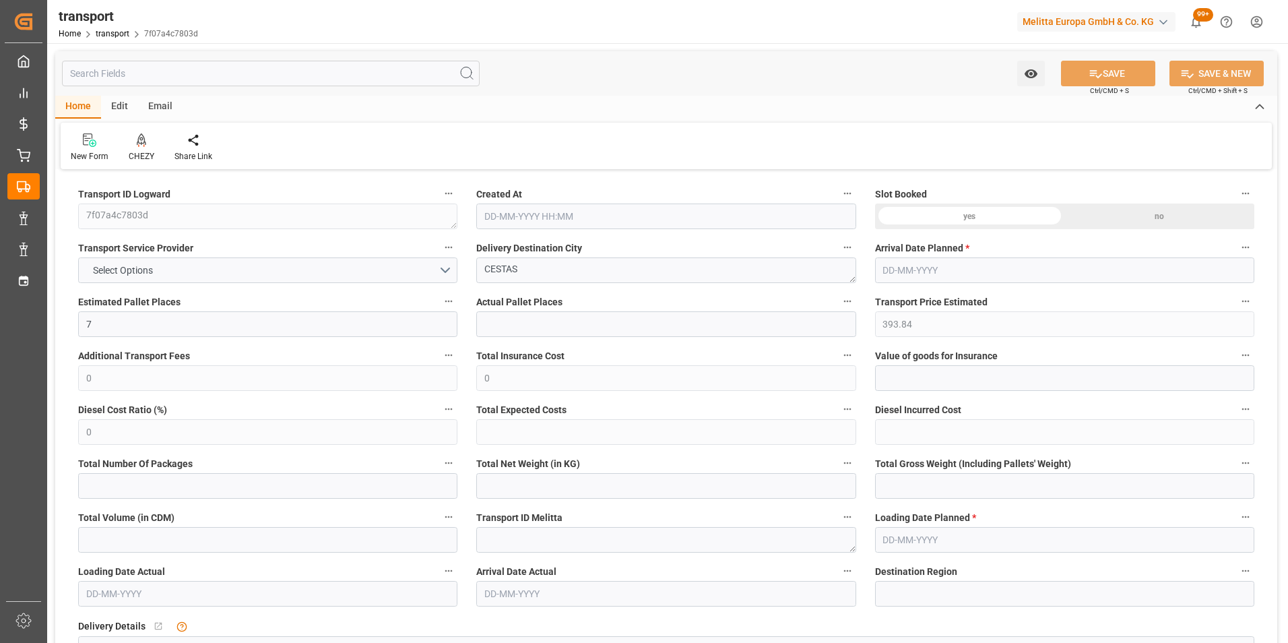
type input "0"
type input "21"
type input "35"
type input "[DATE] 11:33"
type input "[DATE]"
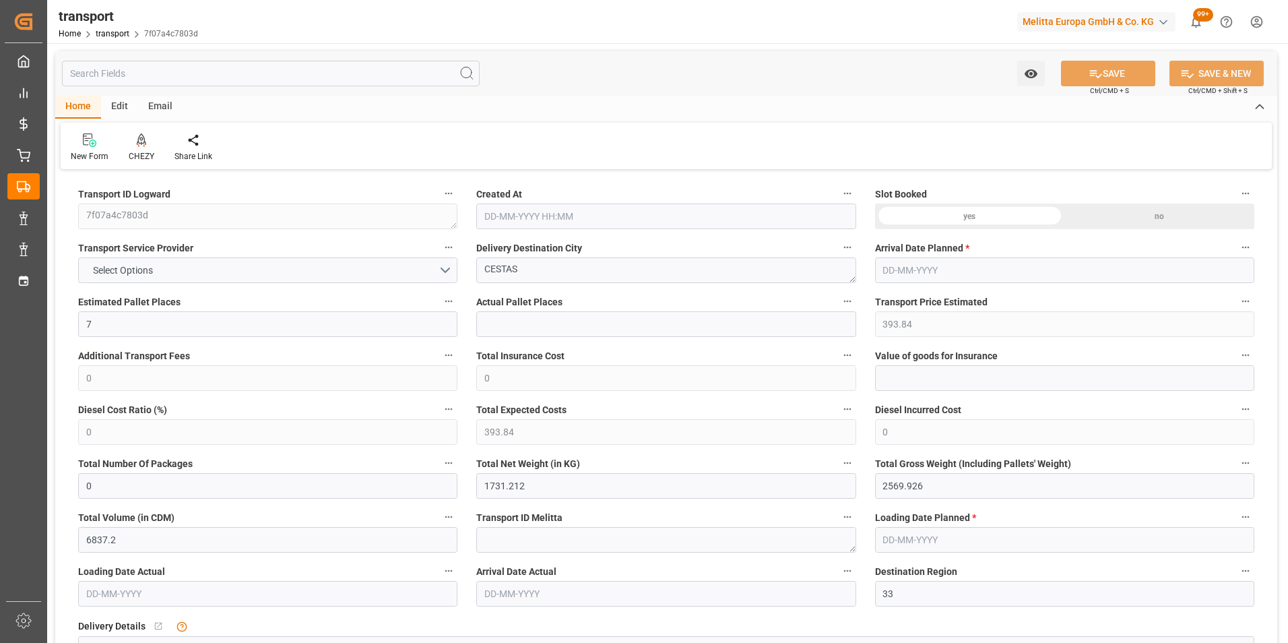
type input "[DATE]"
click at [141, 139] on icon at bounding box center [141, 139] width 9 height 13
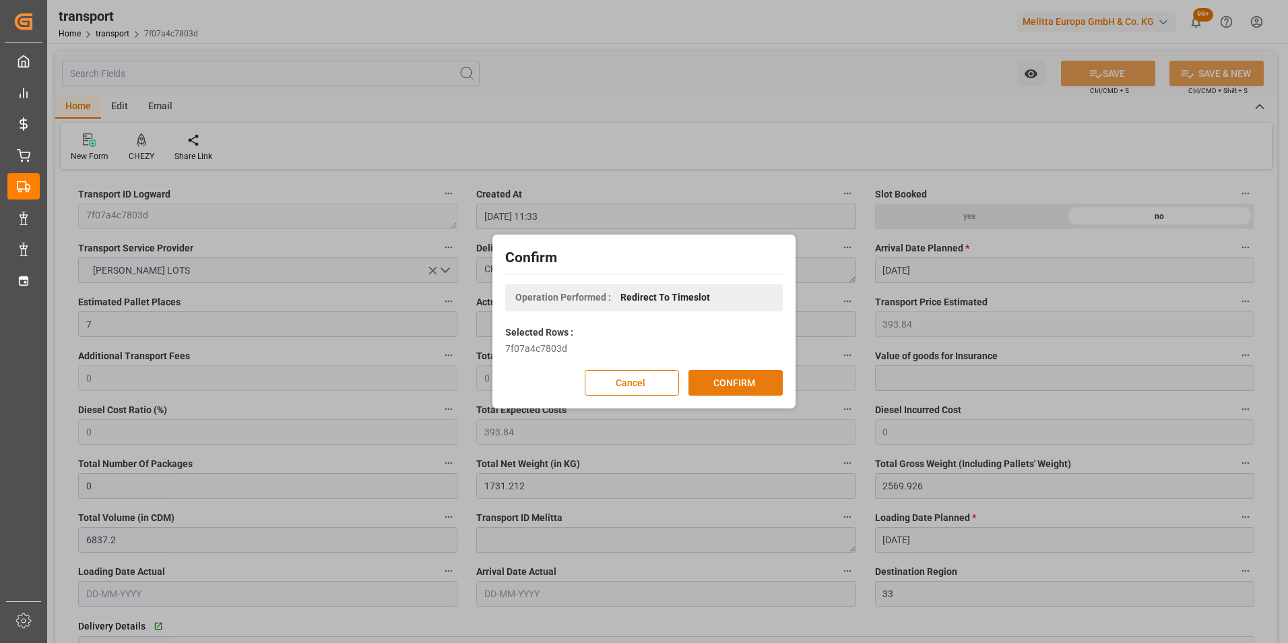
click at [718, 376] on button "CONFIRM" at bounding box center [736, 383] width 94 height 26
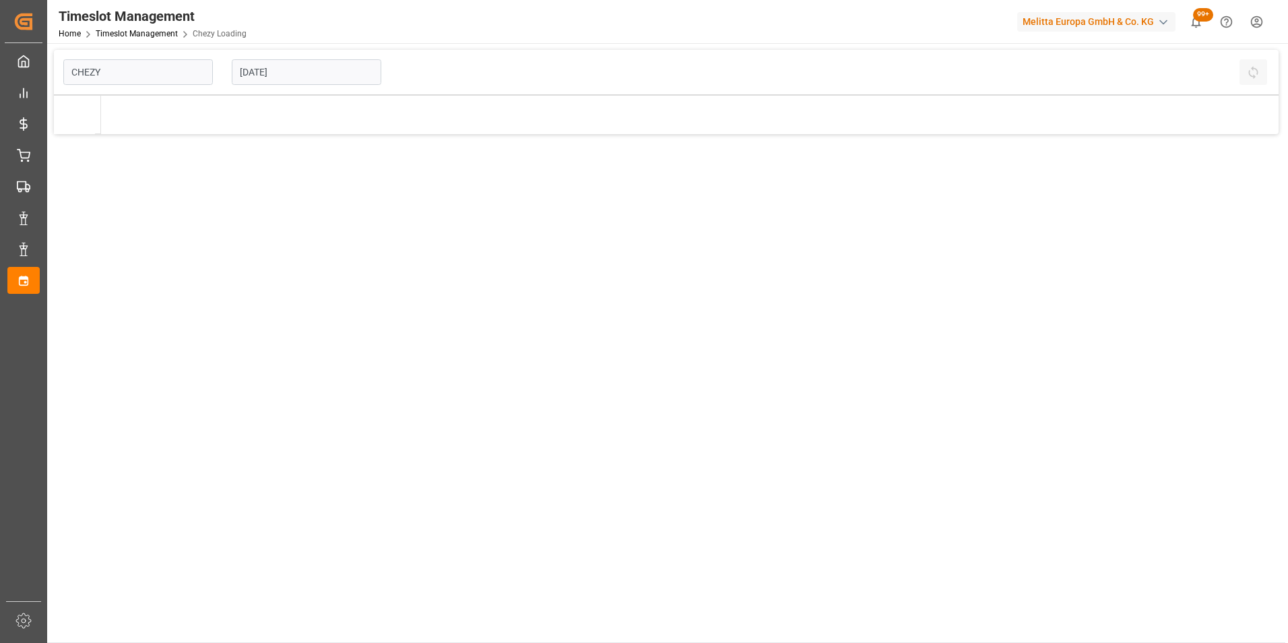
type input "Chezy Loading"
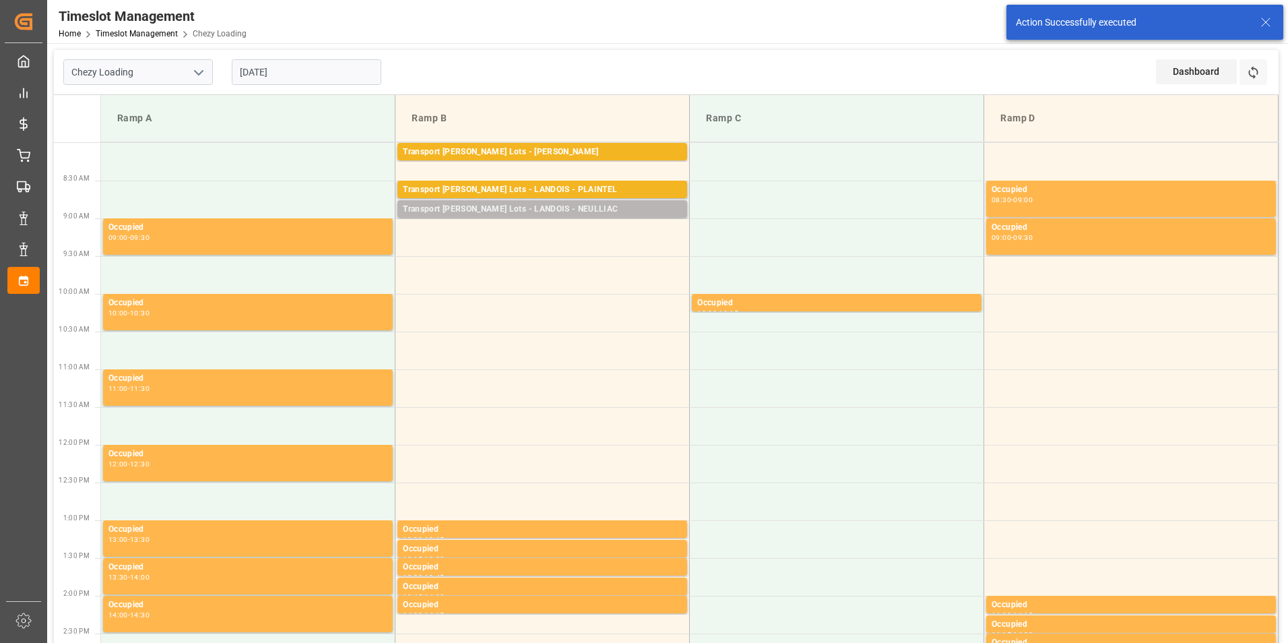
click at [592, 213] on div "Transport [PERSON_NAME] Lots - LANDOIS - NEULLIAC" at bounding box center [542, 209] width 279 height 13
click at [595, 231] on td at bounding box center [543, 237] width 294 height 38
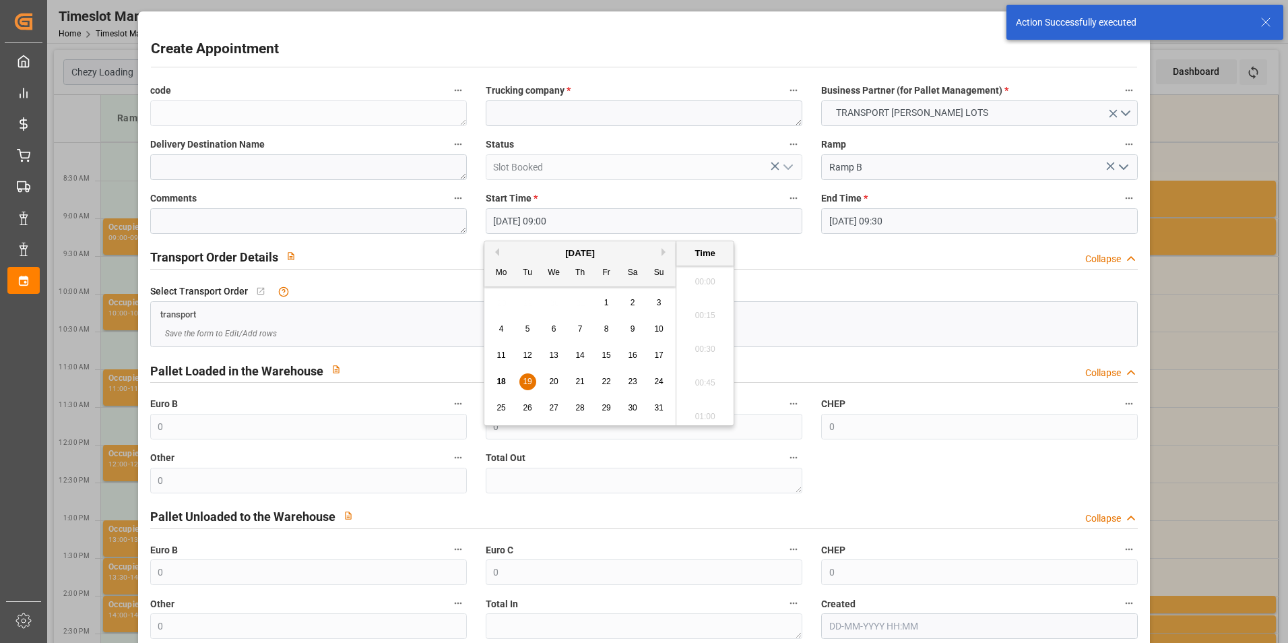
click at [586, 219] on input "[DATE] 09:00" at bounding box center [644, 221] width 317 height 26
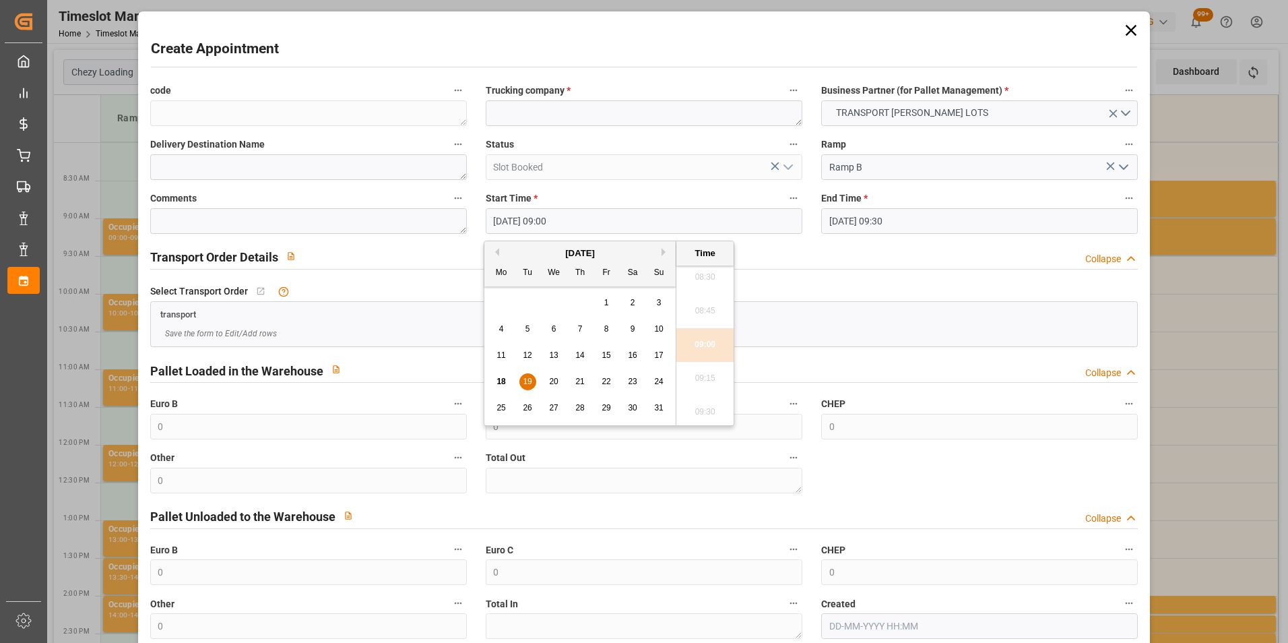
click at [520, 381] on div "19" at bounding box center [528, 382] width 17 height 16
click at [704, 379] on li "09:15" at bounding box center [705, 379] width 57 height 34
type input "[DATE] 09:15"
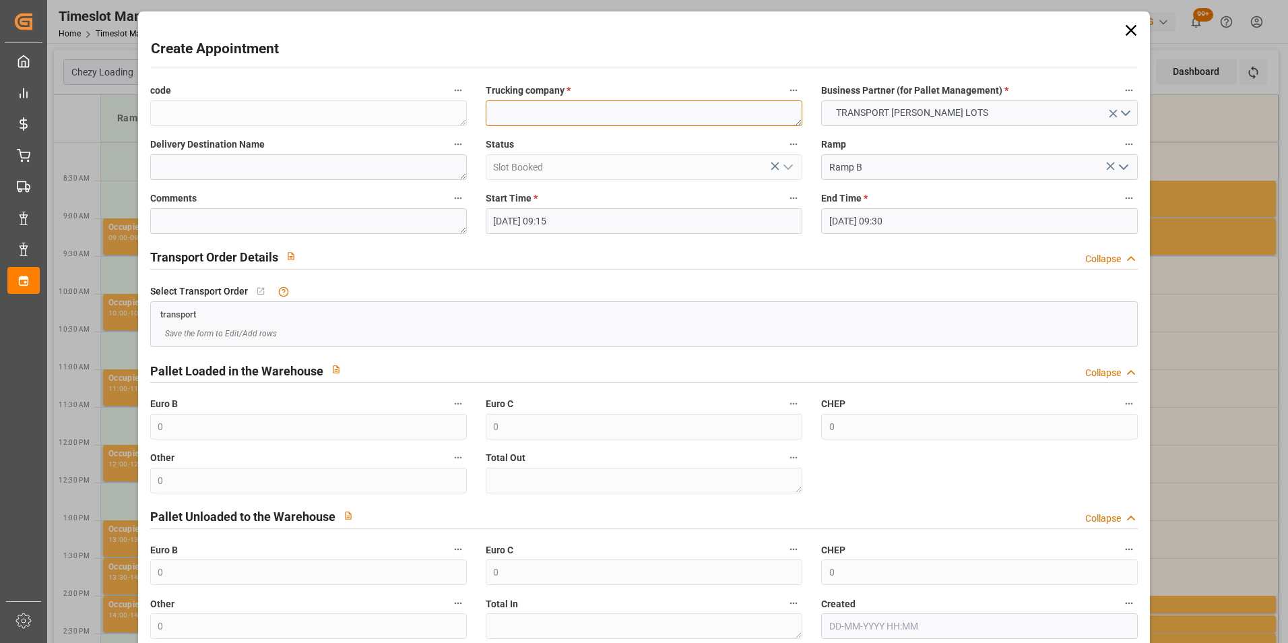
click at [574, 115] on textarea at bounding box center [644, 113] width 317 height 26
type textarea "?"
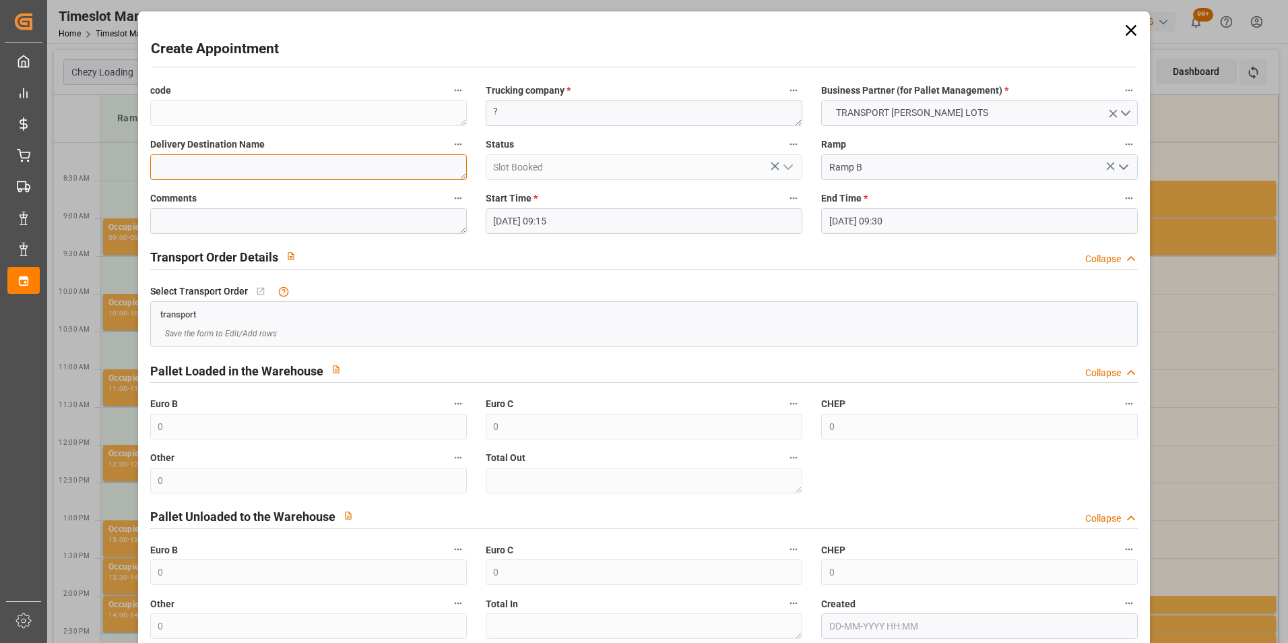
click at [268, 164] on textarea at bounding box center [308, 167] width 317 height 26
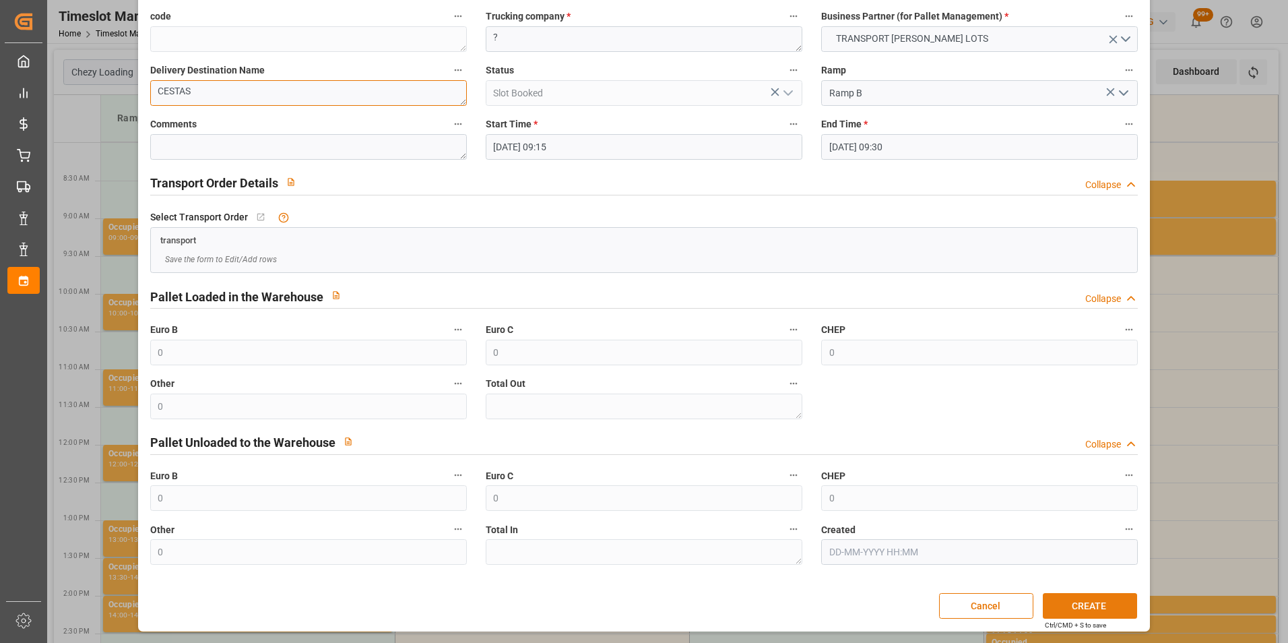
type textarea "CESTAS"
click at [1079, 606] on button "CREATE" at bounding box center [1090, 606] width 94 height 26
